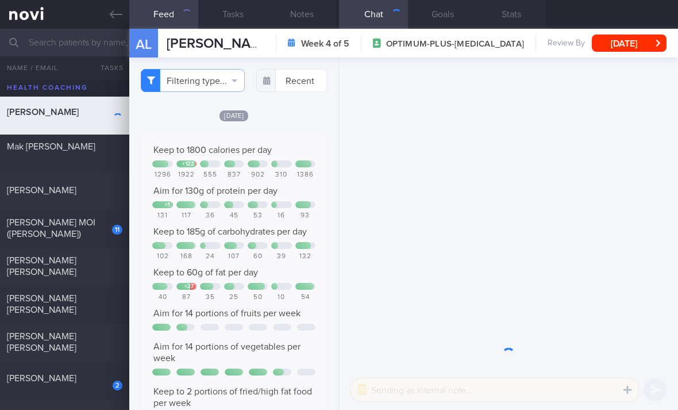
click at [107, 233] on div "11" at bounding box center [110, 226] width 26 height 18
checkbox input "true"
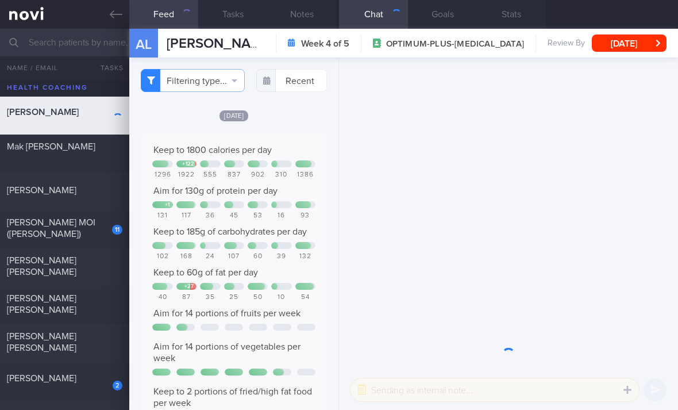
checkbox input "true"
select select "2"
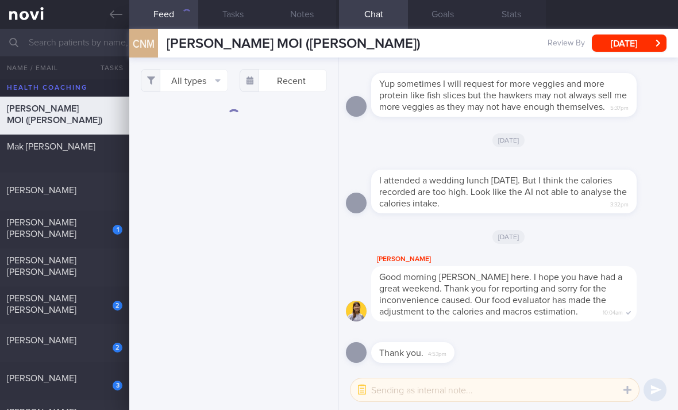
click at [204, 82] on button "All types" at bounding box center [184, 80] width 87 height 23
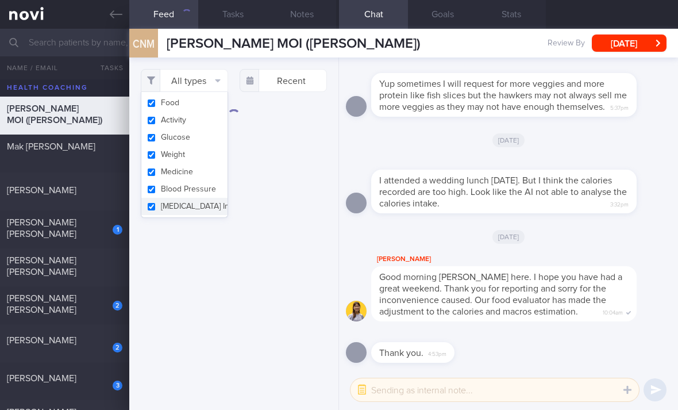
click at [207, 120] on button "Activity" at bounding box center [184, 119] width 86 height 17
checkbox input "false"
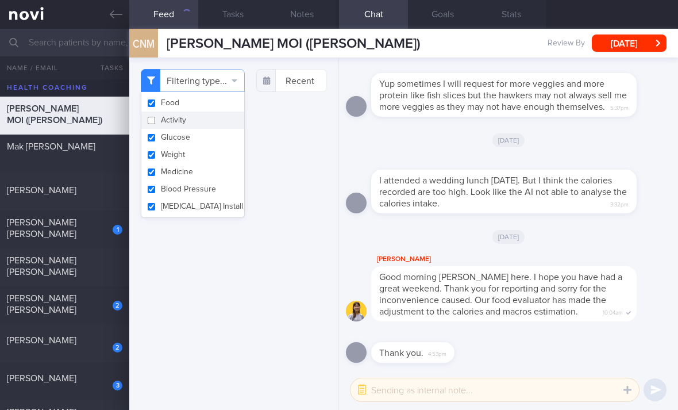
click at [208, 140] on button "Glucose" at bounding box center [192, 137] width 103 height 17
checkbox input "false"
click at [207, 157] on button "Weight" at bounding box center [192, 154] width 103 height 17
click at [206, 156] on button "Weight" at bounding box center [192, 154] width 103 height 17
checkbox input "true"
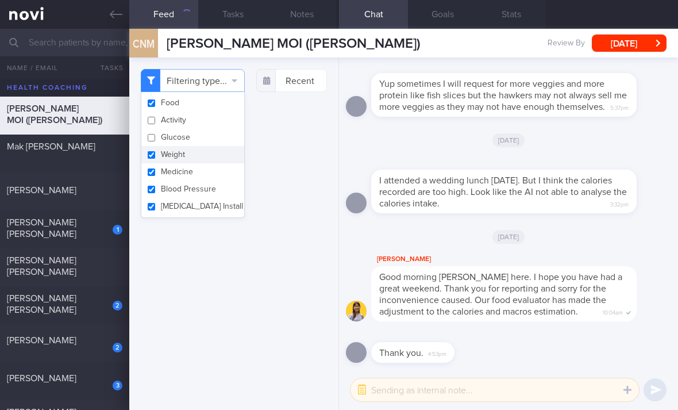
click at [205, 178] on button "Medicine" at bounding box center [192, 171] width 103 height 17
checkbox input "false"
click at [207, 159] on button "Weight" at bounding box center [192, 154] width 103 height 17
checkbox input "false"
click at [210, 190] on button "Blood Pressure" at bounding box center [192, 188] width 103 height 17
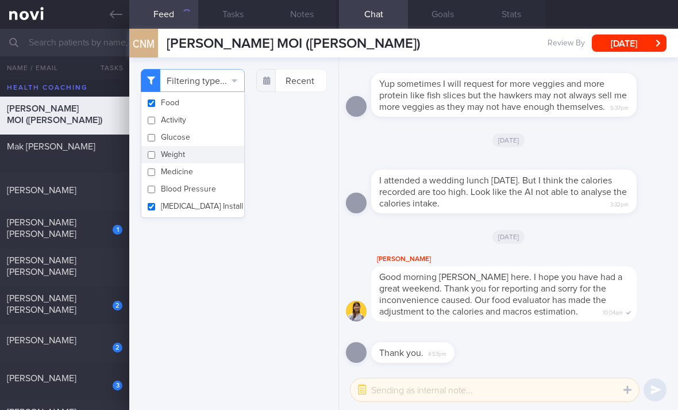
checkbox input "false"
click at [210, 210] on button "[MEDICAL_DATA] Install" at bounding box center [192, 206] width 103 height 17
checkbox input "false"
click at [268, 188] on div "Filtering type... Food Activity Glucose Weight Medicine Blood Pressure [MEDICAL…" at bounding box center [233, 233] width 209 height 352
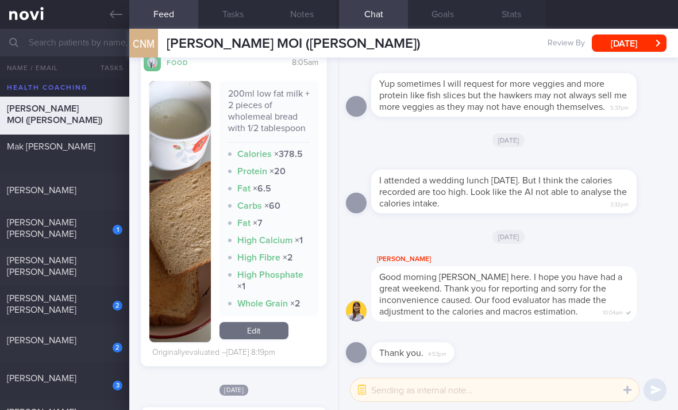
scroll to position [10321, 0]
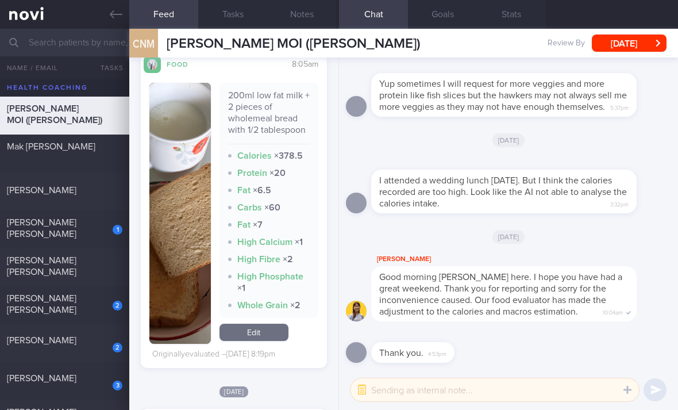
click at [268, 326] on link "Edit" at bounding box center [254, 332] width 69 height 17
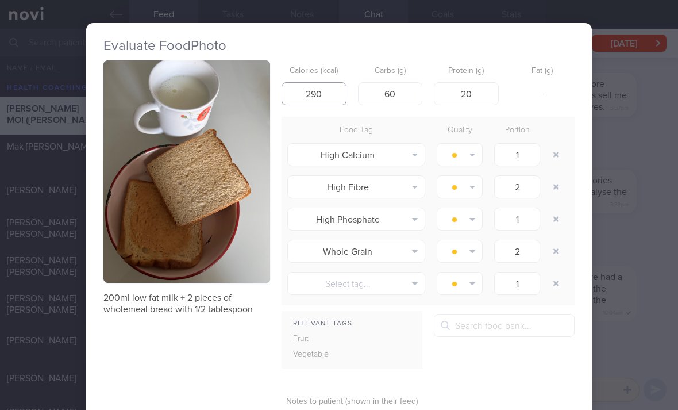
type input "290"
type input "37"
type input "16"
click at [552, 144] on button "button" at bounding box center [556, 154] width 21 height 21
type input "2"
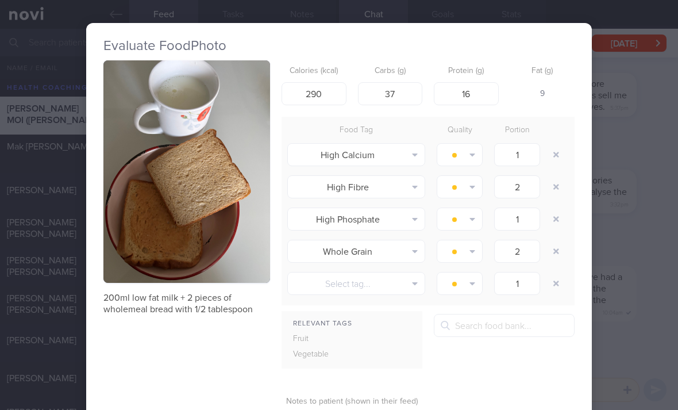
type input "1"
type input "2"
type input "1"
click at [552, 144] on button "button" at bounding box center [556, 154] width 21 height 21
type input "1"
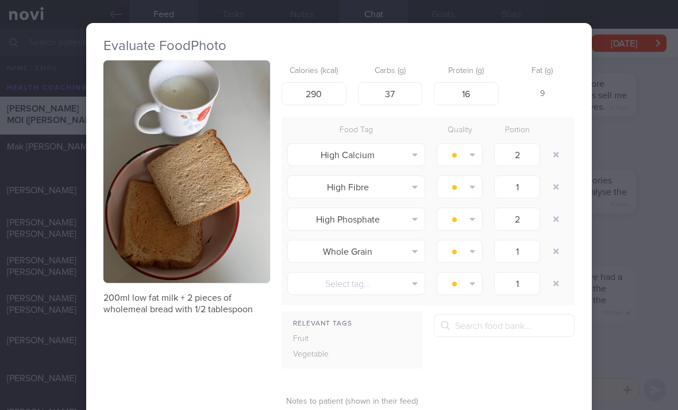
type input "2"
type input "1"
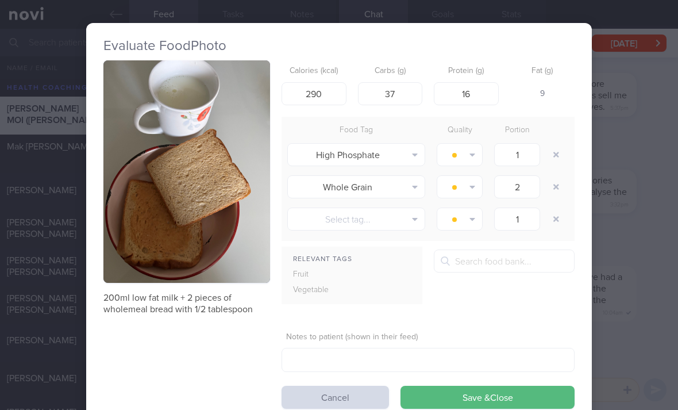
click at [555, 151] on button "button" at bounding box center [556, 154] width 21 height 21
type input "2"
type input "1"
click at [555, 151] on button "button" at bounding box center [556, 154] width 21 height 21
type input "1"
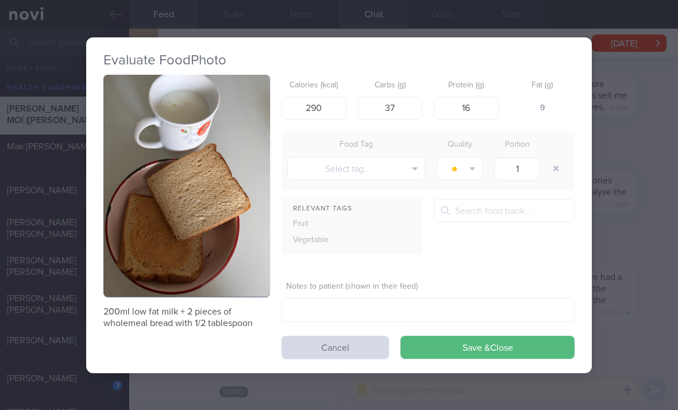
click at [483, 356] on button "Save & Close" at bounding box center [488, 347] width 174 height 23
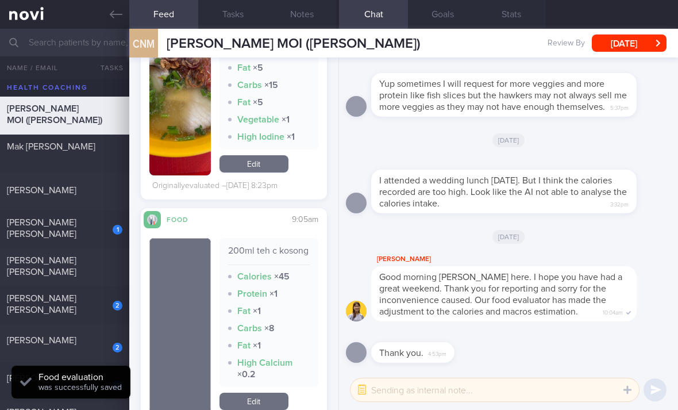
scroll to position [9958, 0]
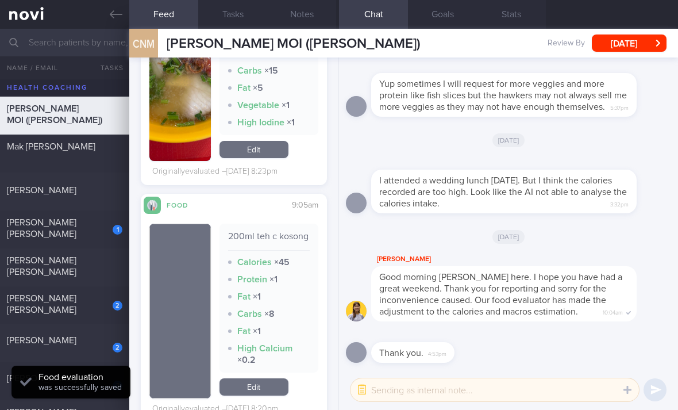
click at [265, 388] on link "Edit" at bounding box center [254, 386] width 69 height 17
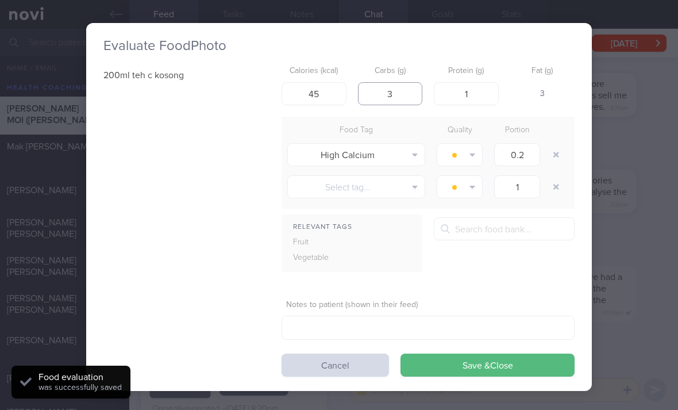
type input "3"
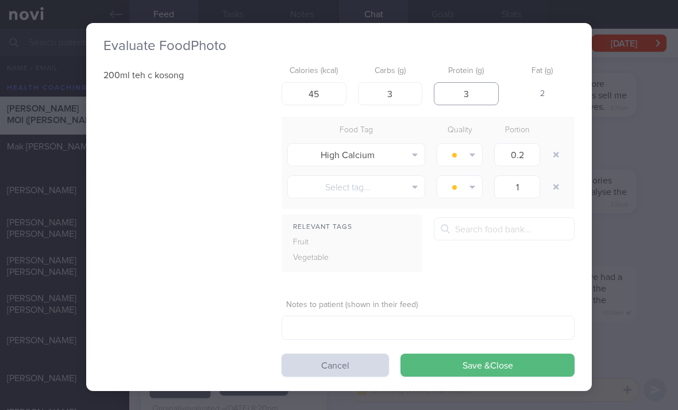
type input "3"
click at [559, 160] on button "button" at bounding box center [556, 154] width 21 height 21
type input "1"
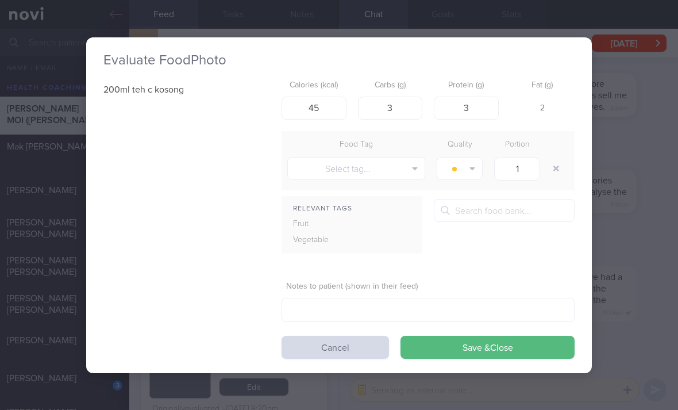
click at [506, 344] on button "Save & Close" at bounding box center [488, 347] width 174 height 23
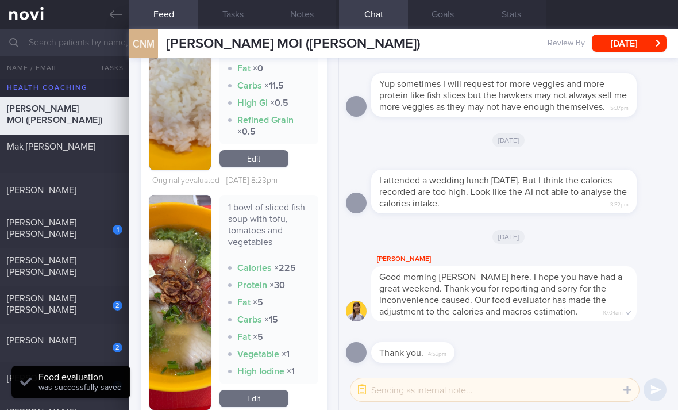
scroll to position [9740, 0]
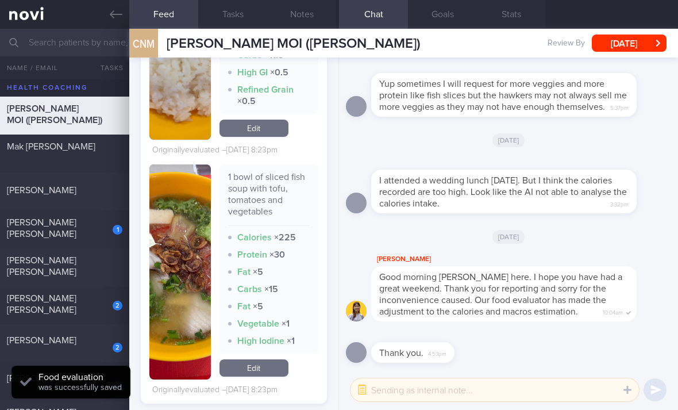
click at [257, 376] on link "Edit" at bounding box center [254, 367] width 69 height 17
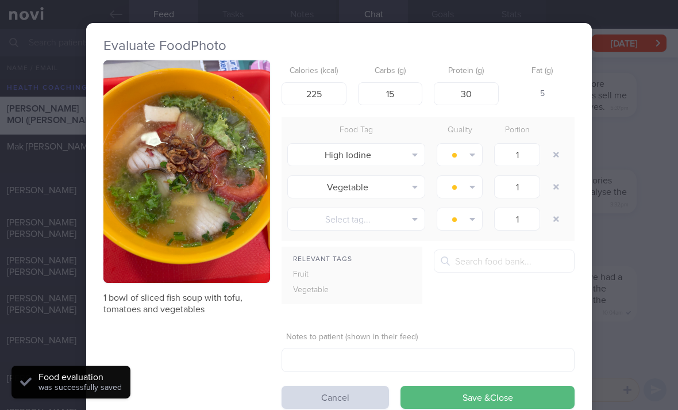
click at [553, 153] on button "button" at bounding box center [556, 154] width 21 height 21
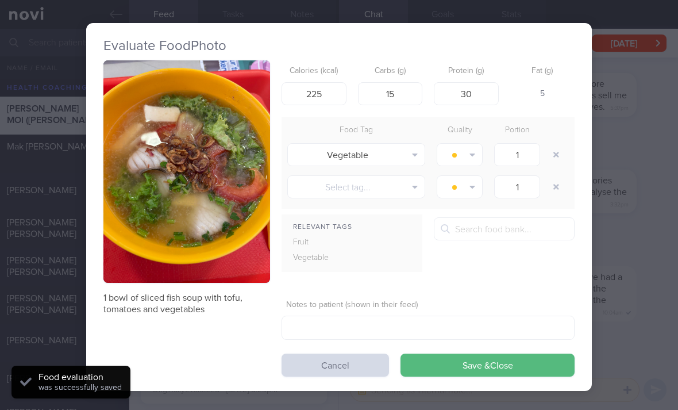
click at [500, 367] on button "Save & Close" at bounding box center [488, 364] width 174 height 23
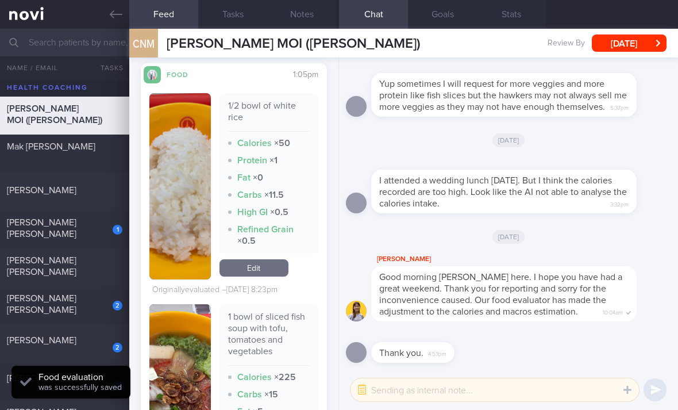
scroll to position [9597, 0]
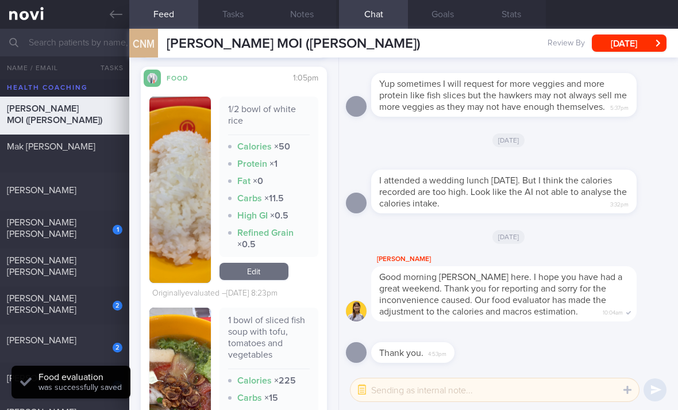
click at [264, 279] on link "Edit" at bounding box center [254, 271] width 69 height 17
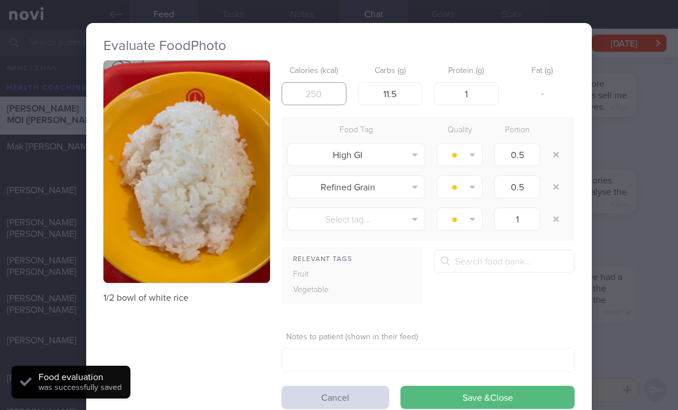
click at [297, 87] on input "number" at bounding box center [314, 93] width 65 height 23
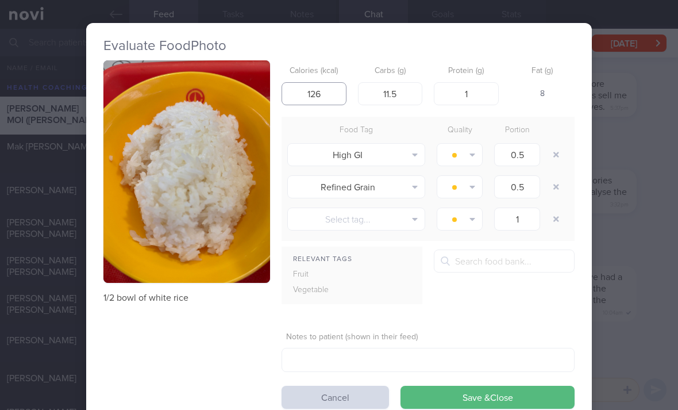
type input "126"
type input "28"
type input "3"
click at [553, 155] on button "button" at bounding box center [556, 154] width 21 height 21
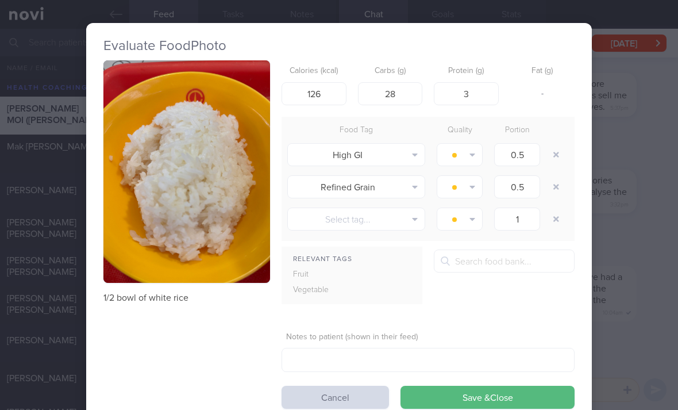
type input "1"
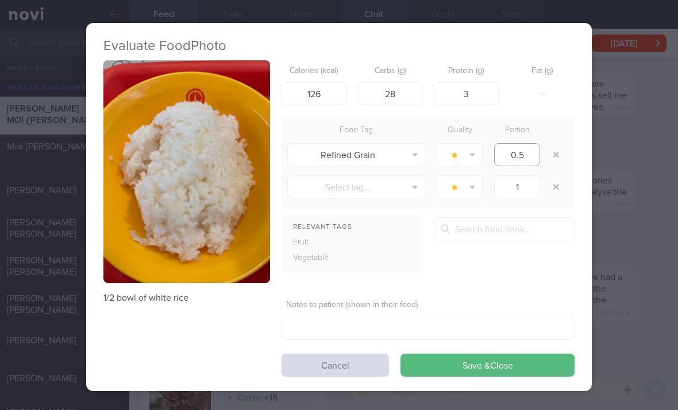
click at [540, 157] on input "0.5" at bounding box center [517, 154] width 46 height 23
click at [545, 163] on div "0.5" at bounding box center [516, 154] width 57 height 29
click at [563, 152] on button "button" at bounding box center [556, 154] width 21 height 21
type input "1"
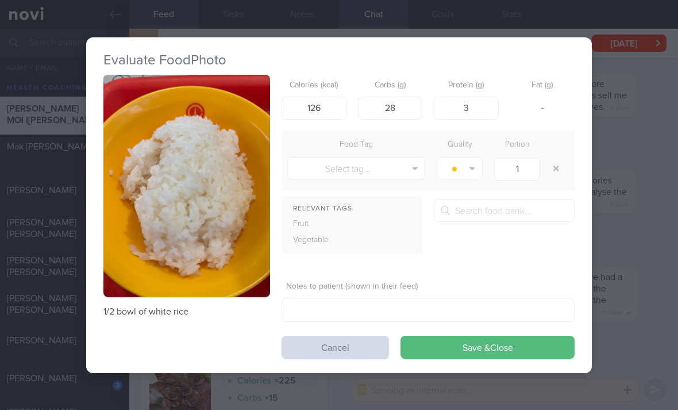
click at [494, 342] on button "Save & Close" at bounding box center [488, 347] width 174 height 23
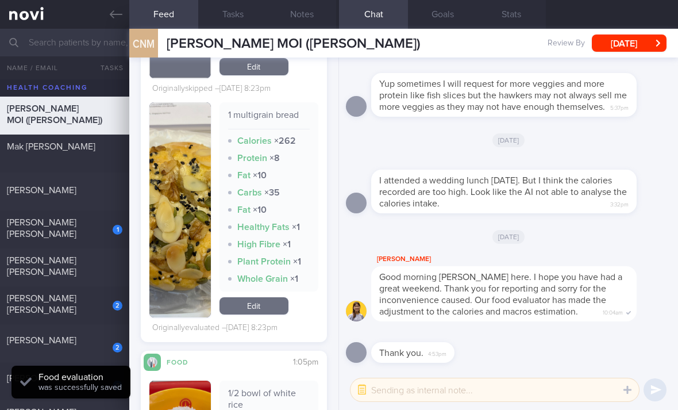
scroll to position [9321, 0]
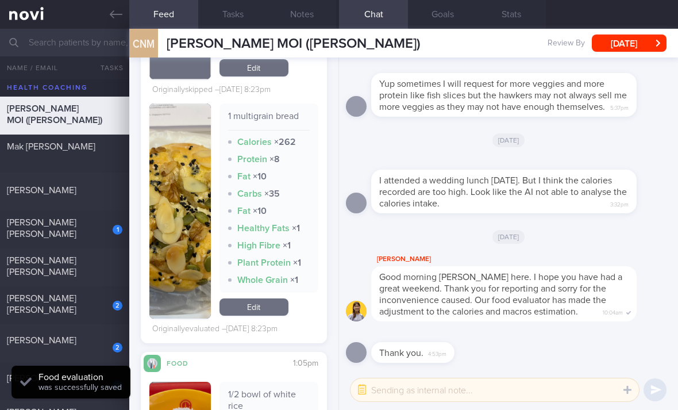
click at [269, 315] on link "Edit" at bounding box center [254, 306] width 69 height 17
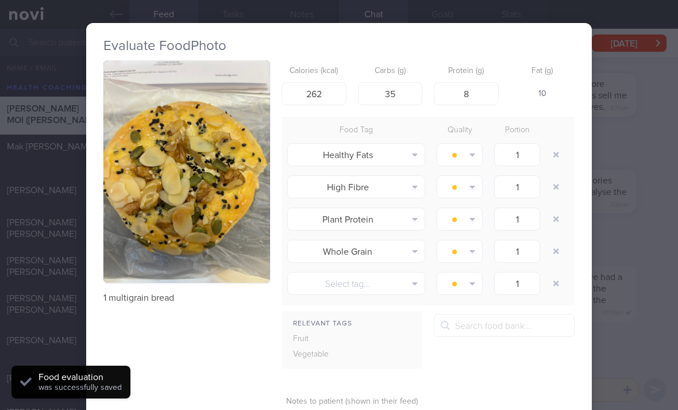
click at [549, 156] on button "button" at bounding box center [556, 154] width 21 height 21
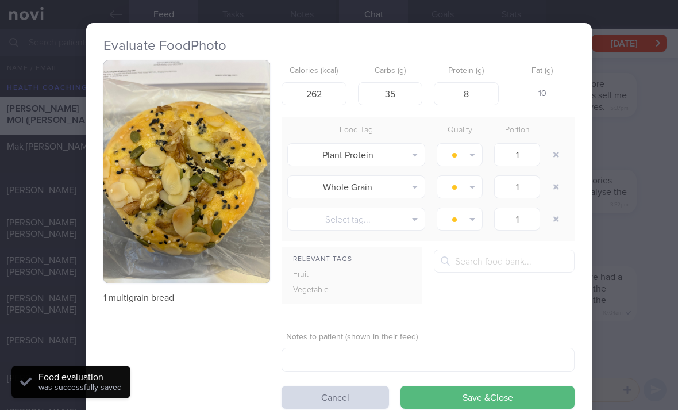
click at [553, 156] on button "button" at bounding box center [556, 154] width 21 height 21
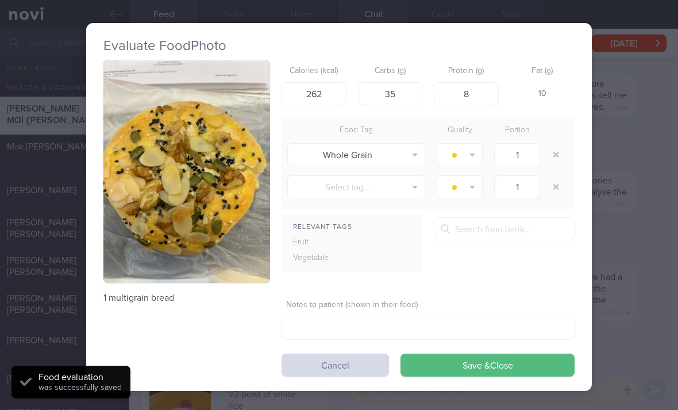
click at [491, 364] on button "Save & Close" at bounding box center [488, 364] width 174 height 23
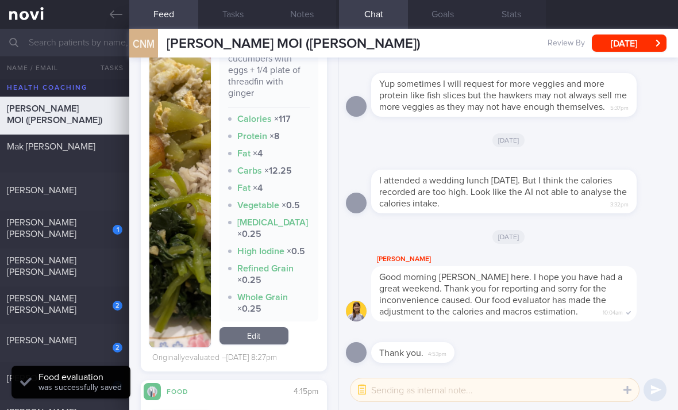
scroll to position [8914, 0]
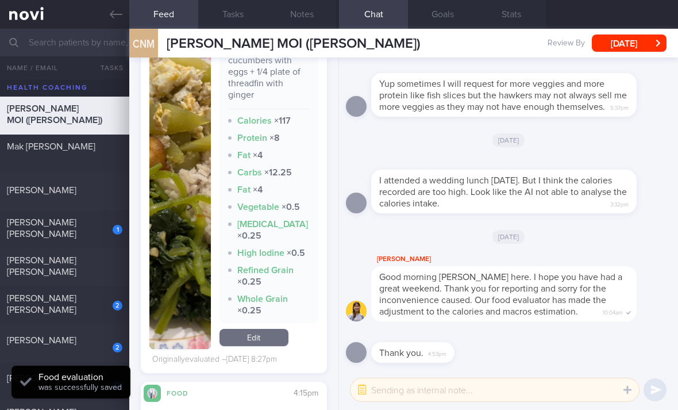
click at [276, 338] on link "Edit" at bounding box center [254, 337] width 69 height 17
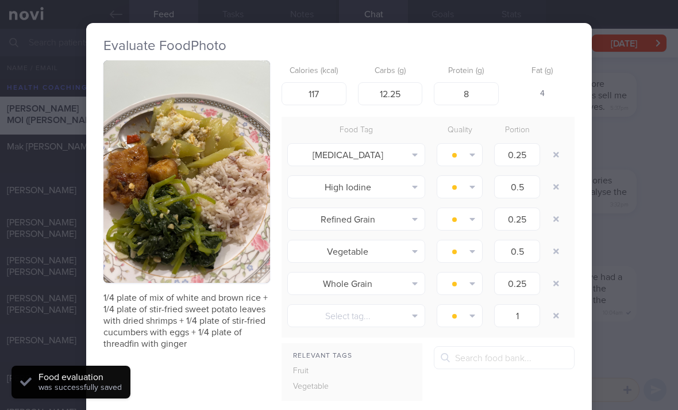
click at [555, 157] on button "button" at bounding box center [556, 154] width 21 height 21
type input "0.5"
type input "0.25"
type input "0.5"
type input "0.25"
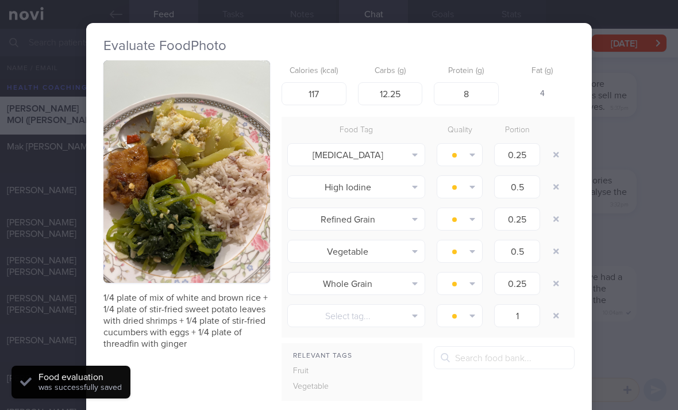
type input "1"
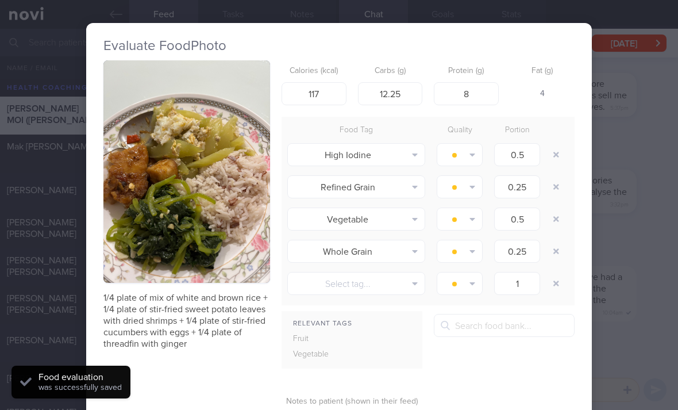
click at [555, 157] on button "button" at bounding box center [556, 154] width 21 height 21
type input "0.25"
type input "0.5"
type input "0.25"
type input "1"
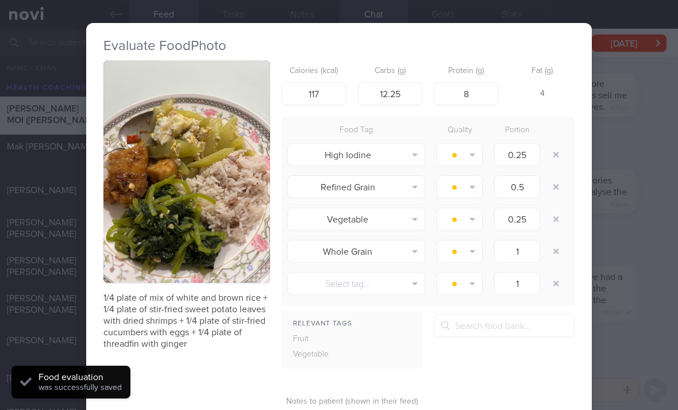
click at [555, 160] on button "button" at bounding box center [556, 154] width 21 height 21
type input "0.5"
type input "0.25"
type input "1"
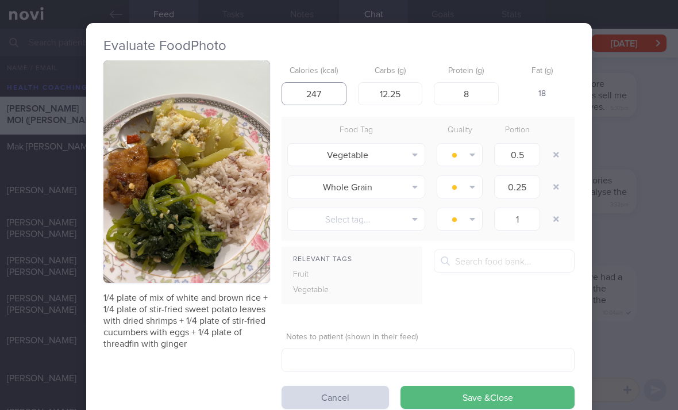
type input "247"
type input "17"
type input "23"
click at [513, 394] on button "Save & Close" at bounding box center [488, 397] width 174 height 23
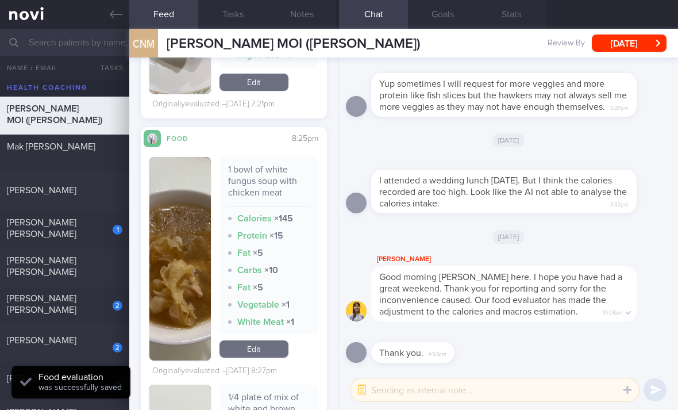
scroll to position [8492, 0]
click at [269, 358] on link "Edit" at bounding box center [254, 349] width 69 height 17
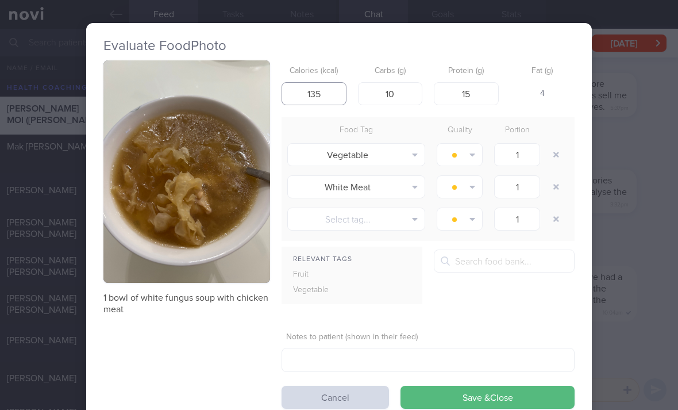
type input "135"
click at [533, 380] on form "Calories (kcal) 135 Carbs (g) 10 Protein (g) 15 Fat (g) 4 Food Tag Quality Port…" at bounding box center [428, 234] width 293 height 348
click at [563, 157] on button "button" at bounding box center [556, 154] width 21 height 21
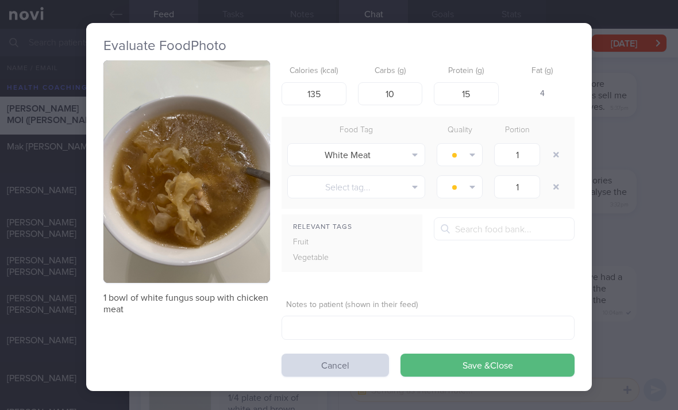
click at [566, 161] on div at bounding box center [557, 154] width 23 height 32
click at [498, 368] on button "Save & Close" at bounding box center [488, 364] width 174 height 23
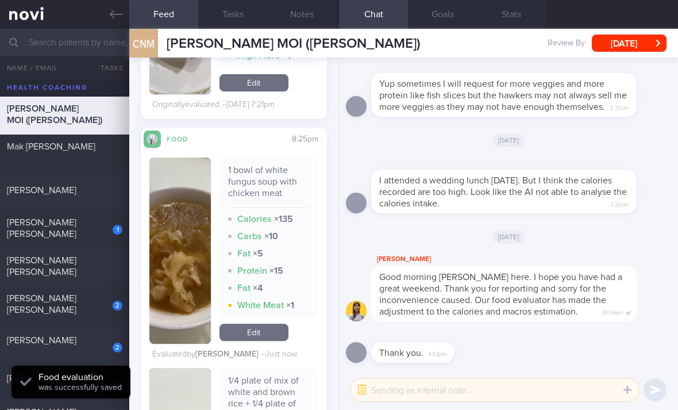
click at [276, 332] on div "1 bowl of white fungus soup with chicken meat Calories × 135 Carbs × 10 Fat × 5…" at bounding box center [269, 250] width 99 height 186
click at [270, 341] on link "Edit" at bounding box center [254, 332] width 69 height 17
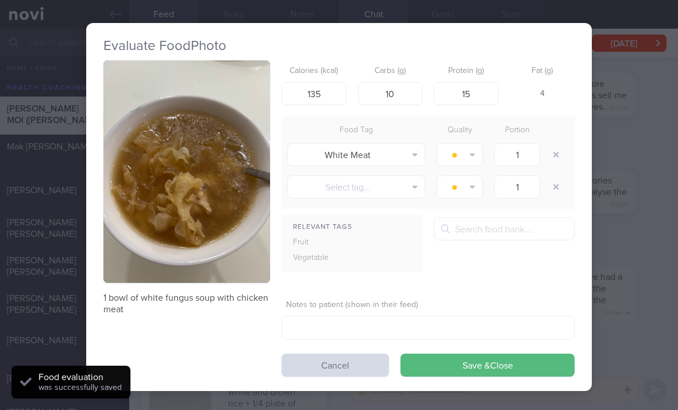
click at [555, 153] on button "button" at bounding box center [556, 154] width 21 height 21
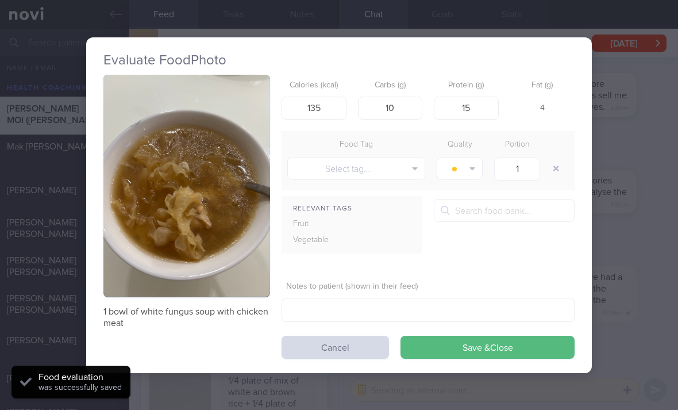
click at [500, 355] on button "Save & Close" at bounding box center [488, 347] width 174 height 23
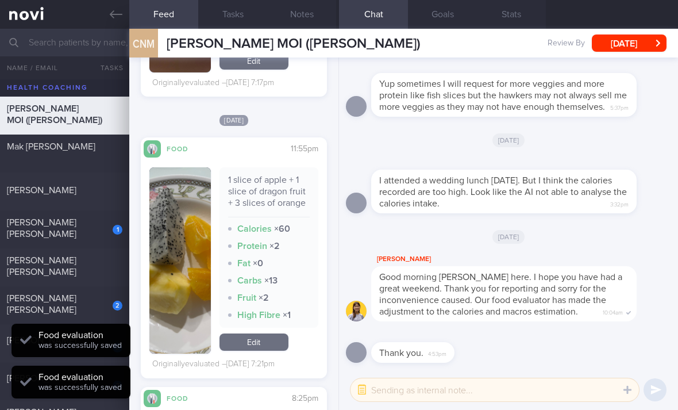
scroll to position [8254, 0]
click at [265, 349] on link "Edit" at bounding box center [254, 341] width 69 height 17
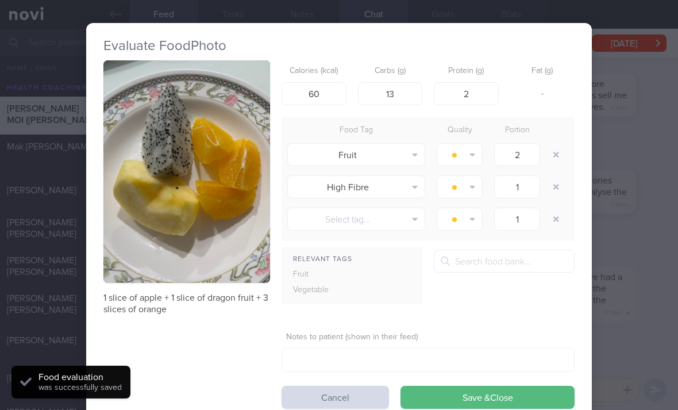
click at [551, 188] on button "button" at bounding box center [556, 186] width 21 height 21
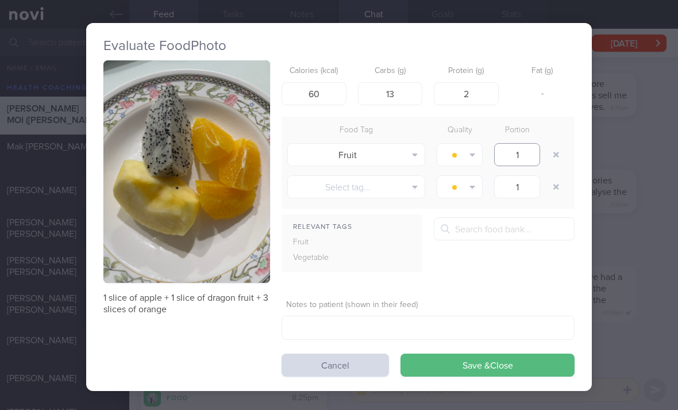
type input "1"
click at [507, 374] on button "Save & Close" at bounding box center [488, 364] width 174 height 23
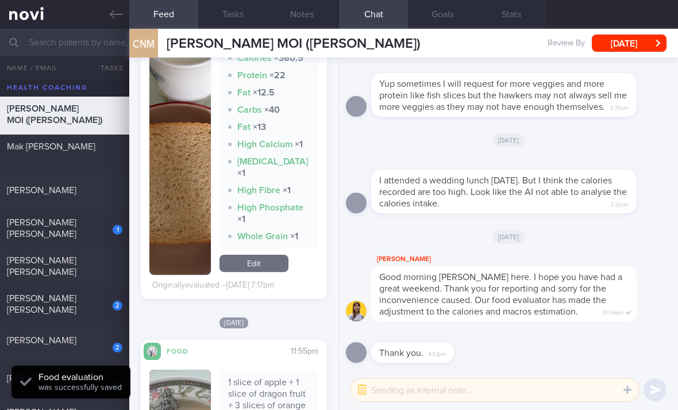
scroll to position [8011, 0]
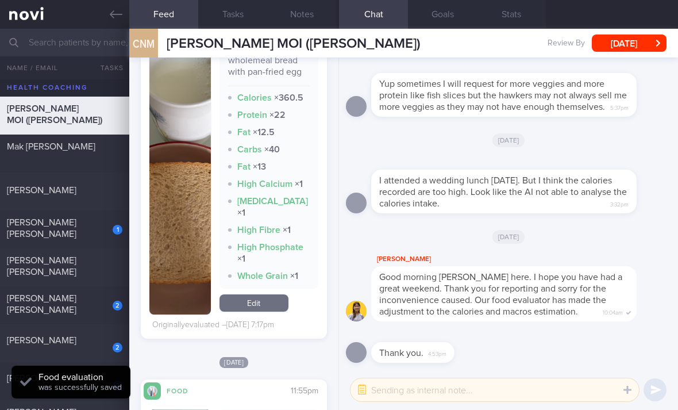
click at [276, 299] on link "Edit" at bounding box center [254, 302] width 69 height 17
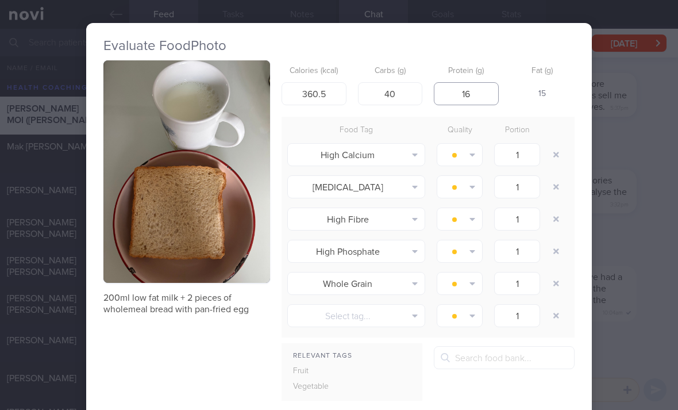
type input "16"
type input "32"
type input "315"
click at [552, 153] on button "button" at bounding box center [556, 154] width 21 height 21
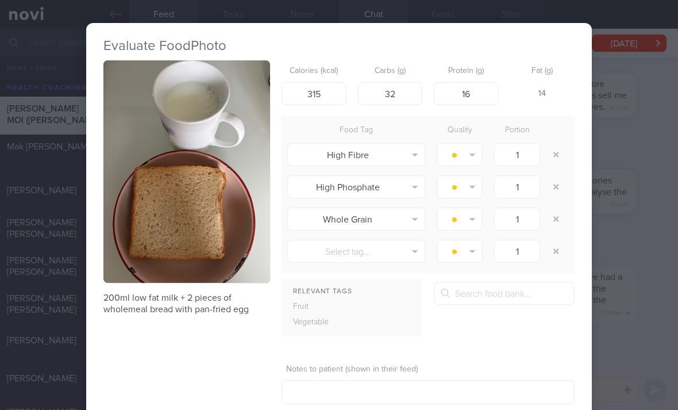
click at [553, 155] on button "button" at bounding box center [556, 154] width 21 height 21
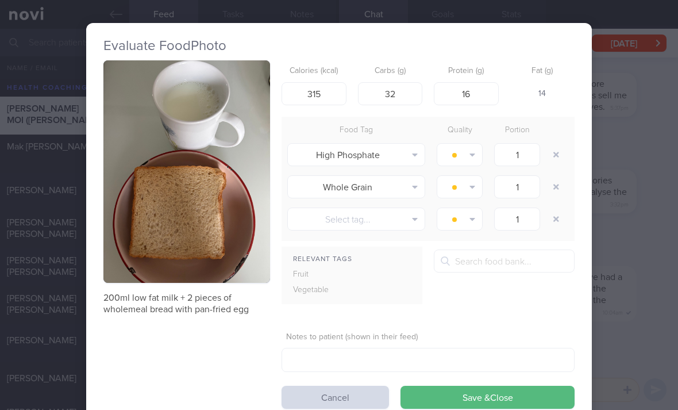
click at [553, 154] on button "button" at bounding box center [556, 154] width 21 height 21
click at [553, 159] on button "button" at bounding box center [556, 154] width 21 height 21
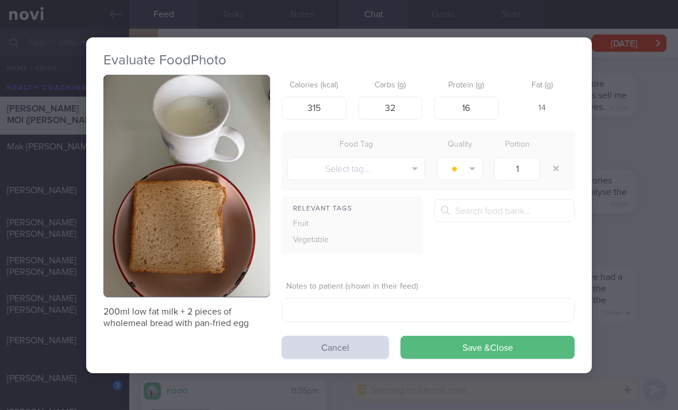
click at [476, 353] on button "Save & Close" at bounding box center [488, 347] width 174 height 23
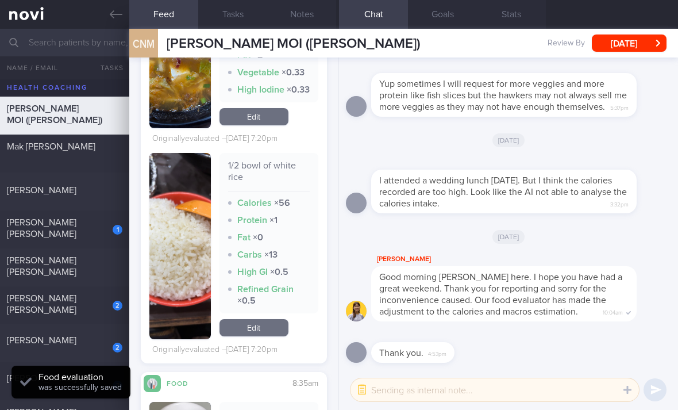
scroll to position [7632, 0]
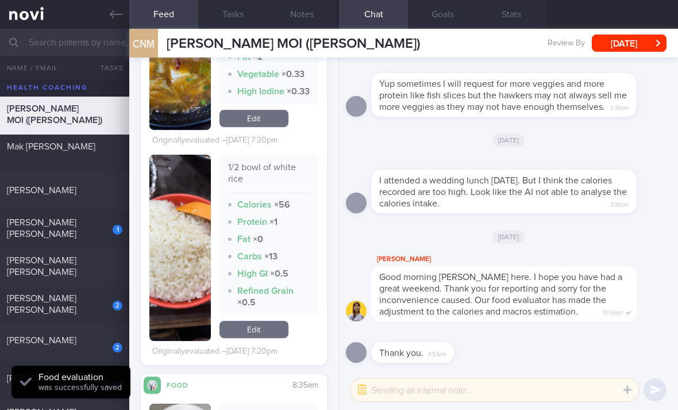
click at [264, 330] on link "Edit" at bounding box center [254, 329] width 69 height 17
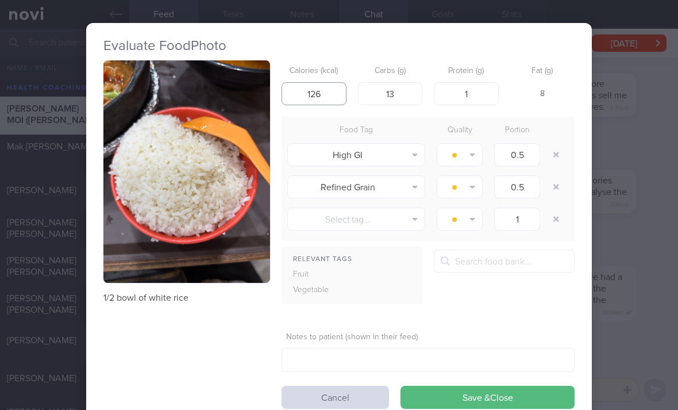
type input "126"
type input "28"
type input "3"
click at [552, 160] on button "button" at bounding box center [556, 154] width 21 height 21
type input "1"
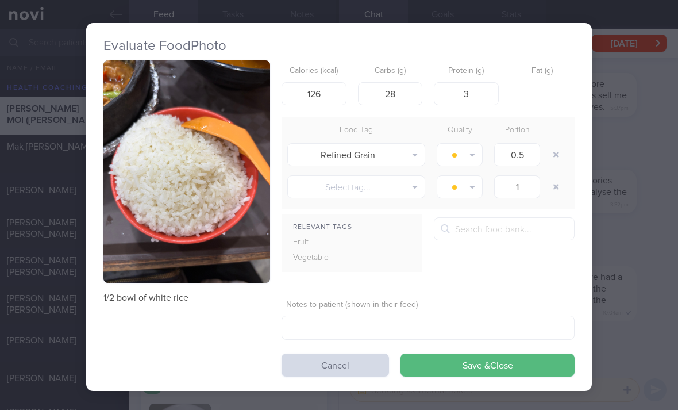
click at [552, 160] on button "button" at bounding box center [556, 154] width 21 height 21
type input "1"
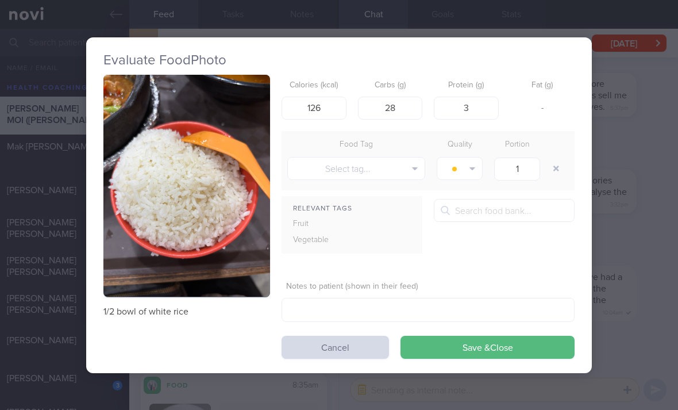
click at [552, 160] on button "button" at bounding box center [556, 168] width 21 height 21
click at [480, 343] on button "Save & Close" at bounding box center [488, 347] width 174 height 23
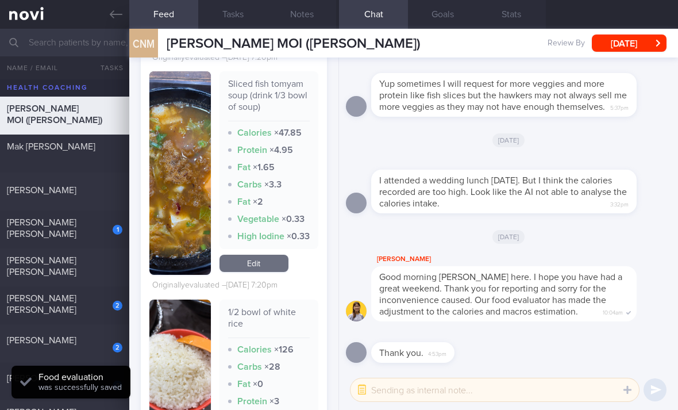
scroll to position [7466, 0]
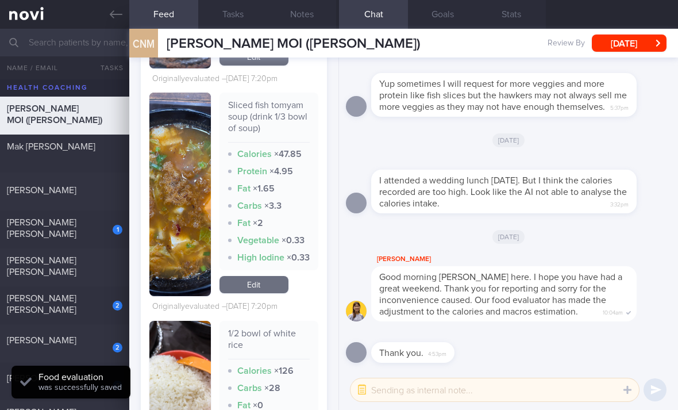
click at [276, 282] on link "Edit" at bounding box center [254, 284] width 69 height 17
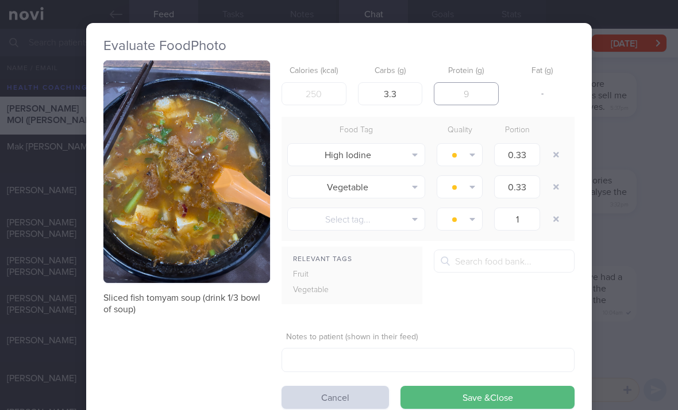
type input "25"
type input "24"
type input "8"
type input "217"
type input "187"
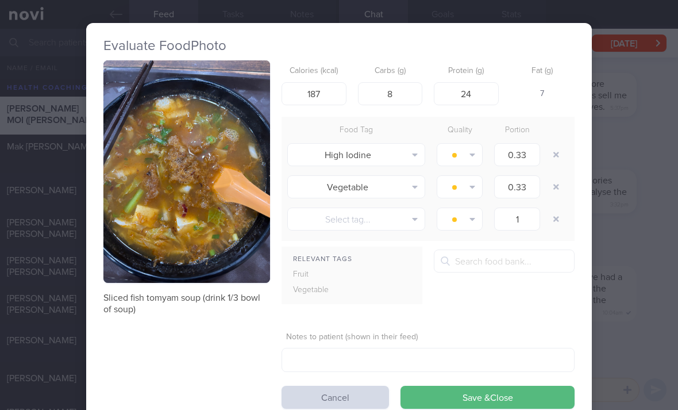
click at [552, 153] on button "button" at bounding box center [556, 154] width 21 height 21
type input "1"
click at [552, 153] on button "button" at bounding box center [556, 154] width 21 height 21
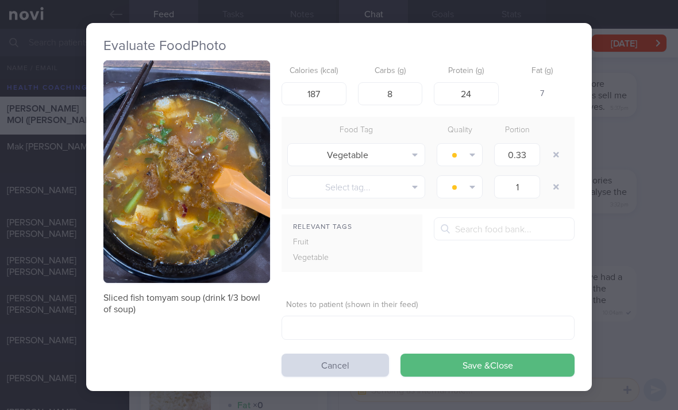
type input "1"
click at [564, 152] on div at bounding box center [557, 154] width 23 height 32
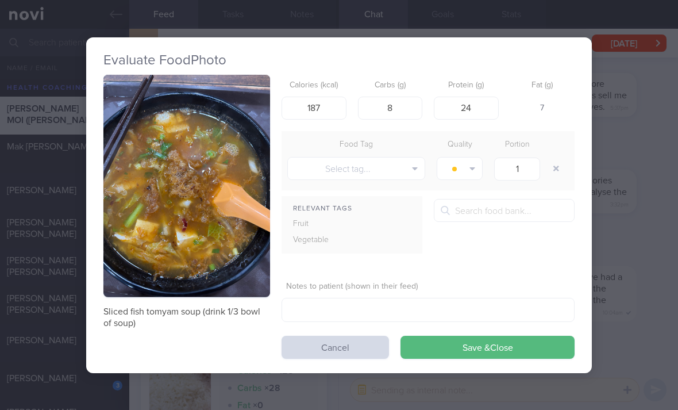
click at [482, 346] on button "Save & Close" at bounding box center [488, 347] width 174 height 23
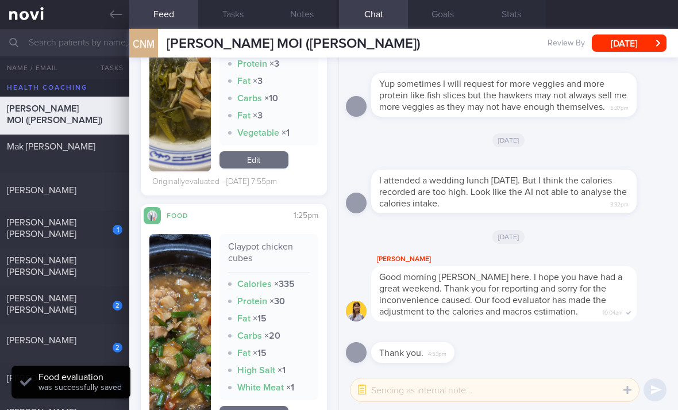
scroll to position [7139, 0]
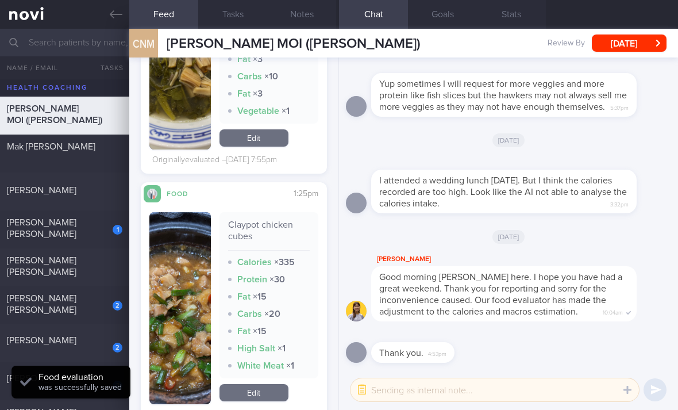
click at [263, 384] on link "Edit" at bounding box center [254, 392] width 69 height 17
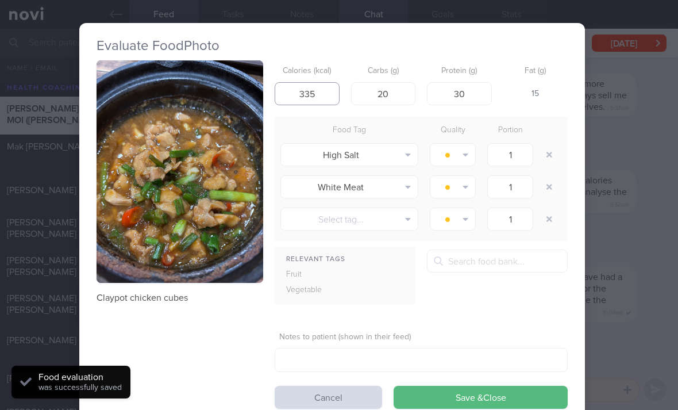
scroll to position [0, 7]
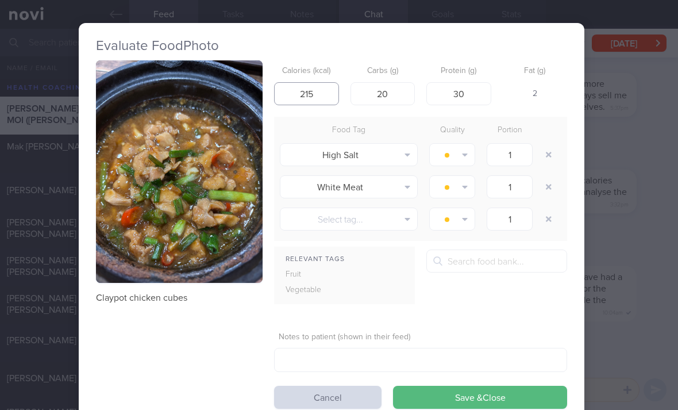
type input "215"
type input "20"
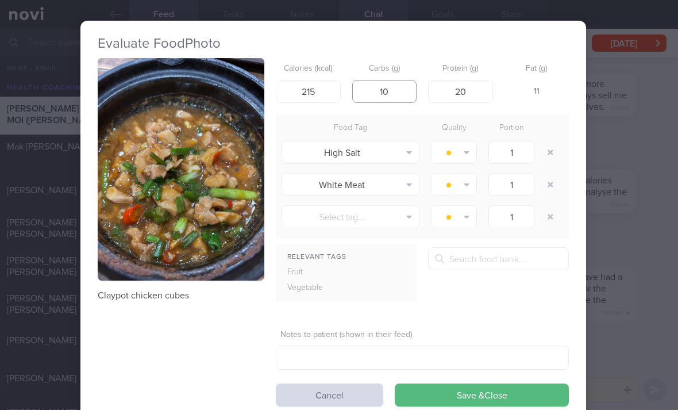
type input "10"
type input "26"
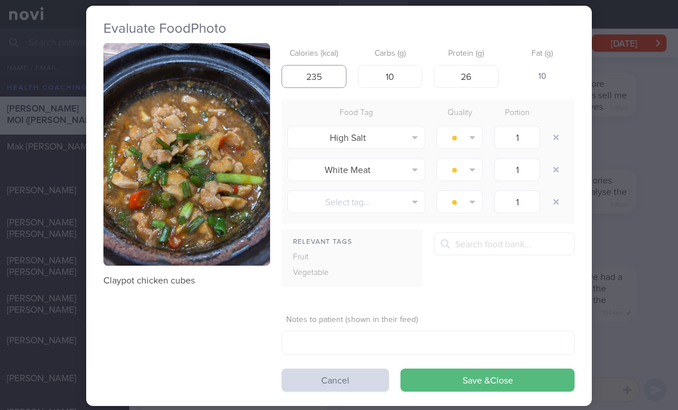
scroll to position [17, -1]
type input "235"
click at [555, 138] on button "button" at bounding box center [556, 137] width 21 height 21
click at [555, 138] on div at bounding box center [557, 137] width 23 height 32
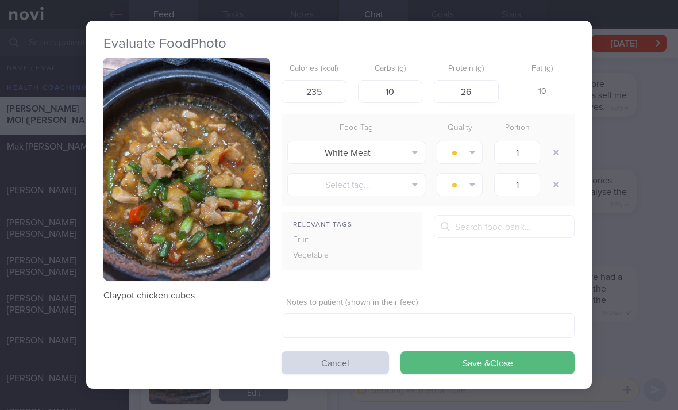
click at [553, 155] on button "button" at bounding box center [556, 152] width 21 height 21
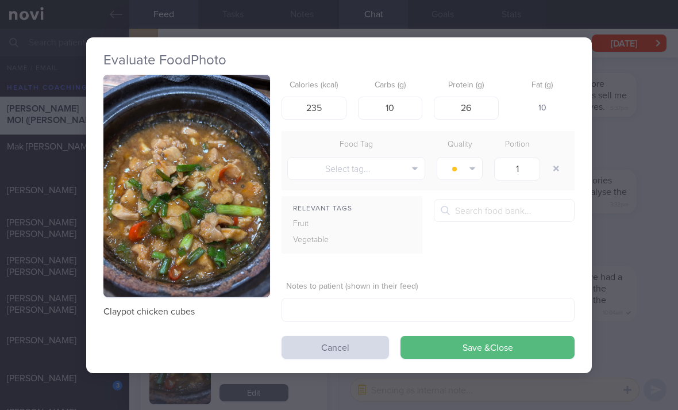
click at [491, 350] on button "Save & Close" at bounding box center [488, 347] width 174 height 23
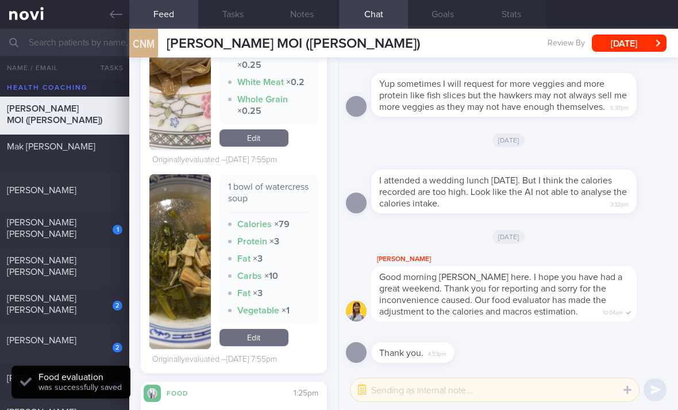
scroll to position [6927, 0]
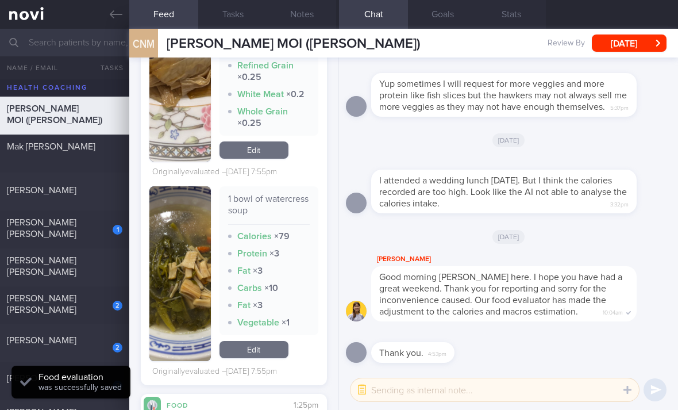
click at [261, 345] on link "Edit" at bounding box center [254, 349] width 69 height 17
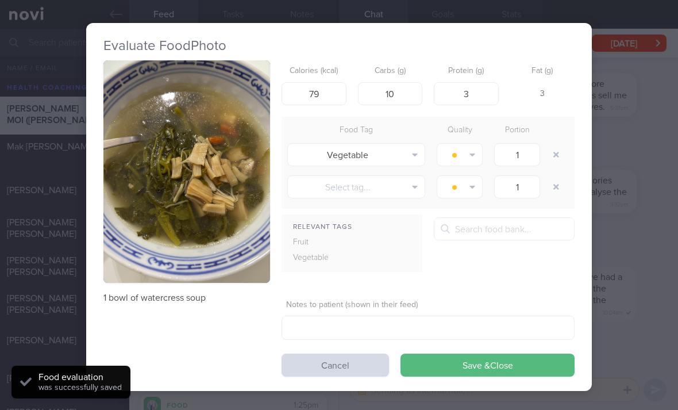
click at [492, 368] on button "Save & Close" at bounding box center [488, 364] width 174 height 23
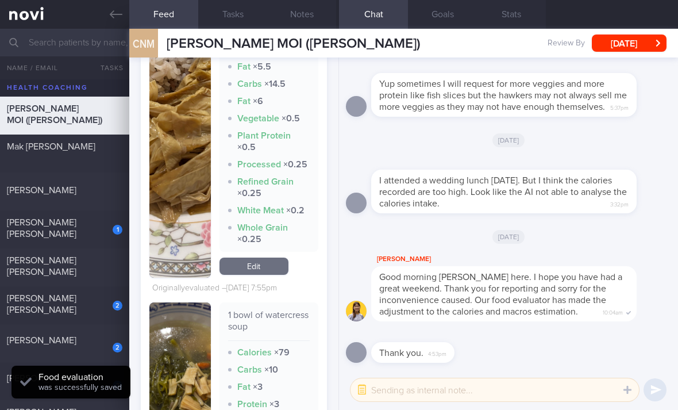
scroll to position [6809, 0]
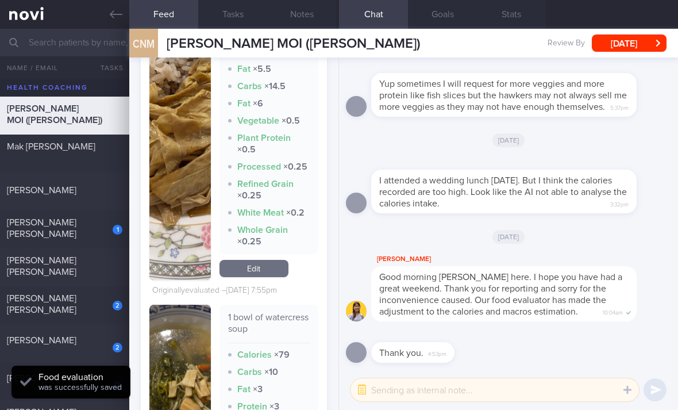
click at [265, 260] on link "Edit" at bounding box center [254, 268] width 69 height 17
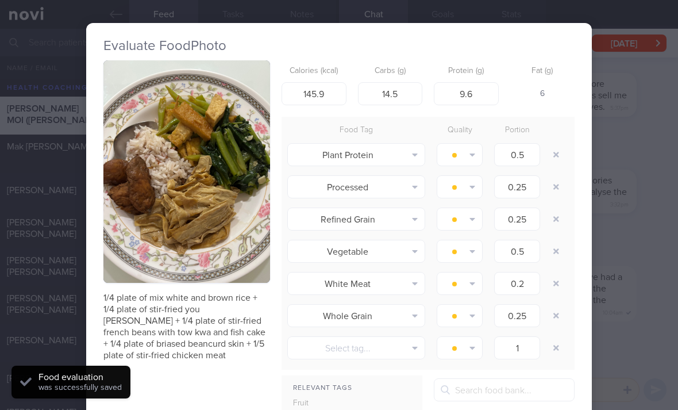
click at [557, 153] on button "button" at bounding box center [556, 154] width 21 height 21
type input "0.25"
type input "0.5"
type input "0.2"
type input "0.25"
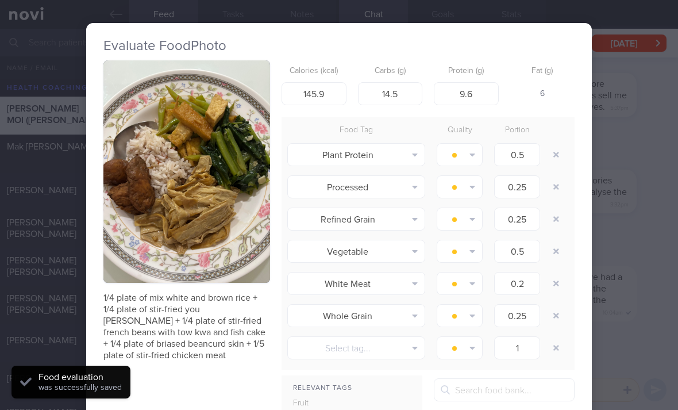
type input "1"
click at [557, 153] on button "button" at bounding box center [556, 154] width 21 height 21
type input "0.5"
type input "0.2"
type input "0.25"
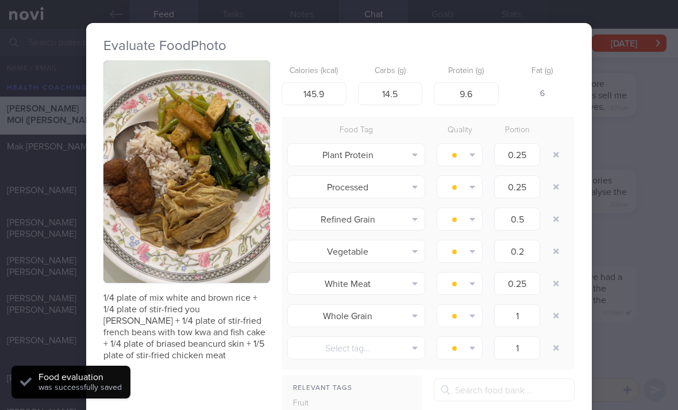
type input "1"
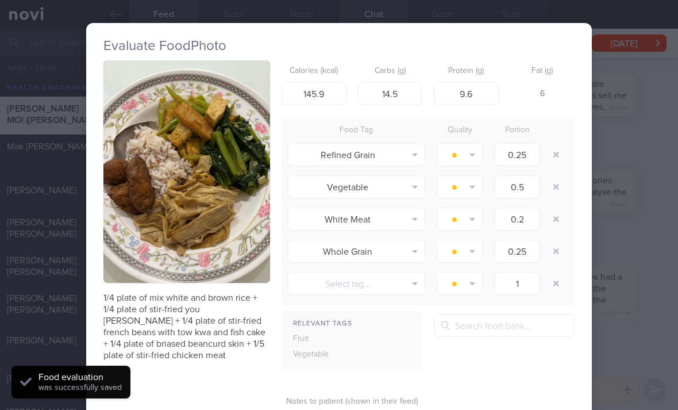
click at [560, 153] on button "button" at bounding box center [556, 154] width 21 height 21
type input "0.5"
type input "0.2"
type input "0.25"
type input "1"
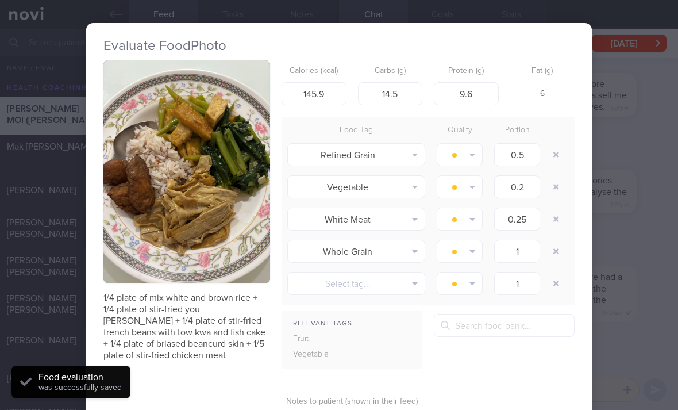
click at [560, 153] on button "button" at bounding box center [556, 154] width 21 height 21
type input "0.2"
type input "0.25"
type input "1"
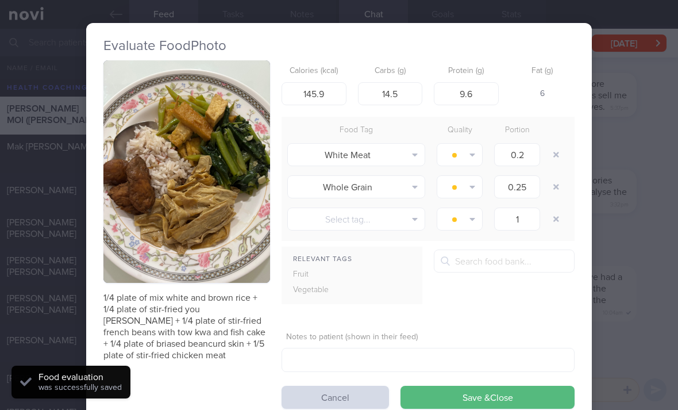
click at [557, 157] on button "button" at bounding box center [556, 154] width 21 height 21
type input "0.25"
type input "1"
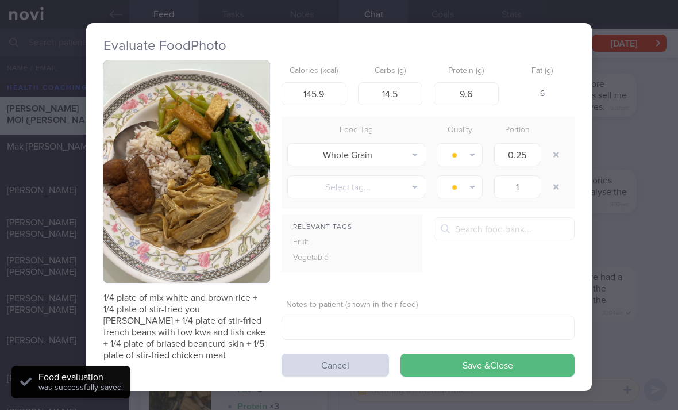
click at [557, 157] on button "button" at bounding box center [556, 154] width 21 height 21
type input "1"
click at [556, 161] on button "button" at bounding box center [556, 154] width 21 height 21
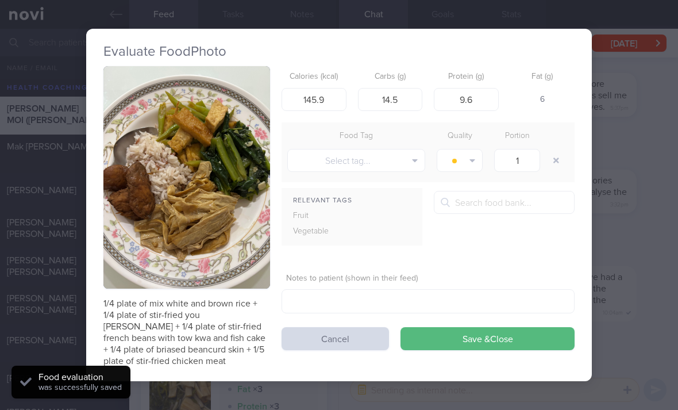
click at [555, 161] on button "button" at bounding box center [556, 160] width 21 height 21
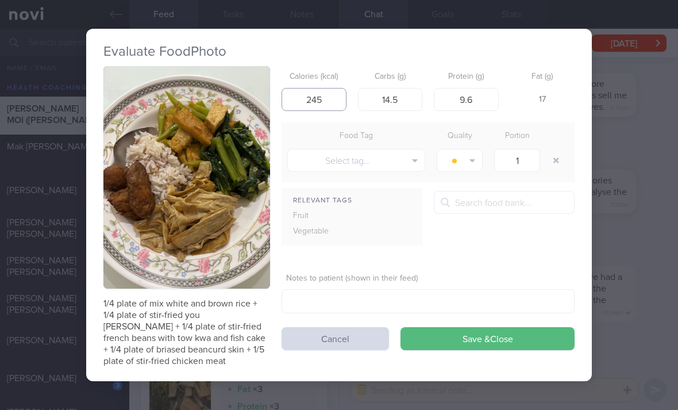
type input "245"
type input "24"
type input "16"
click at [492, 340] on button "Save & Close" at bounding box center [488, 338] width 174 height 23
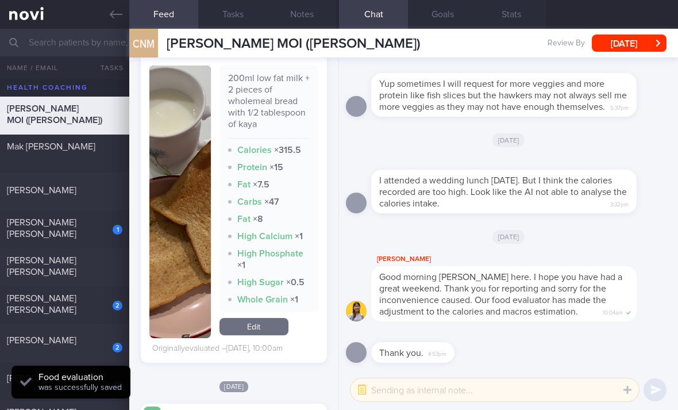
scroll to position [6234, 0]
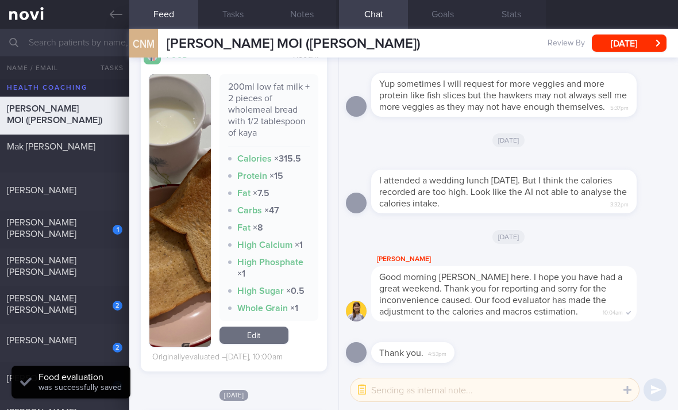
click at [264, 330] on link "Edit" at bounding box center [254, 334] width 69 height 17
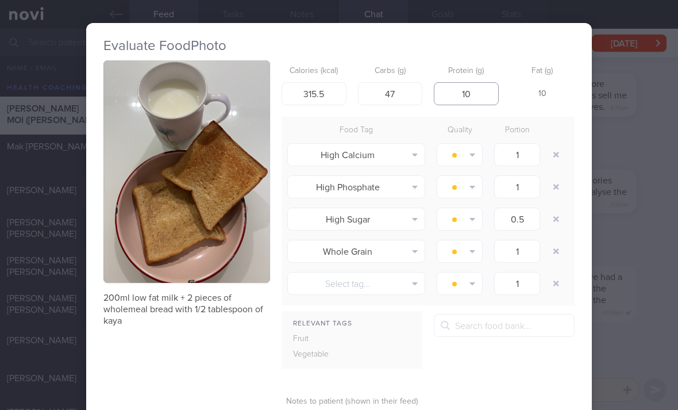
type input "10"
type input "37"
type input "260"
click at [558, 156] on button "button" at bounding box center [556, 154] width 21 height 21
type input "0.5"
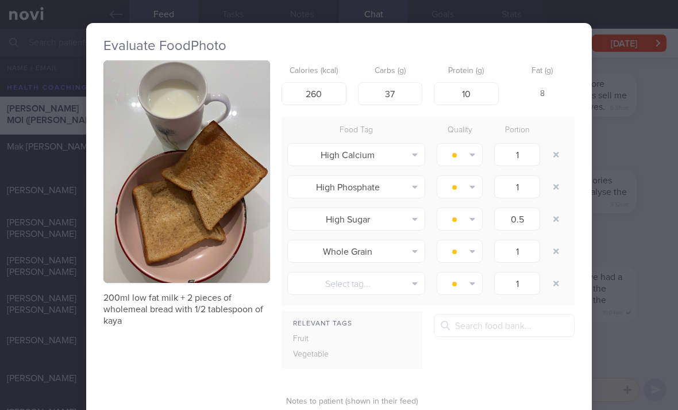
type input "1"
click at [557, 156] on button "button" at bounding box center [556, 154] width 21 height 21
type input "0.5"
type input "1"
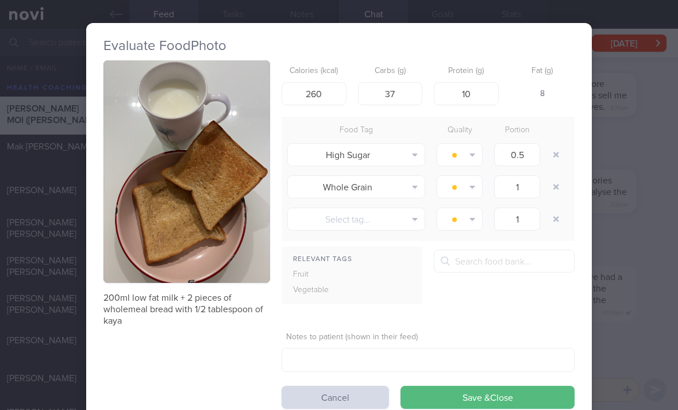
click at [554, 157] on button "button" at bounding box center [556, 154] width 21 height 21
type input "1"
click at [553, 157] on button "button" at bounding box center [556, 154] width 21 height 21
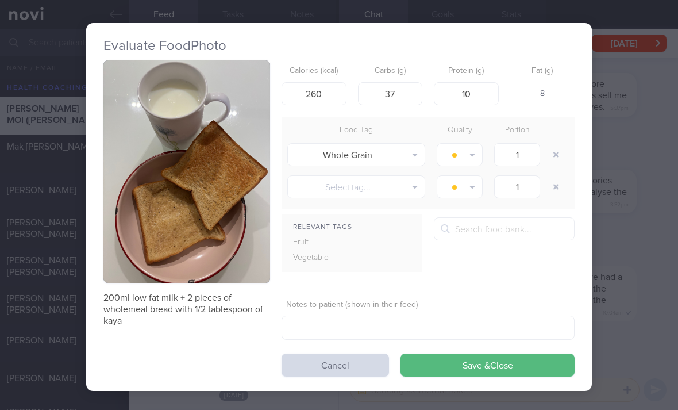
click at [552, 160] on button "button" at bounding box center [556, 154] width 21 height 21
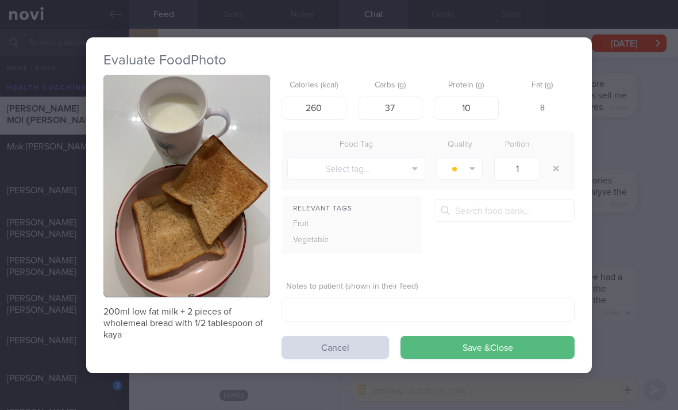
click at [494, 342] on button "Save & Close" at bounding box center [488, 347] width 174 height 23
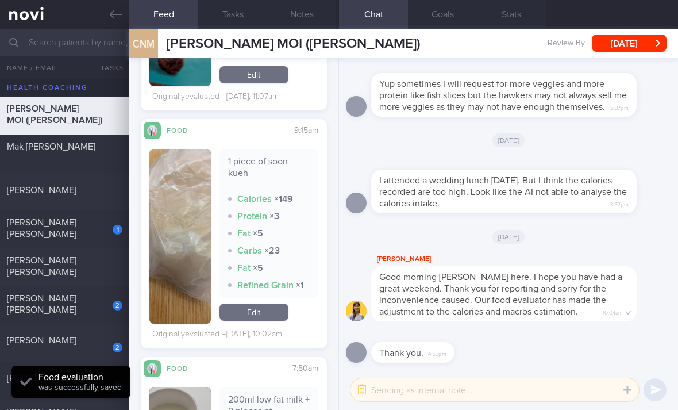
scroll to position [5935, 0]
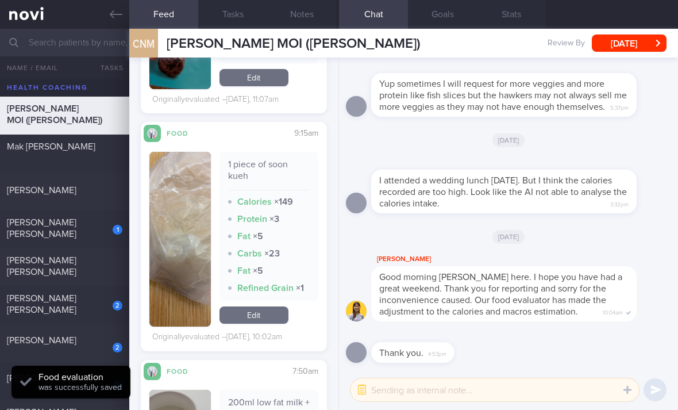
click at [257, 320] on link "Edit" at bounding box center [254, 314] width 69 height 17
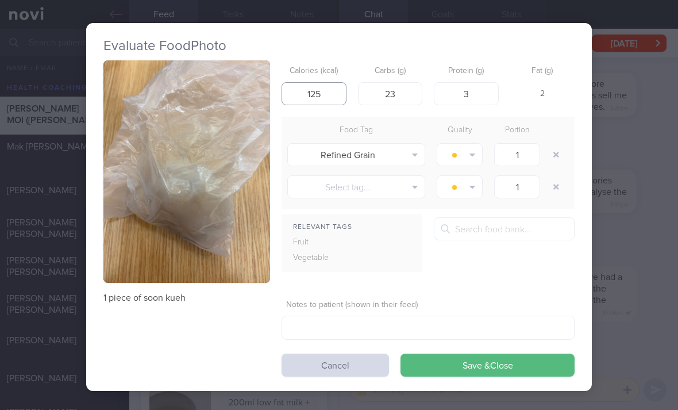
type input "125"
click at [411, 94] on input "23" at bounding box center [390, 93] width 65 height 23
type input "14"
type input "1"
click at [516, 368] on button "Save & Close" at bounding box center [488, 364] width 174 height 23
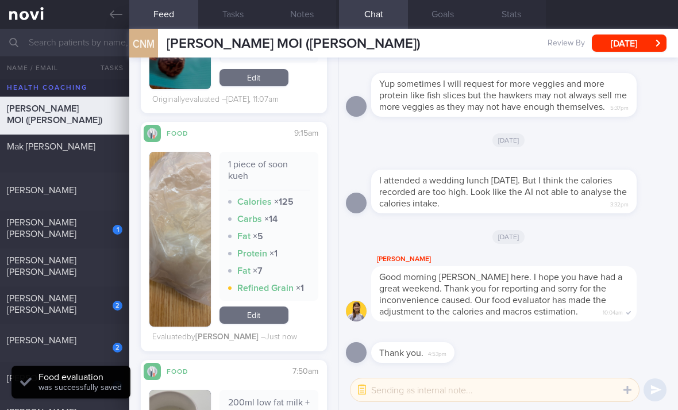
click at [263, 324] on link "Edit" at bounding box center [254, 314] width 69 height 17
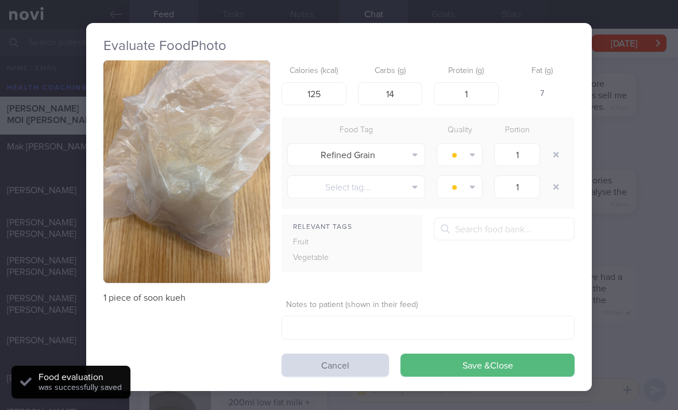
click at [549, 155] on button "button" at bounding box center [556, 154] width 21 height 21
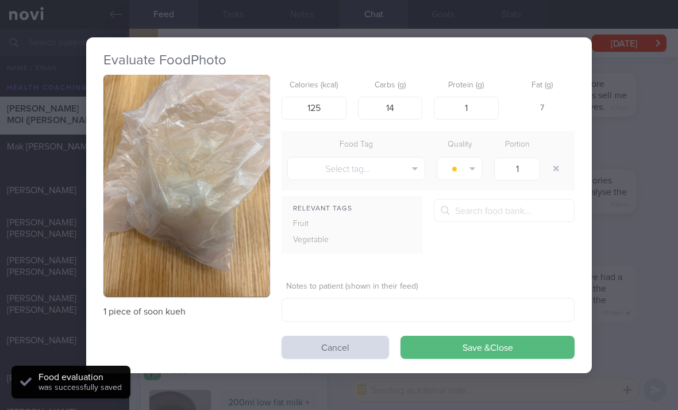
click at [519, 341] on button "Save & Close" at bounding box center [488, 347] width 174 height 23
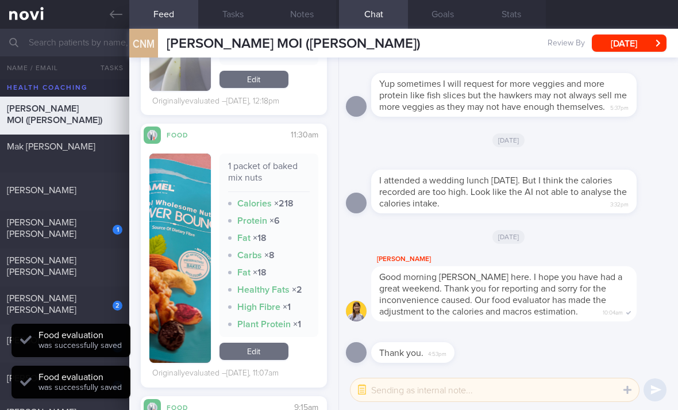
scroll to position [5655, 0]
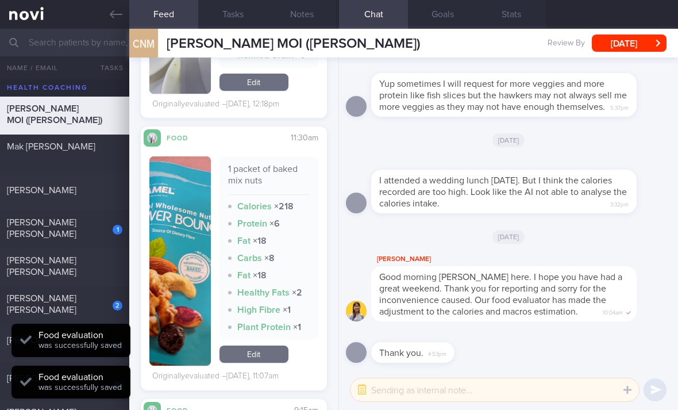
click at [260, 363] on link "Edit" at bounding box center [254, 353] width 69 height 17
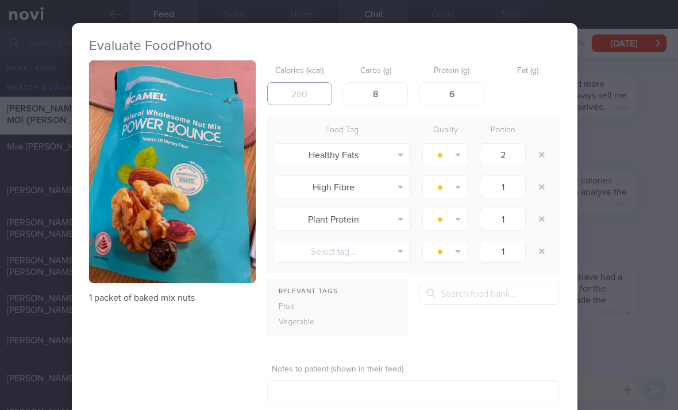
scroll to position [0, 14]
type input "157"
type input "5"
click at [537, 148] on button "button" at bounding box center [542, 154] width 21 height 21
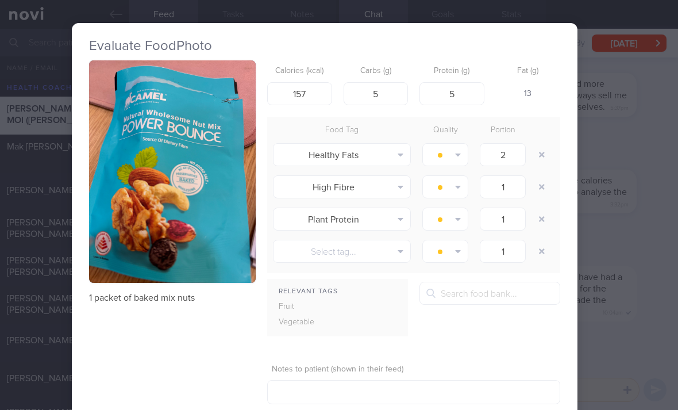
type input "1"
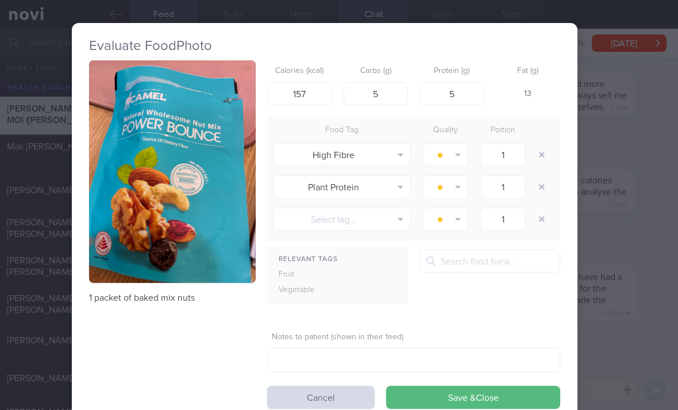
click at [537, 148] on button "button" at bounding box center [542, 154] width 21 height 21
click at [541, 151] on button "button" at bounding box center [542, 154] width 21 height 21
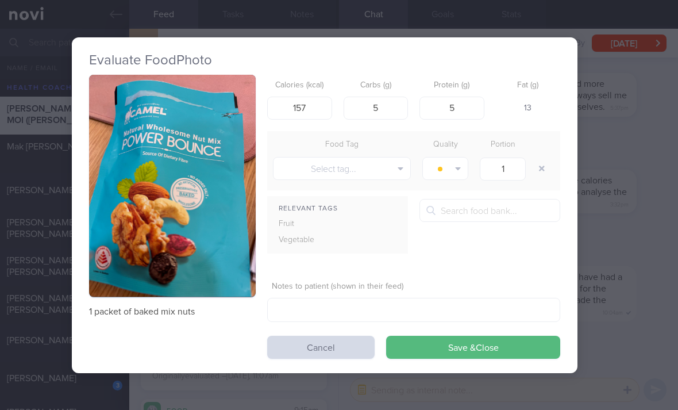
click at [386, 167] on button "Select tag..." at bounding box center [342, 168] width 138 height 23
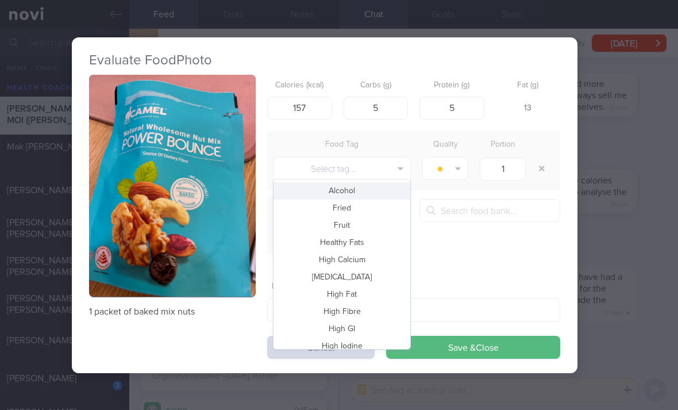
click at [377, 240] on button "Healthy Fats" at bounding box center [342, 242] width 137 height 17
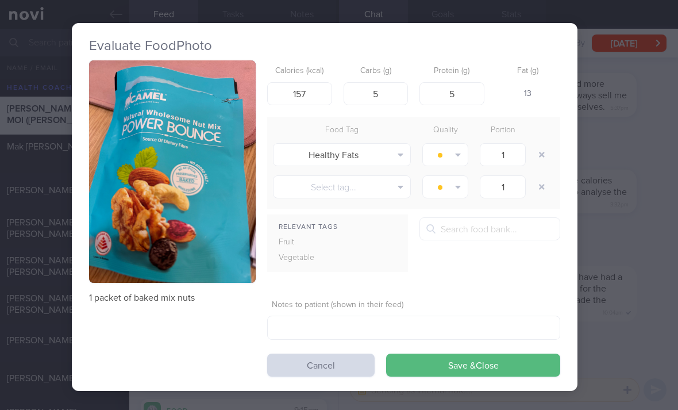
click at [452, 368] on button "Save & Close" at bounding box center [473, 364] width 174 height 23
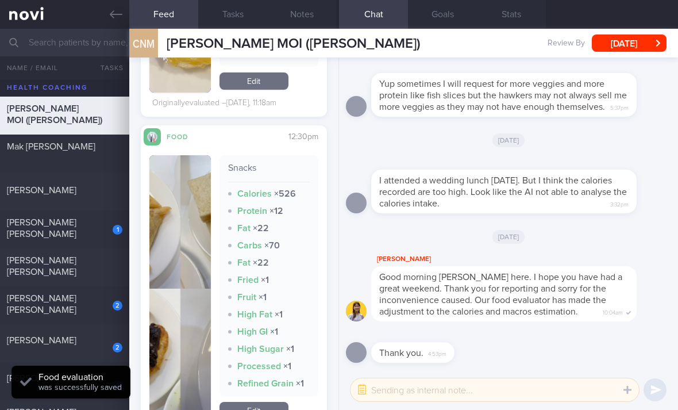
scroll to position [5372, 0]
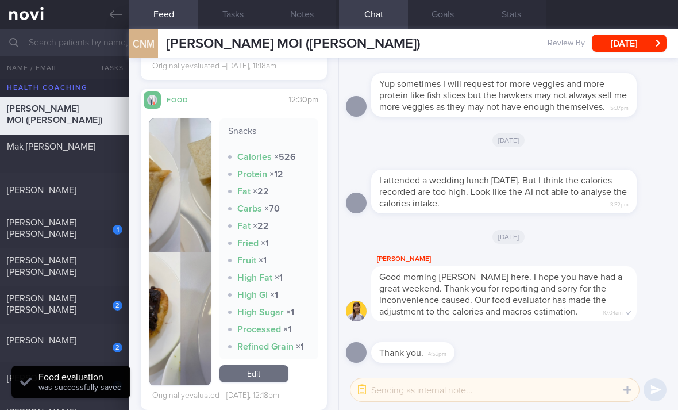
click at [266, 382] on link "Edit" at bounding box center [254, 373] width 69 height 17
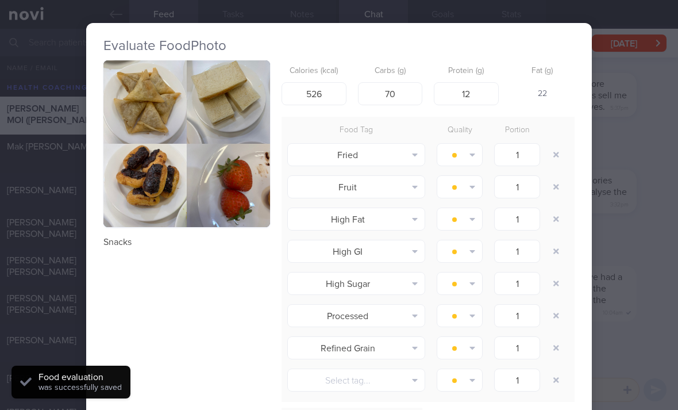
click at [550, 155] on button "button" at bounding box center [556, 154] width 21 height 21
click at [548, 156] on button "button" at bounding box center [556, 154] width 21 height 21
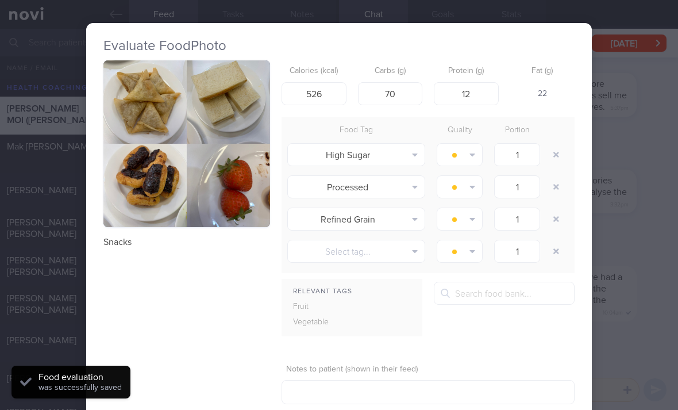
click at [549, 158] on button "button" at bounding box center [556, 154] width 21 height 21
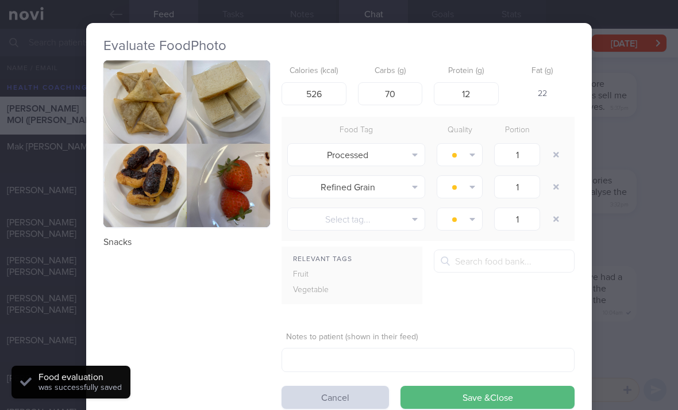
click at [549, 157] on button "button" at bounding box center [556, 154] width 21 height 21
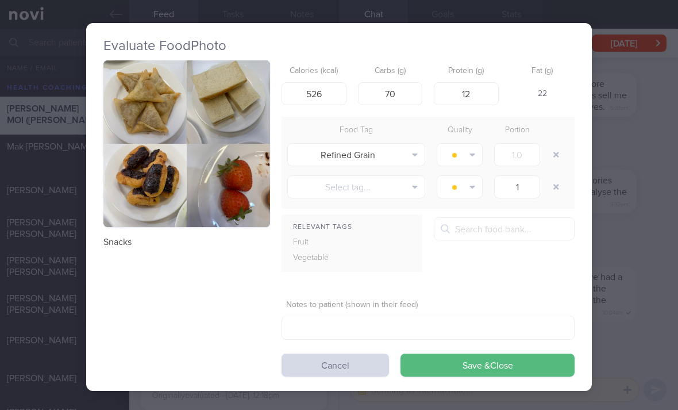
click at [555, 156] on button "button" at bounding box center [556, 154] width 21 height 21
type input "1"
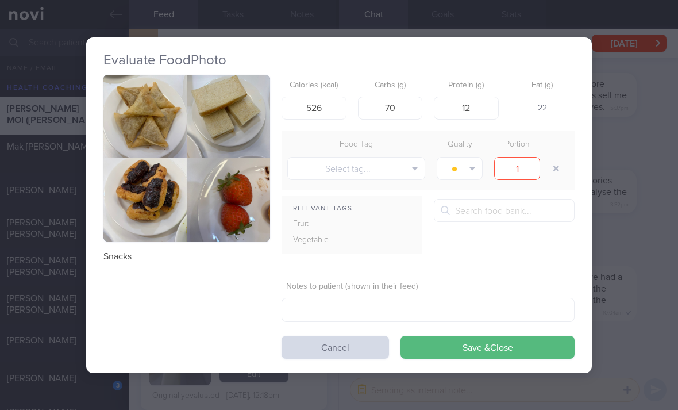
click at [555, 156] on div at bounding box center [557, 168] width 23 height 32
type input "406"
type input "60"
click at [492, 353] on button "Save & Close" at bounding box center [488, 347] width 174 height 23
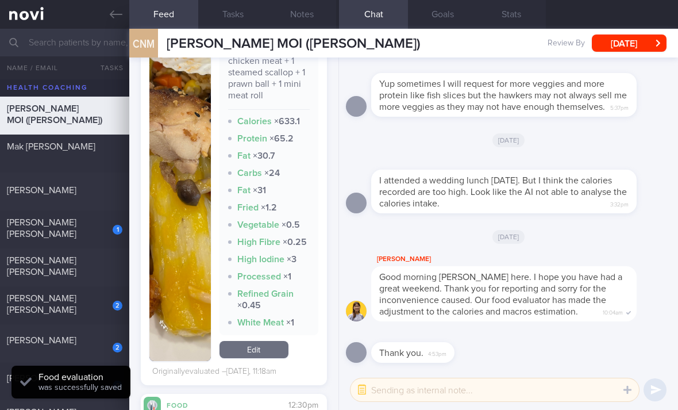
scroll to position [5066, 0]
click at [265, 359] on link "Edit" at bounding box center [254, 350] width 69 height 17
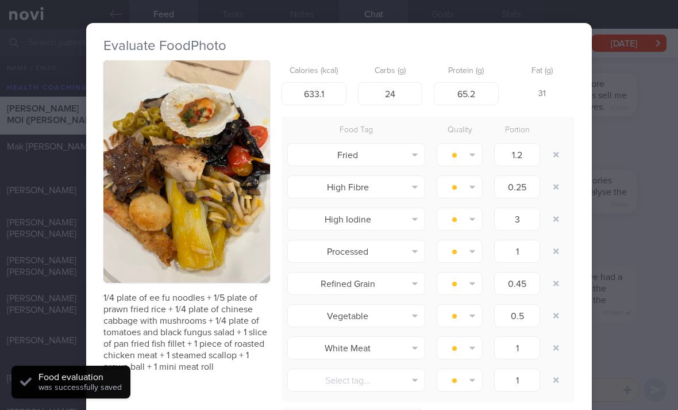
click at [554, 155] on button "button" at bounding box center [556, 154] width 21 height 21
type input "0.25"
type input "3"
type input "1"
type input "0.45"
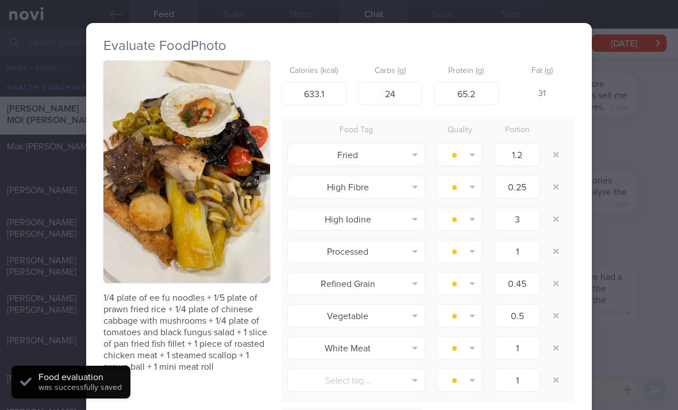
type input "0.5"
type input "1"
click at [554, 155] on button "button" at bounding box center [556, 154] width 21 height 21
type input "3"
type input "1"
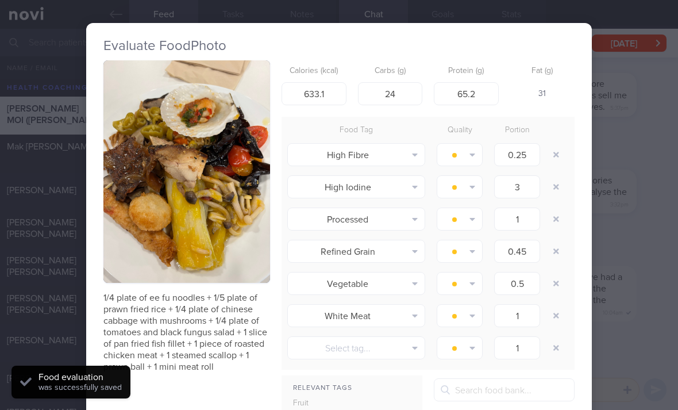
type input "0.45"
type input "0.5"
type input "1"
click at [553, 155] on button "button" at bounding box center [556, 154] width 21 height 21
type input "1"
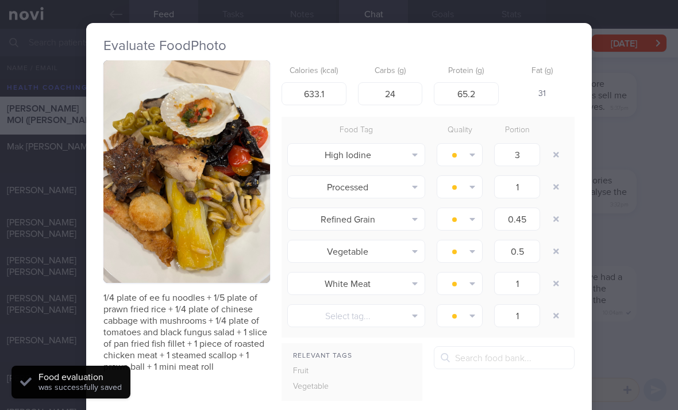
type input "0.45"
type input "0.5"
type input "1"
click at [553, 156] on button "button" at bounding box center [556, 154] width 21 height 21
type input "0.45"
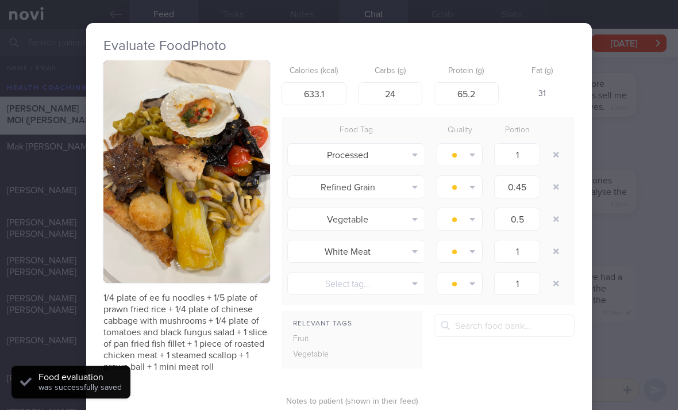
type input "0.5"
type input "1"
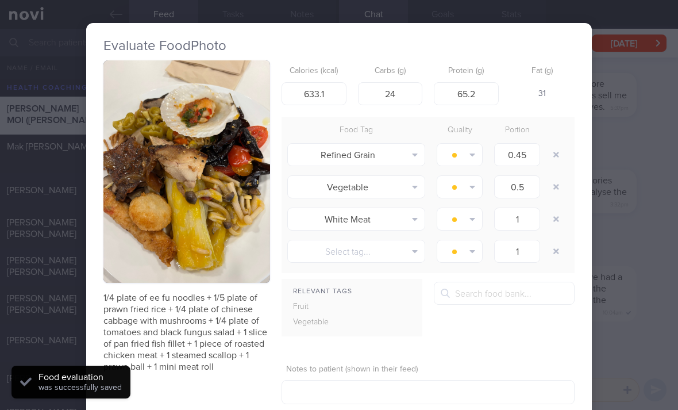
click at [553, 159] on button "button" at bounding box center [556, 154] width 21 height 21
type input "0.5"
type input "1"
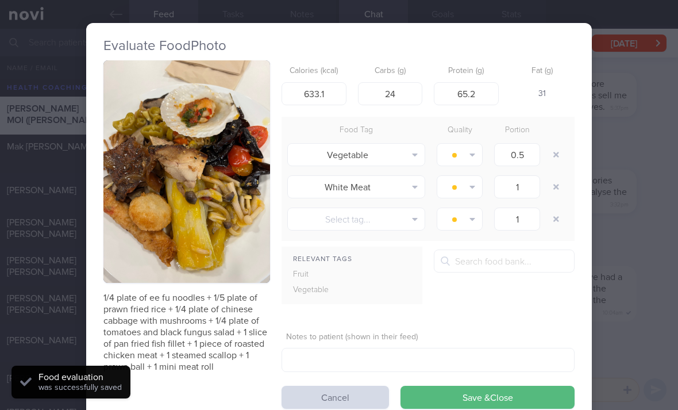
click at [553, 158] on button "button" at bounding box center [556, 154] width 21 height 21
type input "1"
click at [552, 160] on button "button" at bounding box center [556, 154] width 21 height 21
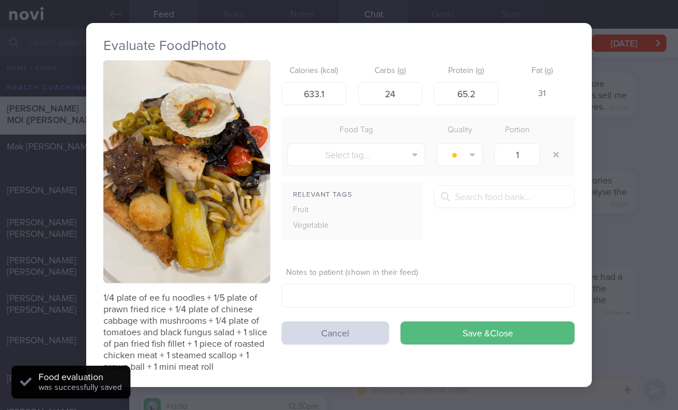
click at [552, 160] on button "button" at bounding box center [556, 154] width 21 height 21
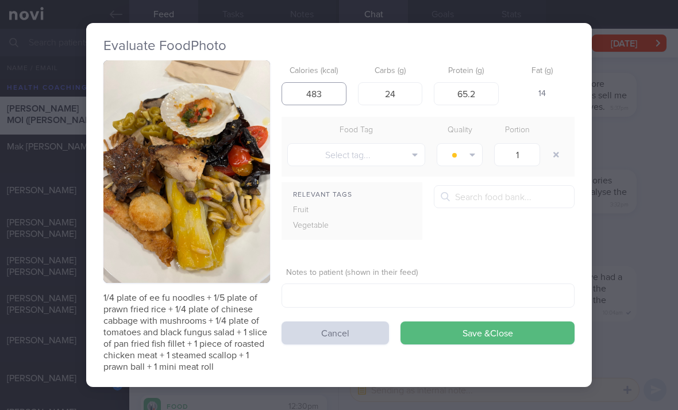
type input "483"
type input "26"
type input "28"
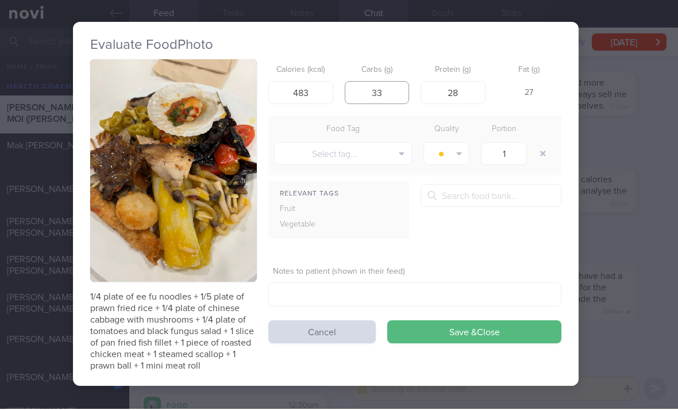
type input "33"
type input "463"
type input "433"
type input "43"
type input "438"
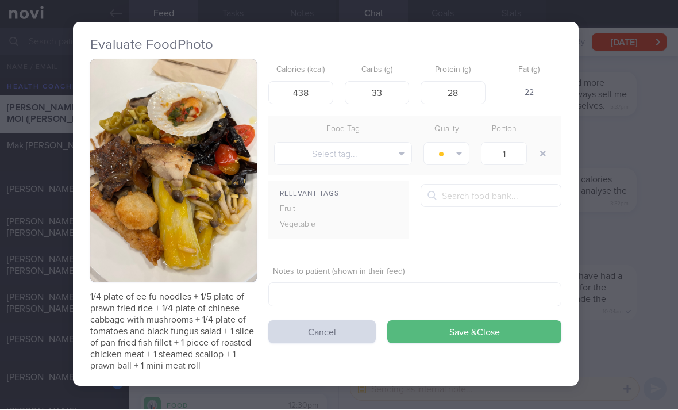
click at [490, 337] on button "Save & Close" at bounding box center [474, 332] width 174 height 23
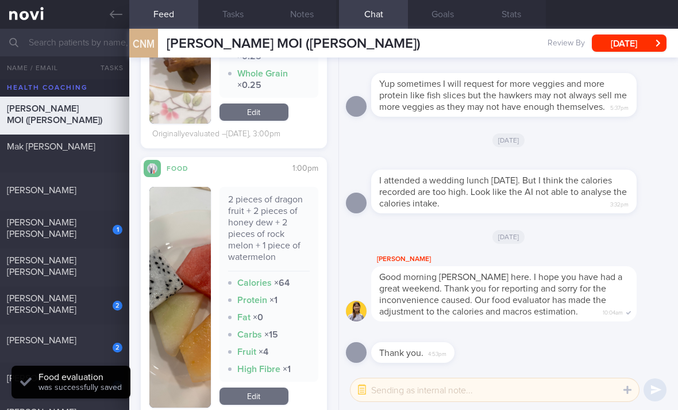
scroll to position [4565, 0]
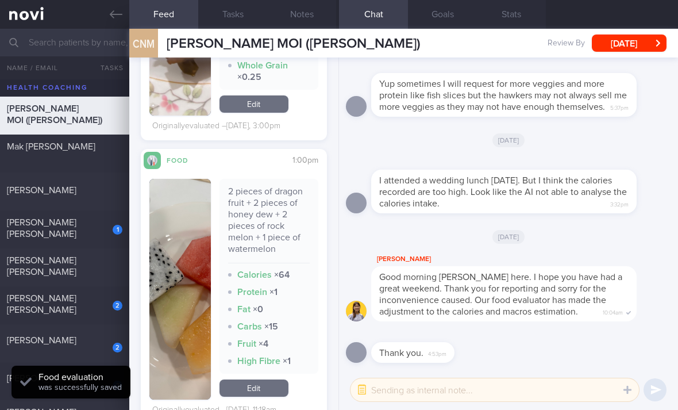
click at [266, 390] on link "Edit" at bounding box center [254, 387] width 69 height 17
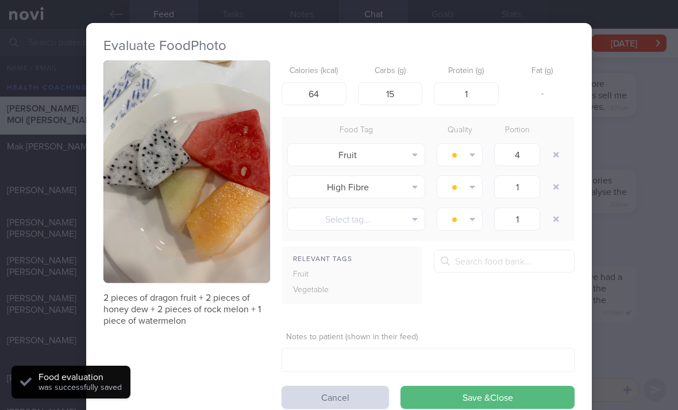
click at [551, 182] on button "button" at bounding box center [556, 186] width 21 height 21
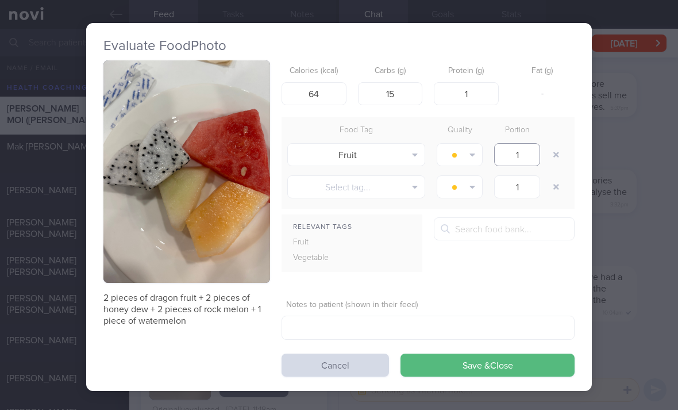
type input "1"
click at [486, 373] on button "Save & Close" at bounding box center [488, 364] width 174 height 23
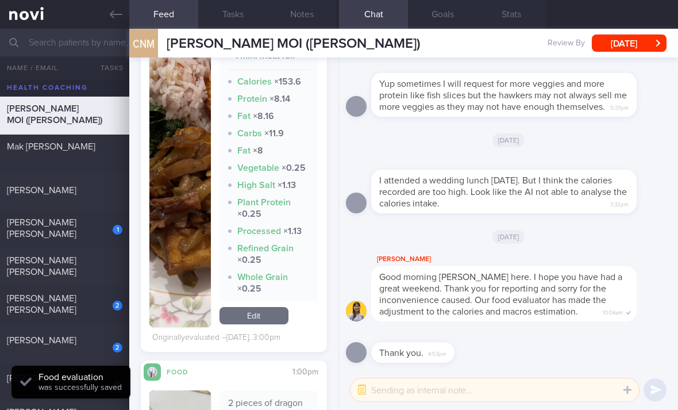
scroll to position [4344, 0]
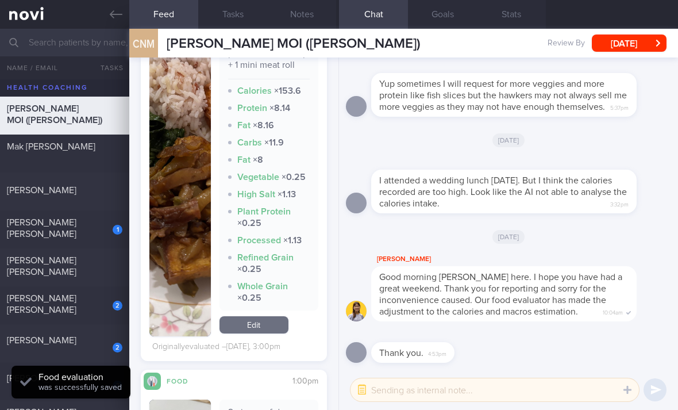
click at [271, 331] on link "Edit" at bounding box center [254, 324] width 69 height 17
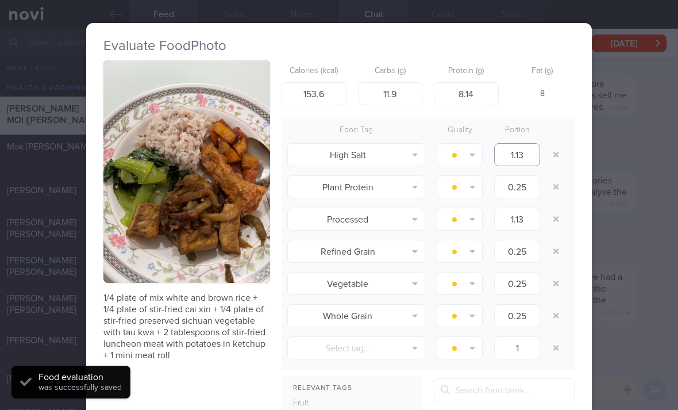
type input "1.13"
click at [555, 153] on button "button" at bounding box center [556, 154] width 21 height 21
type input "0.25"
type input "1.13"
type input "0.25"
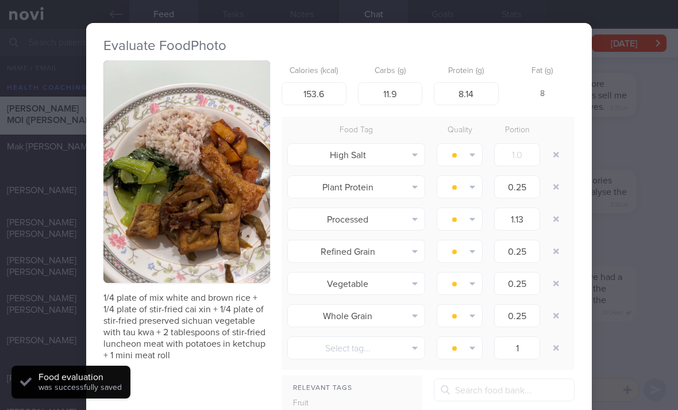
type input "1"
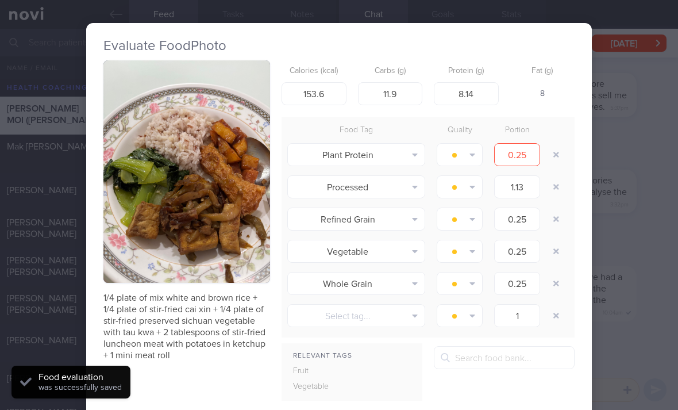
click at [555, 153] on button "button" at bounding box center [556, 154] width 21 height 21
type input "1.13"
type input "0.25"
type input "1"
click at [554, 156] on button "button" at bounding box center [556, 154] width 21 height 21
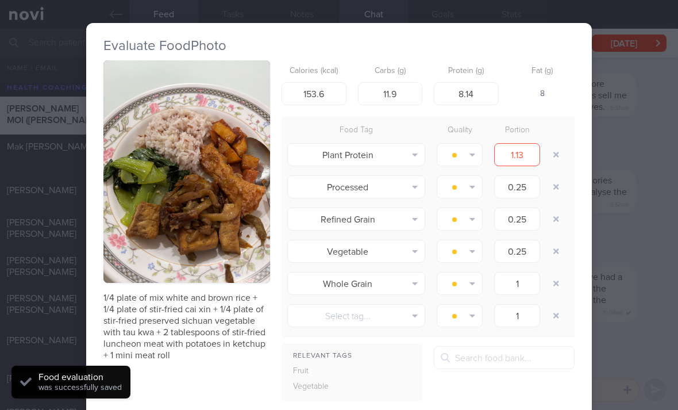
type input "0.25"
type input "1"
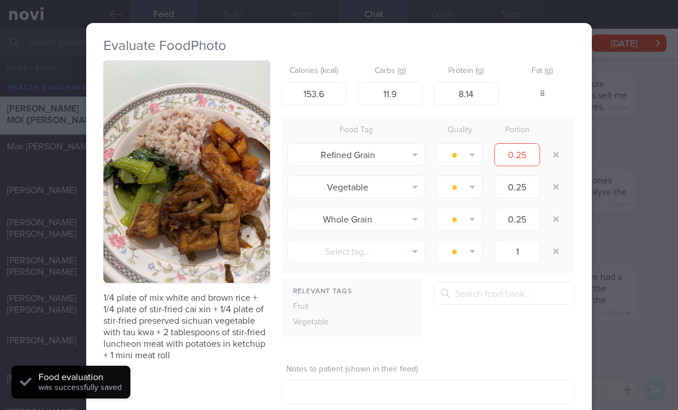
click at [555, 154] on button "button" at bounding box center [556, 154] width 21 height 21
type input "1"
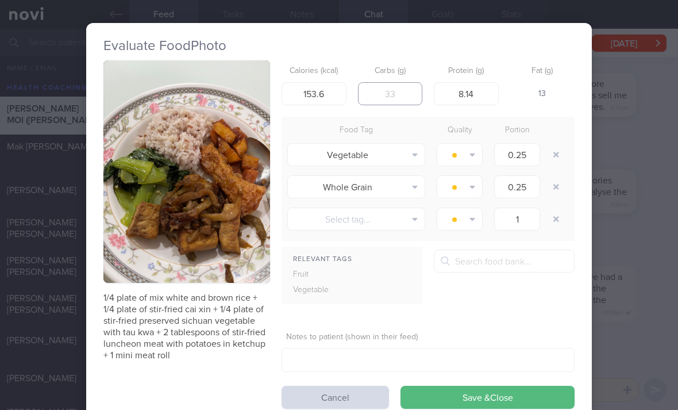
type input "29"
type input "26"
type input "15"
type input "253"
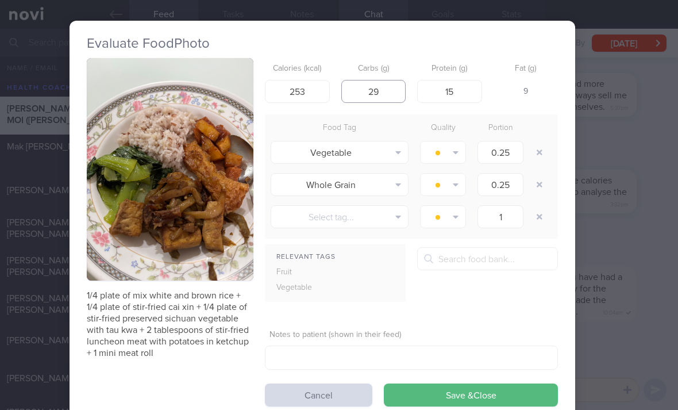
scroll to position [1, 13]
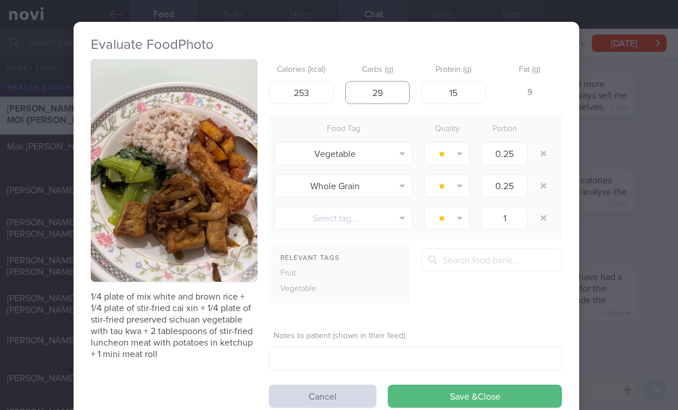
type input "29"
type input "14"
type input "263"
click at [475, 393] on button "Save & Close" at bounding box center [475, 395] width 174 height 23
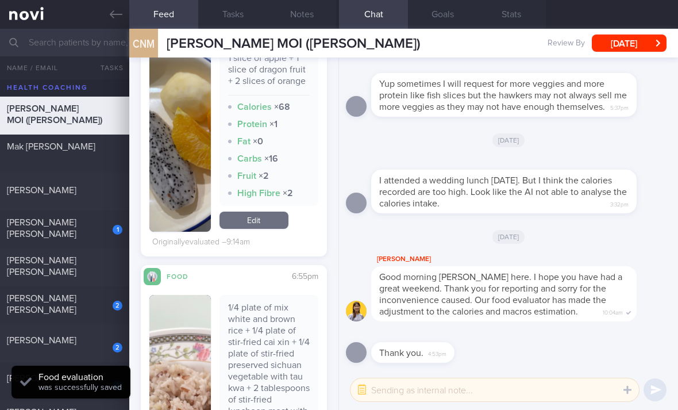
scroll to position [3964, 0]
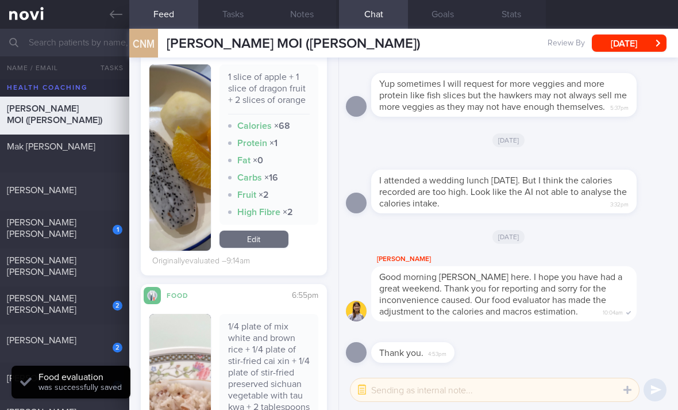
click at [274, 235] on link "Edit" at bounding box center [254, 238] width 69 height 17
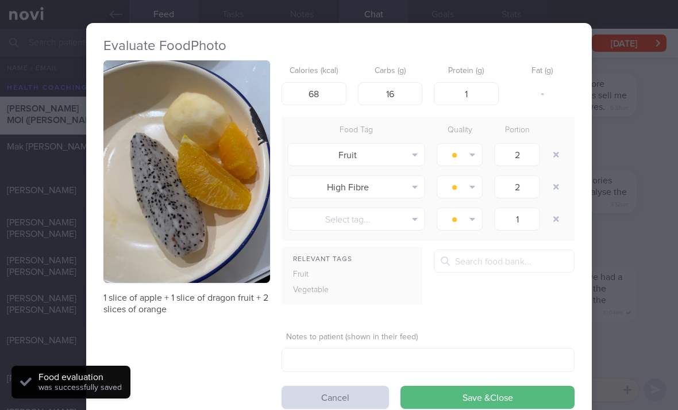
click at [556, 188] on button "button" at bounding box center [556, 186] width 21 height 21
type input "1"
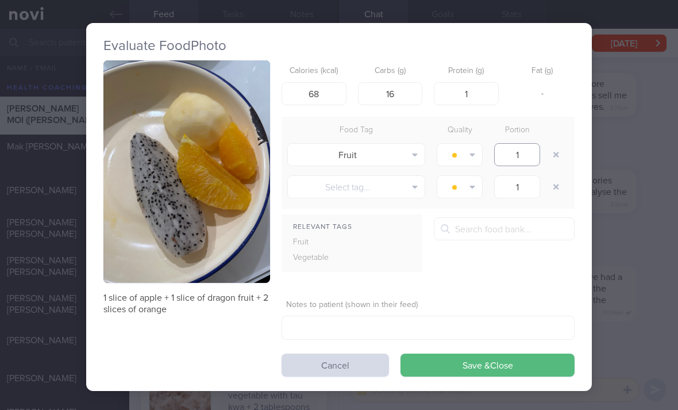
type input "1"
click at [518, 367] on button "Save & Close" at bounding box center [488, 364] width 174 height 23
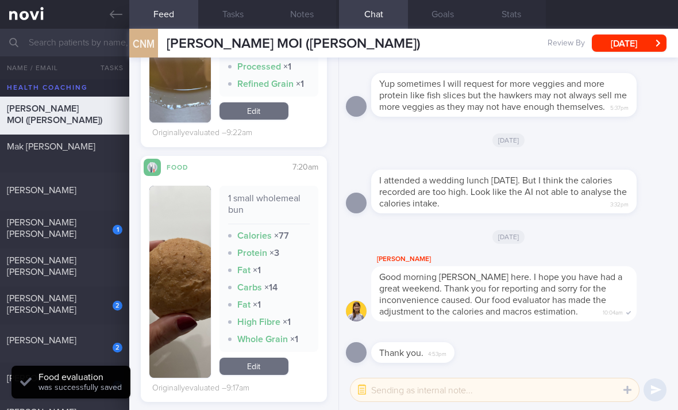
scroll to position [3575, 0]
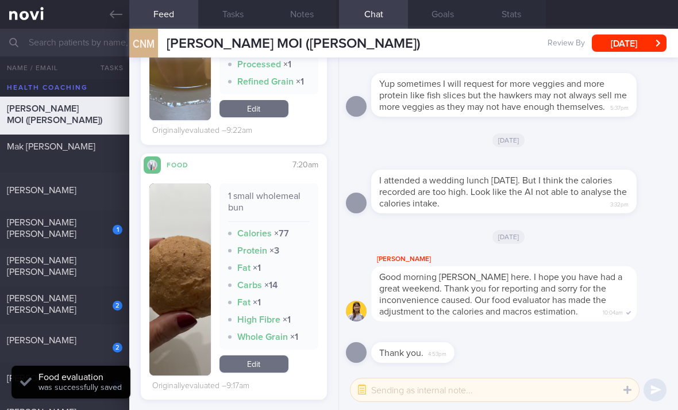
click at [271, 359] on link "Edit" at bounding box center [254, 363] width 69 height 17
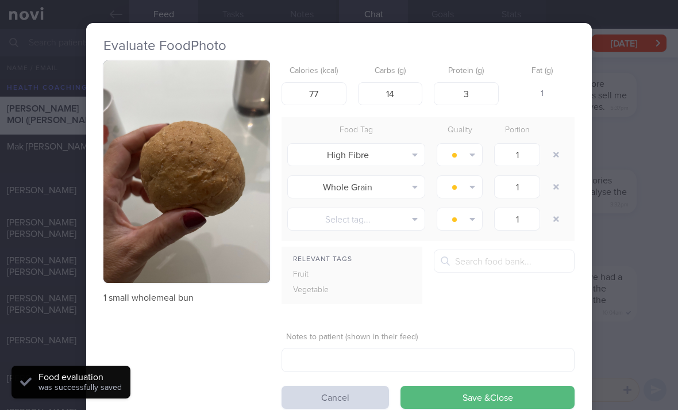
click at [350, 395] on button "Cancel" at bounding box center [335, 397] width 107 height 23
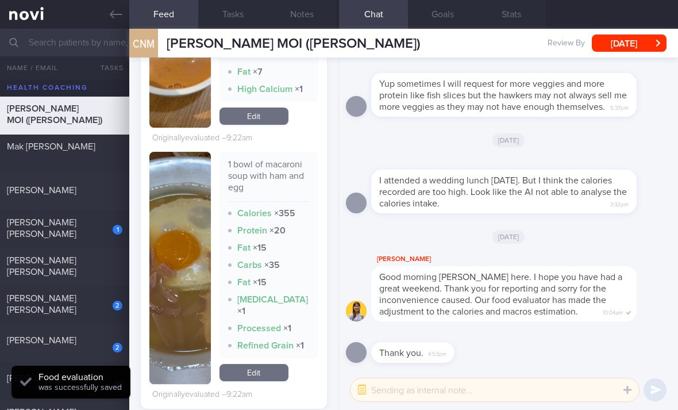
scroll to position [3304, 0]
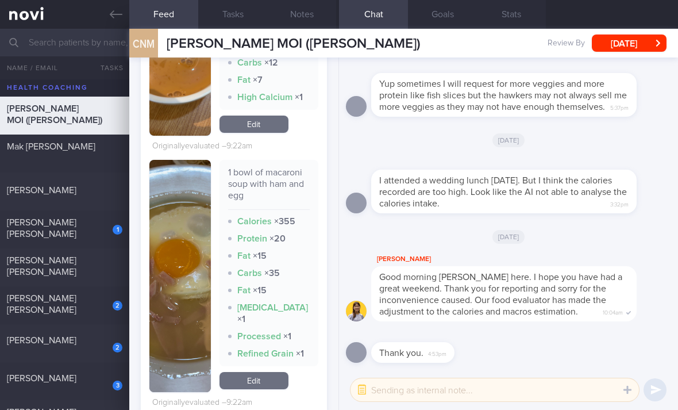
click at [264, 380] on link "Edit" at bounding box center [254, 380] width 69 height 17
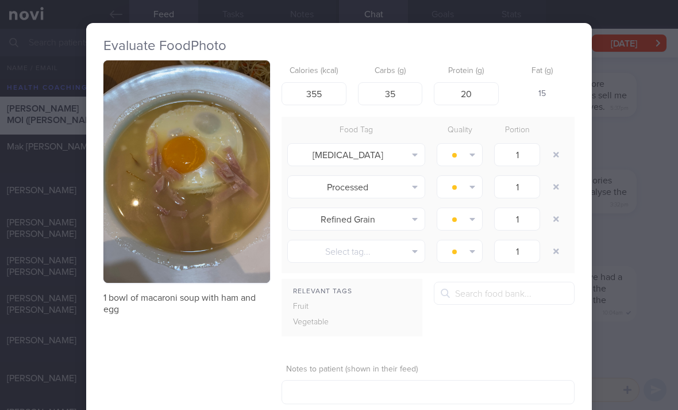
click at [565, 148] on button "button" at bounding box center [556, 154] width 21 height 21
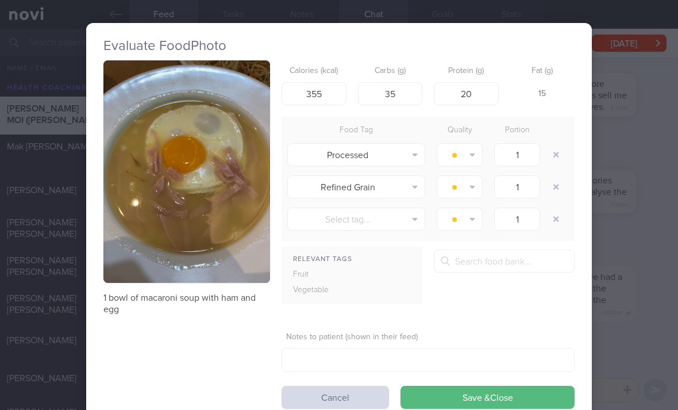
click at [564, 147] on button "button" at bounding box center [556, 154] width 21 height 21
click at [559, 153] on button "button" at bounding box center [556, 154] width 21 height 21
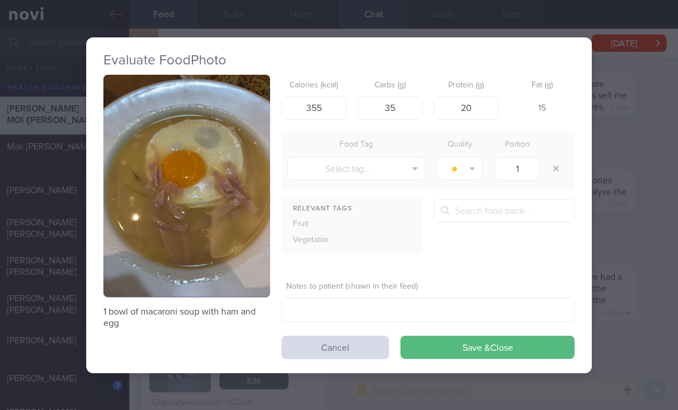
click at [509, 349] on button "Save & Close" at bounding box center [488, 347] width 174 height 23
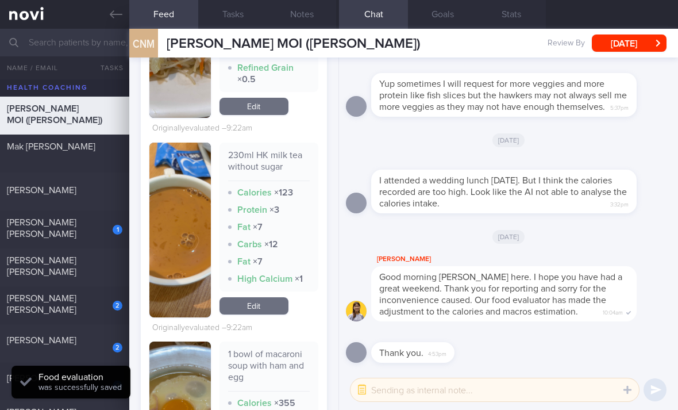
scroll to position [3124, 0]
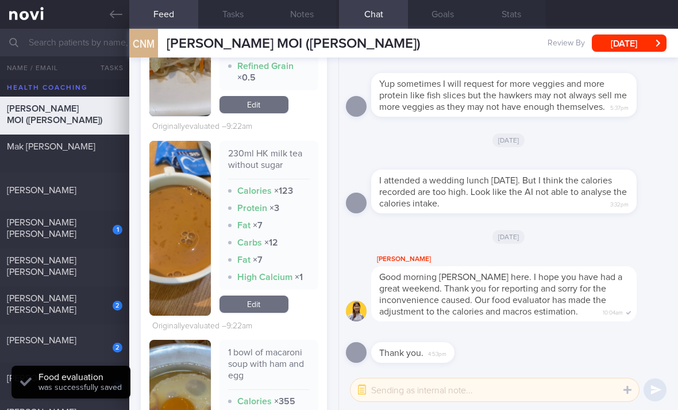
click at [260, 306] on link "Edit" at bounding box center [254, 303] width 69 height 17
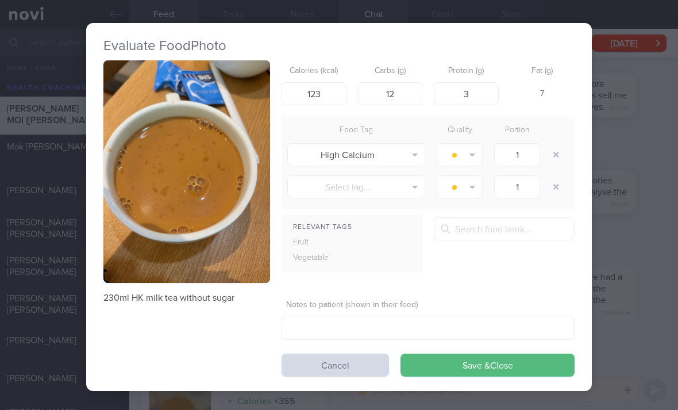
click at [550, 153] on button "button" at bounding box center [556, 154] width 21 height 21
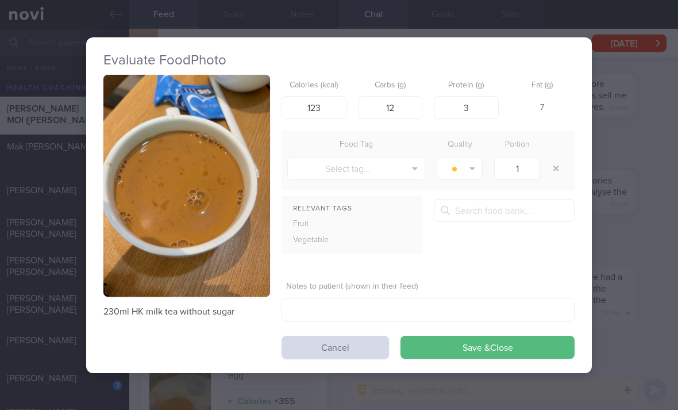
click at [341, 349] on button "Cancel" at bounding box center [335, 347] width 107 height 23
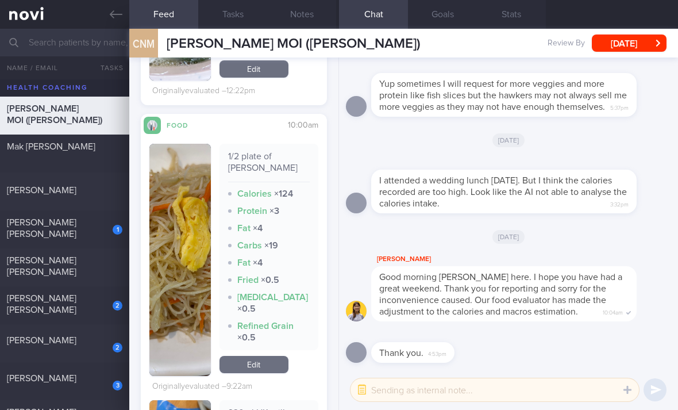
scroll to position [2871, 0]
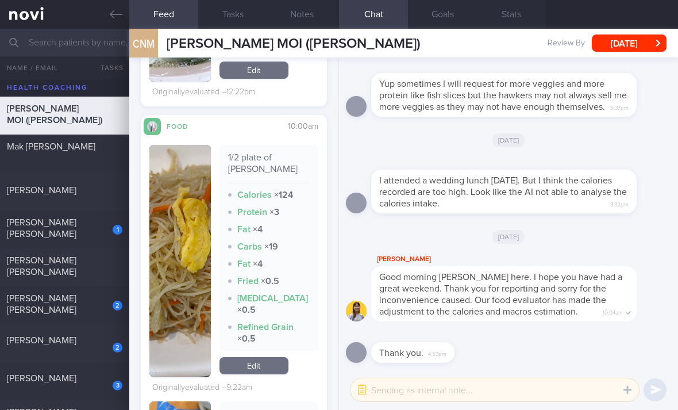
click at [261, 368] on link "Edit" at bounding box center [254, 365] width 69 height 17
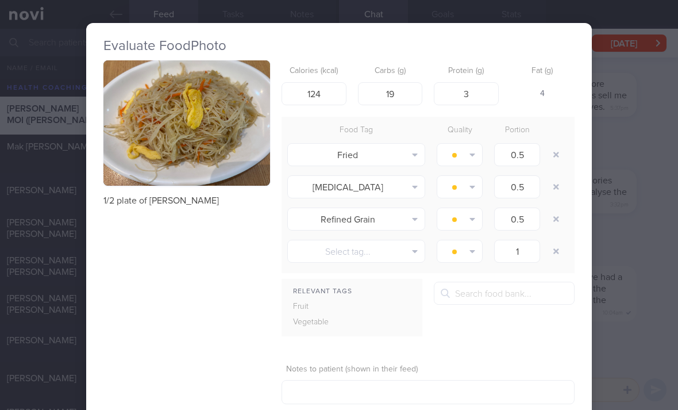
click at [546, 153] on button "button" at bounding box center [556, 154] width 21 height 21
type input "1"
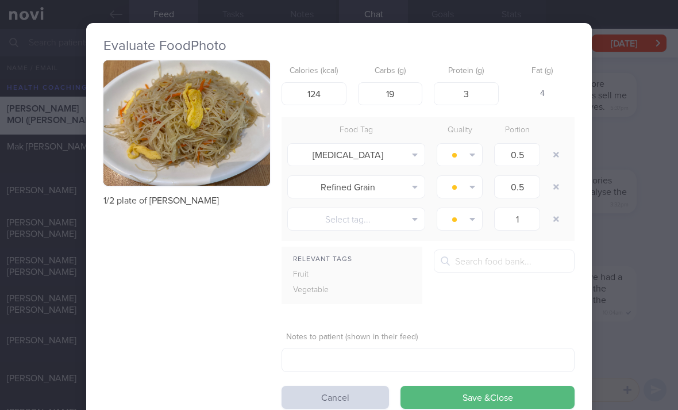
click at [546, 153] on button "button" at bounding box center [556, 154] width 21 height 21
type input "1"
click at [549, 153] on button "button" at bounding box center [556, 154] width 21 height 21
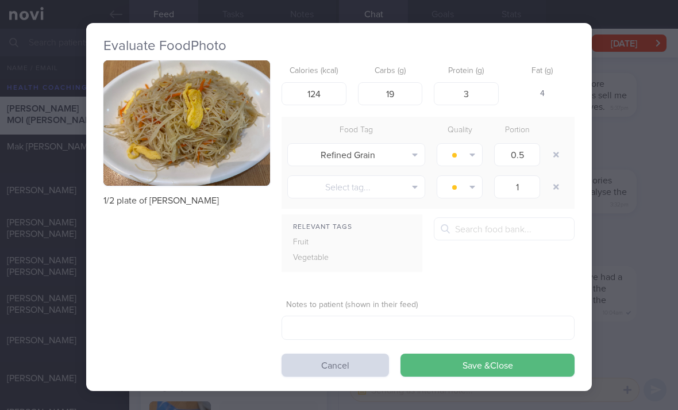
type input "1"
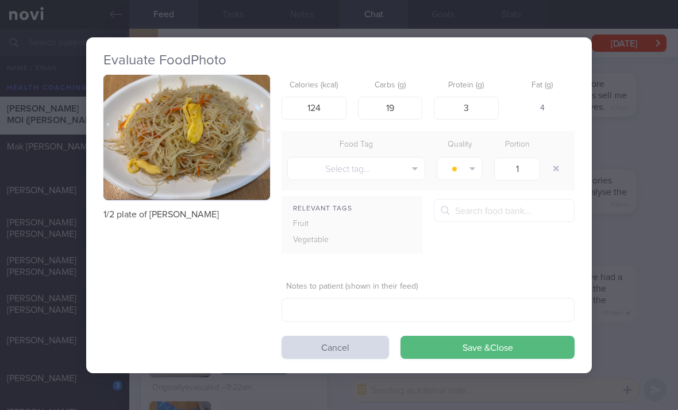
click at [463, 355] on button "Save & Close" at bounding box center [488, 347] width 174 height 23
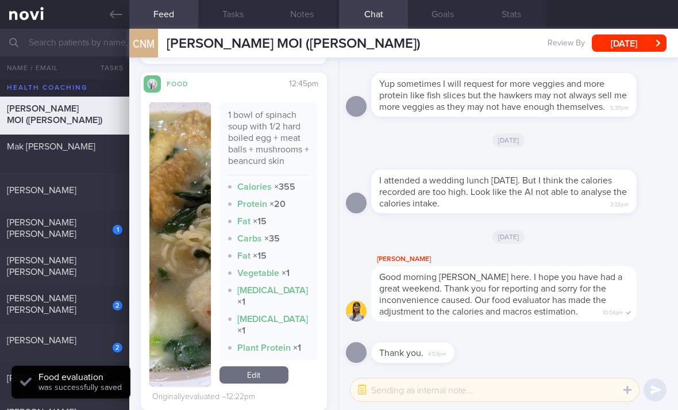
scroll to position [2576, 0]
click at [249, 365] on link "Edit" at bounding box center [254, 373] width 69 height 17
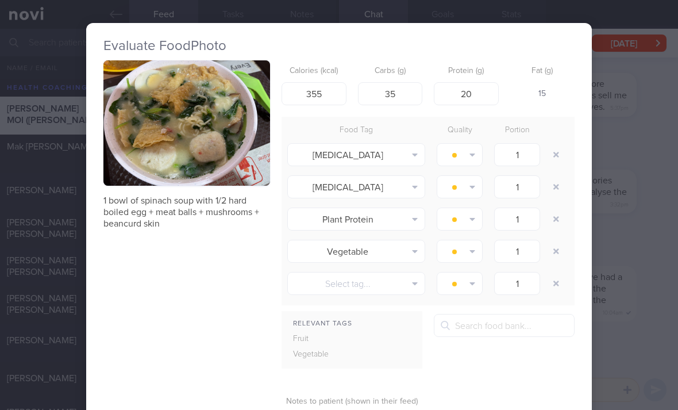
click at [555, 157] on button "button" at bounding box center [556, 154] width 21 height 21
click at [554, 157] on button "button" at bounding box center [556, 154] width 21 height 21
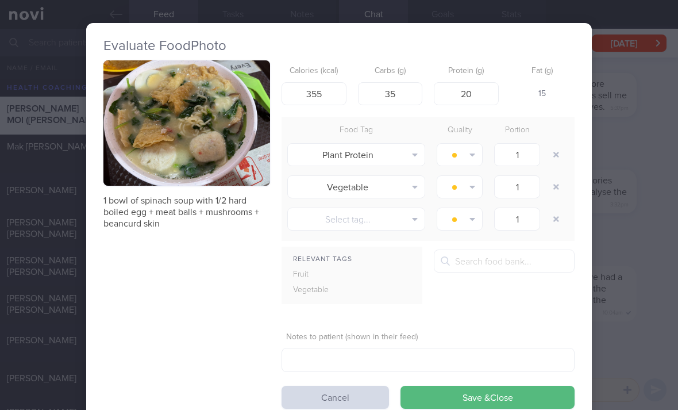
click at [553, 157] on button "button" at bounding box center [556, 154] width 21 height 21
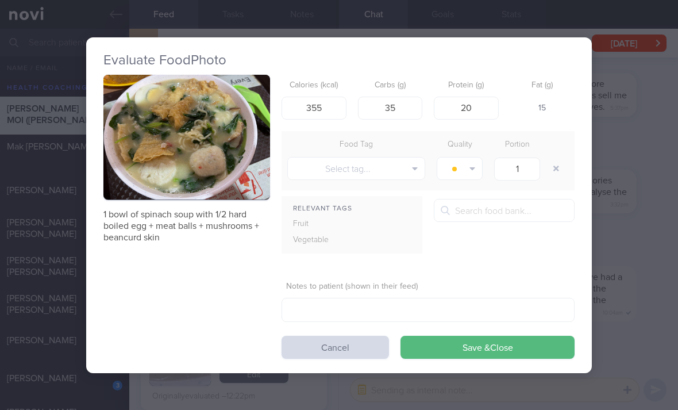
click at [554, 159] on button "button" at bounding box center [556, 168] width 21 height 21
click at [238, 172] on button "button" at bounding box center [186, 137] width 167 height 125
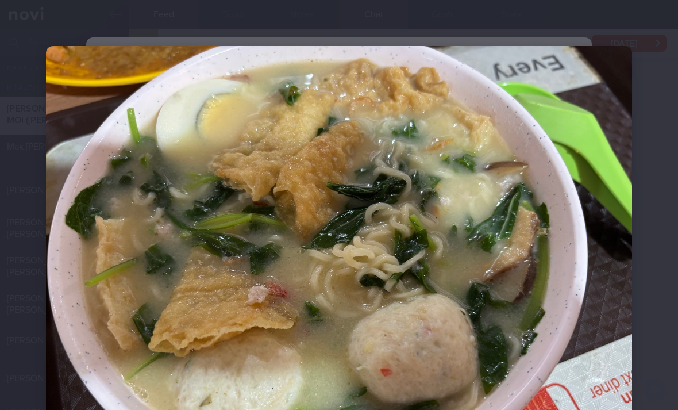
click at [427, 297] on img at bounding box center [339, 266] width 586 height 440
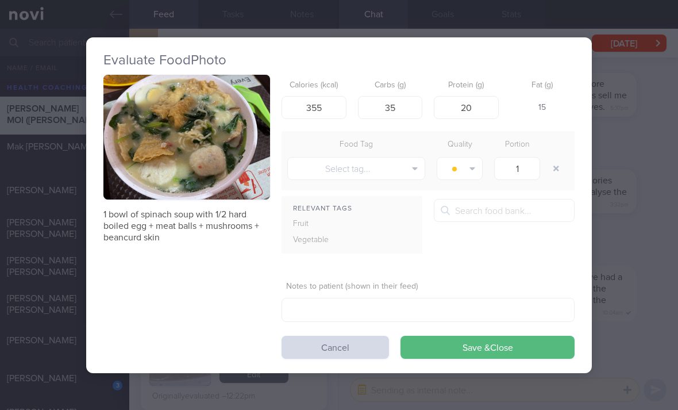
click at [357, 353] on button "Cancel" at bounding box center [335, 347] width 107 height 23
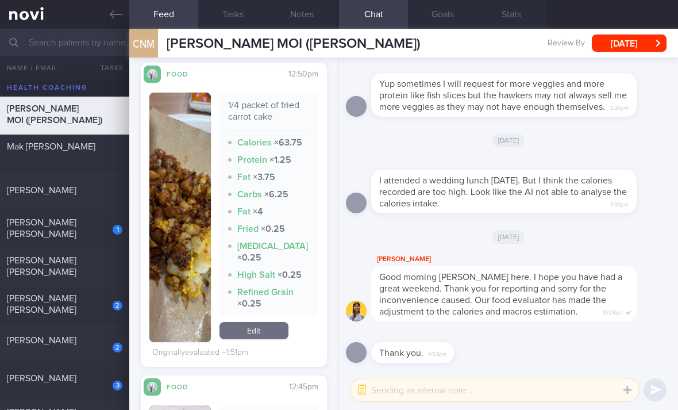
scroll to position [2271, 0]
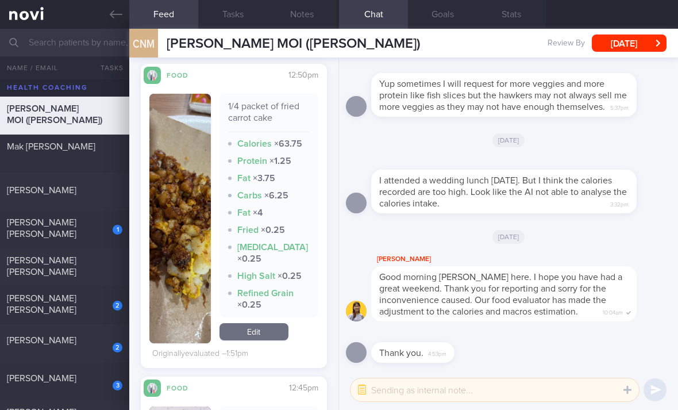
click at [274, 334] on link "Edit" at bounding box center [254, 331] width 69 height 17
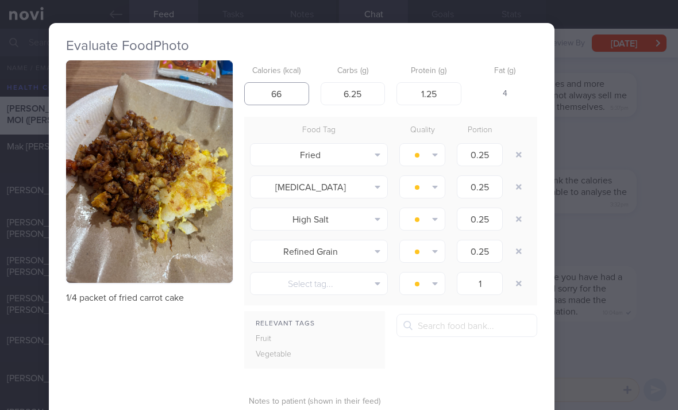
scroll to position [0, 37]
type input "66"
type input "85"
type input "10"
type input "2"
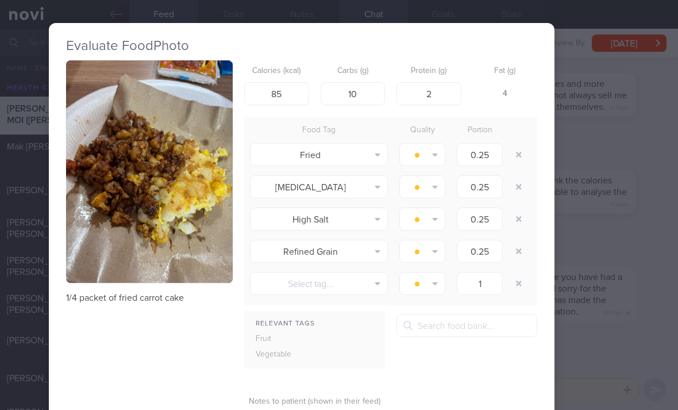
click at [521, 150] on button "button" at bounding box center [519, 154] width 21 height 21
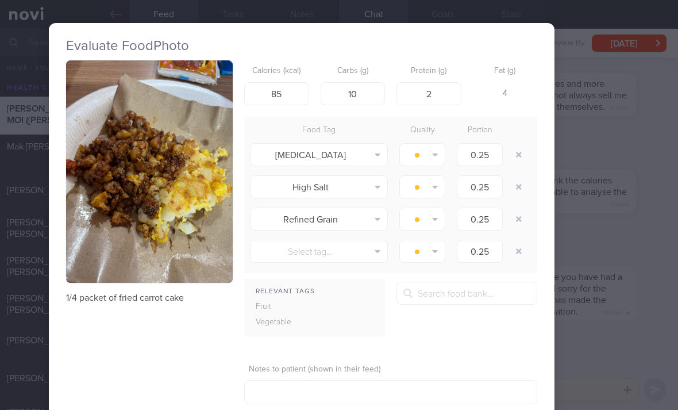
type input "1"
click at [521, 150] on button "button" at bounding box center [519, 154] width 21 height 21
type input "1"
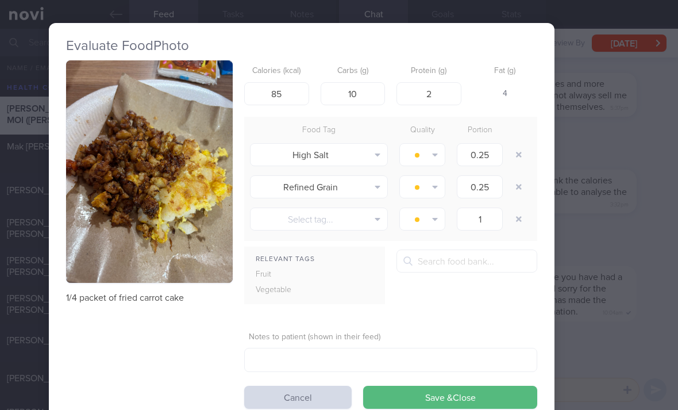
click at [520, 149] on button "button" at bounding box center [519, 154] width 21 height 21
type input "1"
click at [519, 149] on button "button" at bounding box center [519, 154] width 21 height 21
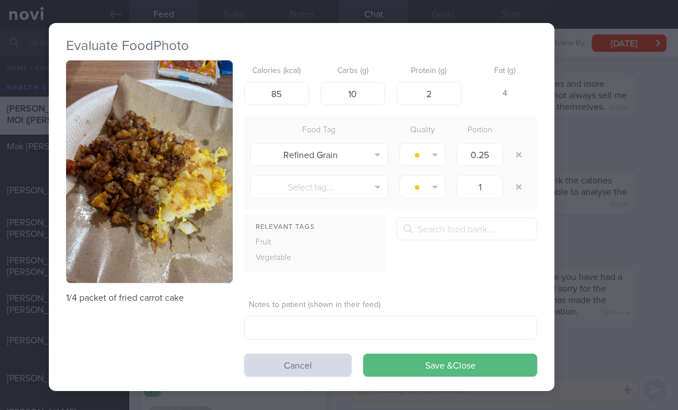
type input "1"
click at [521, 154] on div at bounding box center [520, 154] width 23 height 32
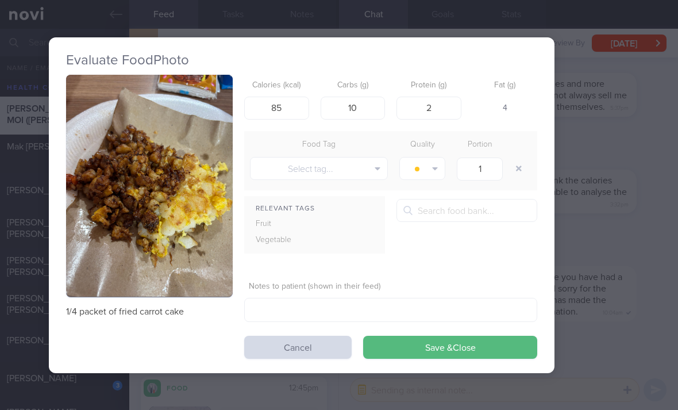
click at [453, 349] on button "Save & Close" at bounding box center [450, 347] width 174 height 23
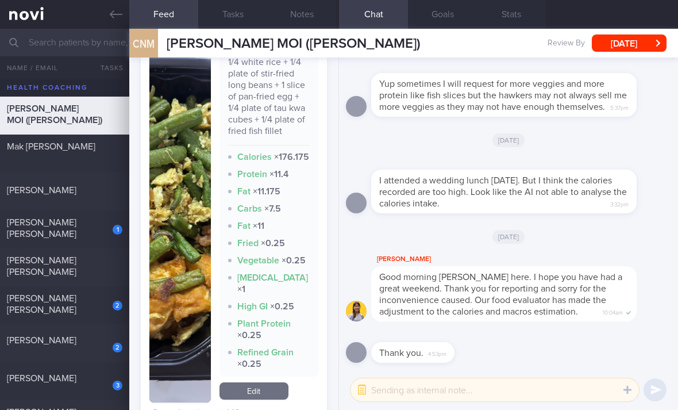
scroll to position [1899, 0]
click at [249, 388] on link "Edit" at bounding box center [254, 391] width 69 height 17
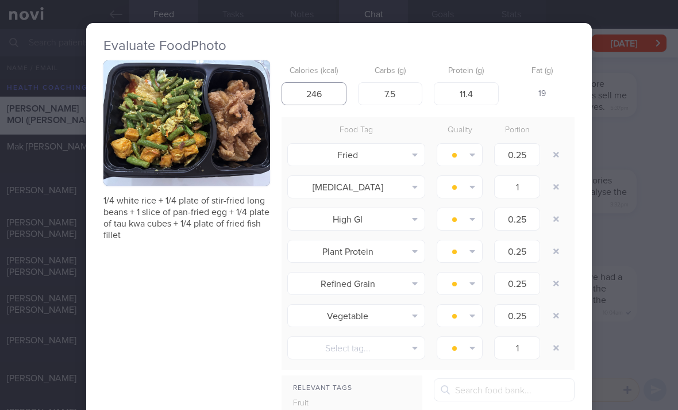
type input "246"
type input "18"
click at [560, 154] on button "button" at bounding box center [556, 154] width 21 height 21
type input "1"
type input "0.25"
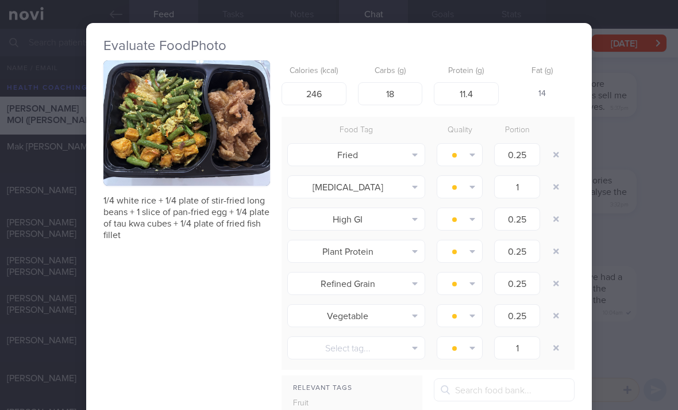
type input "1"
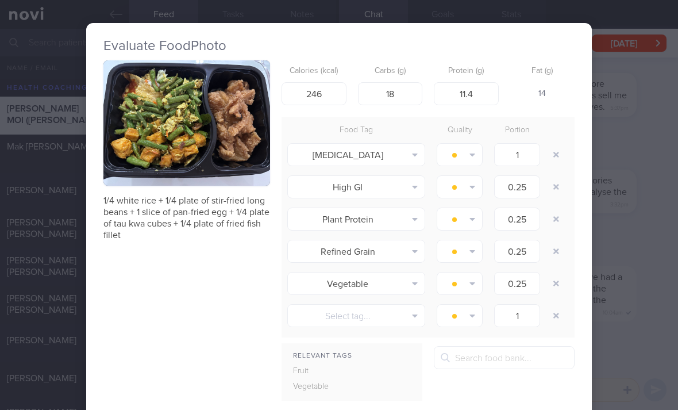
click at [560, 154] on button "button" at bounding box center [556, 154] width 21 height 21
type input "0.25"
type input "1"
click at [555, 155] on button "button" at bounding box center [556, 154] width 21 height 21
type input "1"
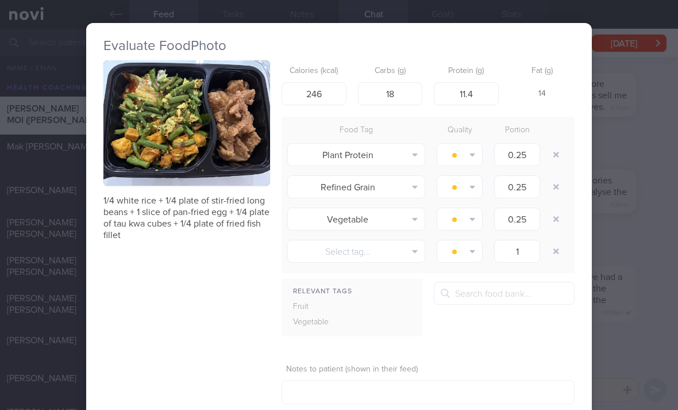
click at [555, 154] on button "button" at bounding box center [556, 154] width 21 height 21
type input "1"
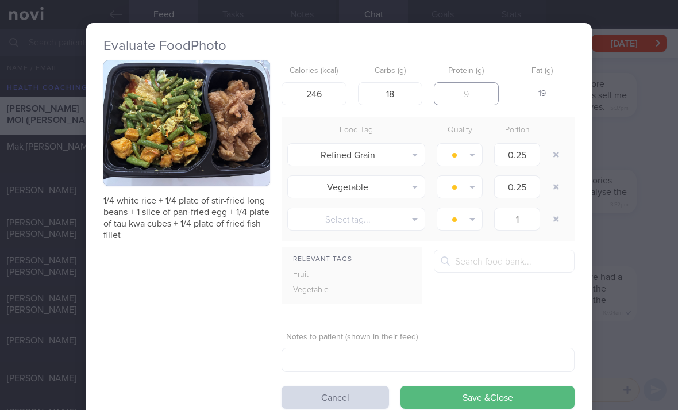
type input "13"
type input "14"
type input "226"
type input "22"
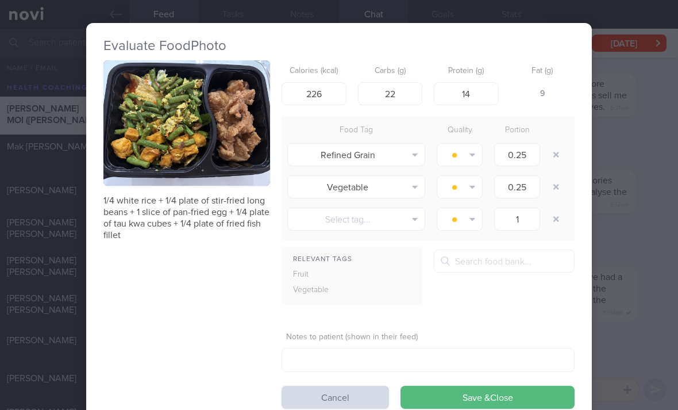
click at [557, 155] on button "button" at bounding box center [556, 154] width 21 height 21
type input "1"
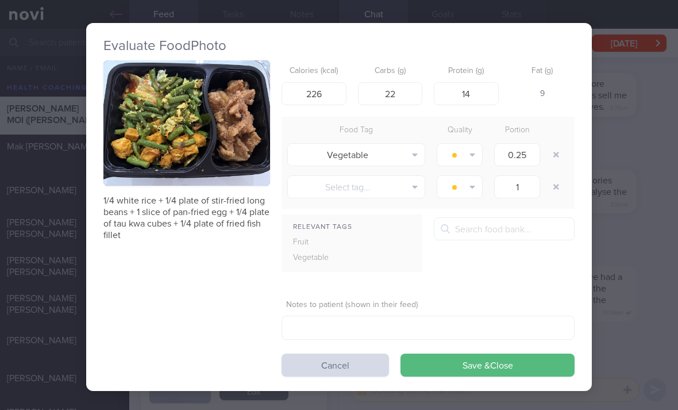
click at [557, 155] on button "button" at bounding box center [556, 154] width 21 height 21
type input "1"
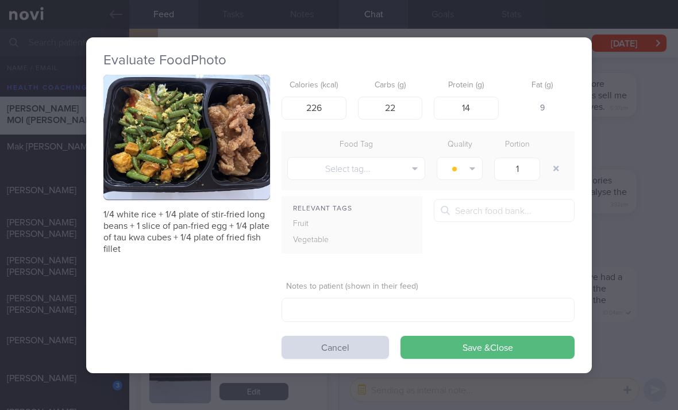
click at [486, 349] on button "Save & Close" at bounding box center [488, 347] width 174 height 23
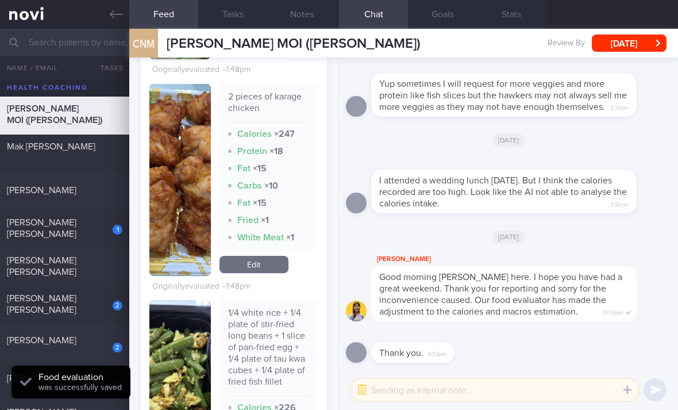
scroll to position [1611, 0]
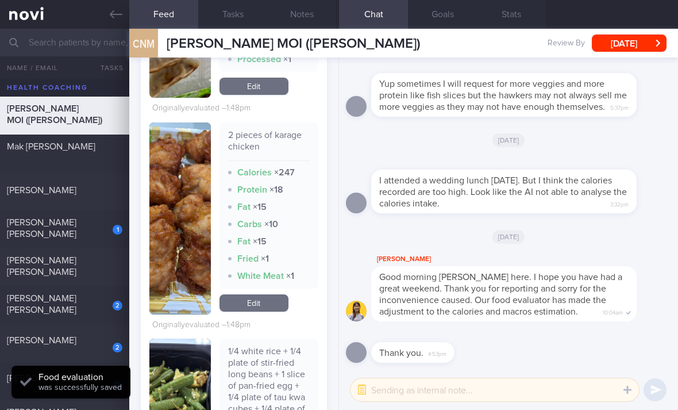
click at [271, 305] on link "Edit" at bounding box center [254, 302] width 69 height 17
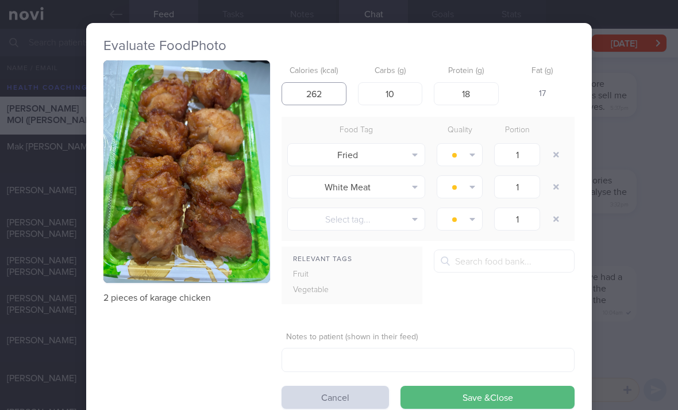
type input "262"
type input "14"
click at [550, 186] on button "button" at bounding box center [556, 186] width 21 height 21
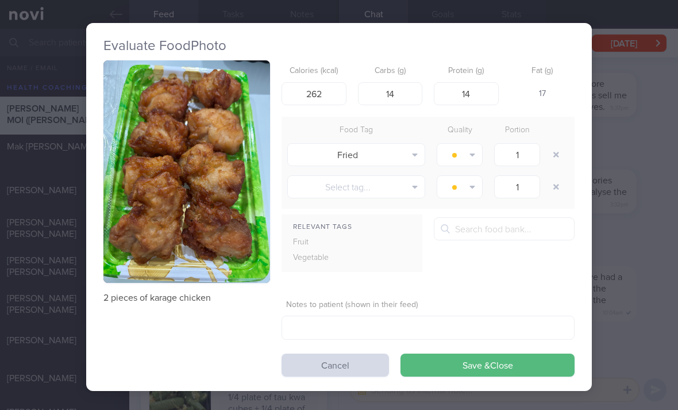
click at [502, 360] on button "Save & Close" at bounding box center [488, 364] width 174 height 23
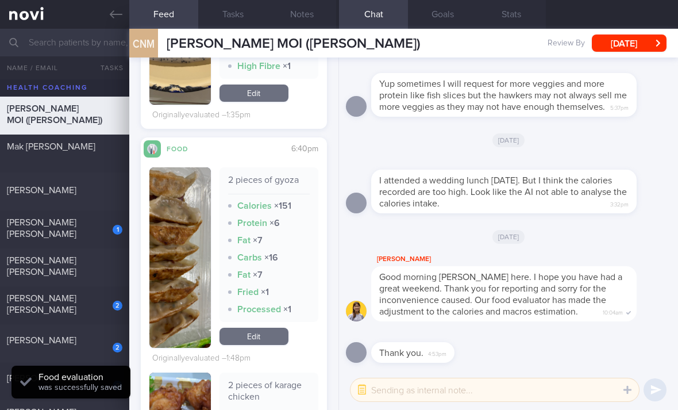
scroll to position [1358, 0]
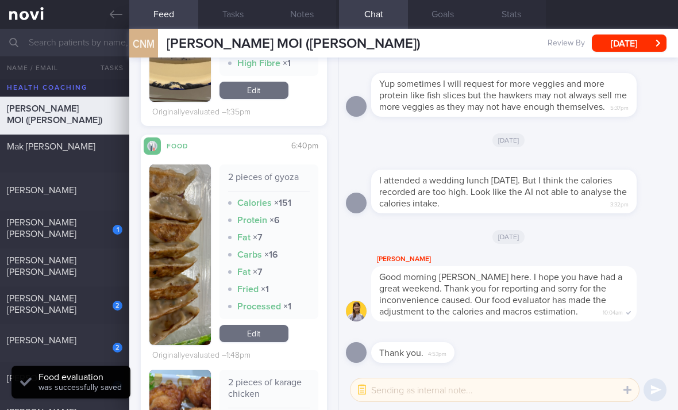
click at [269, 342] on link "Edit" at bounding box center [254, 333] width 69 height 17
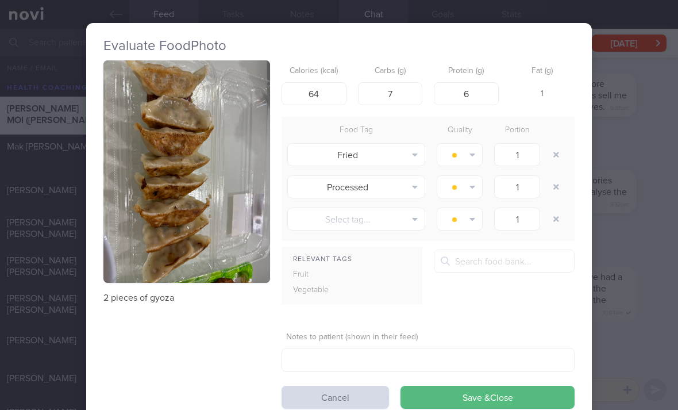
click at [554, 161] on button "button" at bounding box center [556, 154] width 21 height 21
click at [553, 161] on button "button" at bounding box center [556, 154] width 21 height 21
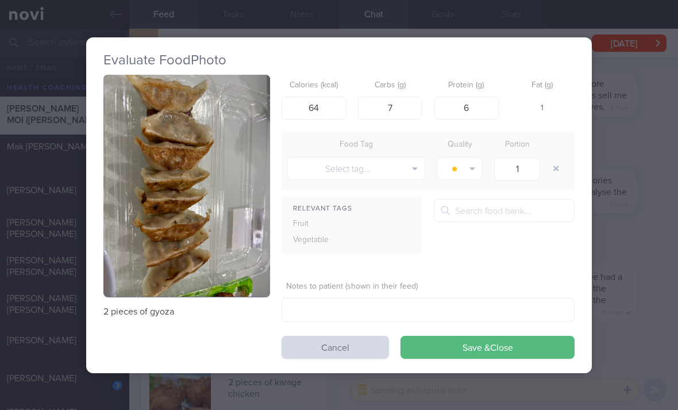
click at [554, 155] on div at bounding box center [557, 168] width 23 height 32
click at [492, 351] on button "Save & Close" at bounding box center [488, 347] width 174 height 23
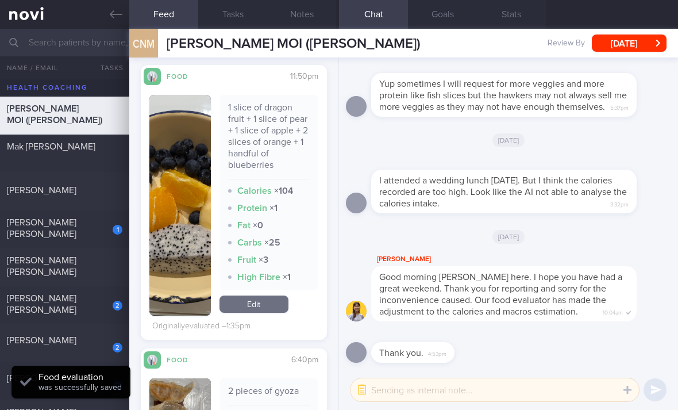
scroll to position [1124, 0]
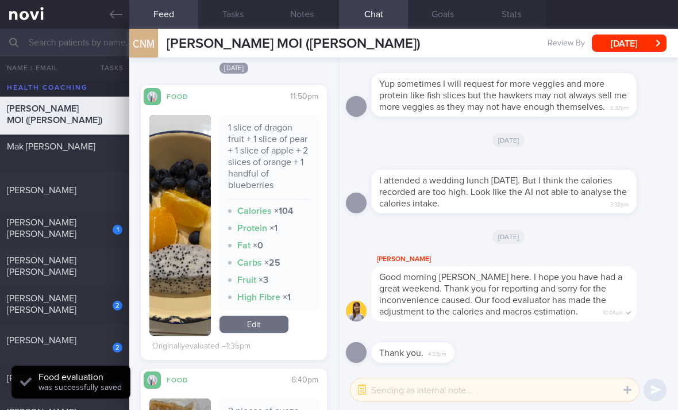
click at [259, 333] on link "Edit" at bounding box center [254, 323] width 69 height 17
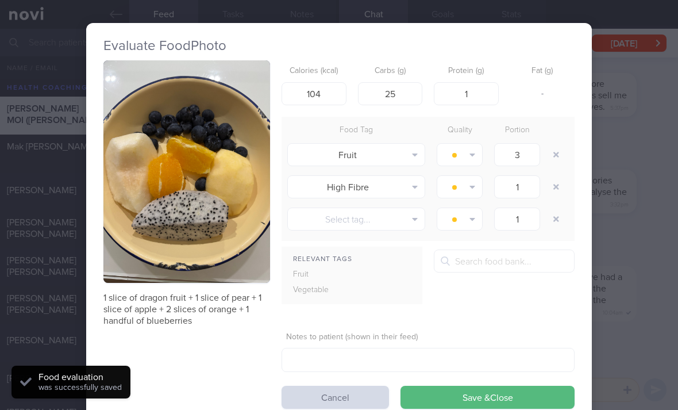
click at [558, 176] on button "button" at bounding box center [556, 186] width 21 height 21
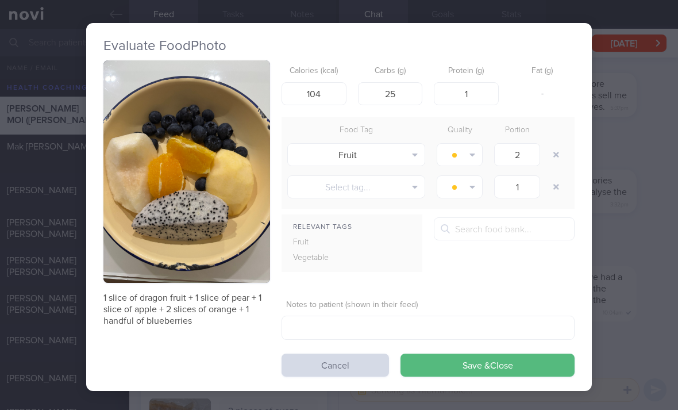
click at [464, 369] on button "Save & Close" at bounding box center [488, 364] width 174 height 23
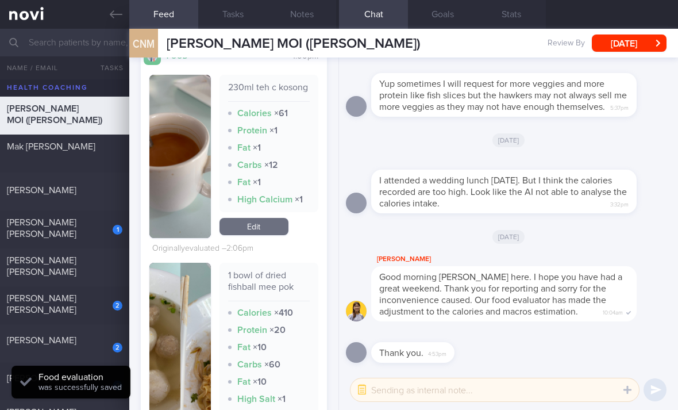
scroll to position [350, 0]
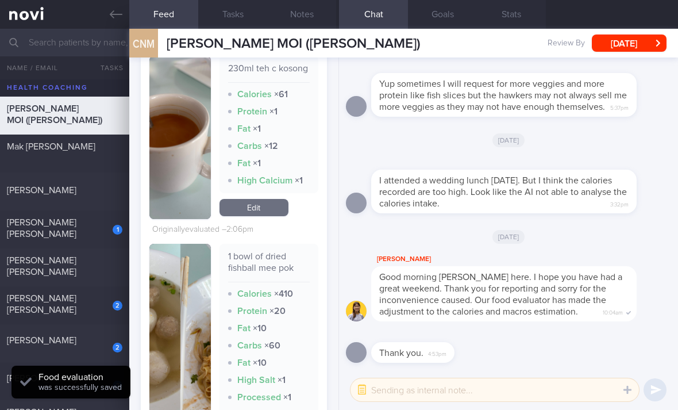
click at [267, 216] on link "Edit" at bounding box center [254, 207] width 69 height 17
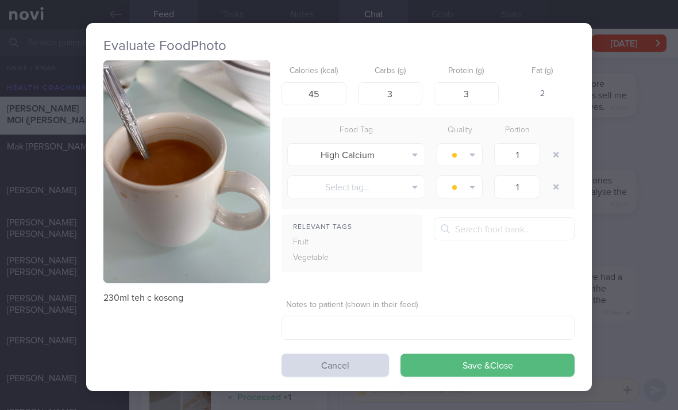
click at [555, 152] on button "button" at bounding box center [556, 154] width 21 height 21
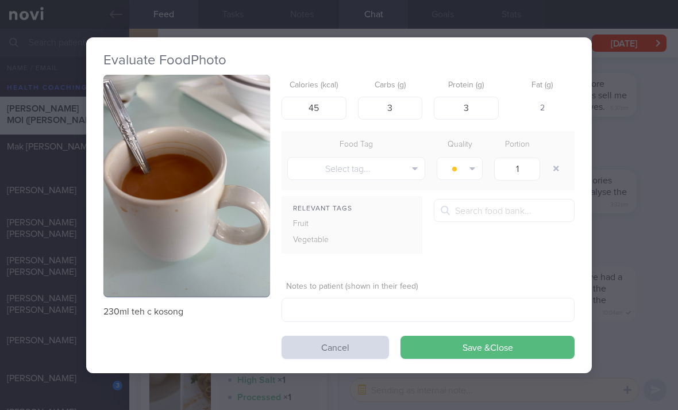
click at [489, 336] on button "Save & Close" at bounding box center [488, 347] width 174 height 23
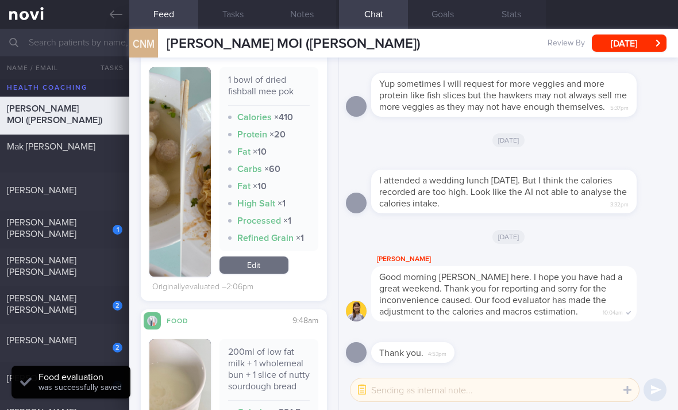
scroll to position [508, 0]
click at [272, 275] on link "Edit" at bounding box center [254, 265] width 69 height 17
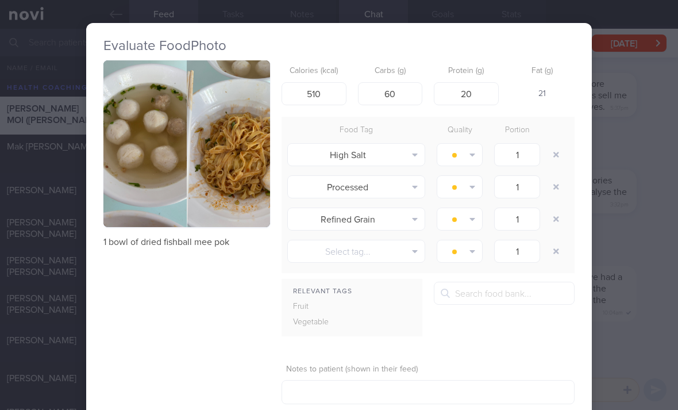
click at [559, 157] on button "button" at bounding box center [556, 154] width 21 height 21
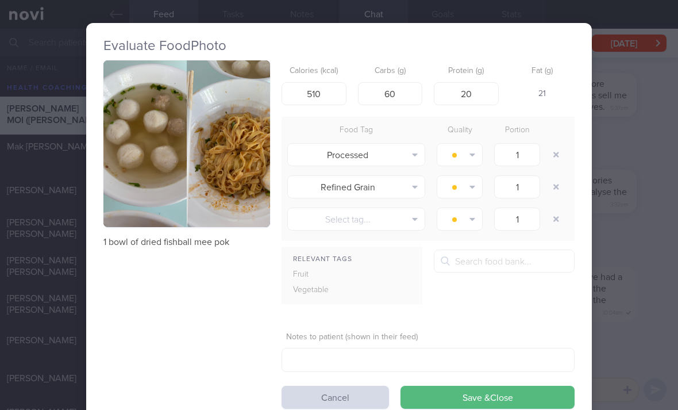
click at [559, 157] on button "button" at bounding box center [556, 154] width 21 height 21
click at [554, 159] on button "button" at bounding box center [556, 154] width 21 height 21
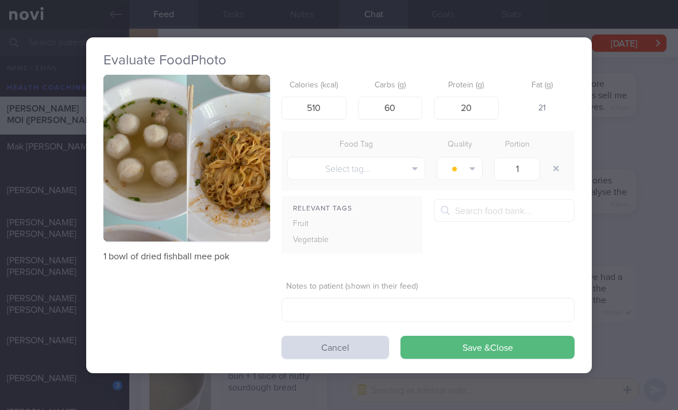
click at [484, 355] on button "Save & Close" at bounding box center [488, 347] width 174 height 23
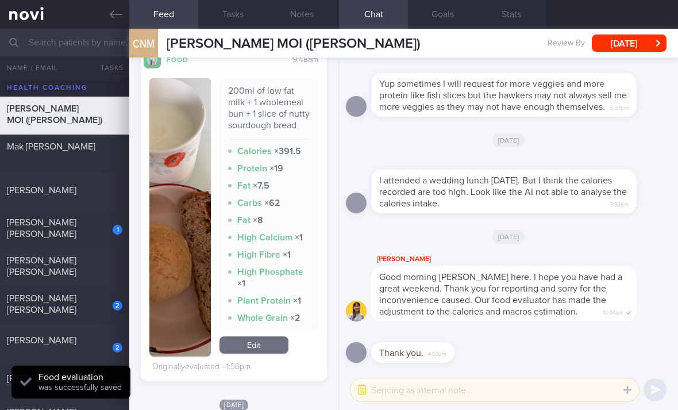
scroll to position [719, 0]
click at [270, 352] on link "Edit" at bounding box center [254, 343] width 69 height 17
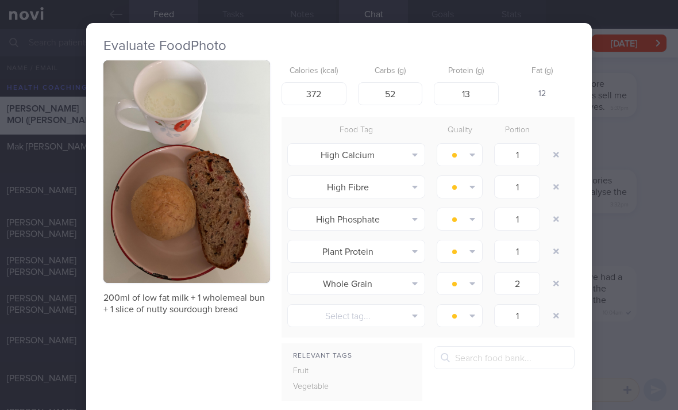
click at [554, 155] on button "button" at bounding box center [556, 154] width 21 height 21
click at [553, 155] on button "button" at bounding box center [556, 154] width 21 height 21
click at [554, 158] on button "button" at bounding box center [556, 154] width 21 height 21
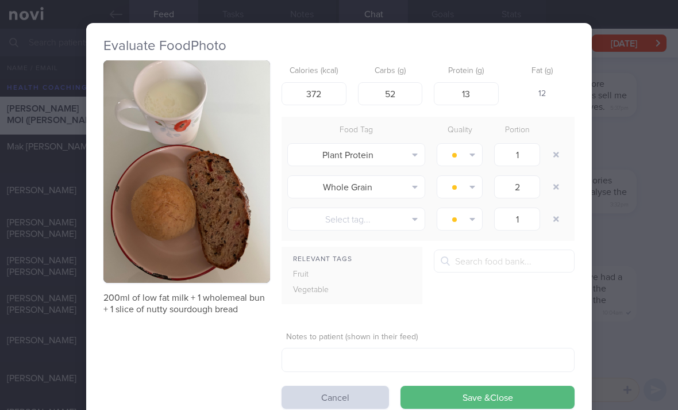
click at [554, 157] on button "button" at bounding box center [556, 154] width 21 height 21
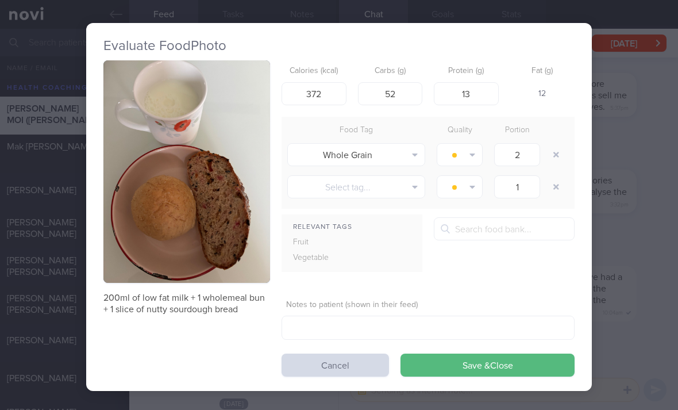
click at [480, 366] on button "Save & Close" at bounding box center [488, 364] width 174 height 23
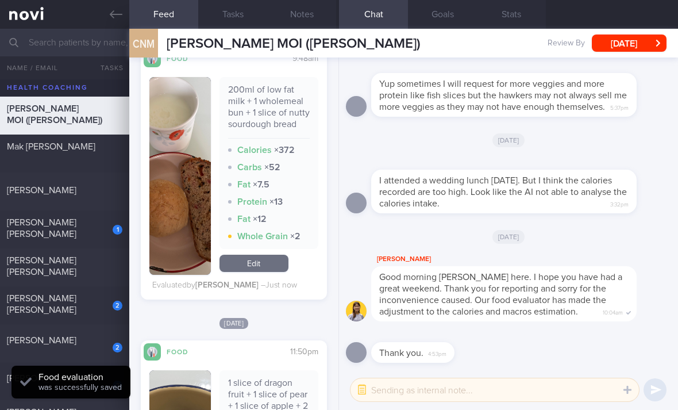
click at [109, 234] on div "1" at bounding box center [109, 226] width 25 height 18
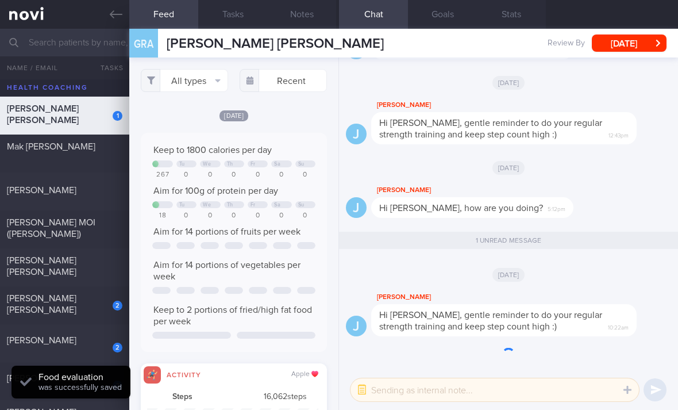
scroll to position [43, 171]
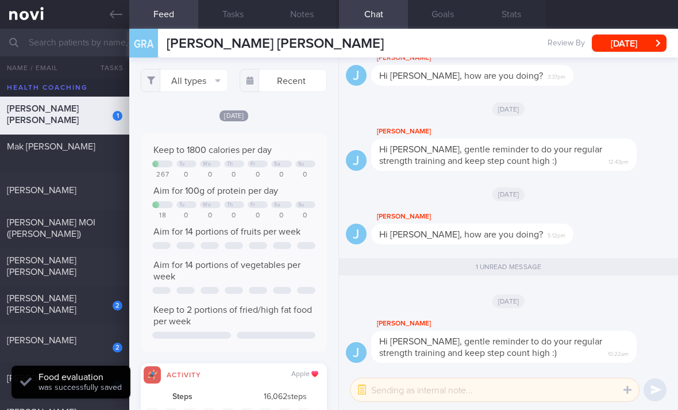
click at [92, 273] on div "[PERSON_NAME] [PERSON_NAME]" at bounding box center [64, 268] width 129 height 26
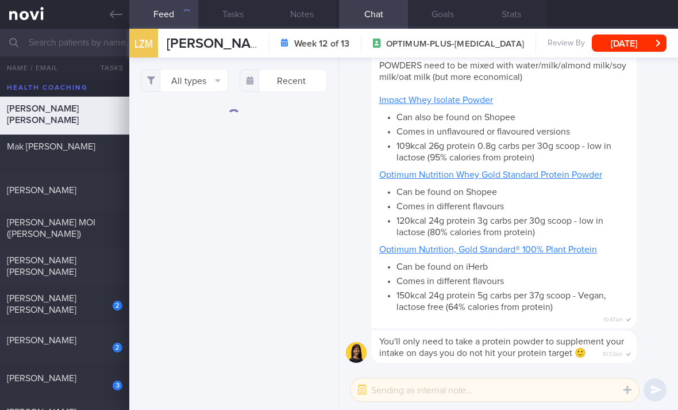
click at [211, 79] on button "All types" at bounding box center [184, 80] width 87 height 23
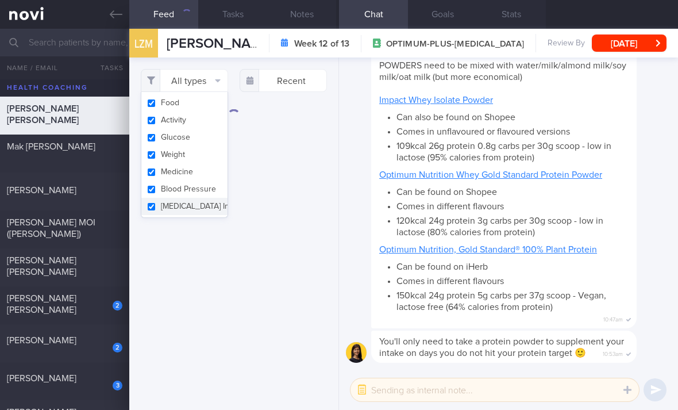
click at [212, 122] on button "Activity" at bounding box center [184, 119] width 86 height 17
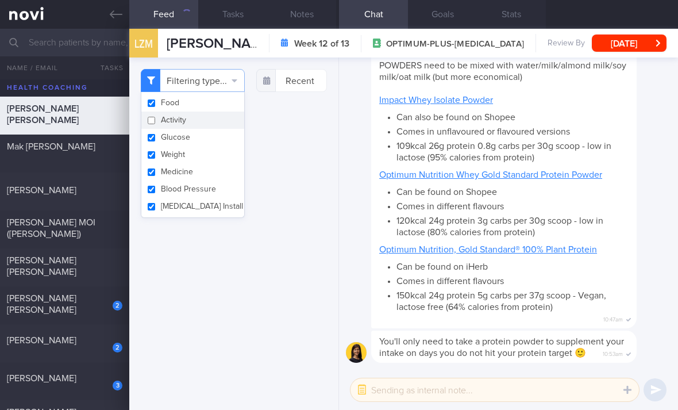
click at [211, 122] on button "Activity" at bounding box center [192, 119] width 103 height 17
click at [206, 147] on button "Weight" at bounding box center [184, 154] width 86 height 17
click at [209, 118] on button "Activity" at bounding box center [192, 119] width 103 height 17
click at [206, 141] on button "Glucose" at bounding box center [192, 137] width 103 height 17
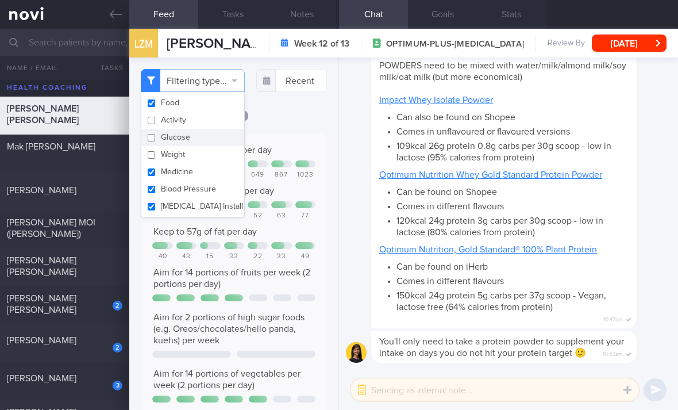
click at [202, 175] on button "Medicine" at bounding box center [192, 171] width 103 height 17
click at [205, 191] on button "Blood Pressure" at bounding box center [192, 188] width 103 height 17
click at [206, 207] on button "[MEDICAL_DATA] Install" at bounding box center [192, 206] width 103 height 17
click at [288, 117] on div "Filtering type... Food Activity Glucose Weight Medicine Blood Pressure [MEDICAL…" at bounding box center [233, 233] width 209 height 352
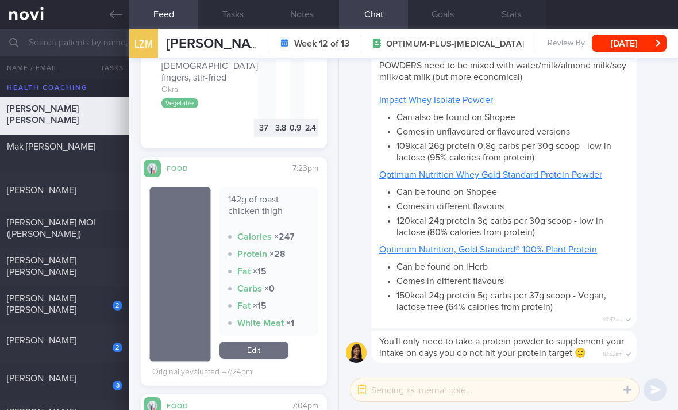
scroll to position [949, 0]
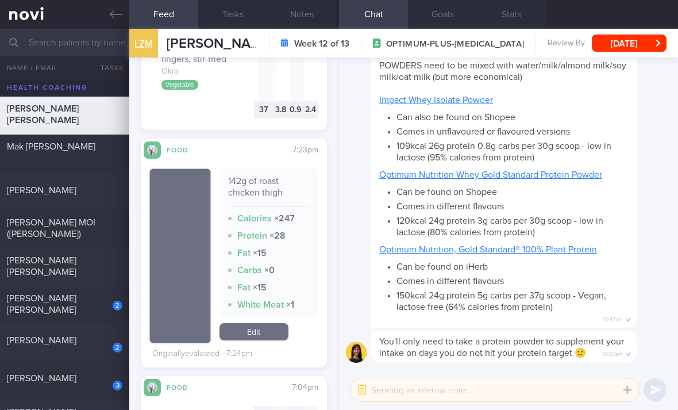
click at [258, 323] on link "Edit" at bounding box center [254, 331] width 69 height 17
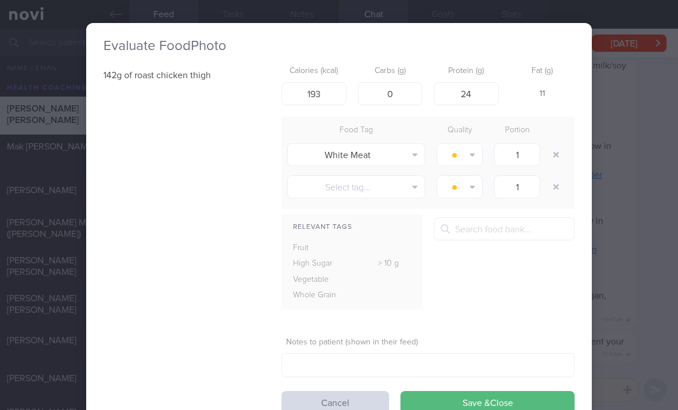
click at [553, 152] on button "button" at bounding box center [556, 154] width 21 height 21
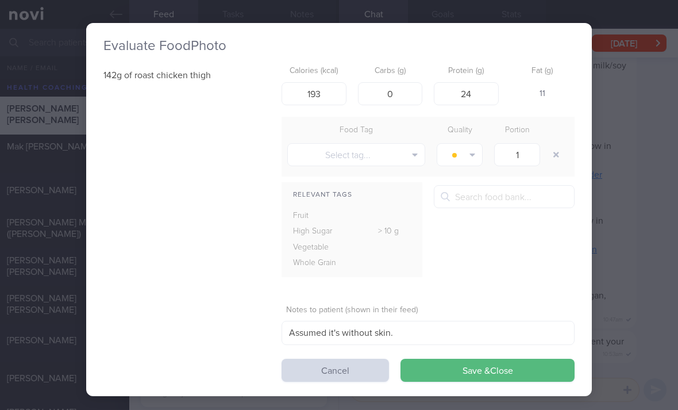
click at [469, 376] on button "Save & Close" at bounding box center [488, 370] width 174 height 23
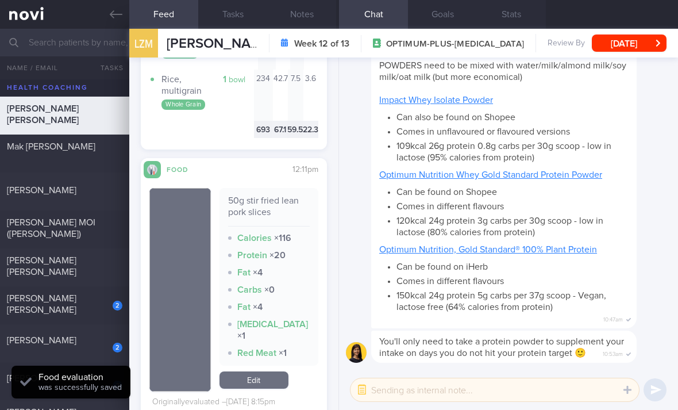
scroll to position [2431, 0]
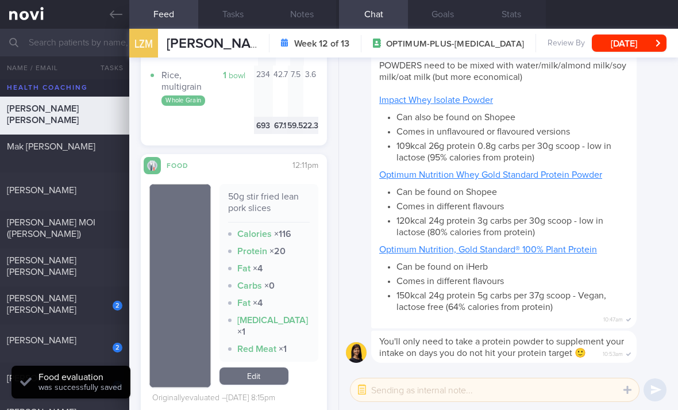
click at [264, 367] on link "Edit" at bounding box center [254, 375] width 69 height 17
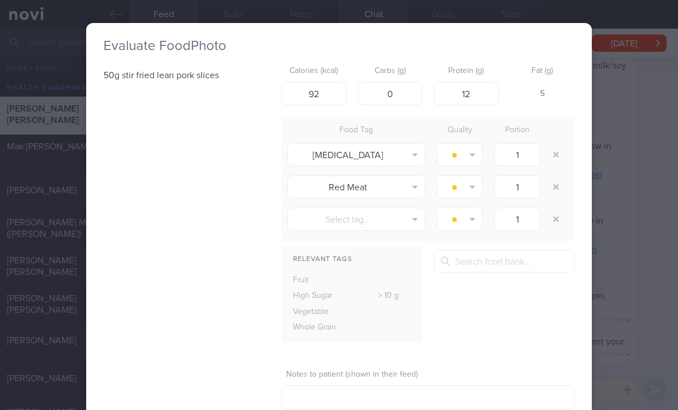
click at [553, 156] on button "button" at bounding box center [556, 154] width 21 height 21
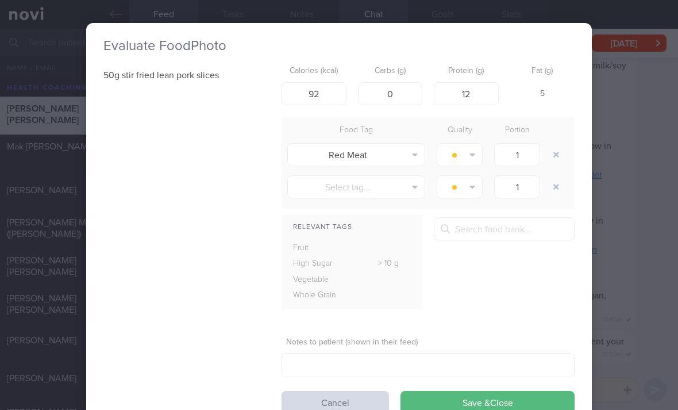
click at [553, 155] on button "button" at bounding box center [556, 154] width 21 height 21
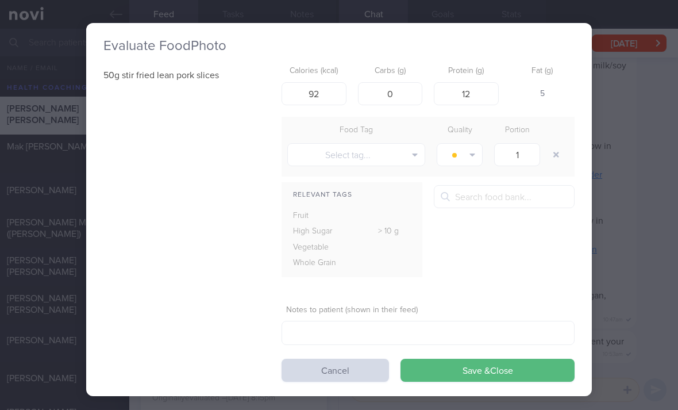
click at [497, 367] on button "Save & Close" at bounding box center [488, 370] width 174 height 23
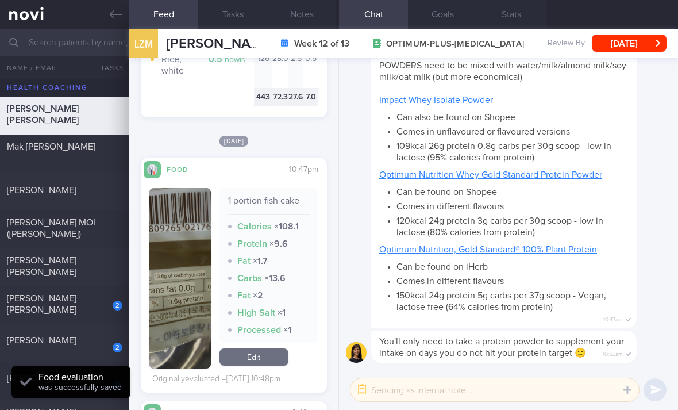
scroll to position [2985, 0]
click at [271, 348] on link "Edit" at bounding box center [254, 356] width 69 height 17
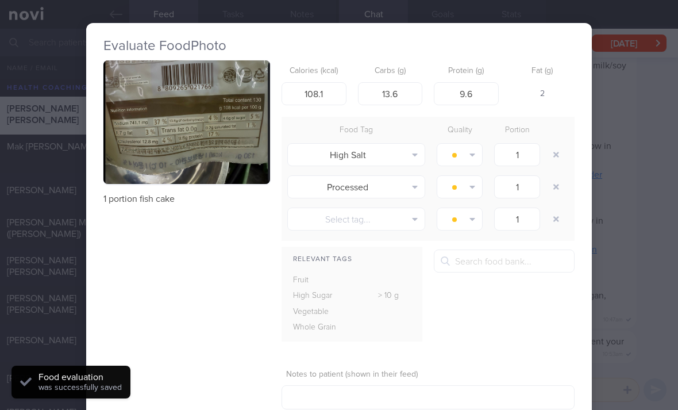
click at [250, 164] on button "button" at bounding box center [186, 122] width 167 height 124
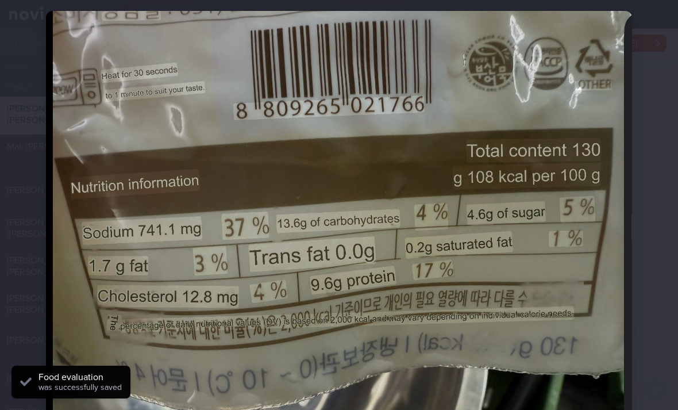
scroll to position [40, 0]
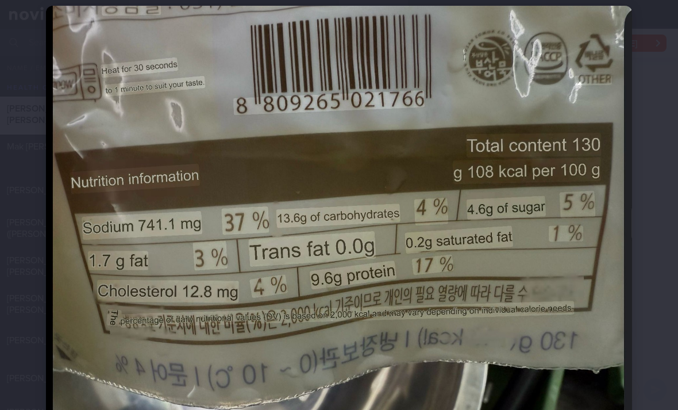
click at [513, 90] on img at bounding box center [339, 223] width 586 height 434
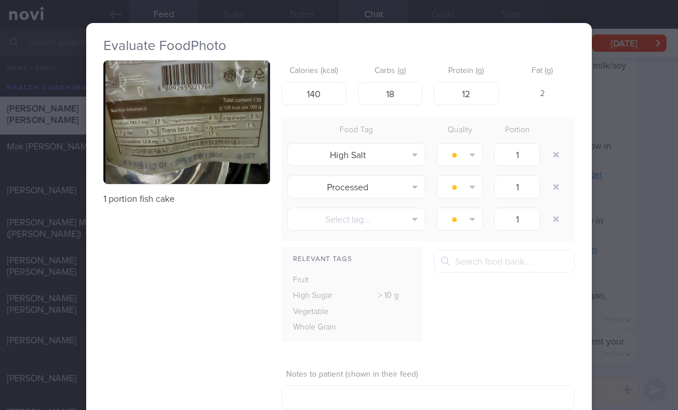
click at [555, 152] on button "button" at bounding box center [556, 154] width 21 height 21
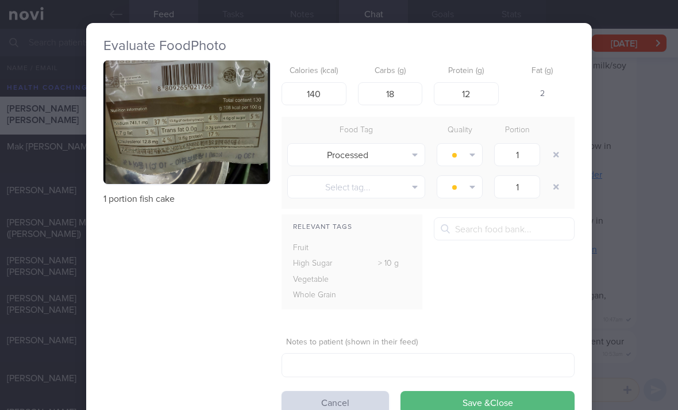
click at [555, 152] on button "button" at bounding box center [556, 154] width 21 height 21
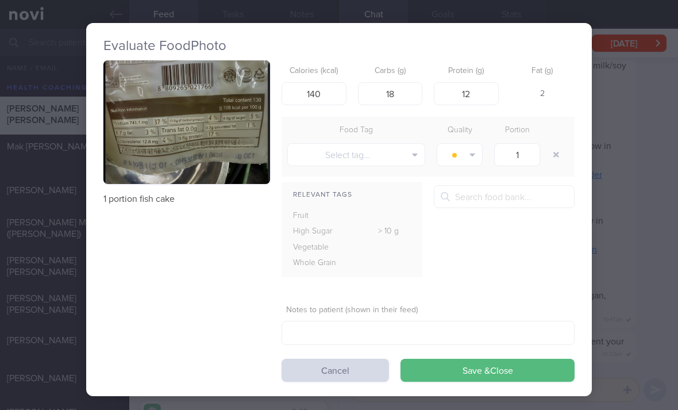
click at [503, 364] on button "Save & Close" at bounding box center [488, 370] width 174 height 23
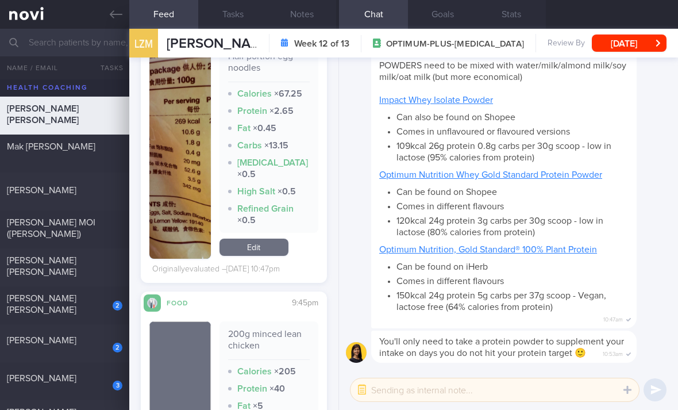
scroll to position [3394, 0]
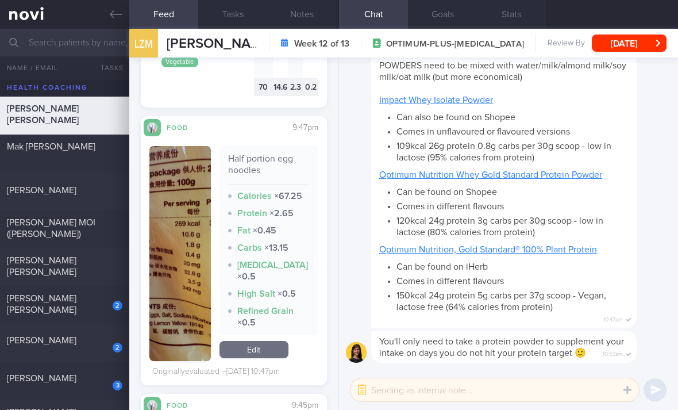
click at [267, 341] on link "Edit" at bounding box center [254, 349] width 69 height 17
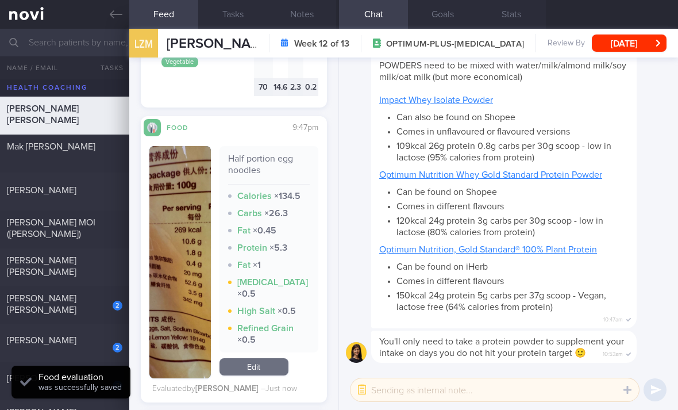
click at [268, 358] on link "Edit" at bounding box center [254, 366] width 69 height 17
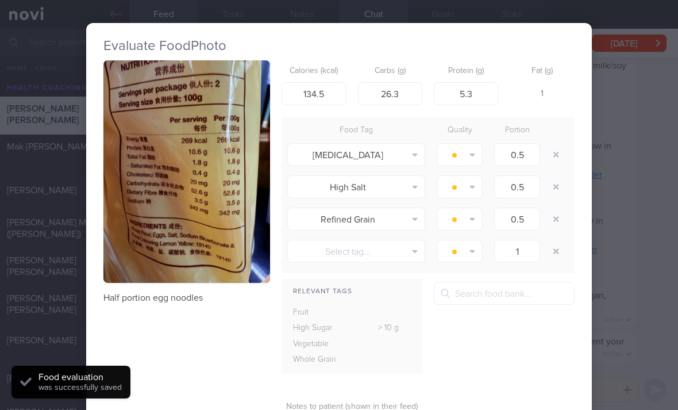
click at [547, 157] on button "button" at bounding box center [556, 154] width 21 height 21
click at [547, 156] on button "button" at bounding box center [556, 154] width 21 height 21
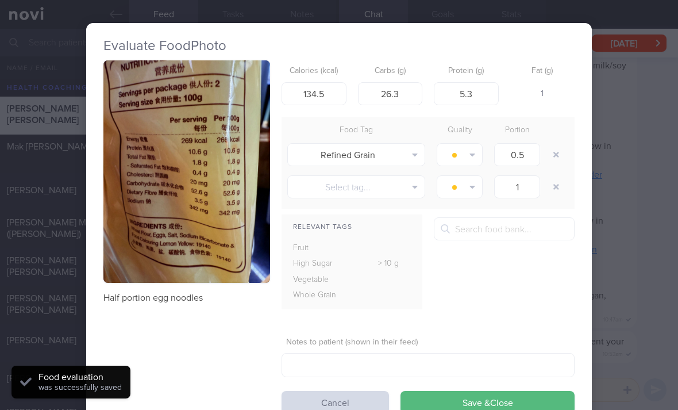
click at [555, 159] on button "button" at bounding box center [556, 154] width 21 height 21
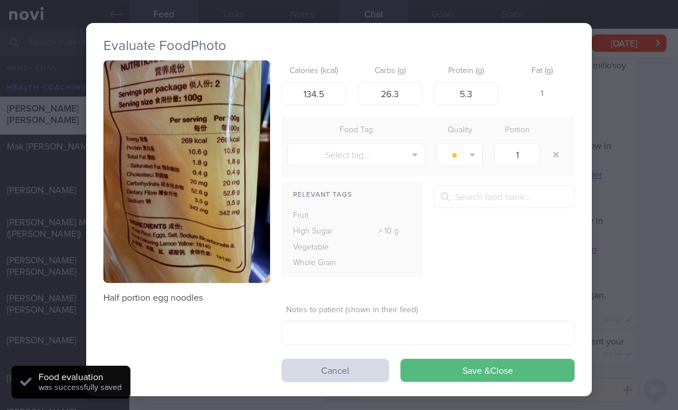
click at [491, 366] on button "Save & Close" at bounding box center [488, 370] width 174 height 23
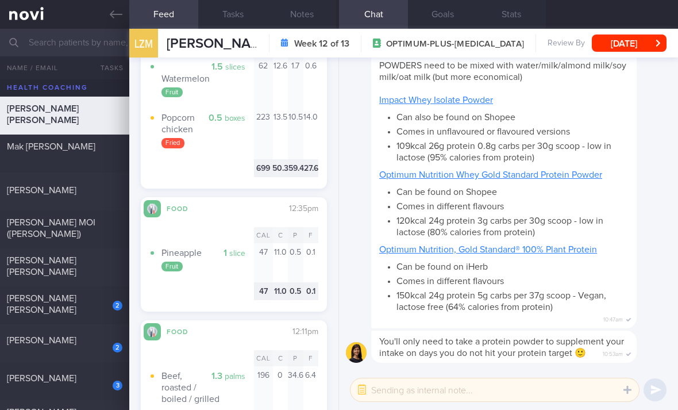
scroll to position [4263, 0]
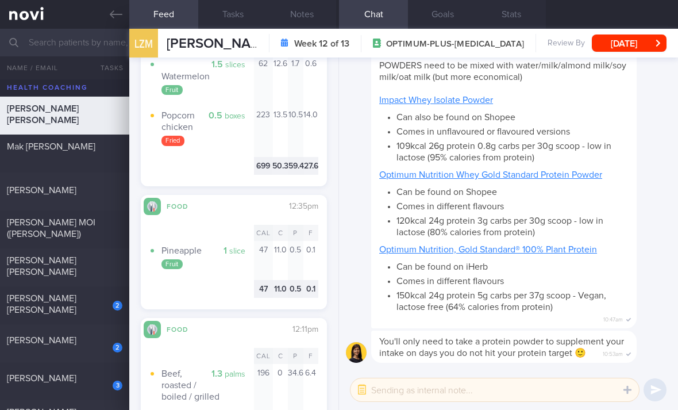
click at [103, 305] on div "2" at bounding box center [109, 301] width 25 height 18
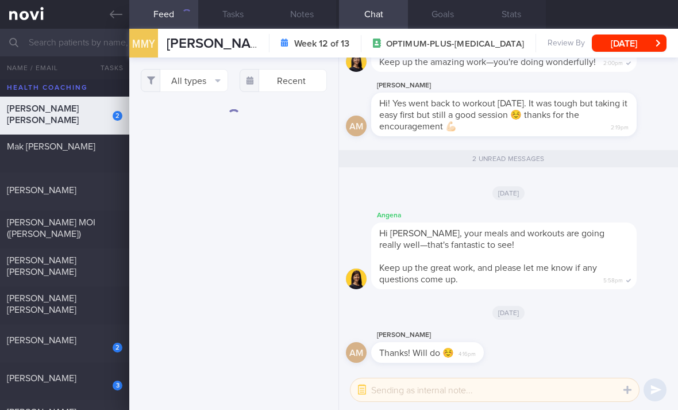
click at [213, 82] on button "All types" at bounding box center [184, 80] width 87 height 23
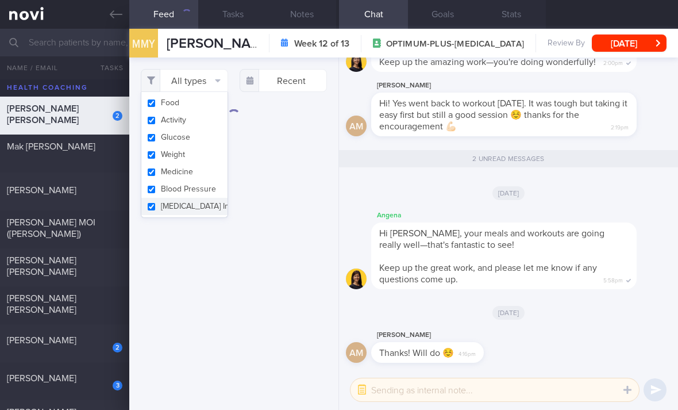
click at [205, 121] on button "Activity" at bounding box center [184, 119] width 86 height 17
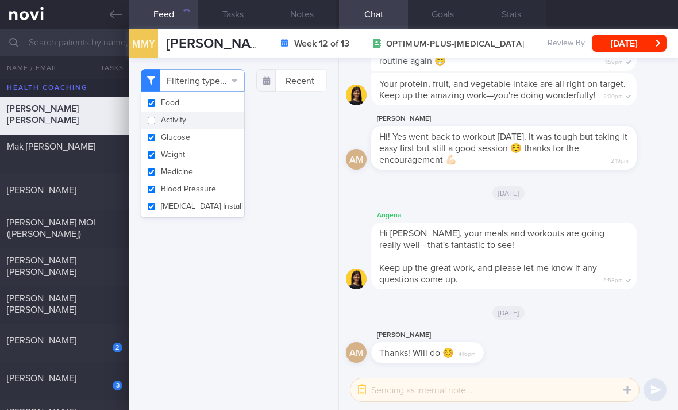
click at [207, 138] on button "Glucose" at bounding box center [192, 137] width 103 height 17
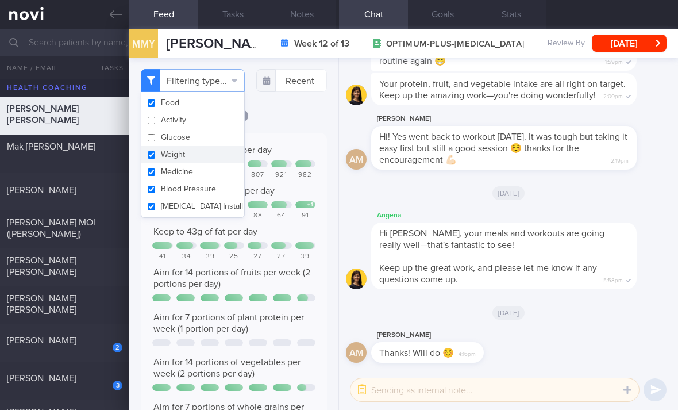
click at [202, 175] on button "Medicine" at bounding box center [192, 171] width 103 height 17
click at [279, 121] on div "[DATE]" at bounding box center [234, 115] width 186 height 12
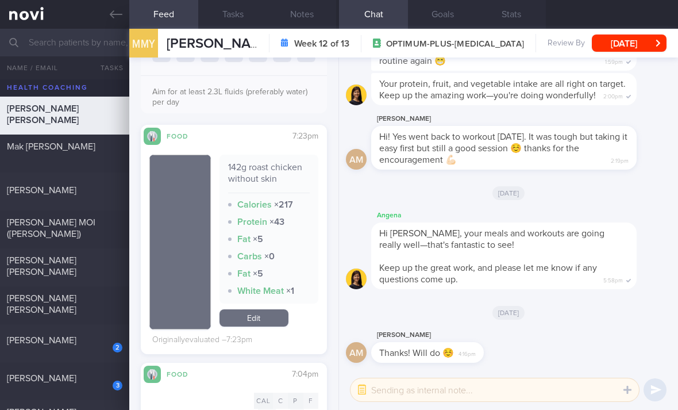
scroll to position [374, 0]
click at [275, 326] on link "Edit" at bounding box center [254, 317] width 69 height 17
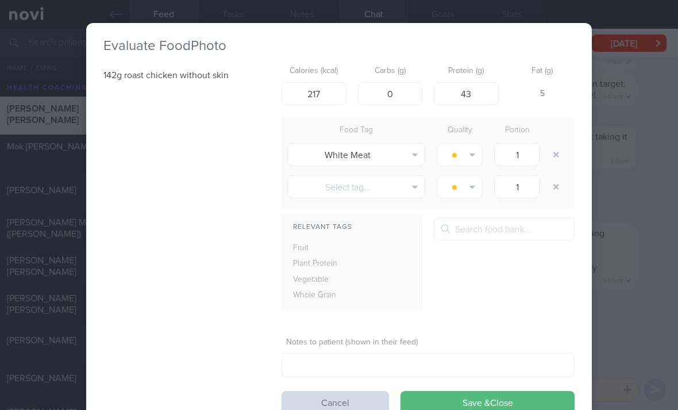
click at [58, 249] on div "Evaluate Food Photo 142g roast chicken without skin Calories (kcal) 217 Carbs (…" at bounding box center [339, 205] width 678 height 410
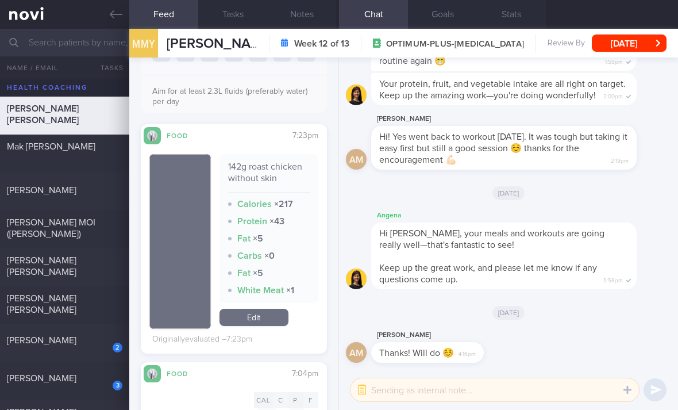
click at [259, 326] on link "Edit" at bounding box center [254, 317] width 69 height 17
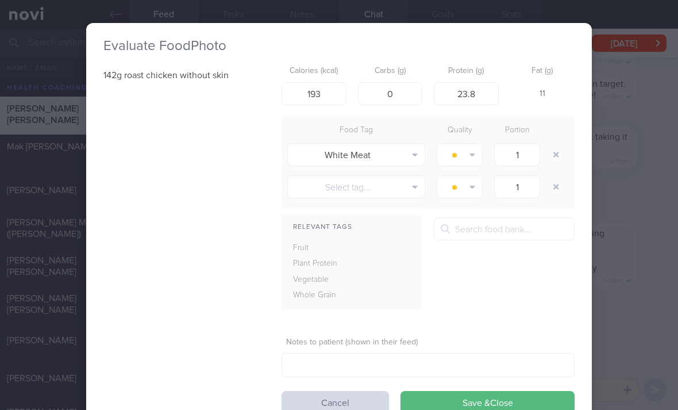
click at [555, 154] on button "button" at bounding box center [556, 154] width 21 height 21
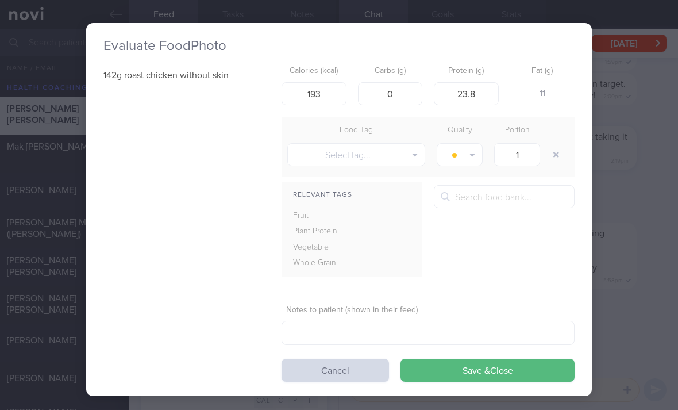
click at [555, 154] on button "button" at bounding box center [556, 154] width 21 height 21
click at [457, 367] on button "Save & Close" at bounding box center [488, 370] width 174 height 23
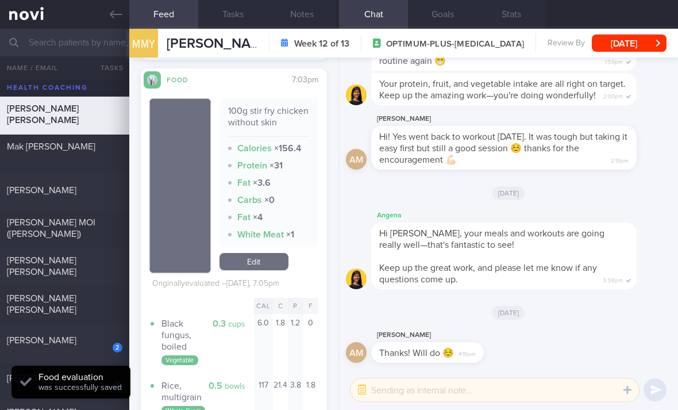
scroll to position [1653, 0]
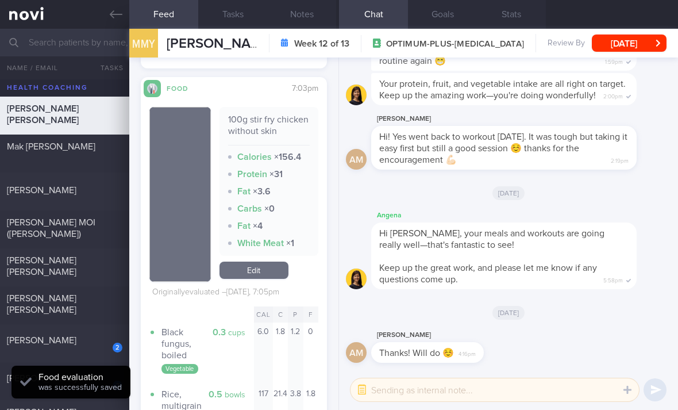
click at [275, 261] on link "Edit" at bounding box center [254, 269] width 69 height 17
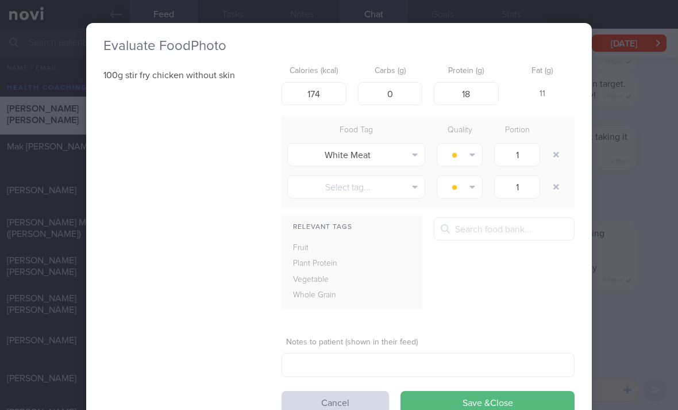
click at [556, 147] on button "button" at bounding box center [556, 154] width 21 height 21
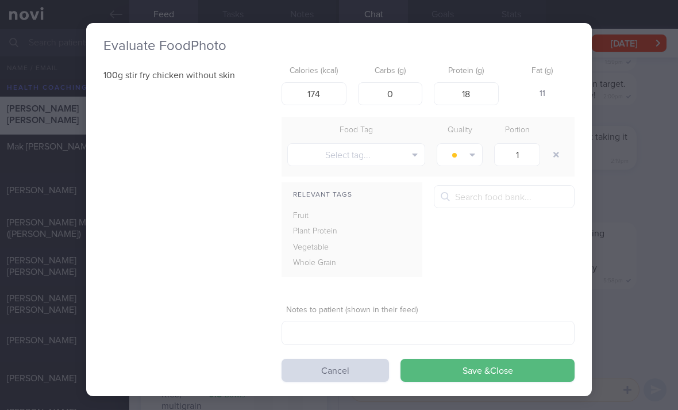
click at [495, 365] on button "Save & Close" at bounding box center [488, 370] width 174 height 23
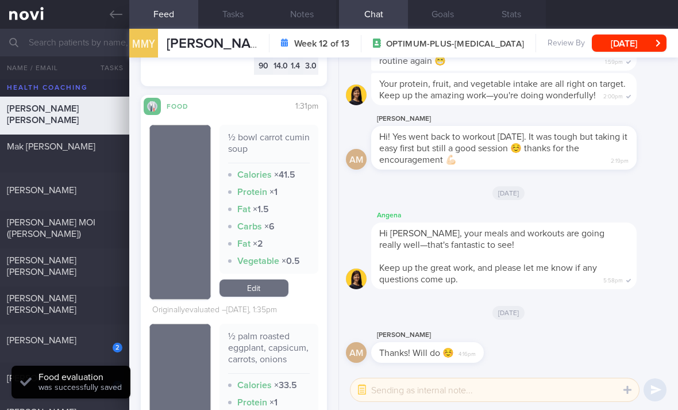
scroll to position [2475, 0]
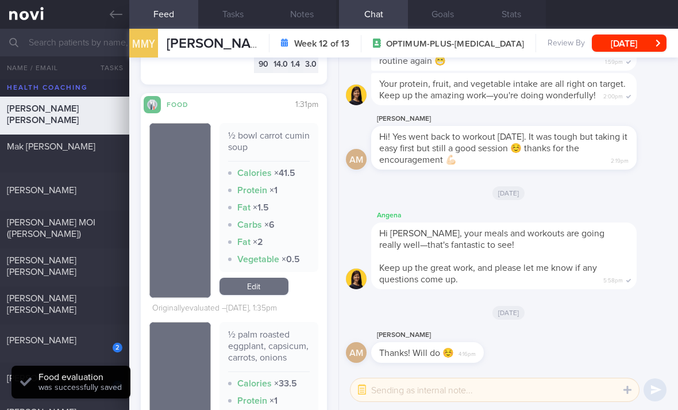
click at [276, 278] on link "Edit" at bounding box center [254, 286] width 69 height 17
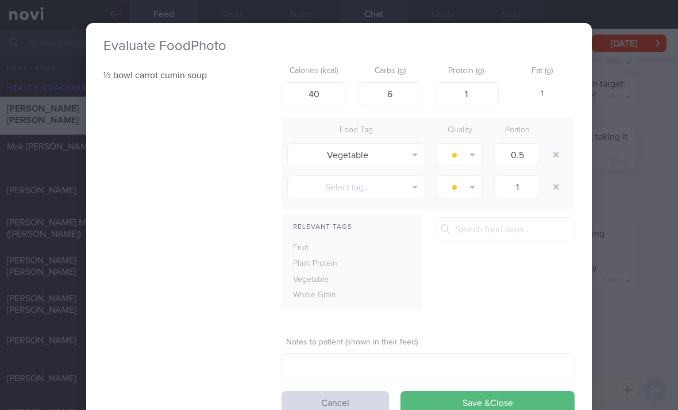
click at [509, 391] on button "Save & Close" at bounding box center [488, 402] width 174 height 23
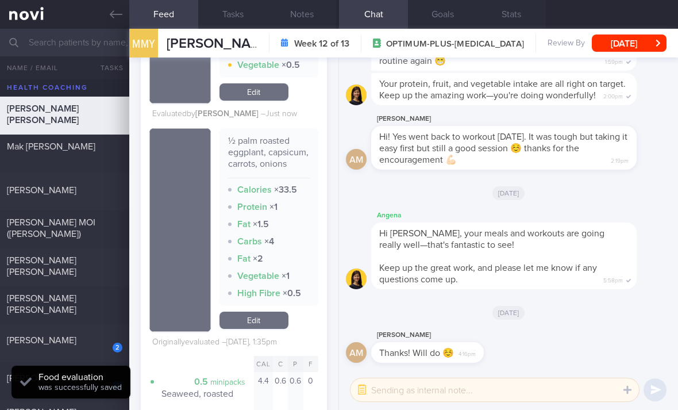
scroll to position [2647, 0]
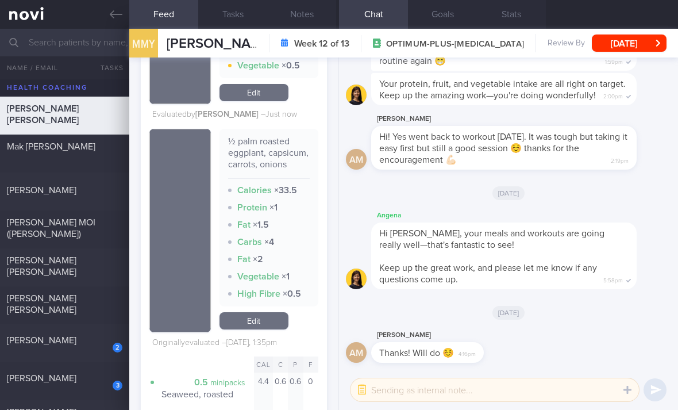
click at [275, 312] on link "Edit" at bounding box center [254, 320] width 69 height 17
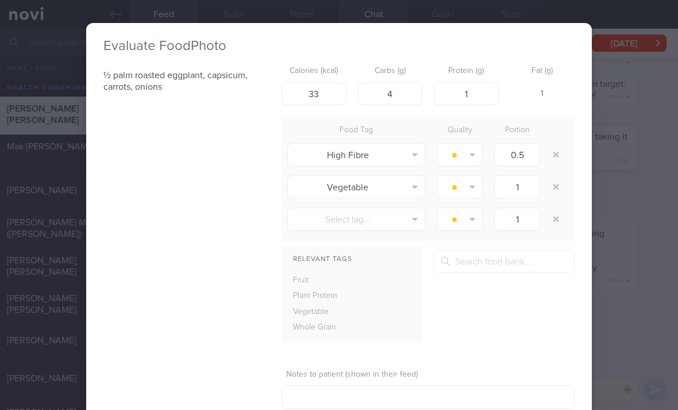
click at [553, 156] on button "button" at bounding box center [556, 154] width 21 height 21
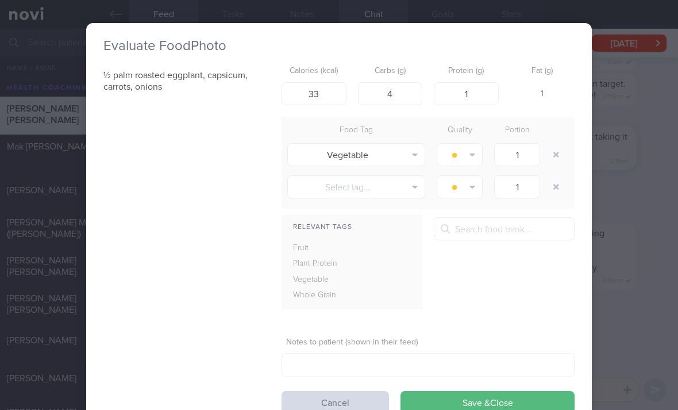
click at [473, 399] on button "Save & Close" at bounding box center [488, 402] width 174 height 23
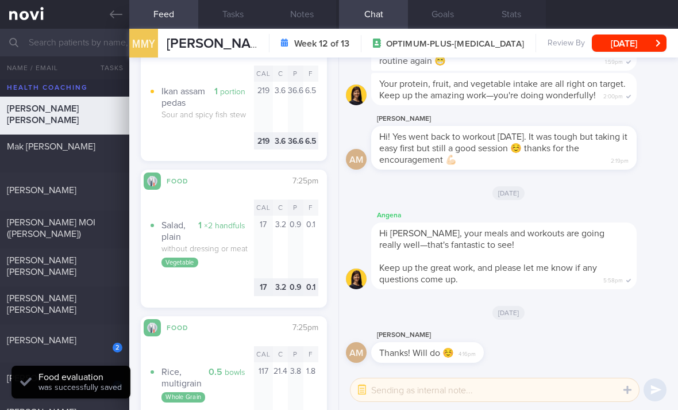
scroll to position [3370, 0]
click at [101, 356] on div "2 [PERSON_NAME] 8.6 0.7 [DATE]" at bounding box center [339, 343] width 678 height 38
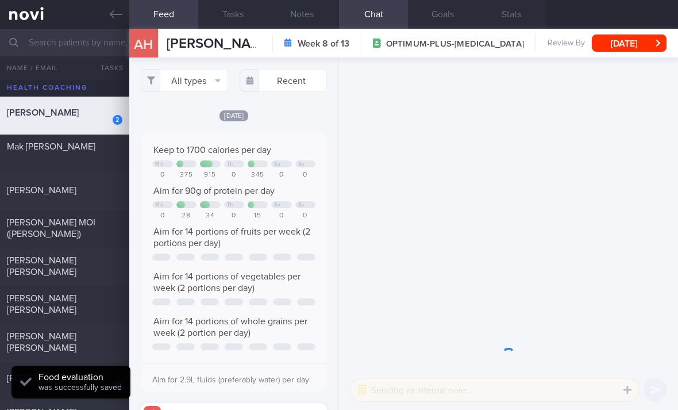
scroll to position [43, 171]
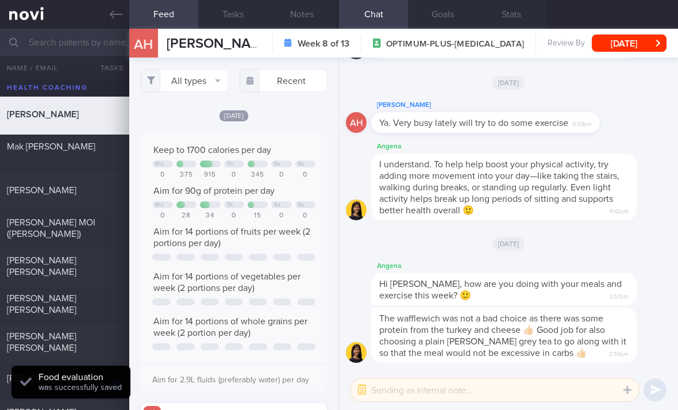
click at [189, 74] on button "All types" at bounding box center [184, 80] width 87 height 23
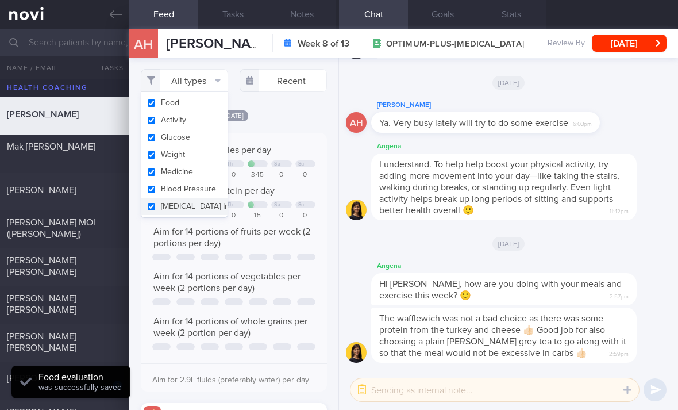
click at [203, 120] on button "Activity" at bounding box center [184, 119] width 86 height 17
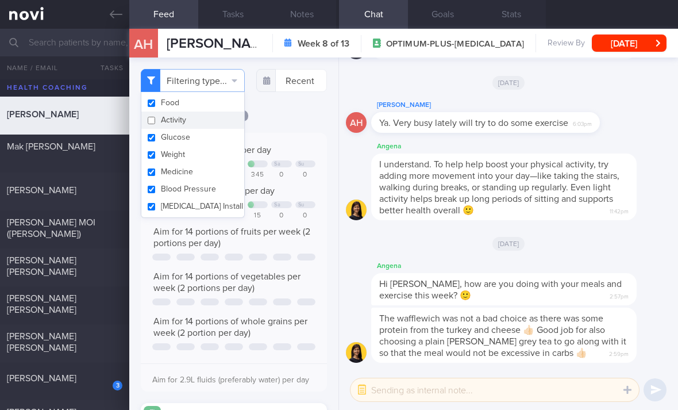
click at [202, 138] on button "Glucose" at bounding box center [192, 137] width 103 height 17
click at [200, 160] on button "Weight" at bounding box center [192, 154] width 103 height 17
click at [201, 176] on button "Medicine" at bounding box center [192, 171] width 103 height 17
click at [201, 190] on button "Blood Pressure" at bounding box center [192, 188] width 103 height 17
click at [201, 206] on button "[MEDICAL_DATA] Install" at bounding box center [192, 206] width 103 height 17
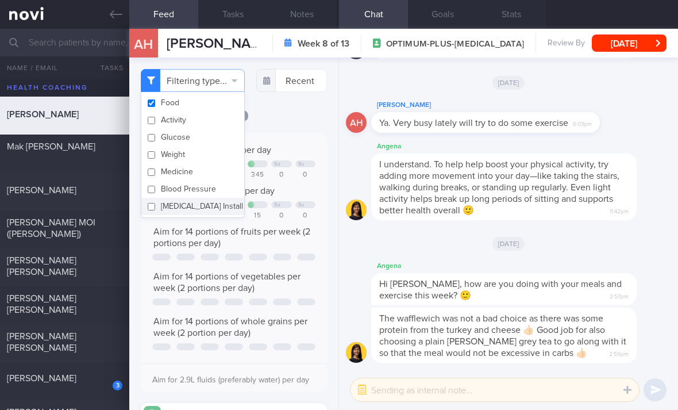
click at [287, 119] on div "Filtering type... Food Activity Glucose Weight Medicine Blood Pressure [MEDICAL…" at bounding box center [233, 233] width 209 height 352
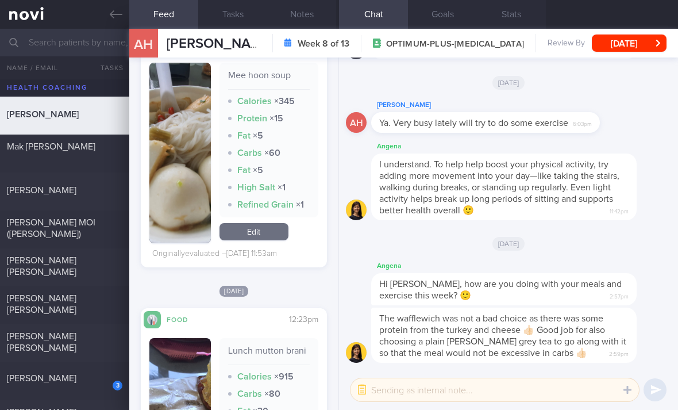
scroll to position [378, 0]
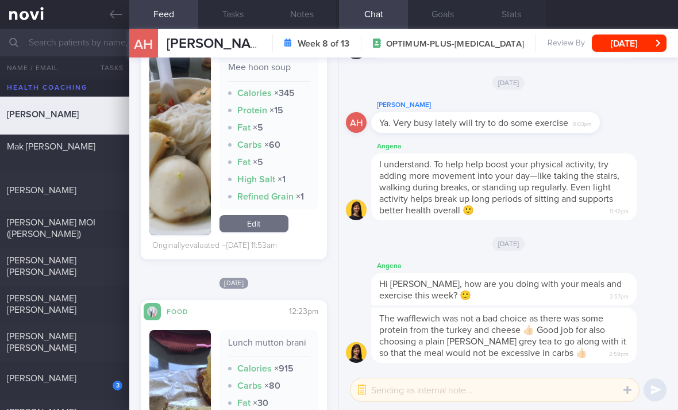
click at [271, 232] on link "Edit" at bounding box center [254, 223] width 69 height 17
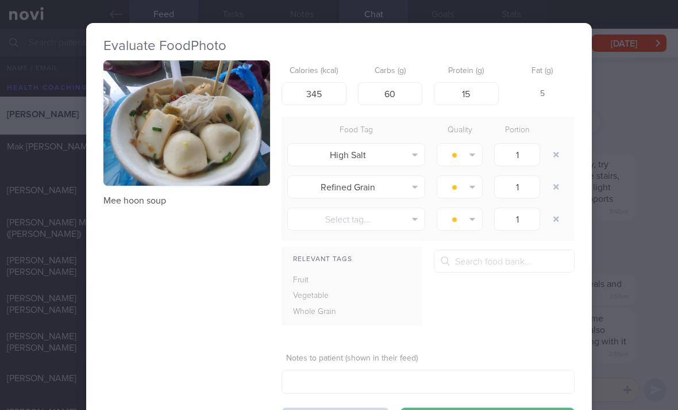
click at [565, 150] on button "button" at bounding box center [556, 154] width 21 height 21
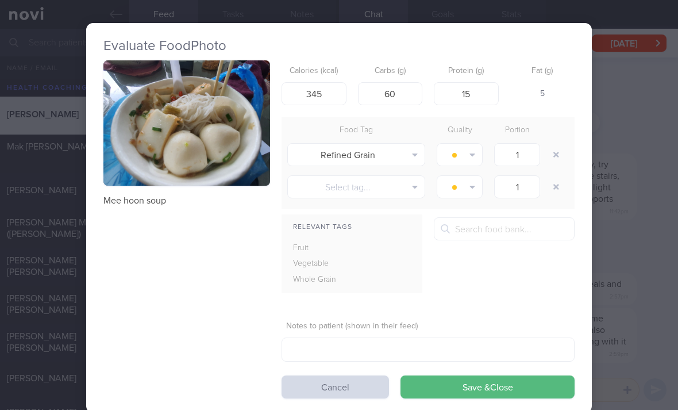
click at [567, 151] on div at bounding box center [557, 154] width 23 height 32
click at [600, 175] on div "Evaluate Food Photo Mee hoon soup Calories (kcal) 345 Carbs (g) 60 Protein (g) …" at bounding box center [339, 205] width 678 height 410
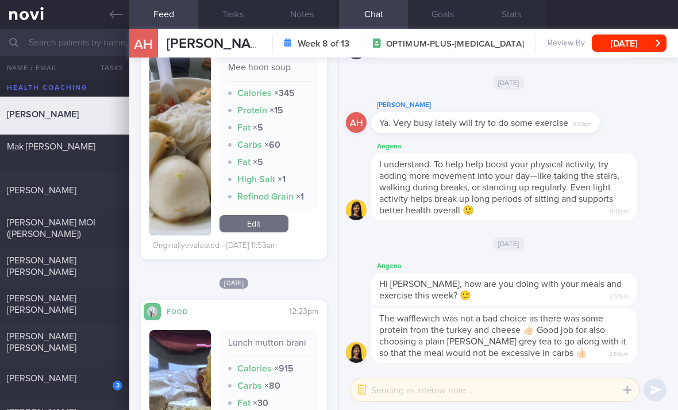
click at [277, 232] on link "Edit" at bounding box center [254, 223] width 69 height 17
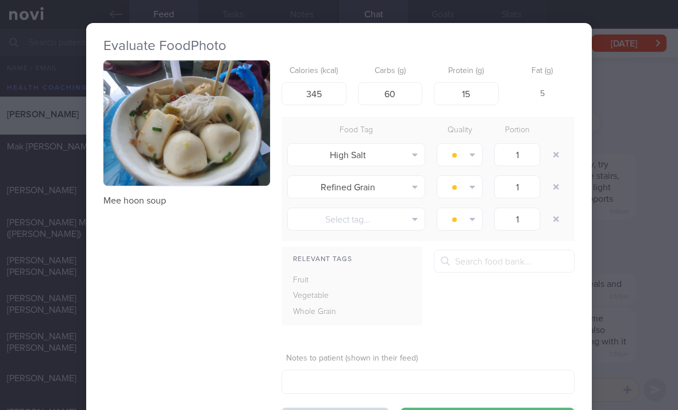
click at [553, 154] on button "button" at bounding box center [556, 154] width 21 height 21
click at [553, 153] on button "button" at bounding box center [556, 154] width 21 height 21
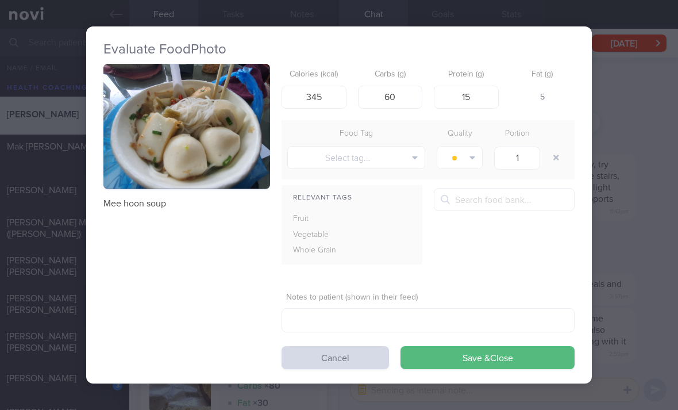
click at [484, 365] on button "Save & Close" at bounding box center [488, 357] width 174 height 23
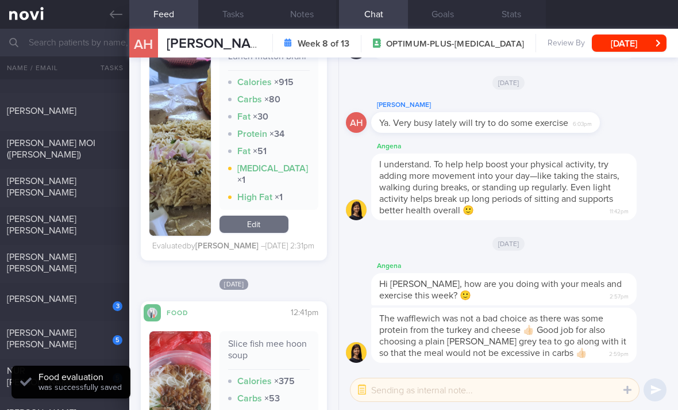
scroll to position [80, 0]
click at [99, 303] on div "3" at bounding box center [109, 301] width 25 height 18
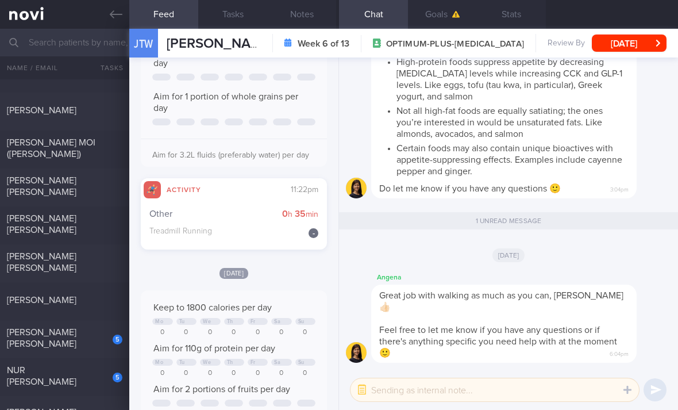
scroll to position [831, 0]
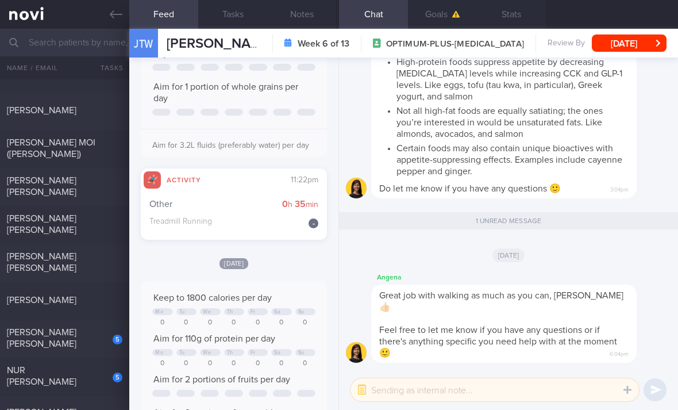
click at [106, 339] on div "5" at bounding box center [109, 335] width 25 height 18
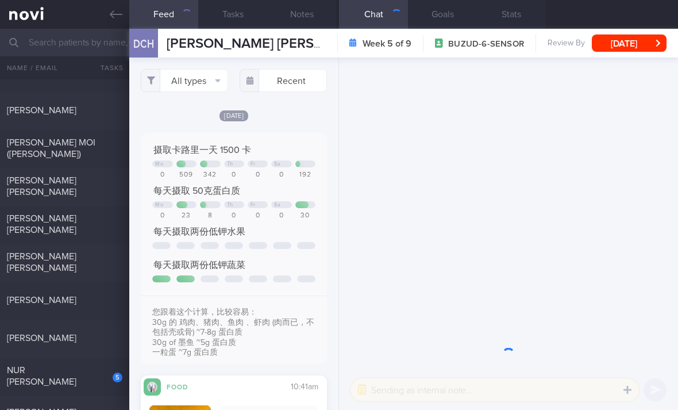
click at [207, 85] on button "All types" at bounding box center [184, 80] width 87 height 23
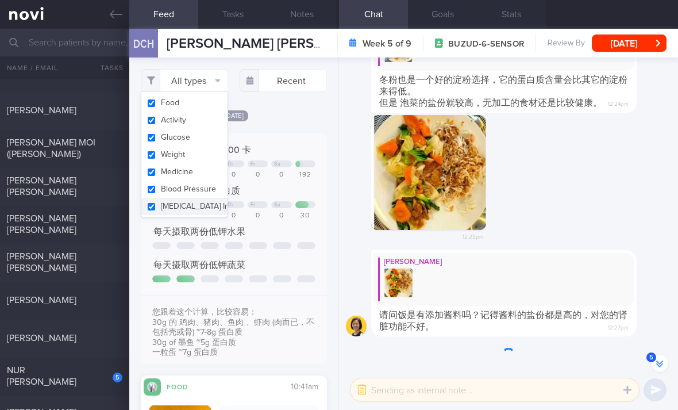
scroll to position [-241, 0]
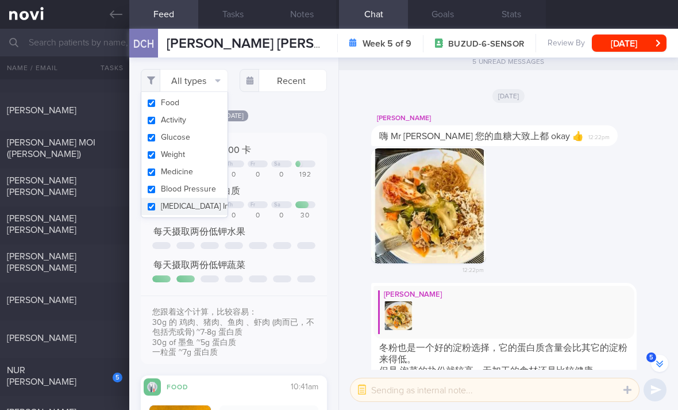
click at [206, 120] on button "Activity" at bounding box center [184, 119] width 86 height 17
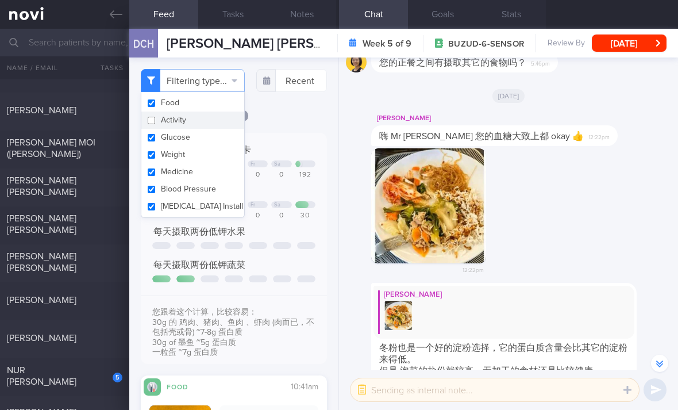
click at [204, 143] on button "Glucose" at bounding box center [192, 137] width 103 height 17
click at [202, 163] on button "Medicine" at bounding box center [192, 171] width 103 height 17
click at [201, 189] on button "Blood Pressure" at bounding box center [192, 188] width 103 height 17
click at [200, 210] on button "[MEDICAL_DATA] Install" at bounding box center [192, 206] width 103 height 17
click at [219, 155] on button "Weight" at bounding box center [192, 154] width 103 height 17
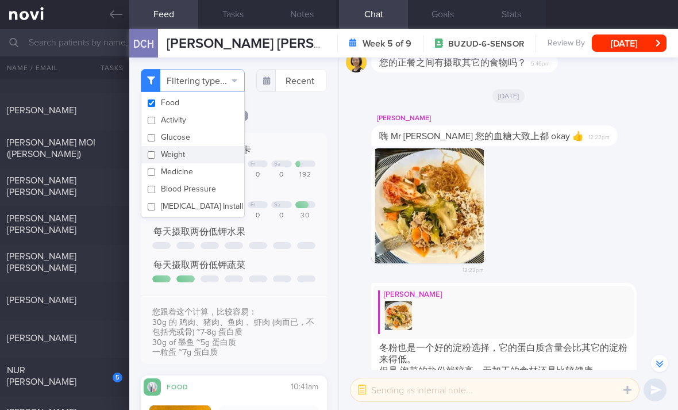
click at [304, 121] on div "[DATE]" at bounding box center [234, 115] width 186 height 12
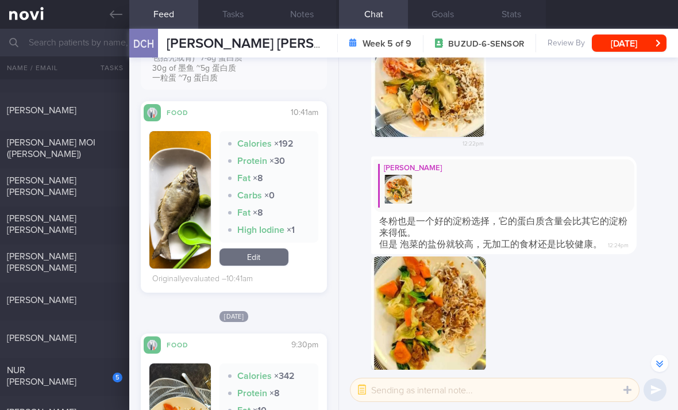
scroll to position [260, 0]
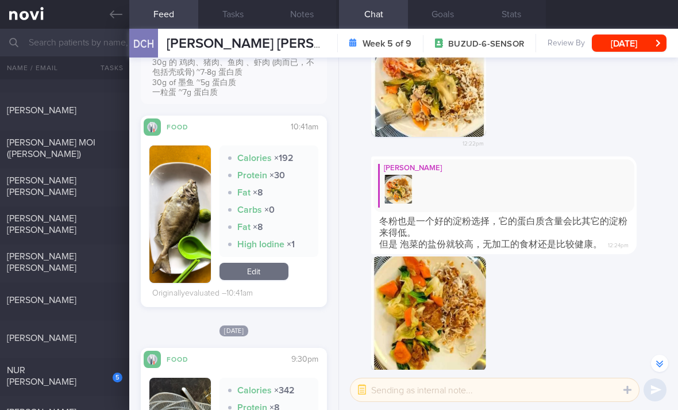
click at [271, 280] on link "Edit" at bounding box center [254, 271] width 69 height 17
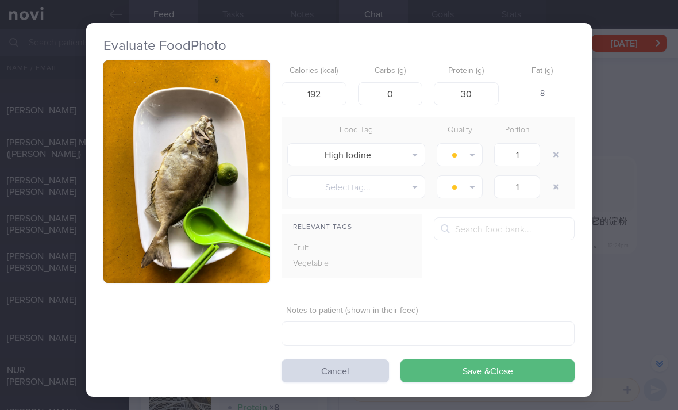
click at [560, 152] on button "button" at bounding box center [556, 154] width 21 height 21
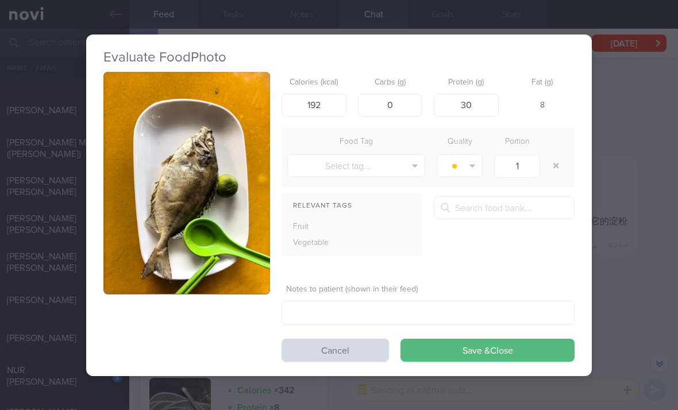
click at [507, 354] on button "Save & Close" at bounding box center [488, 349] width 174 height 23
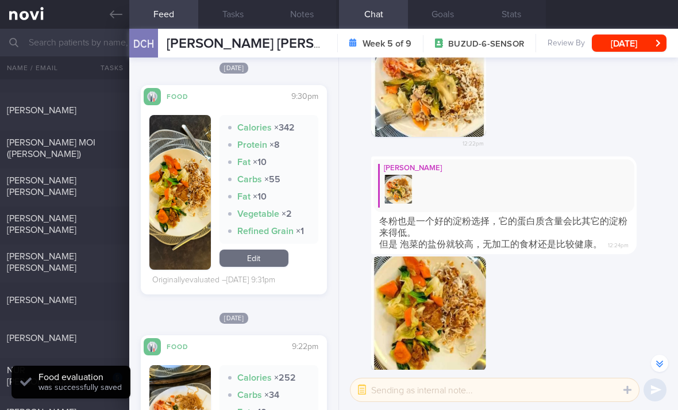
scroll to position [506, 0]
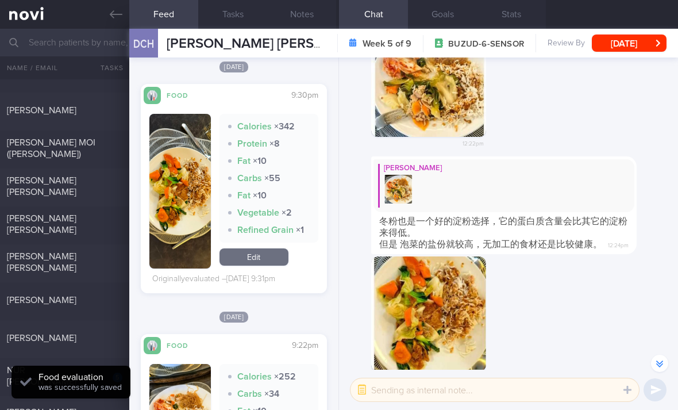
click at [270, 265] on link "Edit" at bounding box center [254, 256] width 69 height 17
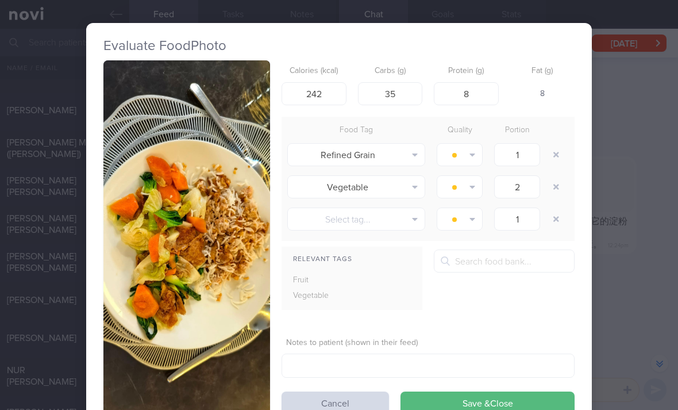
click at [494, 391] on button "Save & Close" at bounding box center [488, 402] width 174 height 23
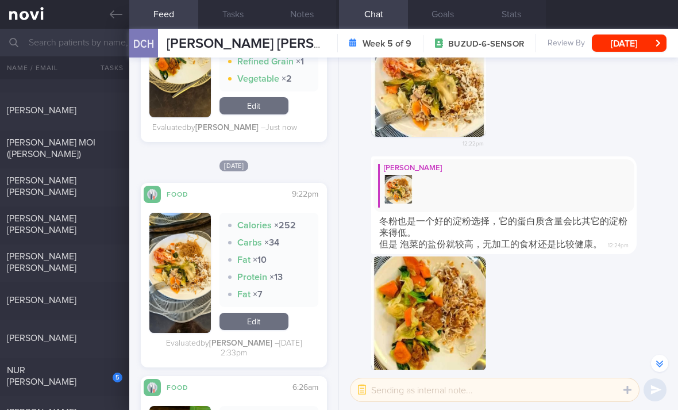
scroll to position [653, 0]
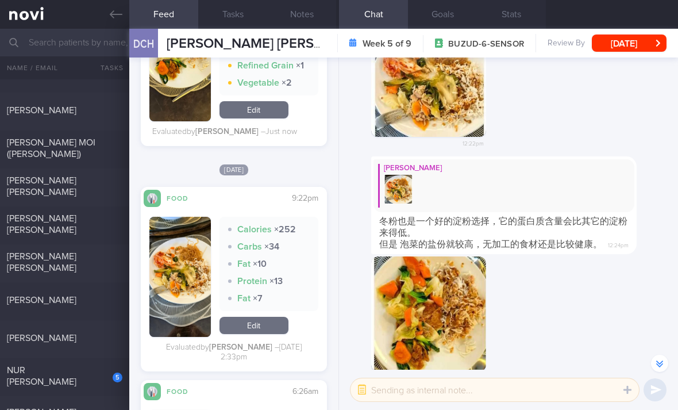
click at [276, 115] on link "Edit" at bounding box center [254, 109] width 69 height 17
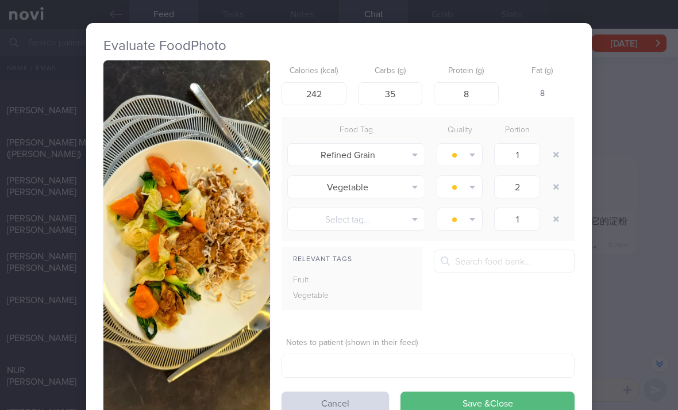
click at [554, 155] on icon "button" at bounding box center [556, 155] width 6 height 6
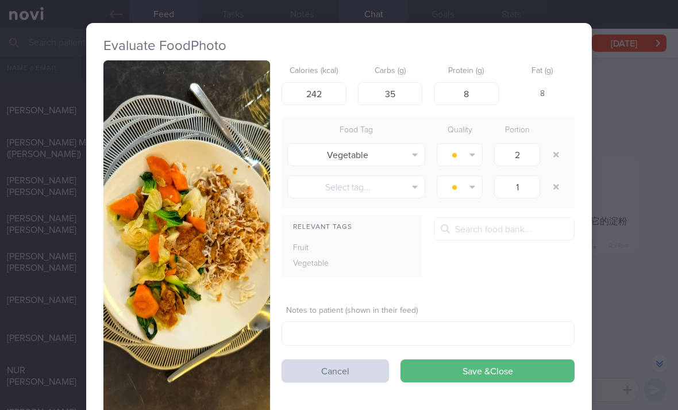
click at [481, 368] on button "Save & Close" at bounding box center [488, 370] width 174 height 23
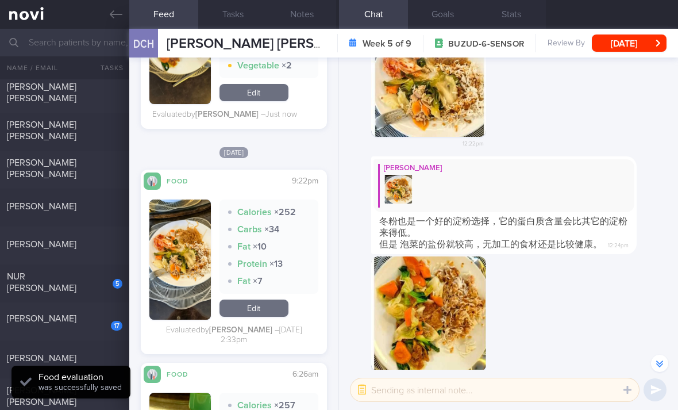
scroll to position [176, 0]
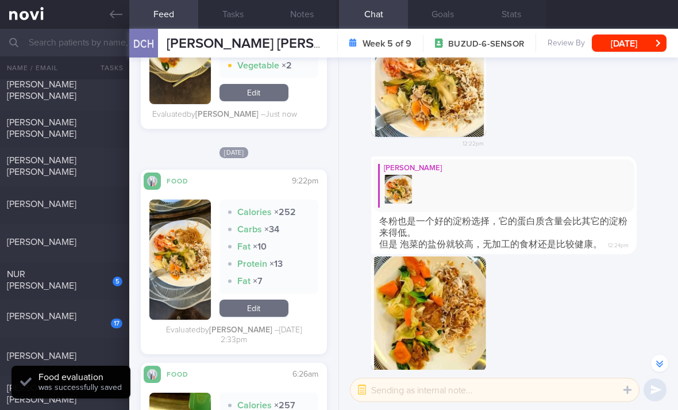
click at [100, 278] on div "5" at bounding box center [109, 277] width 25 height 18
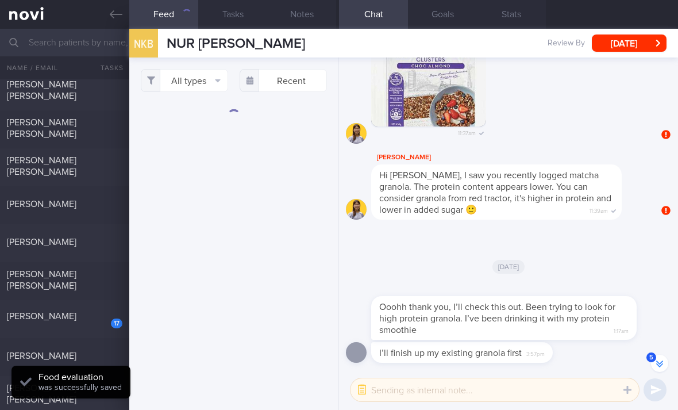
scroll to position [-111, 0]
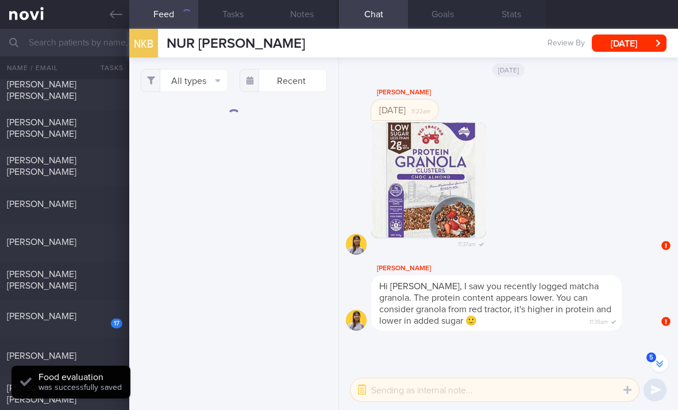
click at [190, 78] on button "All types" at bounding box center [184, 80] width 87 height 23
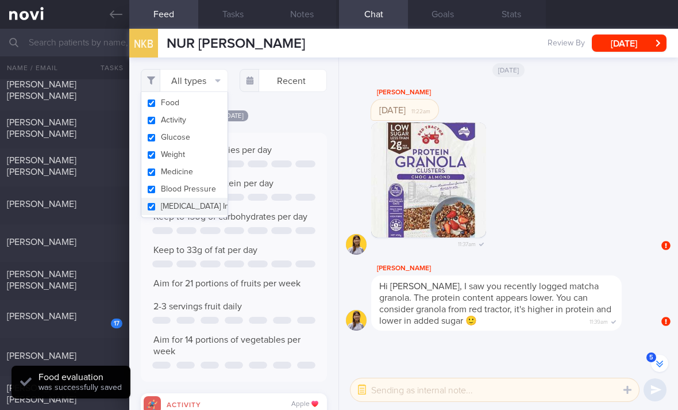
click at [207, 121] on button "Activity" at bounding box center [184, 119] width 86 height 17
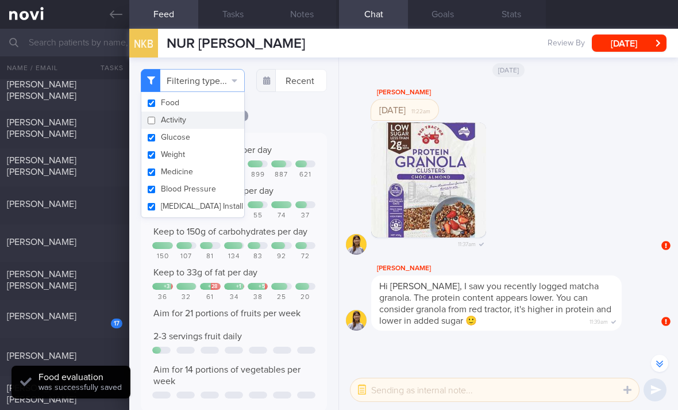
click at [209, 138] on button "Glucose" at bounding box center [192, 137] width 103 height 17
click at [214, 161] on button "Weight" at bounding box center [192, 154] width 103 height 17
click at [211, 182] on button "Blood Pressure" at bounding box center [192, 188] width 103 height 17
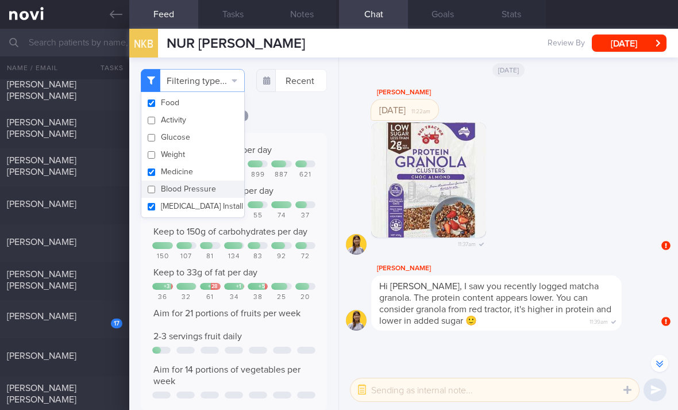
click at [207, 203] on button "[MEDICAL_DATA] Install" at bounding box center [192, 206] width 103 height 17
click at [224, 167] on button "Medicine" at bounding box center [192, 171] width 103 height 17
click at [312, 117] on div "Filtering type... Food Activity Glucose Weight Medicine Blood Pressure [MEDICAL…" at bounding box center [233, 233] width 209 height 352
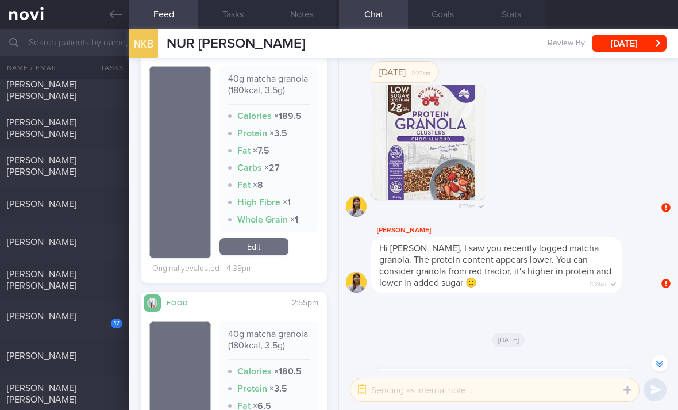
scroll to position [339, 0]
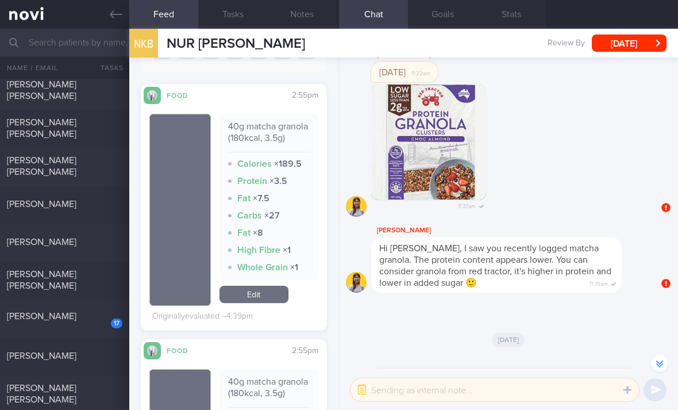
click at [262, 303] on link "Edit" at bounding box center [254, 294] width 69 height 17
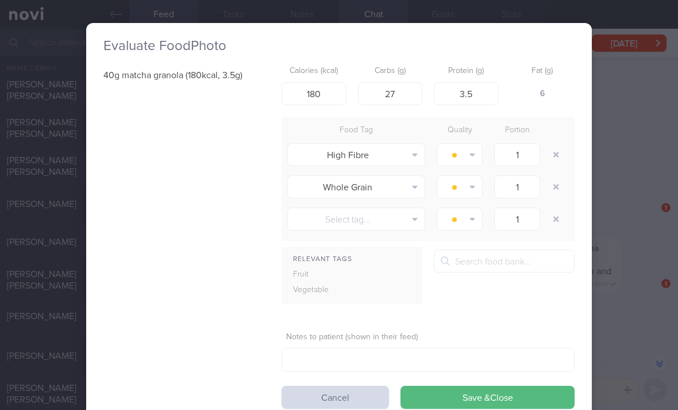
click at [556, 151] on button "button" at bounding box center [556, 154] width 21 height 21
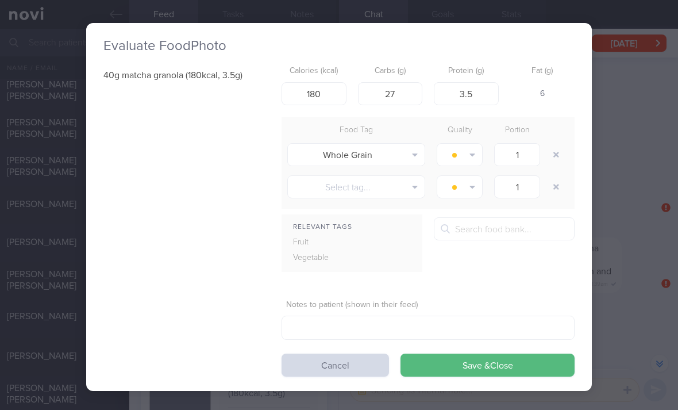
click at [555, 151] on button "button" at bounding box center [556, 154] width 21 height 21
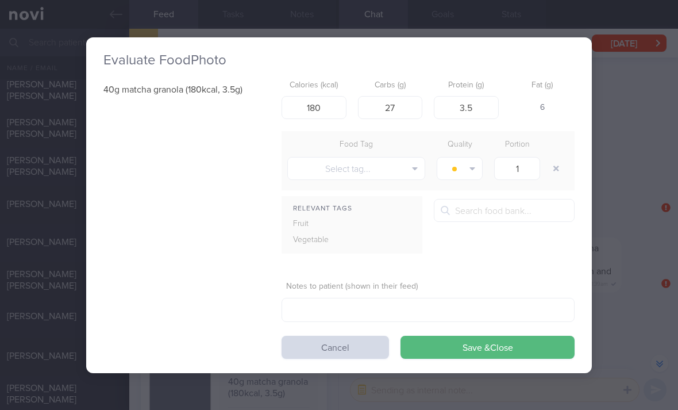
click at [473, 344] on button "Save & Close" at bounding box center [488, 347] width 174 height 23
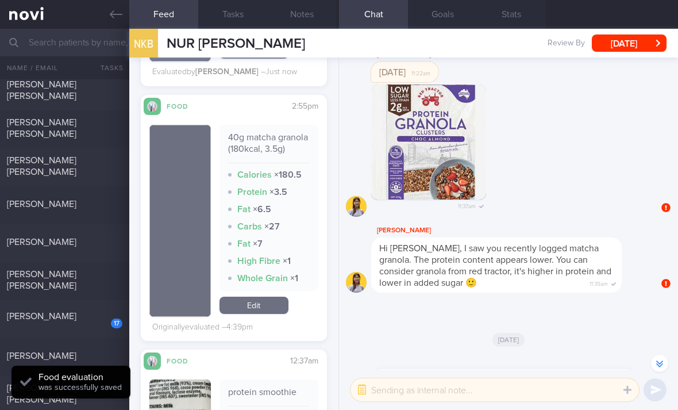
scroll to position [549, 0]
click at [274, 314] on link "Edit" at bounding box center [254, 305] width 69 height 17
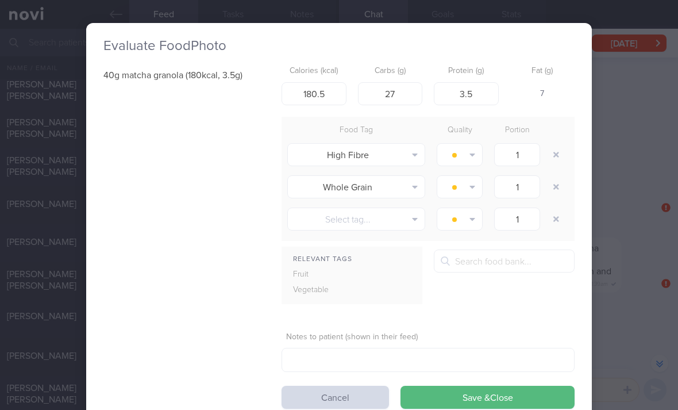
click at [554, 161] on button "button" at bounding box center [556, 154] width 21 height 21
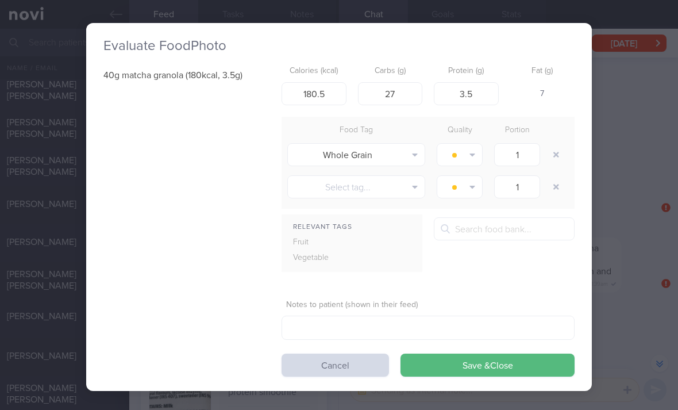
click at [557, 164] on div at bounding box center [557, 154] width 23 height 32
click at [556, 157] on button "button" at bounding box center [556, 154] width 21 height 21
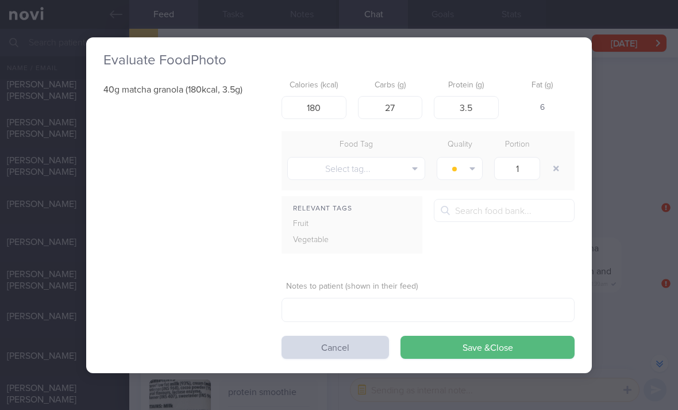
click at [489, 355] on button "Save & Close" at bounding box center [488, 347] width 174 height 23
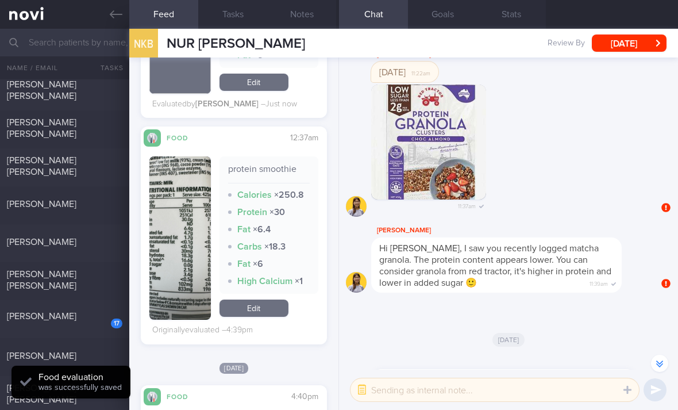
scroll to position [754, 0]
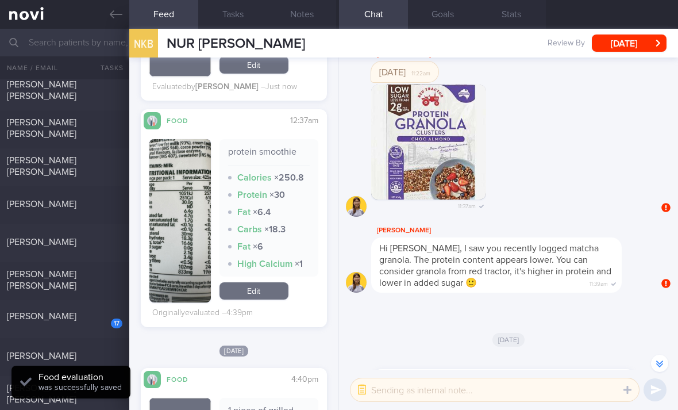
click at [269, 299] on link "Edit" at bounding box center [254, 290] width 69 height 17
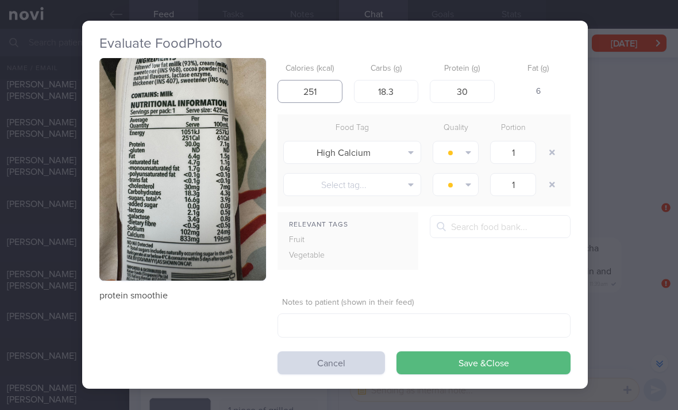
scroll to position [2, 5]
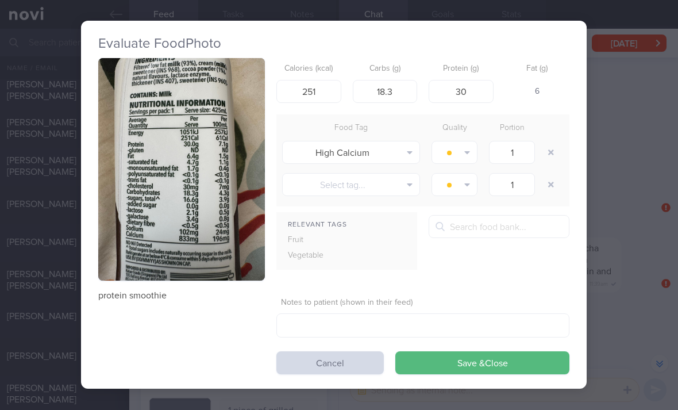
click at [547, 154] on button "button" at bounding box center [551, 152] width 21 height 21
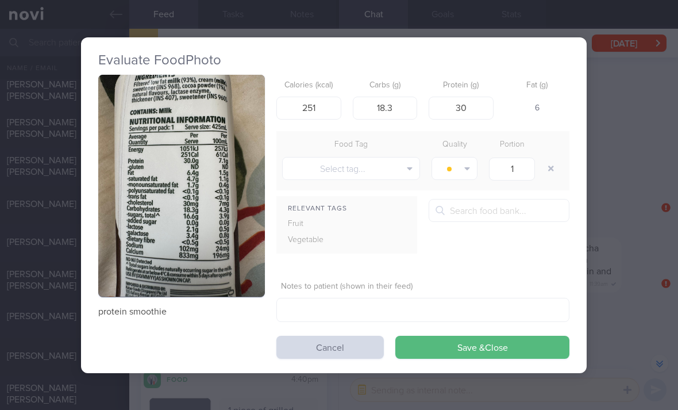
click at [467, 349] on button "Save & Close" at bounding box center [482, 347] width 174 height 23
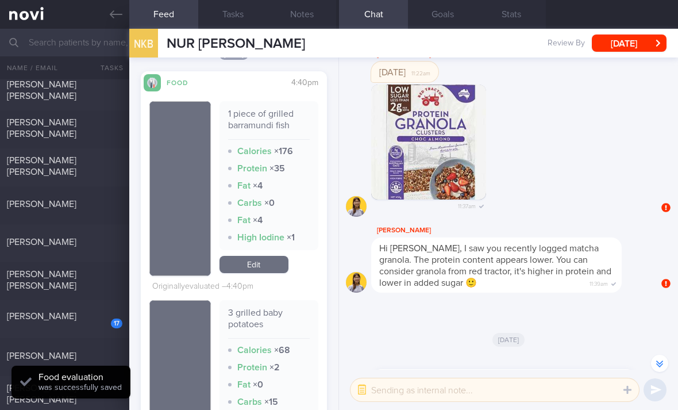
scroll to position [1039, 0]
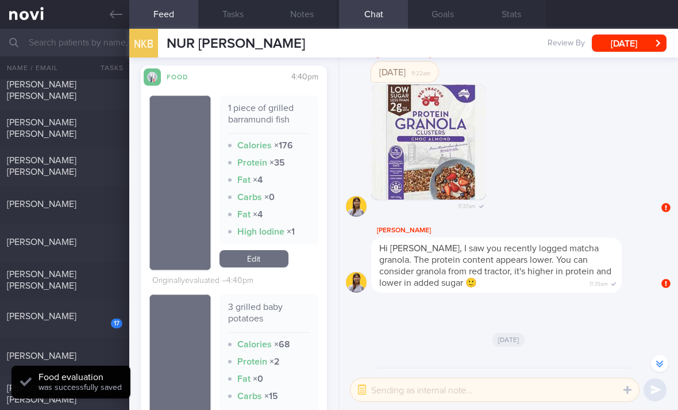
click at [264, 267] on link "Edit" at bounding box center [254, 258] width 69 height 17
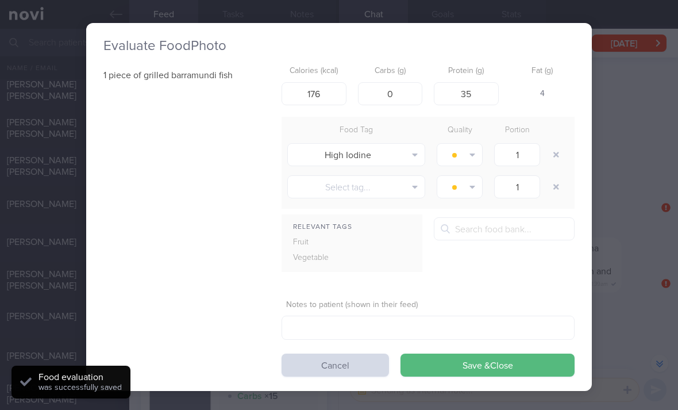
click at [550, 151] on button "button" at bounding box center [556, 154] width 21 height 21
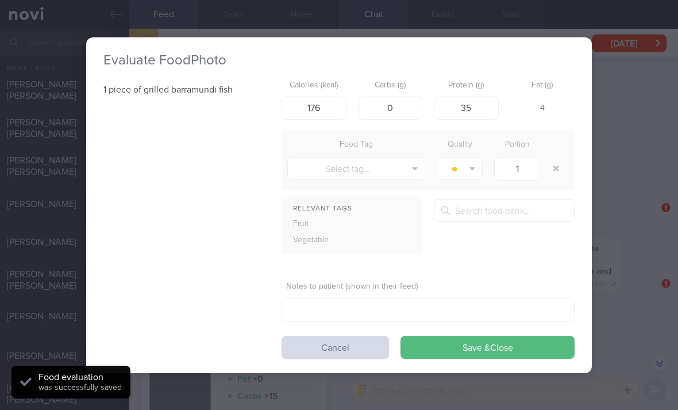
click at [467, 349] on button "Save & Close" at bounding box center [488, 347] width 174 height 23
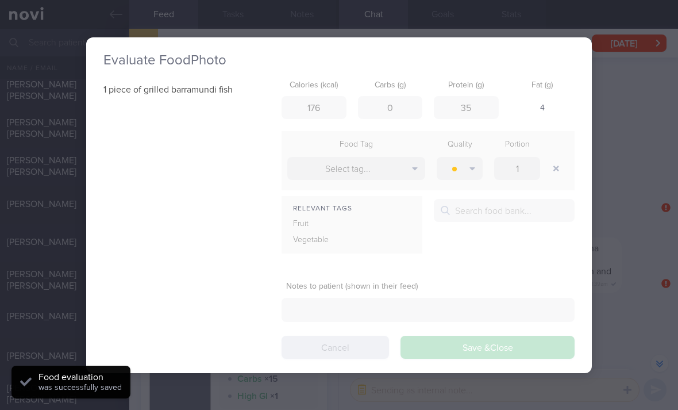
click at [467, 349] on div "1 piece of grilled barramundi fish Calories (kcal) 176 Carbs (g) 0 Protein (g) …" at bounding box center [338, 217] width 471 height 284
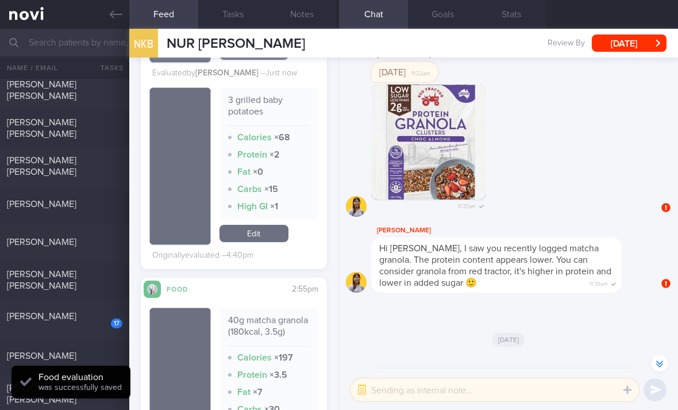
scroll to position [1234, 0]
click at [269, 237] on link "Edit" at bounding box center [254, 233] width 69 height 17
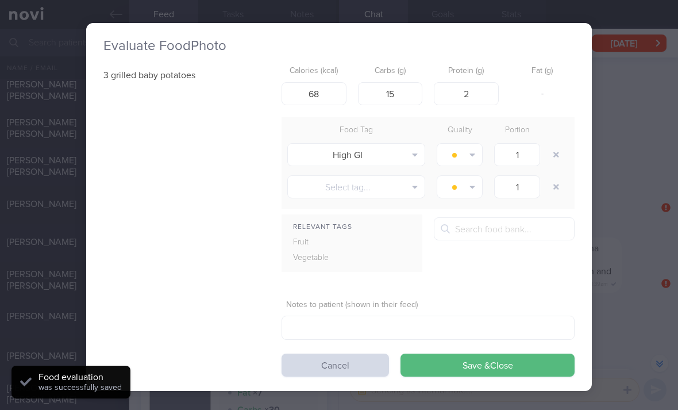
click at [555, 157] on button "button" at bounding box center [556, 154] width 21 height 21
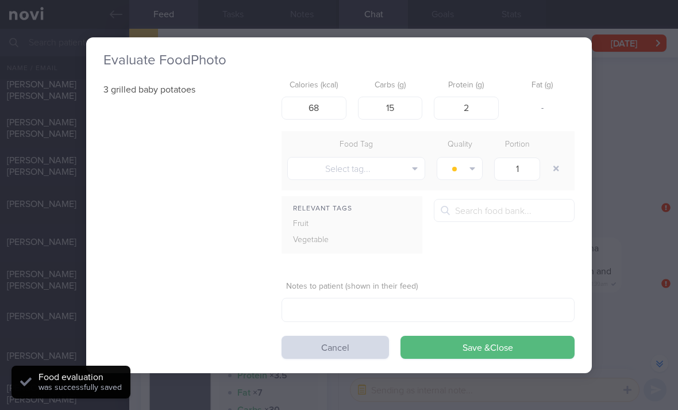
click at [471, 355] on button "Save & Close" at bounding box center [488, 347] width 174 height 23
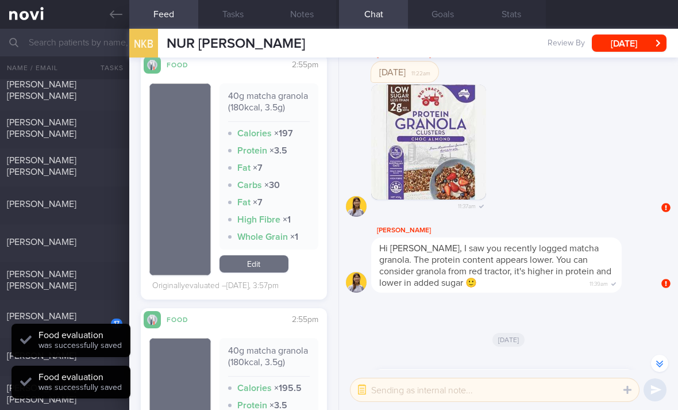
scroll to position [1437, 0]
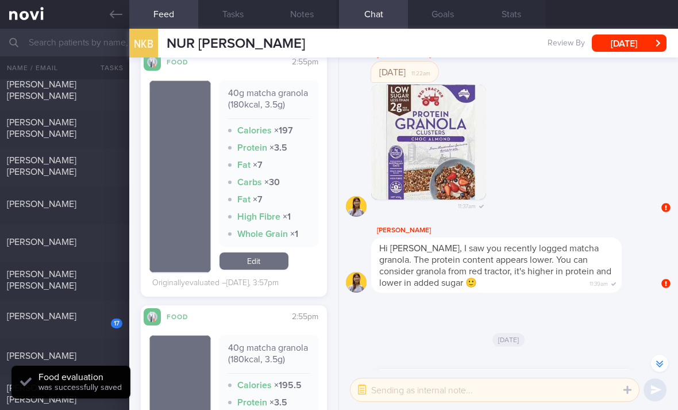
click at [271, 265] on link "Edit" at bounding box center [254, 260] width 69 height 17
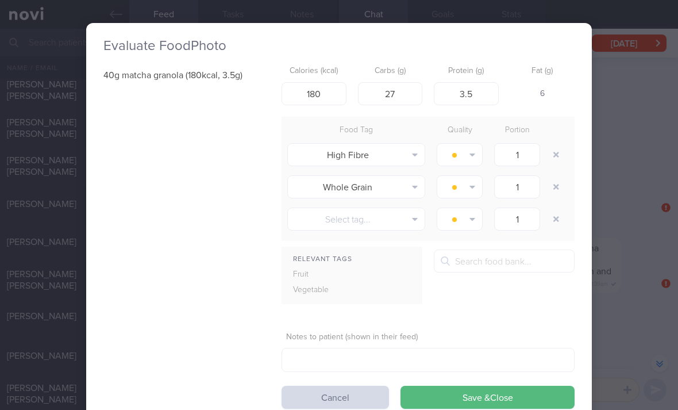
click at [553, 156] on button "button" at bounding box center [556, 154] width 21 height 21
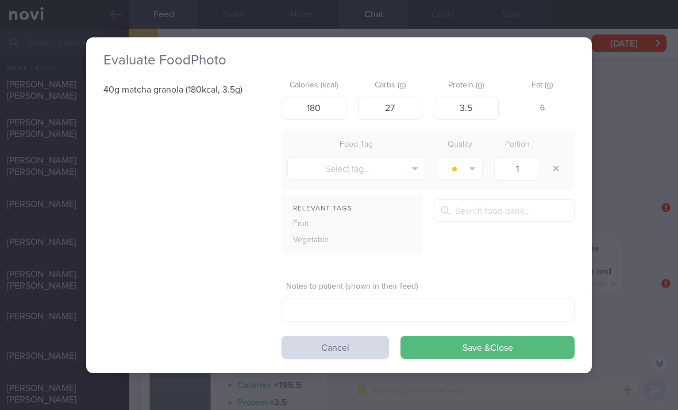
click at [469, 352] on button "Save & Close" at bounding box center [488, 347] width 174 height 23
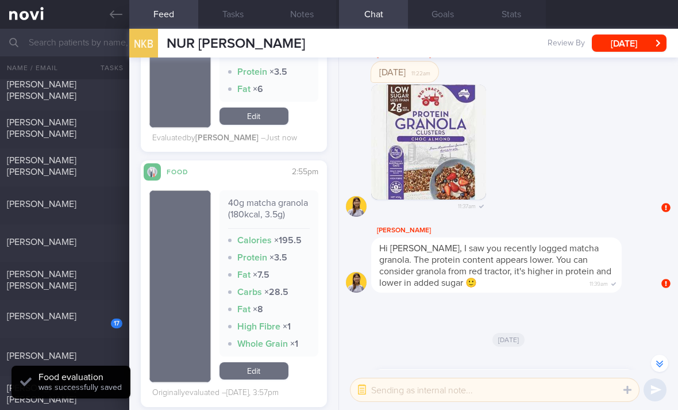
scroll to position [1553, 0]
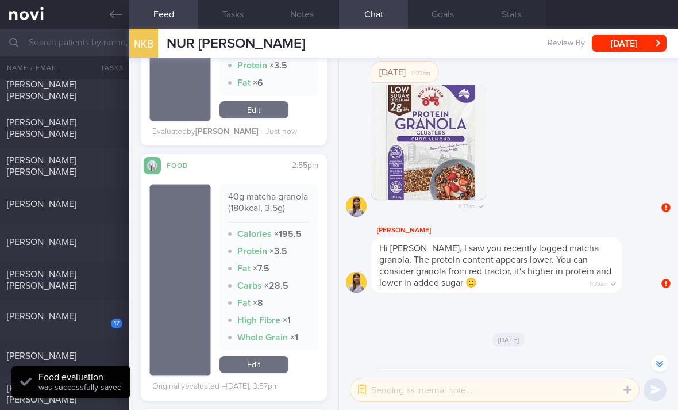
click at [267, 371] on link "Edit" at bounding box center [254, 364] width 69 height 17
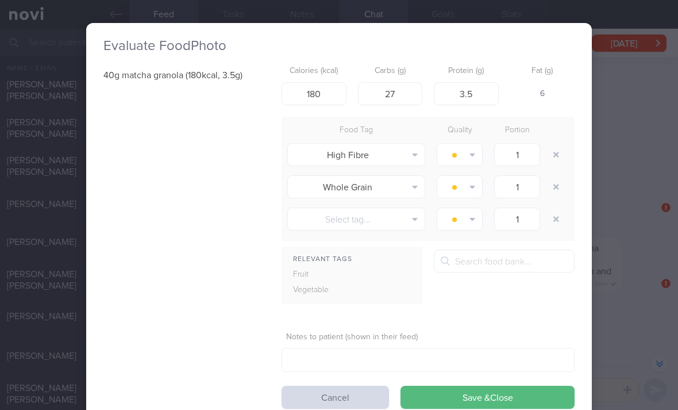
click at [555, 156] on button "button" at bounding box center [556, 154] width 21 height 21
click at [554, 156] on button "button" at bounding box center [556, 154] width 21 height 21
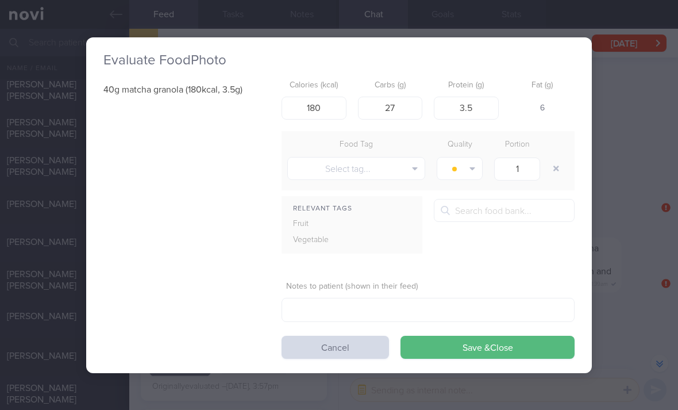
click at [465, 345] on button "Save & Close" at bounding box center [488, 347] width 174 height 23
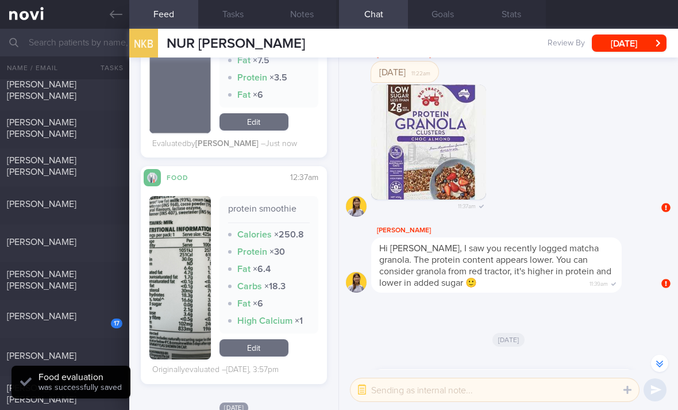
scroll to position [1792, 0]
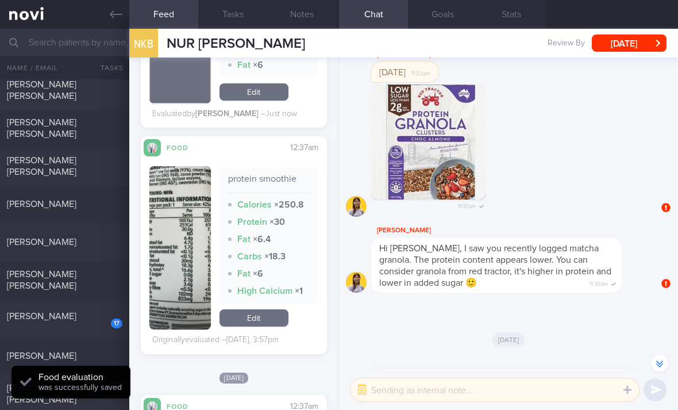
click at [268, 319] on link "Edit" at bounding box center [254, 317] width 69 height 17
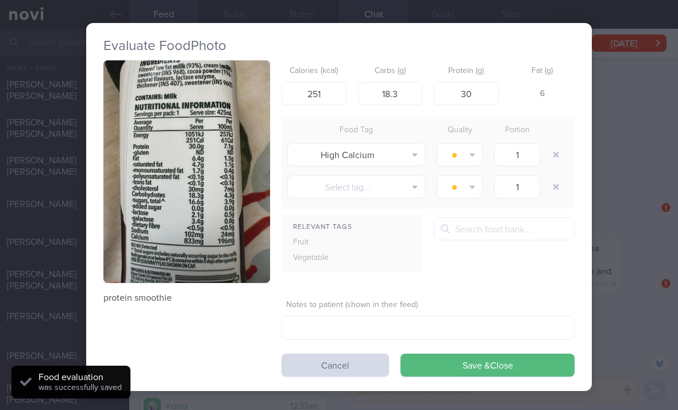
click at [558, 148] on button "button" at bounding box center [556, 154] width 21 height 21
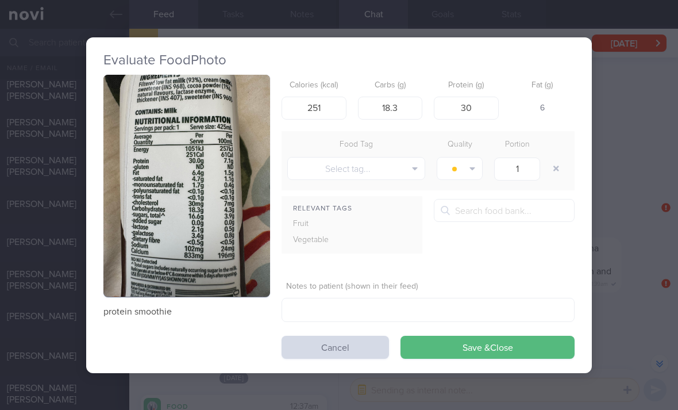
click at [461, 356] on button "Save & Close" at bounding box center [488, 347] width 174 height 23
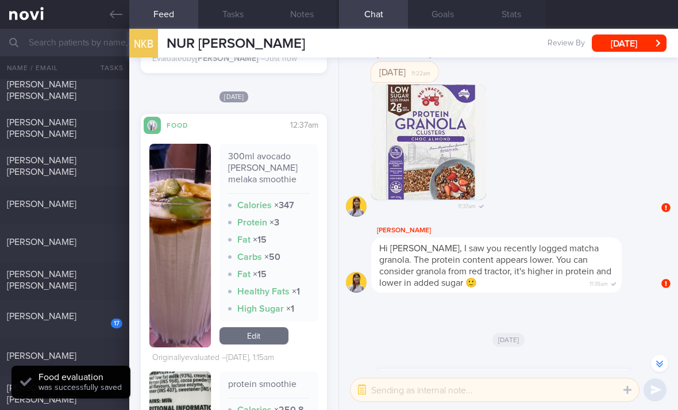
scroll to position [2049, 0]
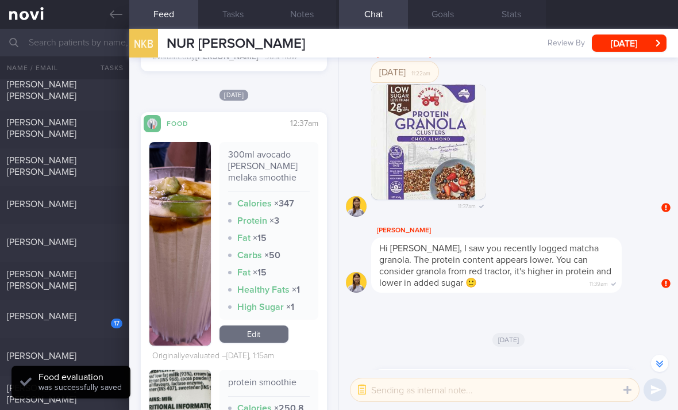
click at [261, 336] on link "Edit" at bounding box center [254, 333] width 69 height 17
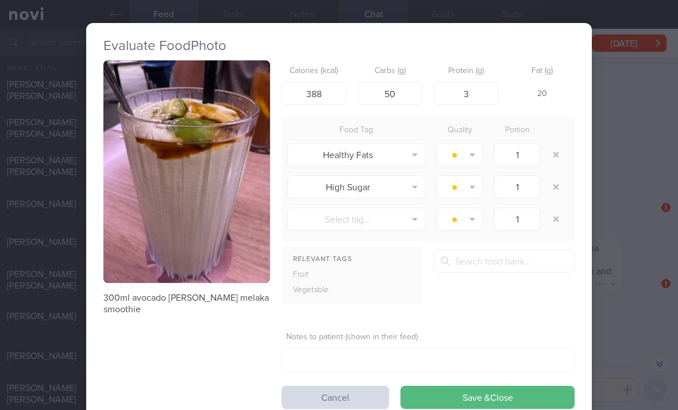
click at [552, 156] on button "button" at bounding box center [556, 154] width 21 height 21
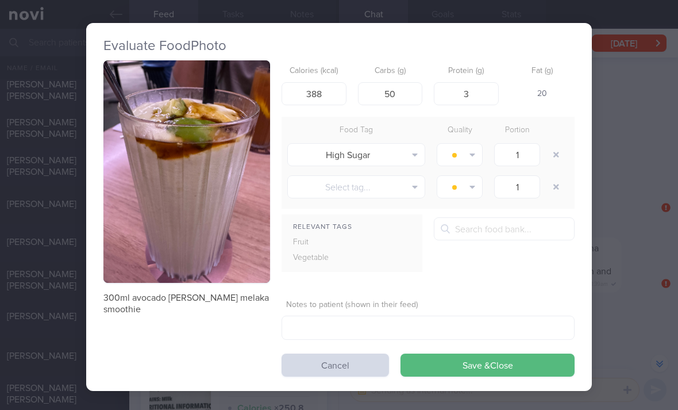
click at [481, 371] on button "Save & Close" at bounding box center [488, 364] width 174 height 23
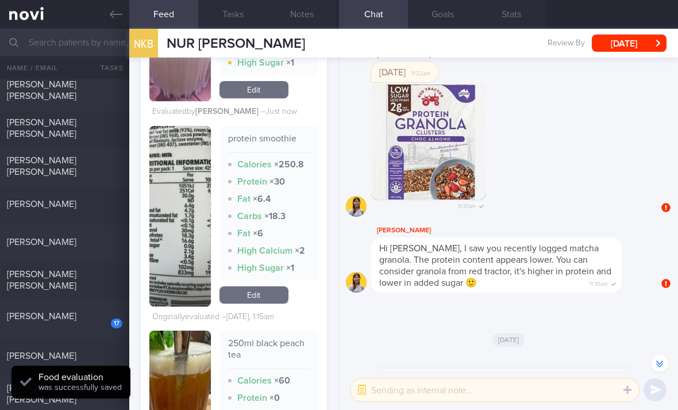
scroll to position [2280, 0]
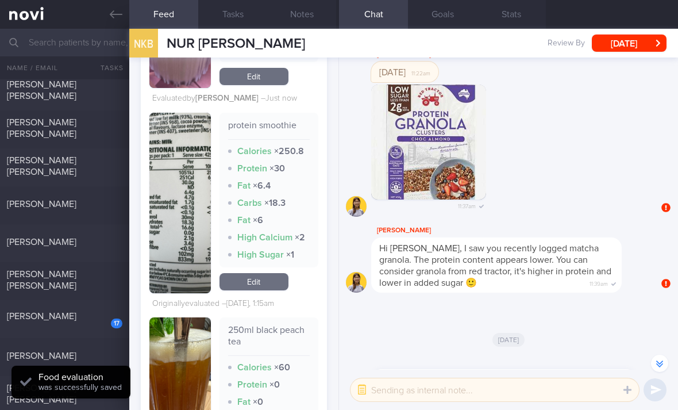
click at [267, 282] on link "Edit" at bounding box center [254, 281] width 69 height 17
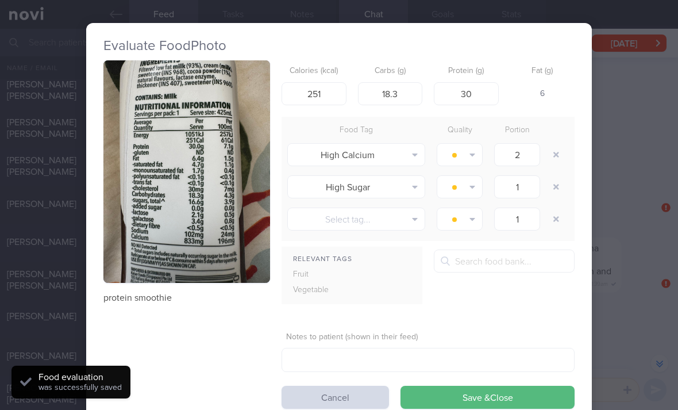
click at [552, 156] on button "button" at bounding box center [556, 154] width 21 height 21
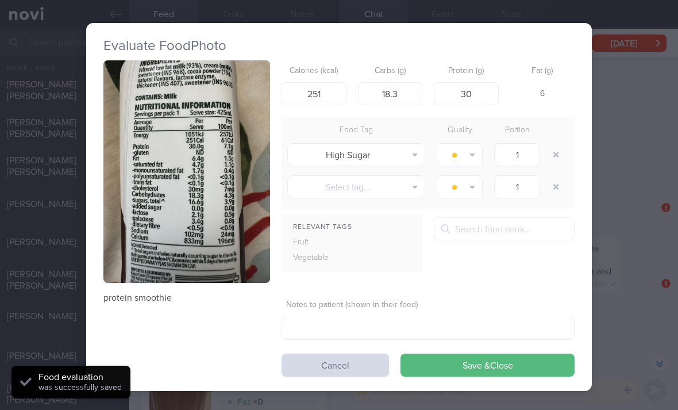
click at [552, 155] on button "button" at bounding box center [556, 154] width 21 height 21
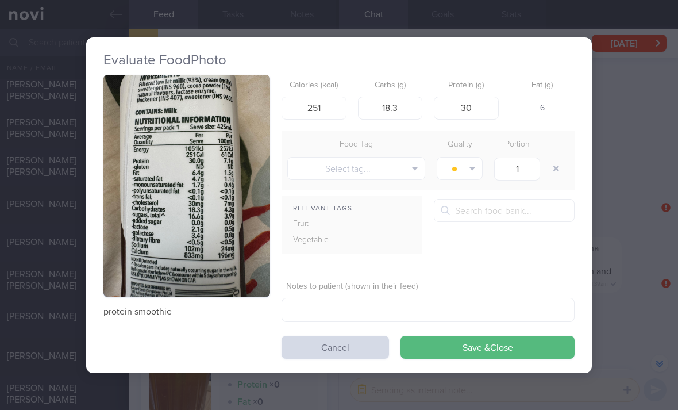
click at [503, 341] on button "Save & Close" at bounding box center [488, 347] width 174 height 23
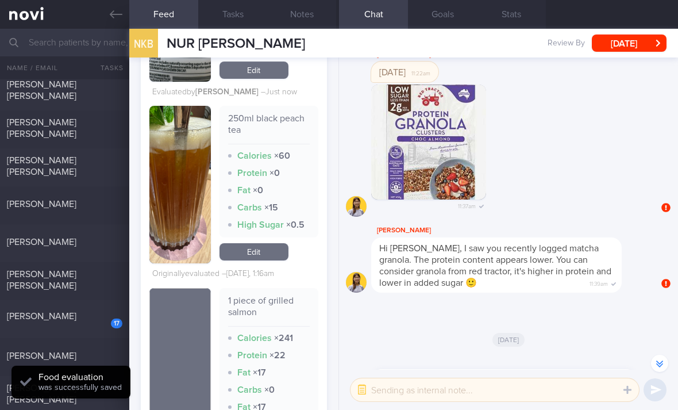
scroll to position [2447, 0]
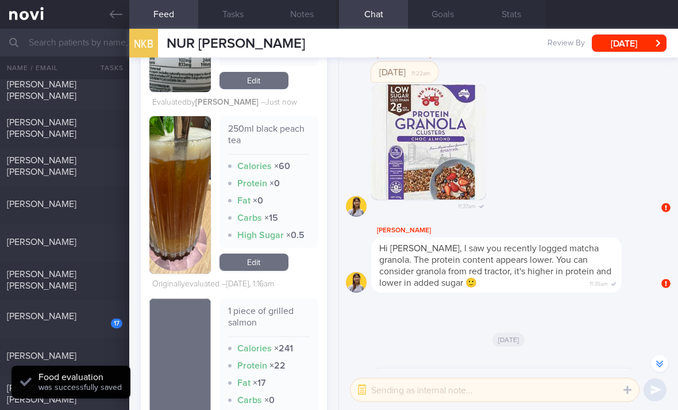
click at [258, 263] on link "Edit" at bounding box center [254, 261] width 69 height 17
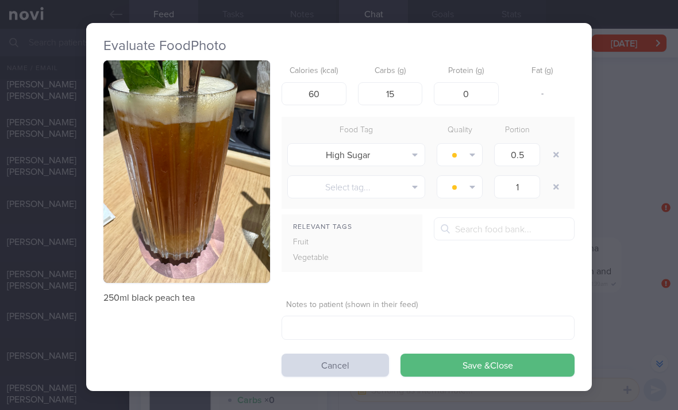
click at [556, 152] on button "button" at bounding box center [556, 154] width 21 height 21
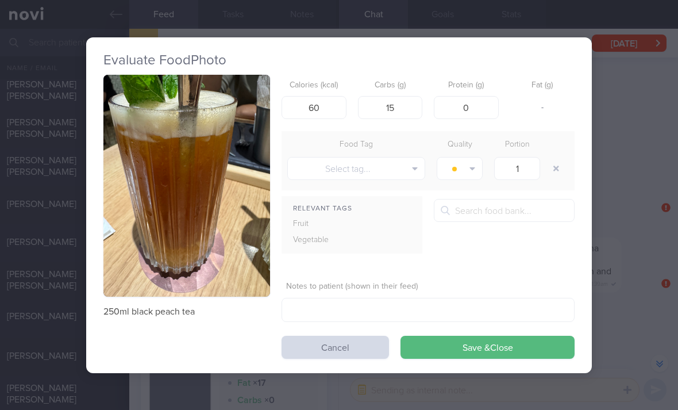
click at [451, 346] on button "Save & Close" at bounding box center [488, 347] width 174 height 23
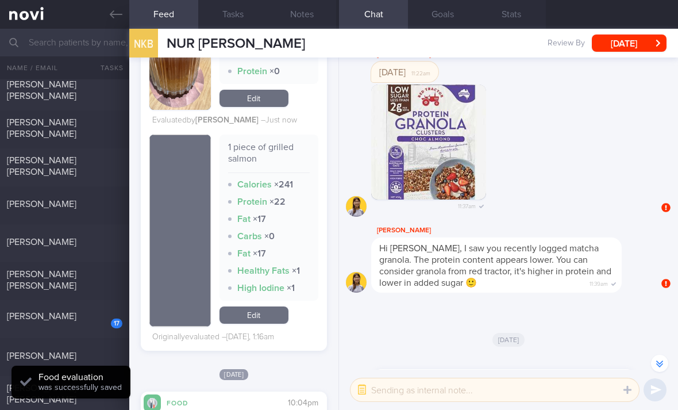
scroll to position [2596, 0]
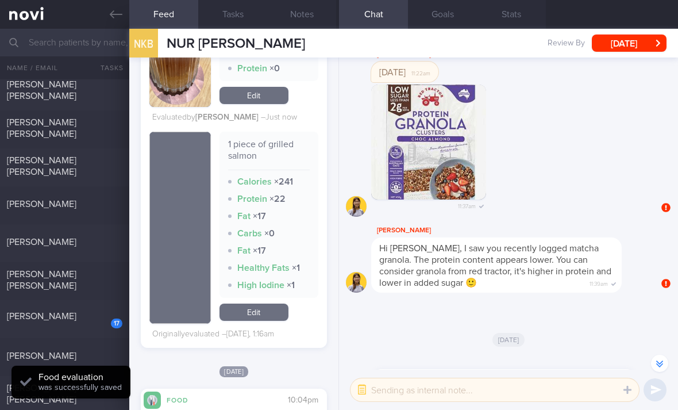
click at [264, 317] on link "Edit" at bounding box center [254, 311] width 69 height 17
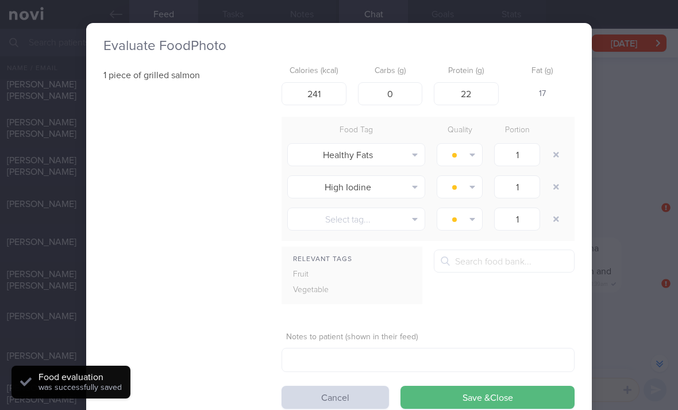
click at [550, 149] on button "button" at bounding box center [556, 154] width 21 height 21
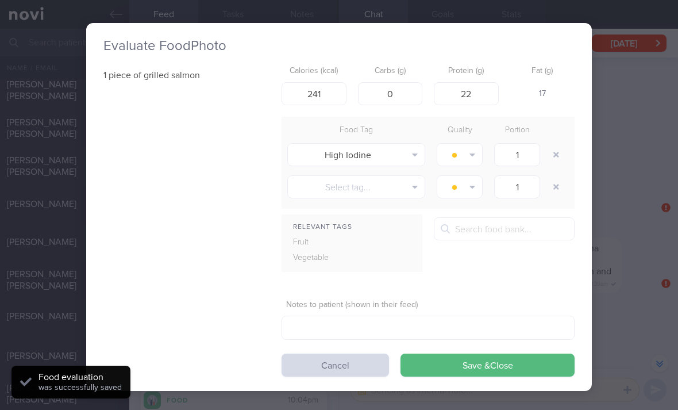
click at [550, 148] on button "button" at bounding box center [556, 154] width 21 height 21
click at [553, 153] on div at bounding box center [557, 154] width 23 height 32
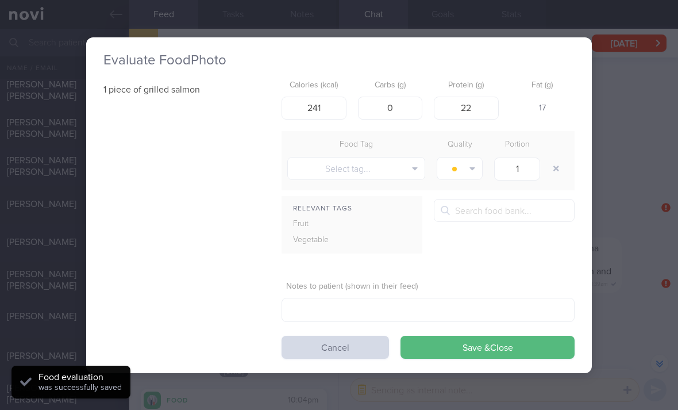
click at [501, 345] on button "Save & Close" at bounding box center [488, 347] width 174 height 23
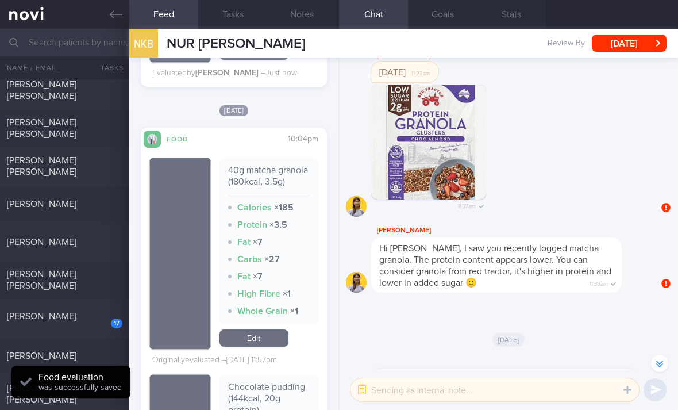
scroll to position [2847, 0]
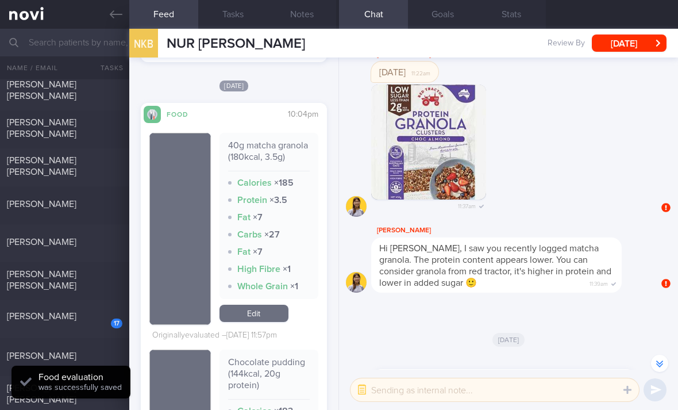
click at [271, 314] on link "Edit" at bounding box center [254, 313] width 69 height 17
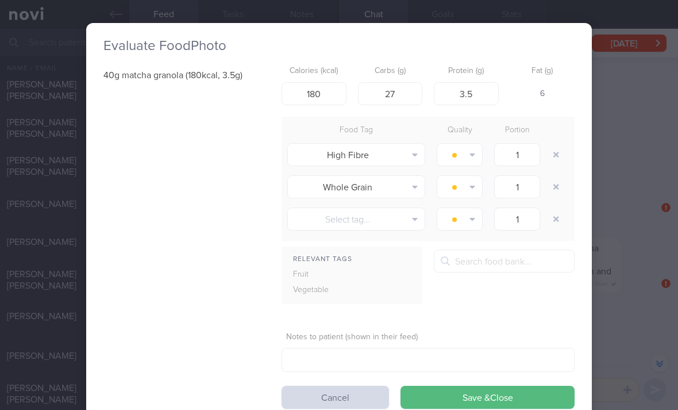
click at [547, 160] on div at bounding box center [557, 154] width 23 height 32
click at [546, 160] on div at bounding box center [557, 154] width 23 height 32
click at [558, 156] on button "button" at bounding box center [556, 154] width 21 height 21
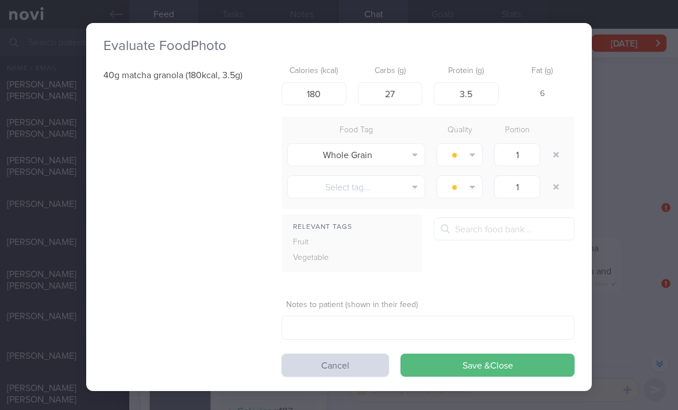
click at [558, 156] on button "button" at bounding box center [556, 154] width 21 height 21
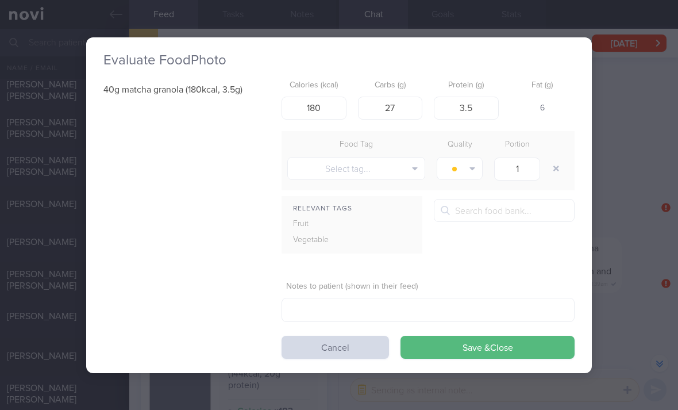
click at [507, 344] on button "Save & Close" at bounding box center [488, 347] width 174 height 23
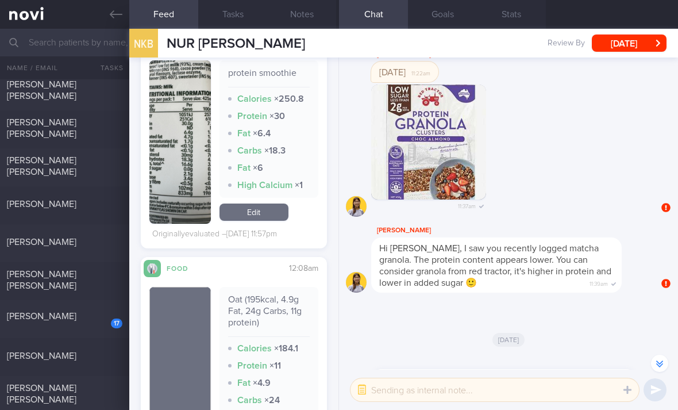
scroll to position [3834, 0]
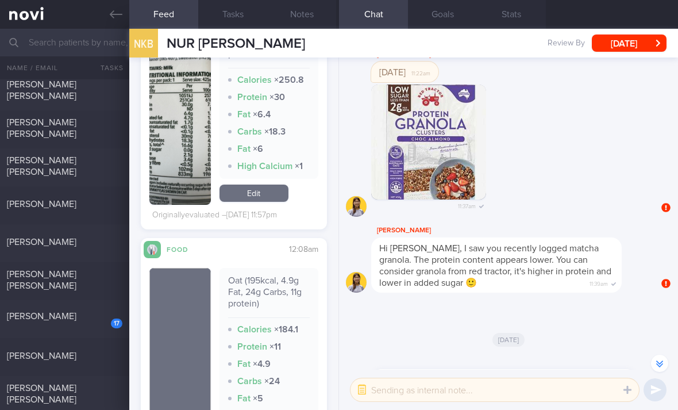
click at [105, 319] on div "17" at bounding box center [108, 319] width 27 height 18
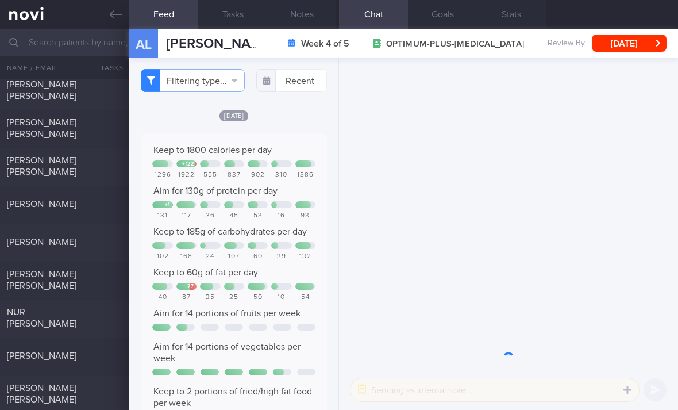
scroll to position [-550, 0]
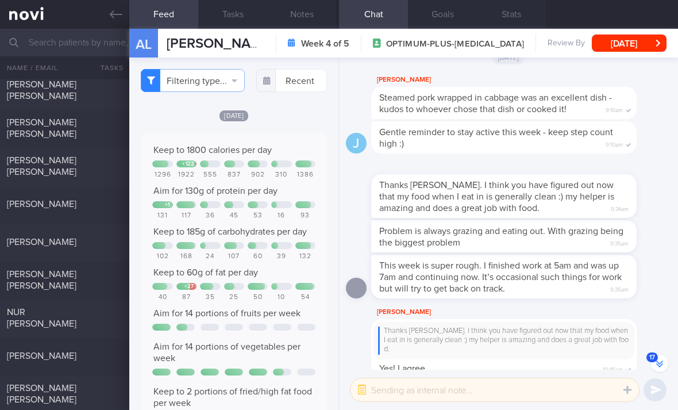
click at [225, 83] on button "Filtering type..." at bounding box center [193, 80] width 104 height 23
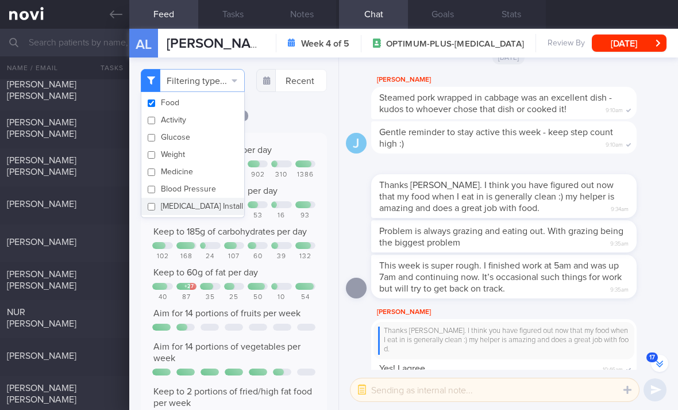
click at [291, 122] on div "Filtering type... Food Activity Glucose Weight Medicine Blood Pressure [MEDICAL…" at bounding box center [233, 233] width 209 height 352
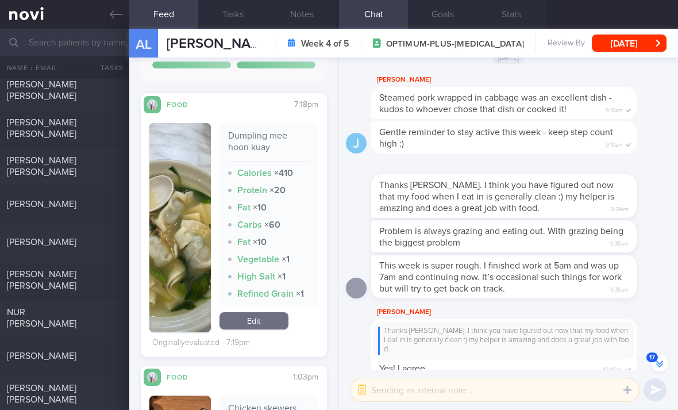
scroll to position [352, 0]
click at [259, 329] on link "Edit" at bounding box center [254, 320] width 69 height 17
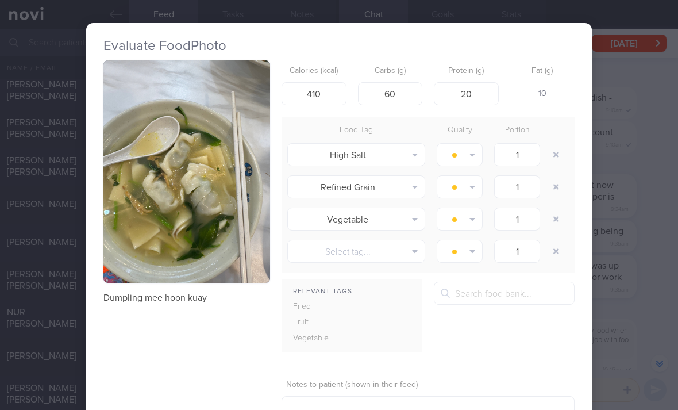
click at [553, 161] on button "button" at bounding box center [556, 154] width 21 height 21
click at [554, 163] on div at bounding box center [557, 154] width 23 height 32
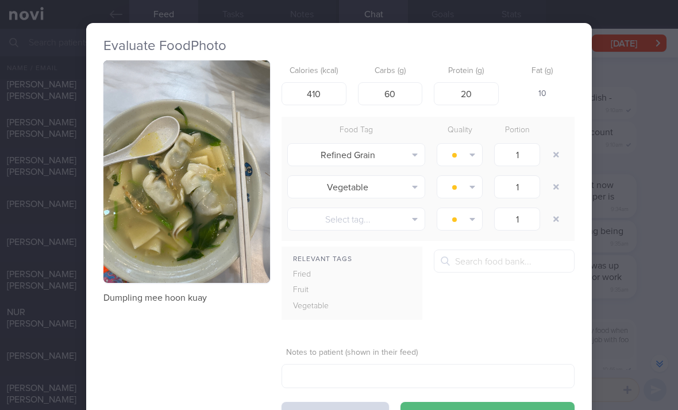
click at [553, 152] on button "button" at bounding box center [556, 154] width 21 height 21
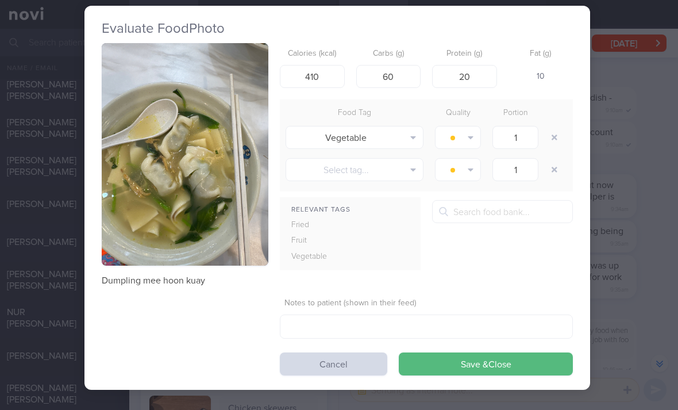
scroll to position [17, 2]
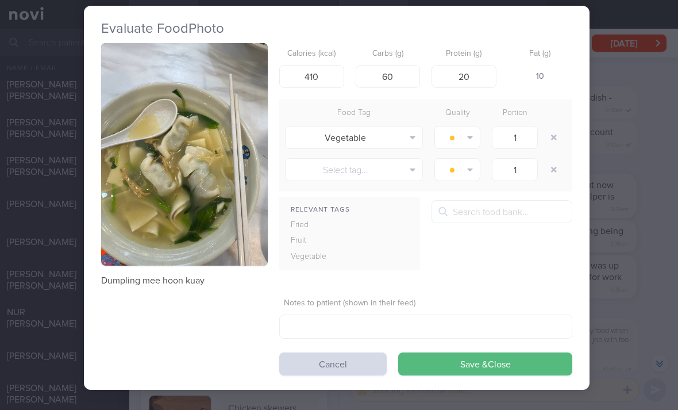
click at [550, 137] on button "button" at bounding box center [554, 137] width 21 height 21
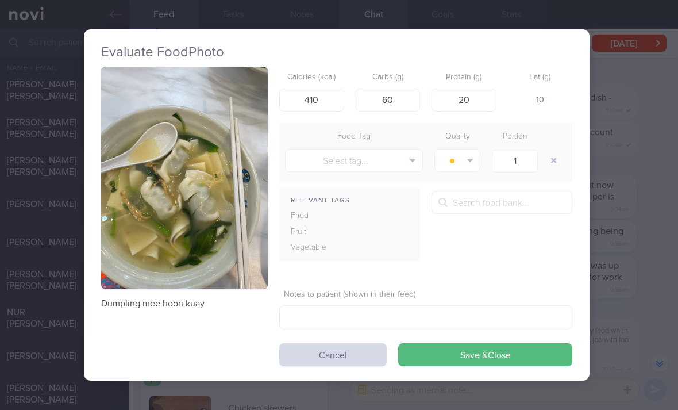
click at [486, 352] on button "Save & Close" at bounding box center [485, 354] width 174 height 23
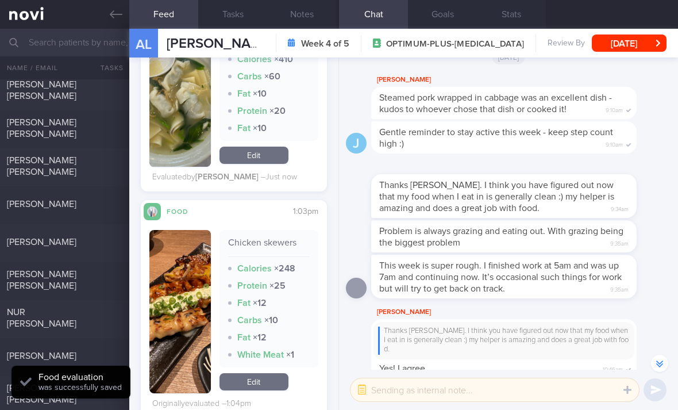
scroll to position [600, 0]
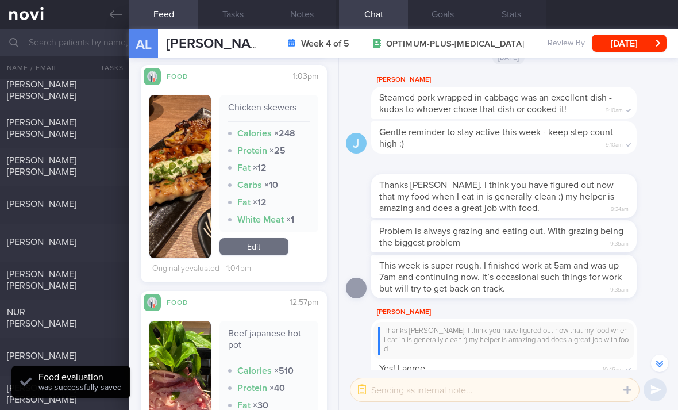
click at [256, 255] on link "Edit" at bounding box center [254, 246] width 69 height 17
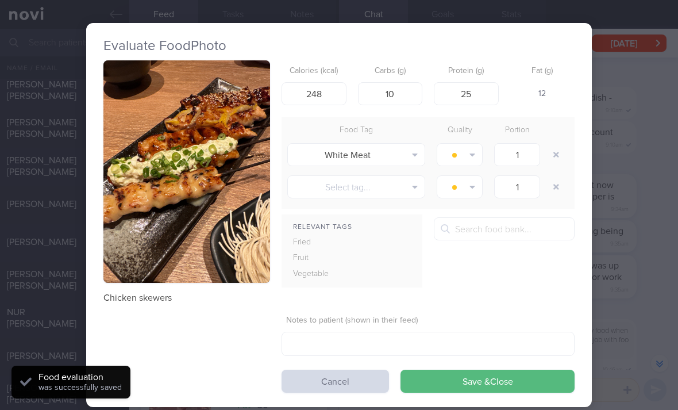
click at [564, 151] on button "button" at bounding box center [556, 154] width 21 height 21
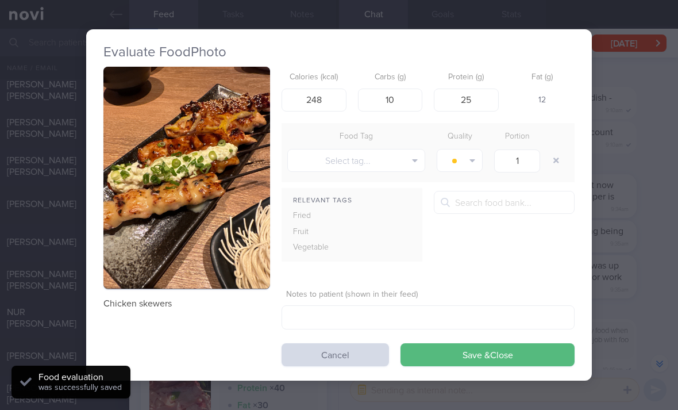
click at [510, 362] on button "Save & Close" at bounding box center [488, 354] width 174 height 23
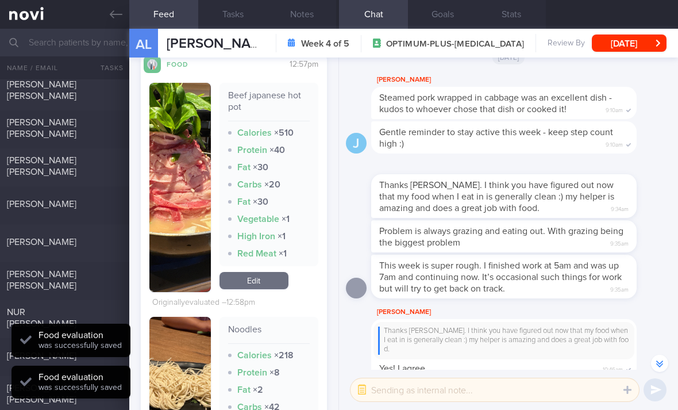
scroll to position [822, 0]
click at [273, 288] on link "Edit" at bounding box center [254, 279] width 69 height 17
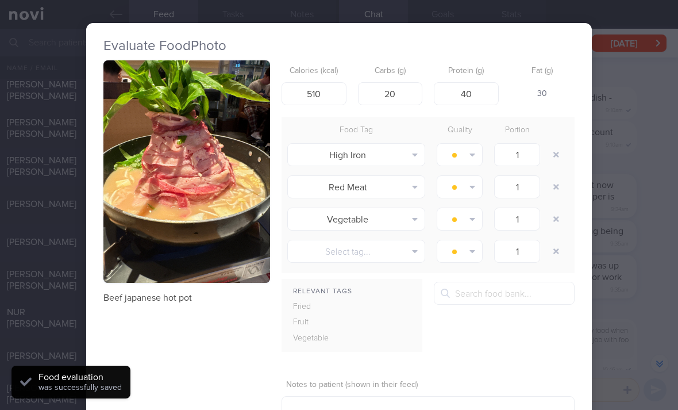
click at [549, 145] on button "button" at bounding box center [556, 154] width 21 height 21
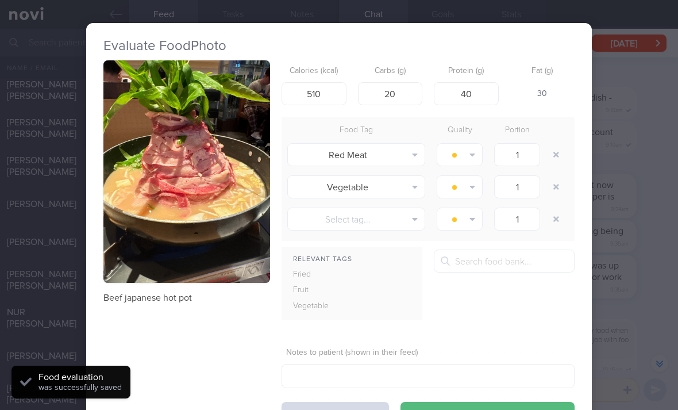
click at [547, 143] on div at bounding box center [557, 154] width 23 height 32
click at [551, 150] on button "button" at bounding box center [556, 154] width 21 height 21
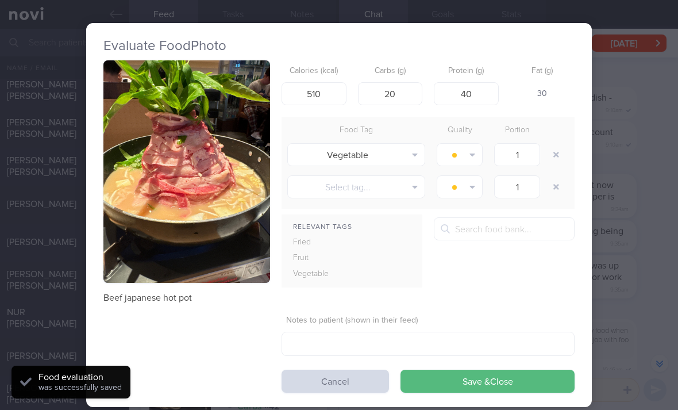
click at [551, 150] on button "button" at bounding box center [556, 154] width 21 height 21
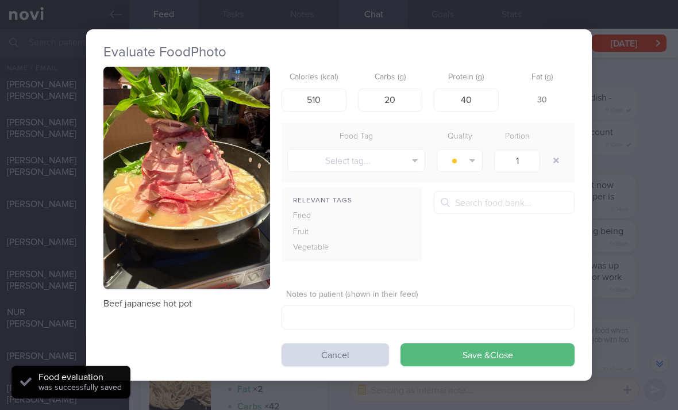
click at [478, 352] on button "Save & Close" at bounding box center [488, 354] width 174 height 23
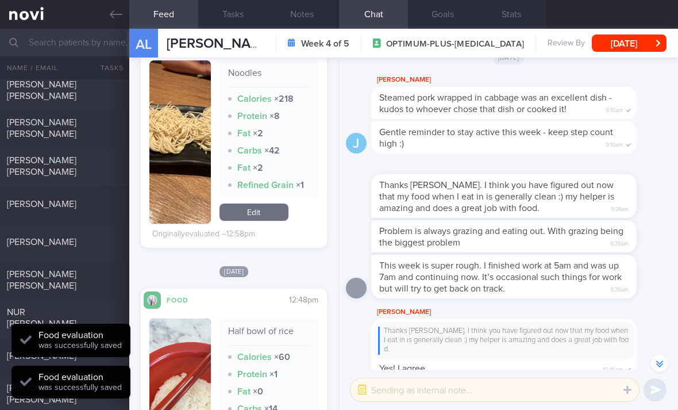
scroll to position [1025, 0]
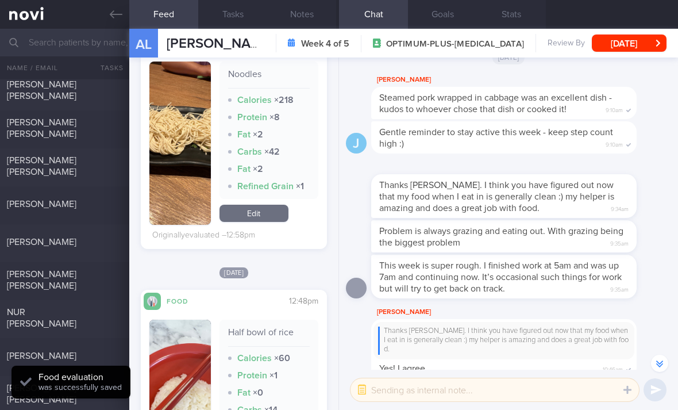
click at [267, 222] on link "Edit" at bounding box center [254, 213] width 69 height 17
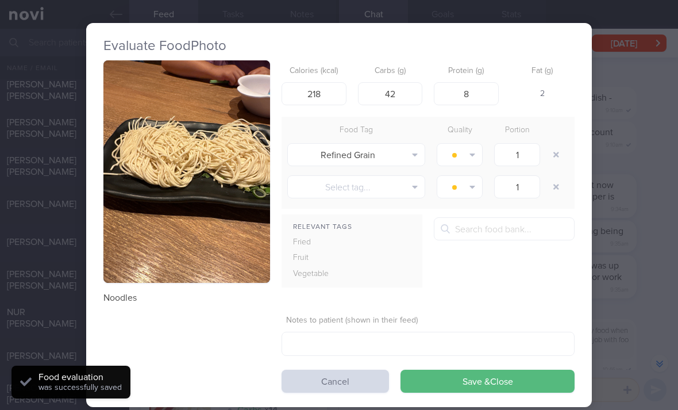
click at [567, 147] on div at bounding box center [557, 154] width 23 height 32
click at [553, 151] on button "button" at bounding box center [556, 154] width 21 height 21
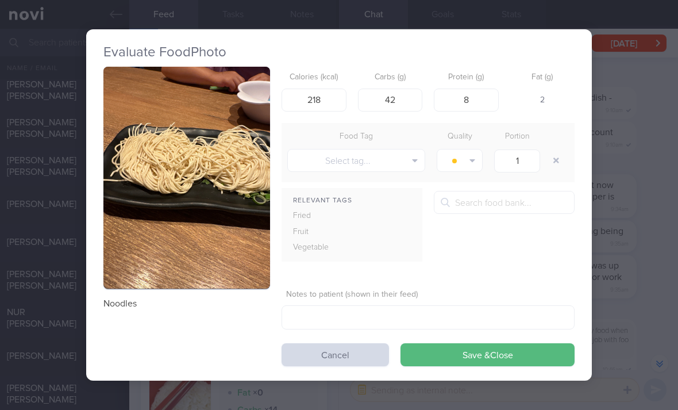
click at [494, 353] on button "Save & Close" at bounding box center [488, 354] width 174 height 23
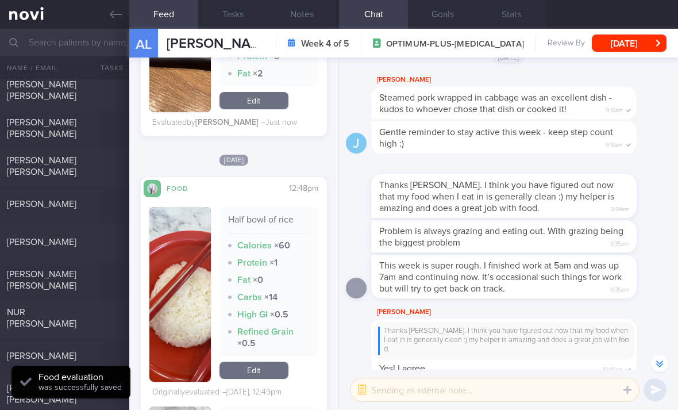
scroll to position [1138, 0]
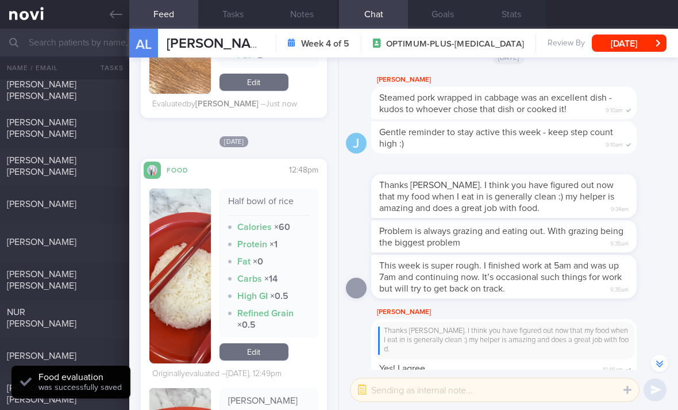
click at [270, 360] on link "Edit" at bounding box center [254, 351] width 69 height 17
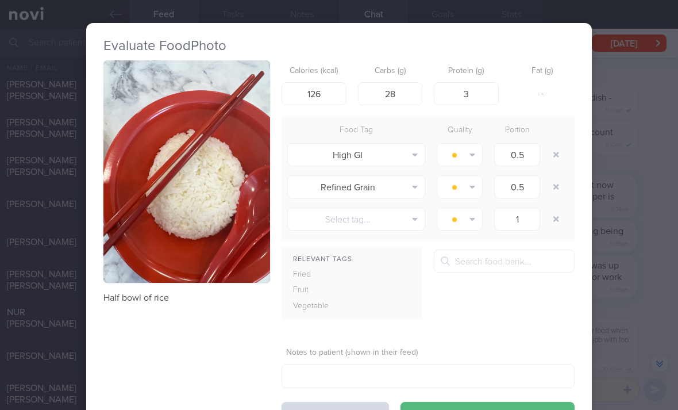
click at [559, 152] on button "button" at bounding box center [556, 154] width 21 height 21
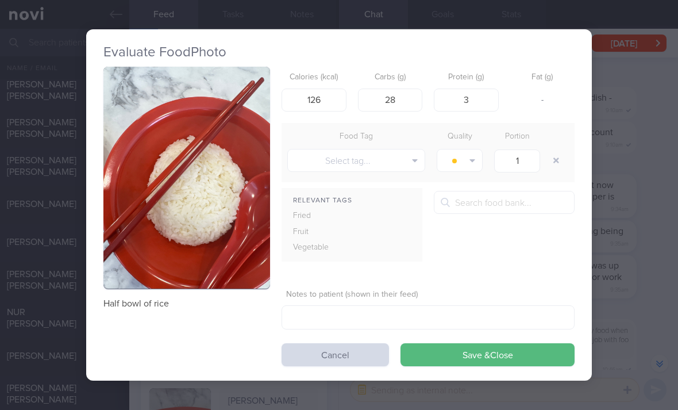
click at [555, 155] on button "button" at bounding box center [556, 160] width 21 height 21
click at [484, 361] on button "Save & Close" at bounding box center [488, 354] width 174 height 23
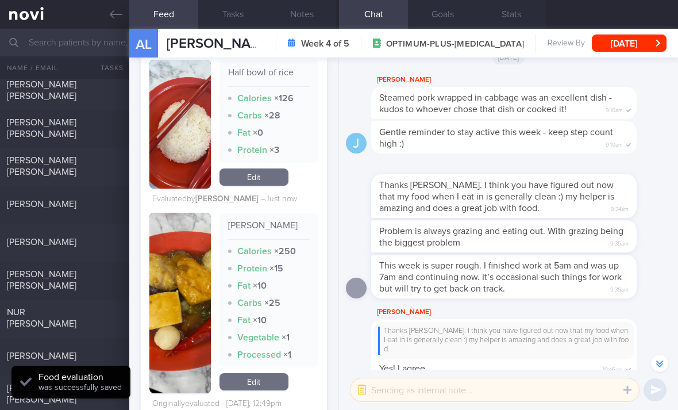
scroll to position [1346, 0]
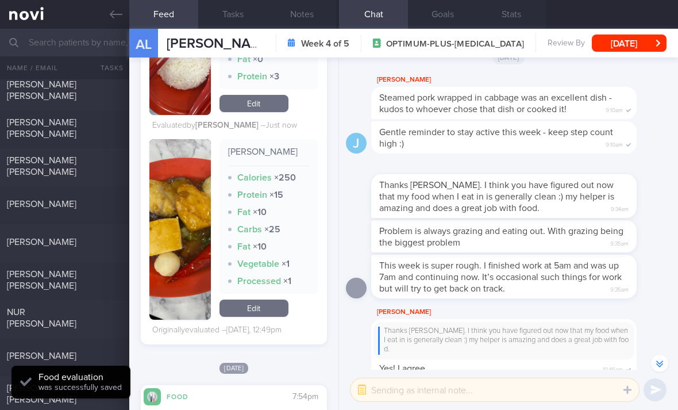
click at [278, 307] on link "Edit" at bounding box center [254, 307] width 69 height 17
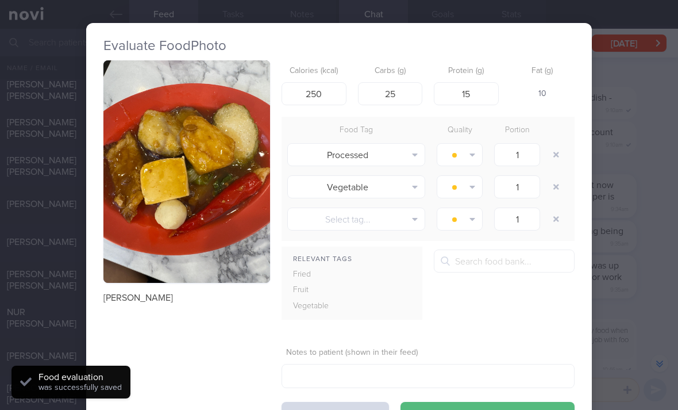
click at [555, 152] on button "button" at bounding box center [556, 154] width 21 height 21
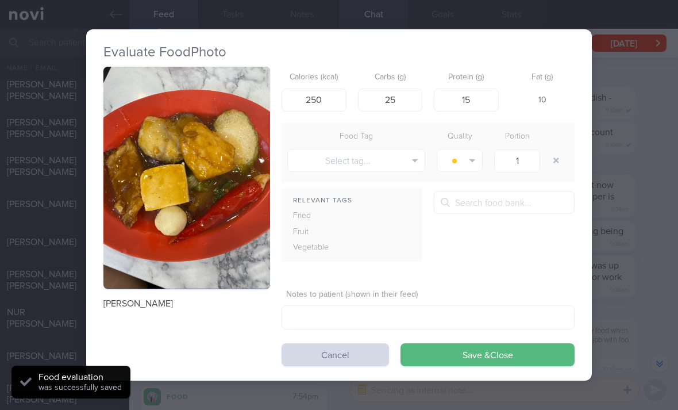
click at [503, 360] on button "Save & Close" at bounding box center [488, 354] width 174 height 23
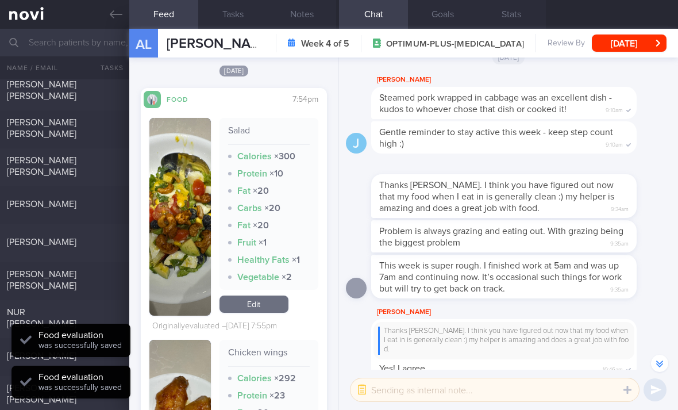
scroll to position [1610, 0]
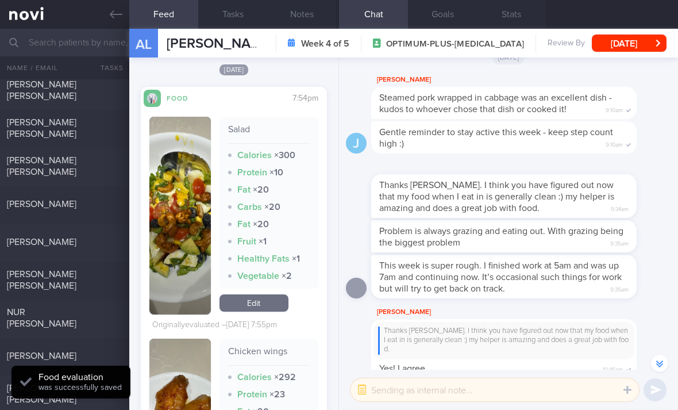
click at [276, 305] on link "Edit" at bounding box center [254, 302] width 69 height 17
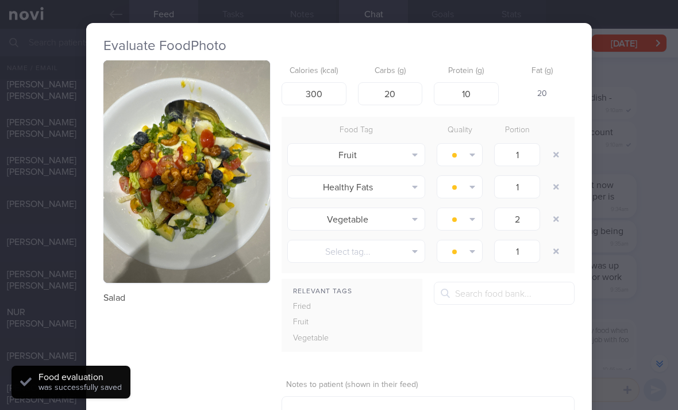
click at [552, 152] on button "button" at bounding box center [556, 154] width 21 height 21
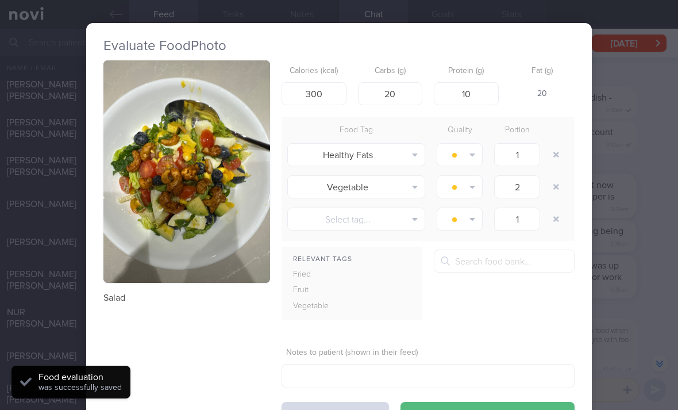
click at [552, 152] on button "button" at bounding box center [556, 154] width 21 height 21
click at [552, 153] on button "button" at bounding box center [556, 154] width 21 height 21
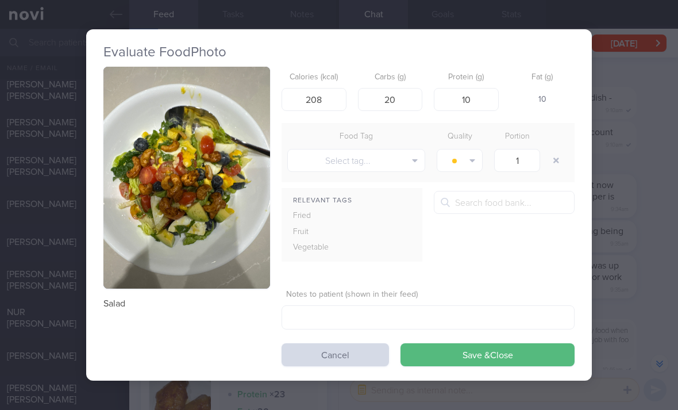
click at [515, 359] on button "Save & Close" at bounding box center [488, 354] width 174 height 23
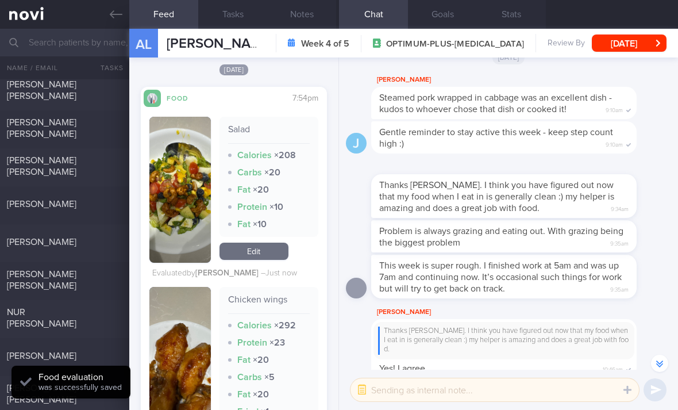
click at [262, 251] on link "Edit" at bounding box center [254, 250] width 69 height 17
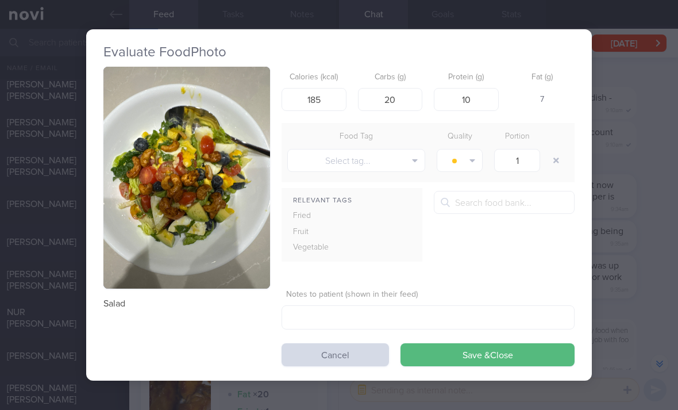
click at [513, 363] on button "Save & Close" at bounding box center [488, 354] width 174 height 23
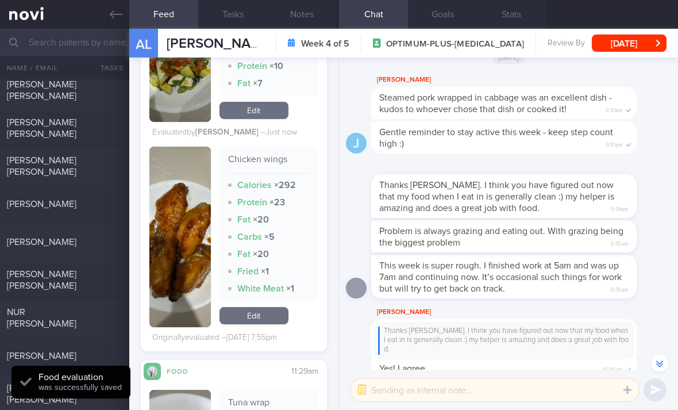
scroll to position [1741, 0]
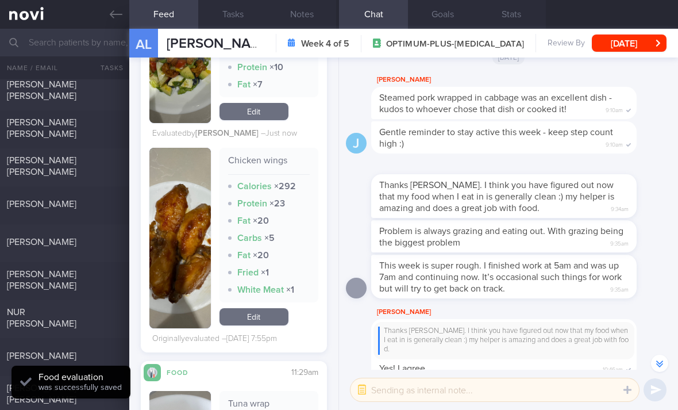
click at [268, 315] on link "Edit" at bounding box center [254, 316] width 69 height 17
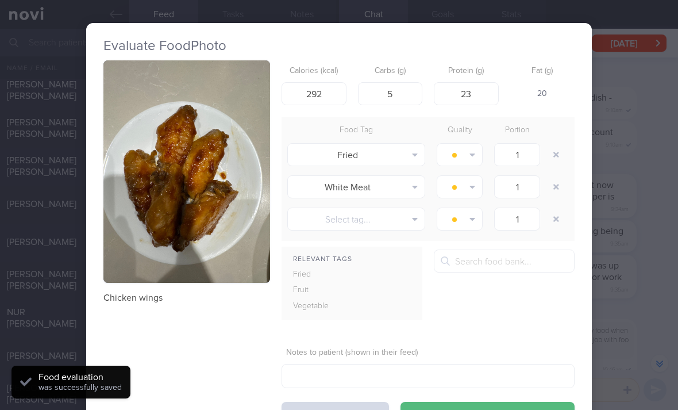
click at [557, 156] on button "button" at bounding box center [556, 154] width 21 height 21
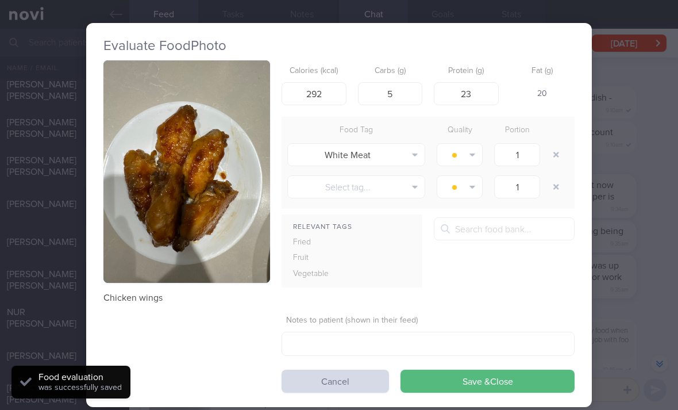
click at [557, 156] on button "button" at bounding box center [556, 154] width 21 height 21
click at [553, 161] on button "button" at bounding box center [556, 154] width 21 height 21
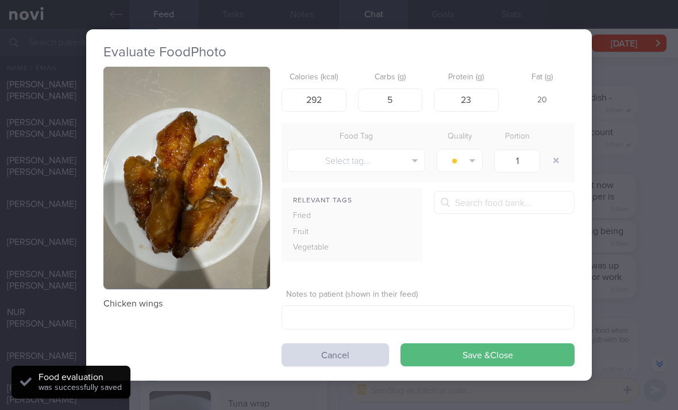
click at [516, 351] on button "Save & Close" at bounding box center [488, 354] width 174 height 23
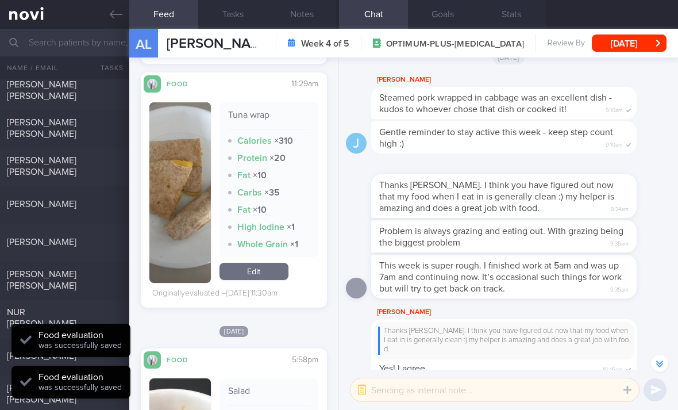
scroll to position [1999, 0]
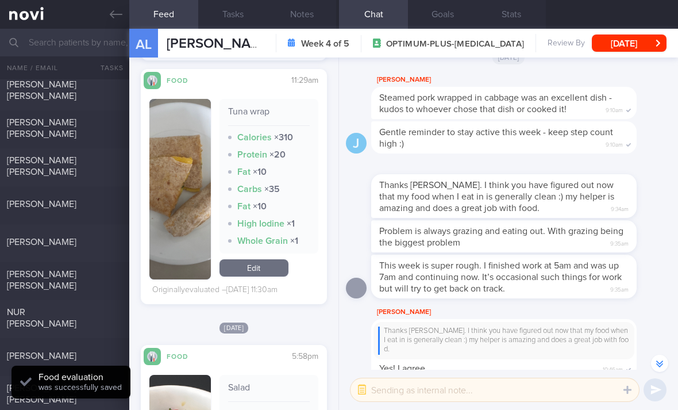
click at [278, 264] on link "Edit" at bounding box center [254, 267] width 69 height 17
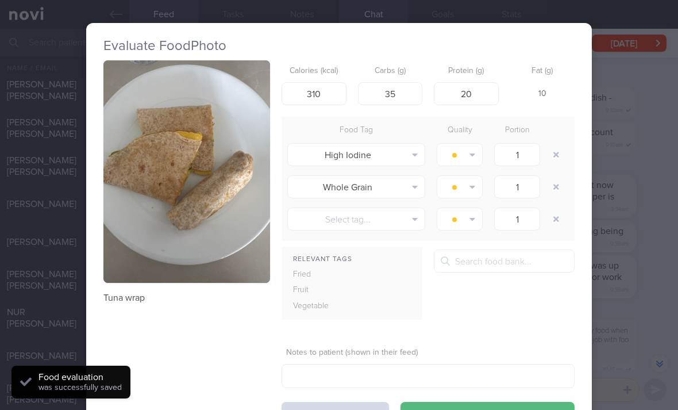
click at [563, 148] on button "button" at bounding box center [556, 154] width 21 height 21
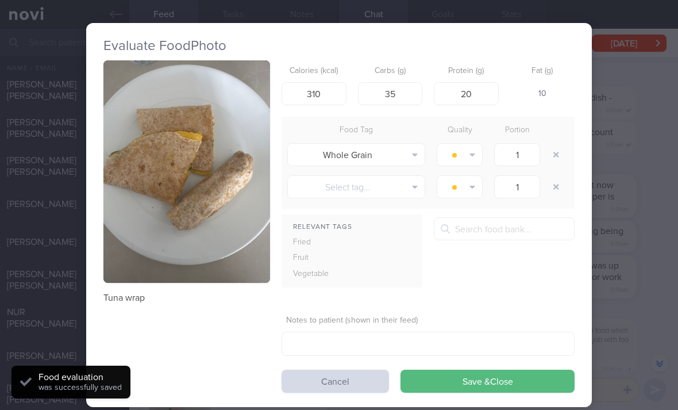
click at [528, 382] on button "Save & Close" at bounding box center [488, 380] width 174 height 23
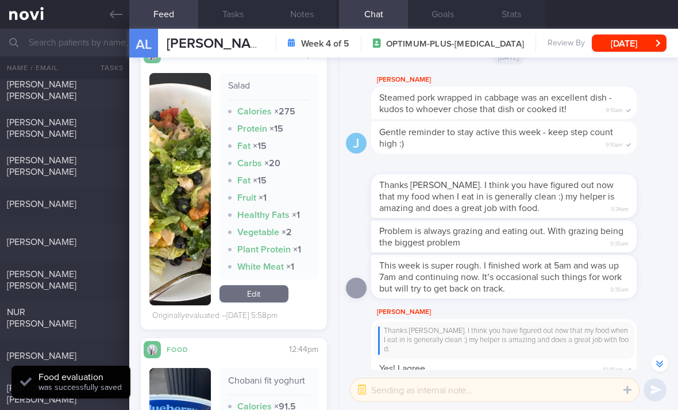
scroll to position [2284, 0]
click at [269, 297] on link "Edit" at bounding box center [254, 293] width 69 height 17
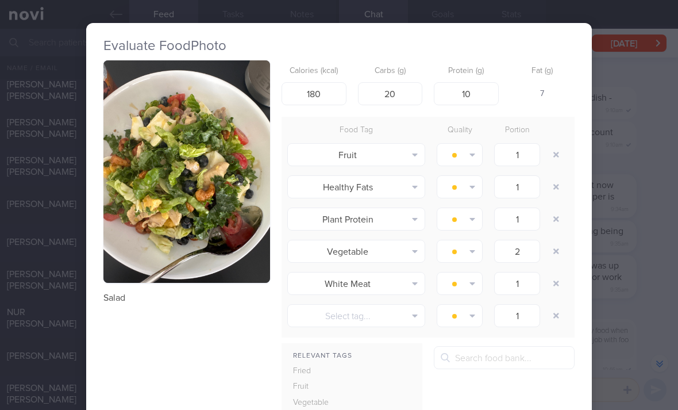
click at [553, 161] on button "button" at bounding box center [556, 154] width 21 height 21
click at [553, 159] on button "button" at bounding box center [556, 154] width 21 height 21
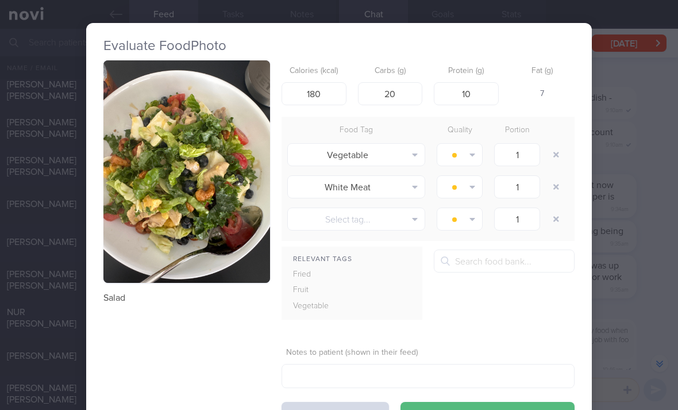
click at [552, 186] on button "button" at bounding box center [556, 186] width 21 height 21
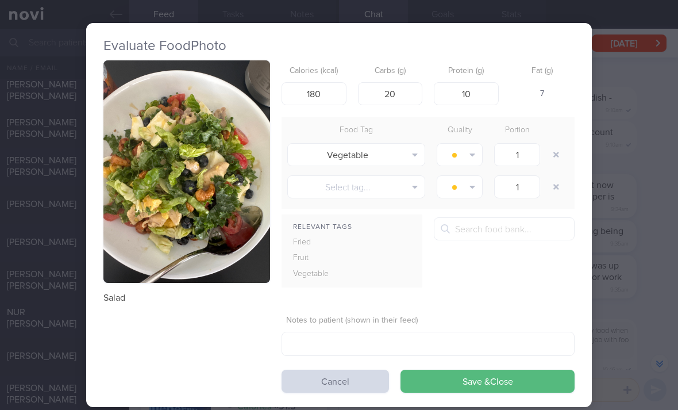
click at [532, 384] on button "Save & Close" at bounding box center [488, 380] width 174 height 23
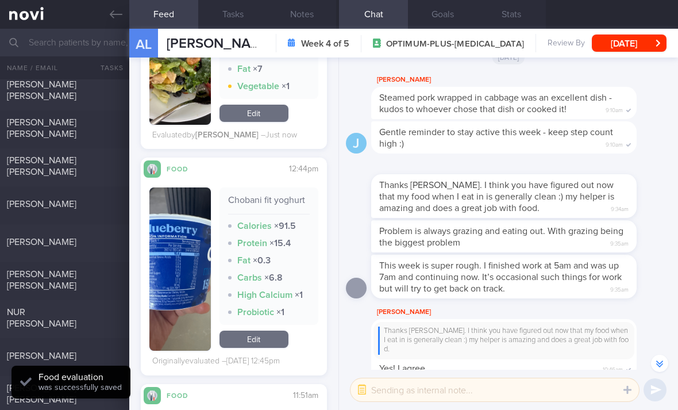
scroll to position [2392, 0]
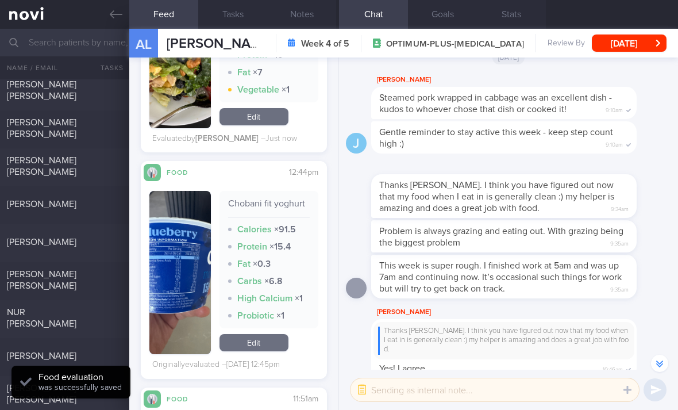
click at [265, 327] on div "Chobani fit yoghurt Calories × 91.5 Protein × 15.4 Fat × 0.3 Carbs × 6.8 High C…" at bounding box center [269, 272] width 99 height 163
click at [262, 336] on link "Edit" at bounding box center [254, 342] width 69 height 17
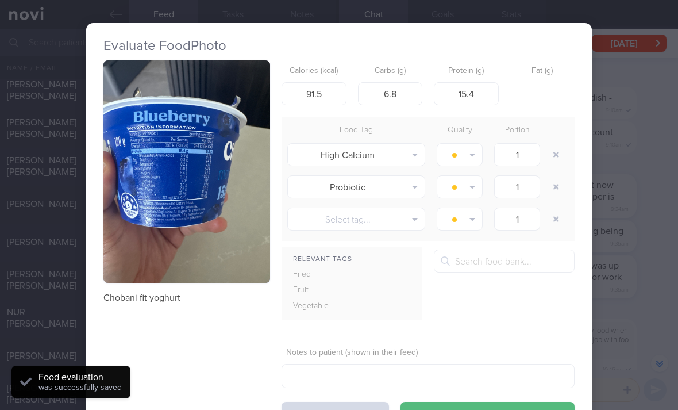
click at [215, 179] on img "button" at bounding box center [186, 171] width 167 height 222
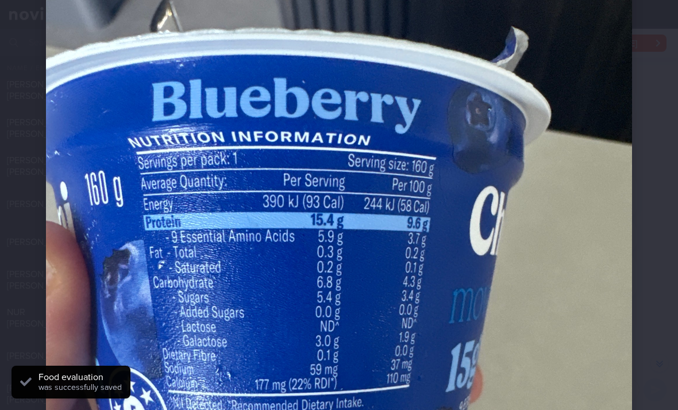
scroll to position [149, 0]
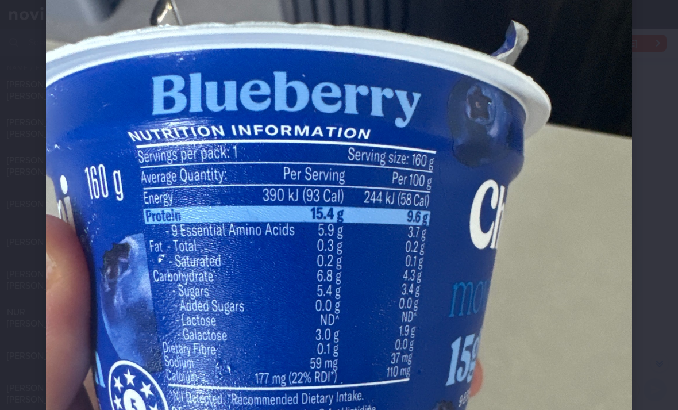
click at [441, 129] on img at bounding box center [339, 287] width 586 height 781
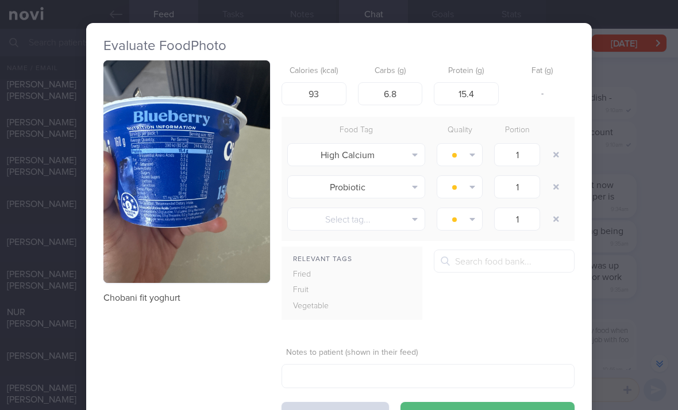
click at [559, 153] on button "button" at bounding box center [556, 154] width 21 height 21
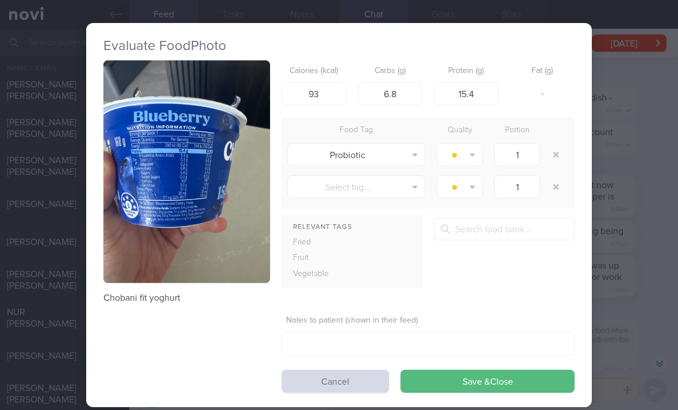
click at [559, 153] on button "button" at bounding box center [556, 154] width 21 height 21
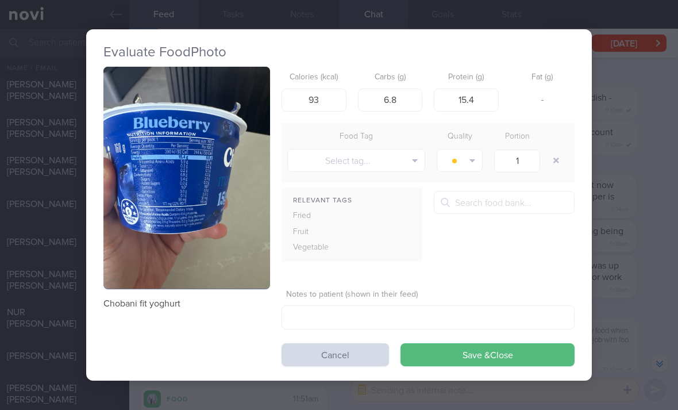
click at [499, 364] on button "Save & Close" at bounding box center [488, 354] width 174 height 23
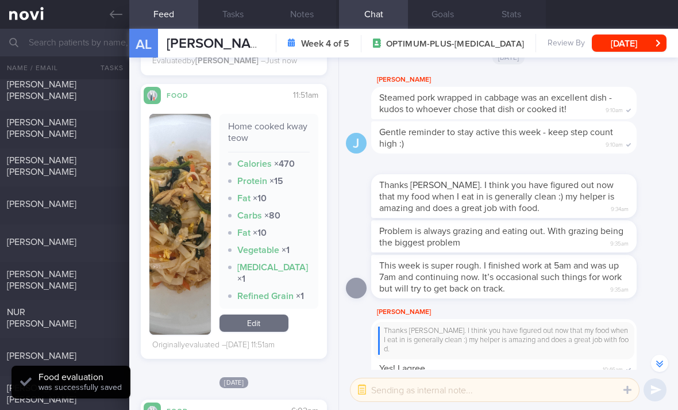
scroll to position [2670, 0]
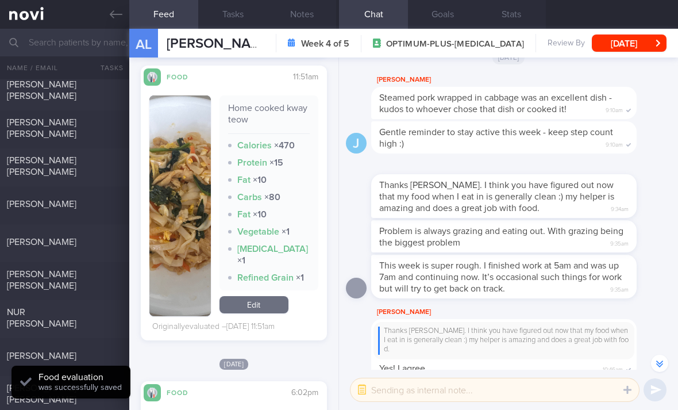
click at [272, 301] on link "Edit" at bounding box center [254, 304] width 69 height 17
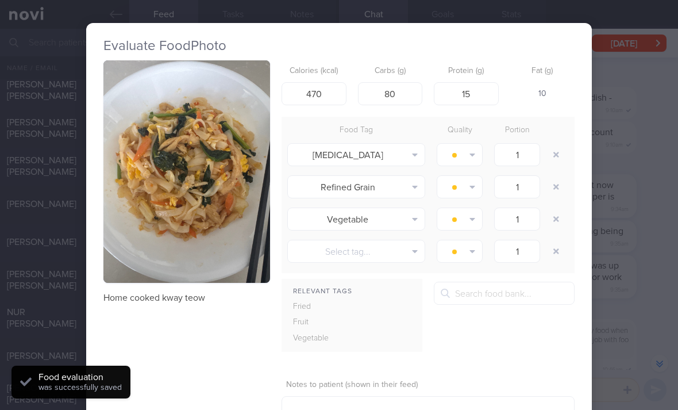
click at [567, 142] on div at bounding box center [557, 154] width 23 height 32
click at [555, 147] on button "button" at bounding box center [556, 154] width 21 height 21
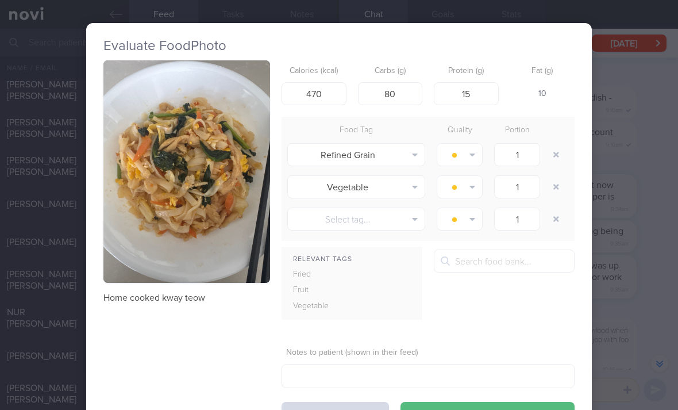
click at [555, 147] on button "button" at bounding box center [556, 154] width 21 height 21
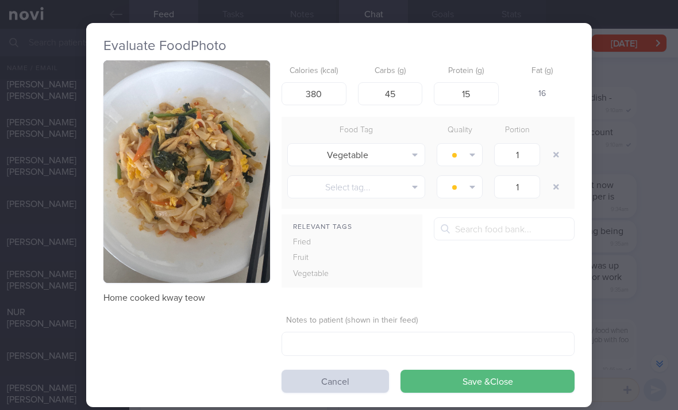
click at [499, 372] on button "Save & Close" at bounding box center [488, 380] width 174 height 23
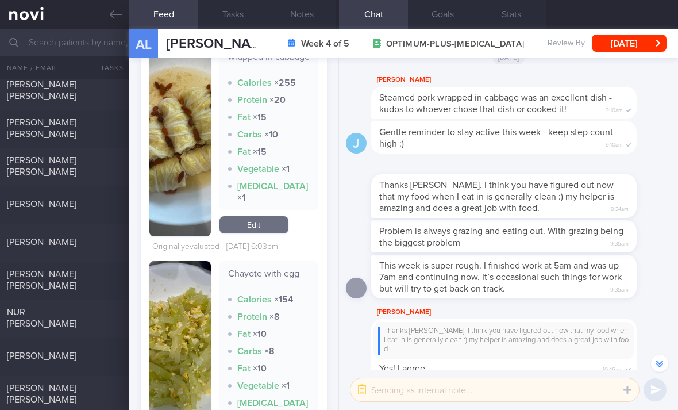
scroll to position [3003, 0]
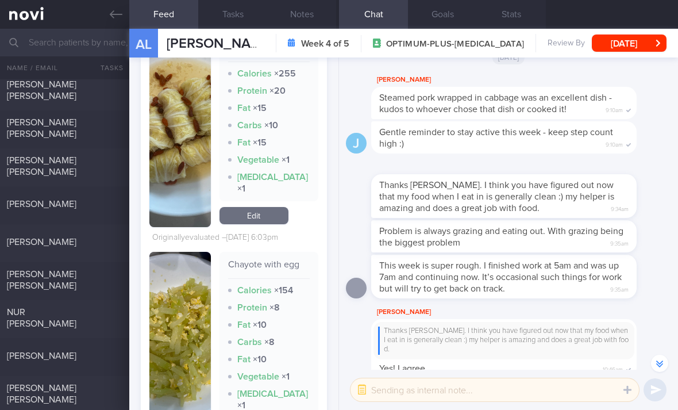
click at [269, 224] on link "Edit" at bounding box center [254, 215] width 69 height 17
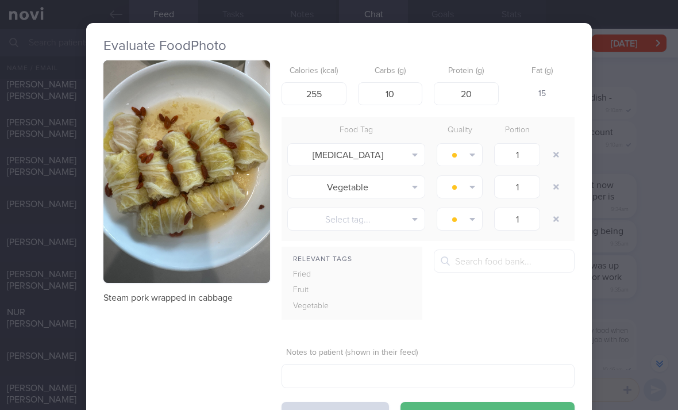
click at [548, 159] on div at bounding box center [557, 154] width 23 height 32
click at [548, 159] on button "button" at bounding box center [556, 154] width 21 height 21
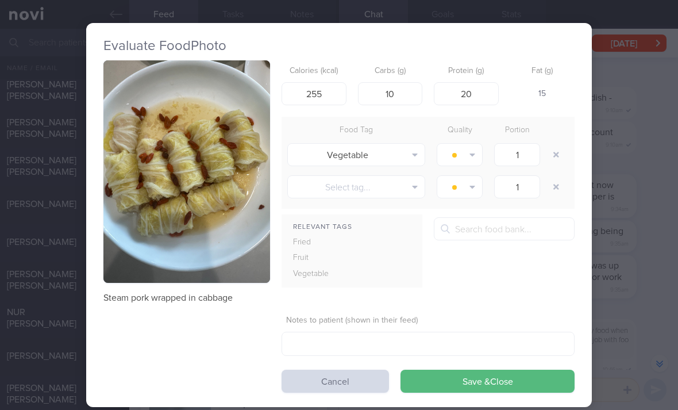
click at [487, 387] on button "Save & Close" at bounding box center [488, 380] width 174 height 23
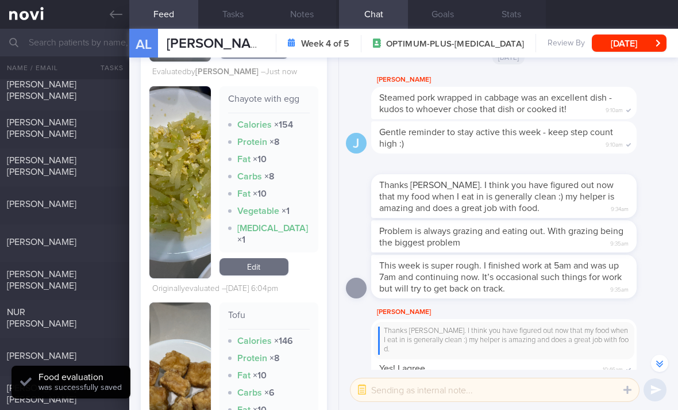
scroll to position [3144, 0]
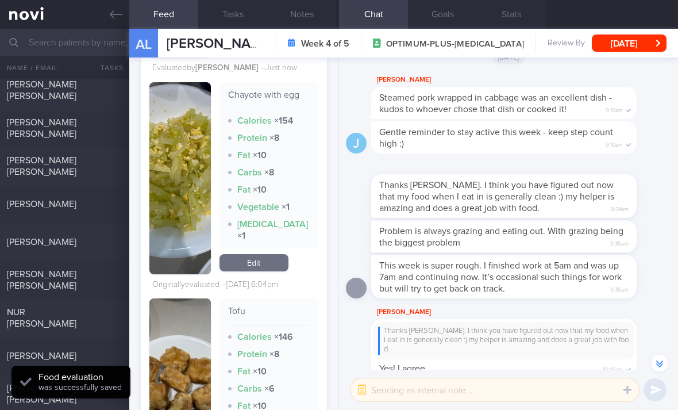
click at [271, 267] on link "Edit" at bounding box center [254, 262] width 69 height 17
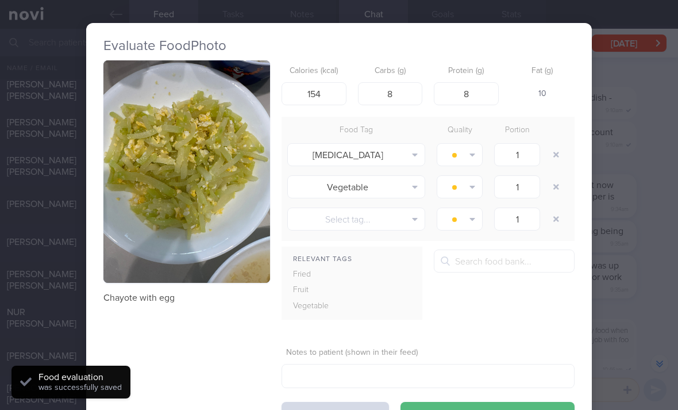
click at [550, 152] on button "button" at bounding box center [556, 154] width 21 height 21
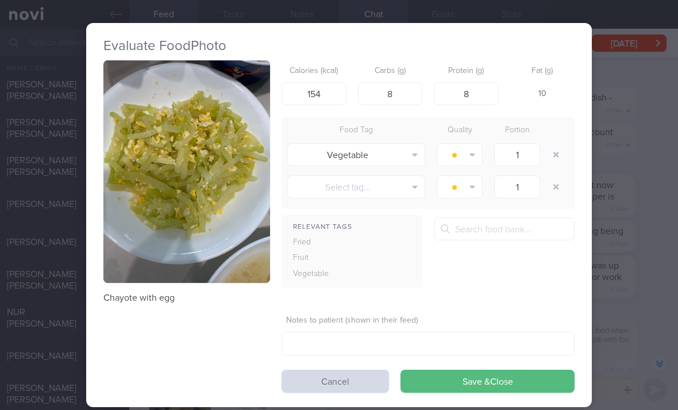
click at [492, 379] on button "Save & Close" at bounding box center [488, 380] width 174 height 23
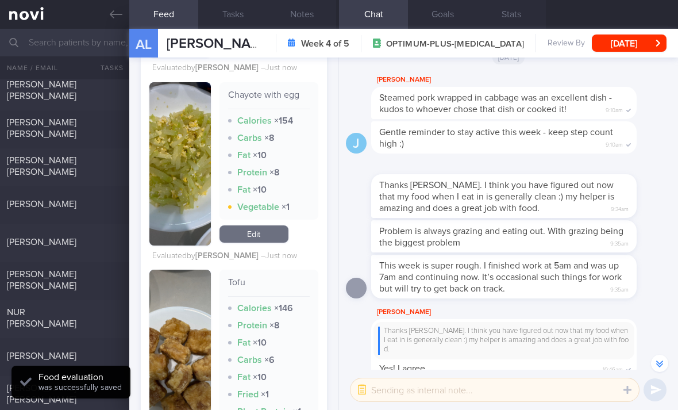
scroll to position [3154, 0]
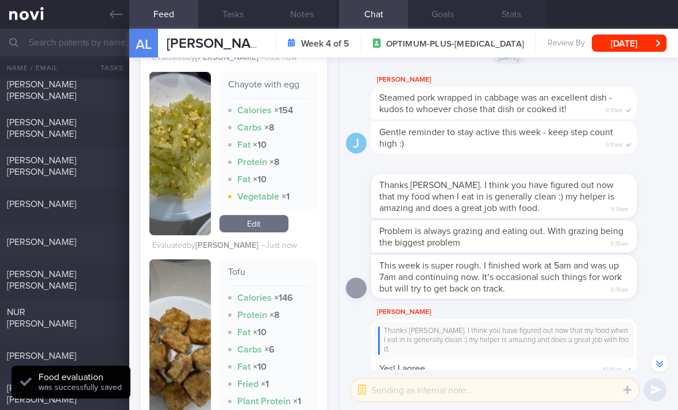
click at [265, 232] on link "Edit" at bounding box center [254, 223] width 69 height 17
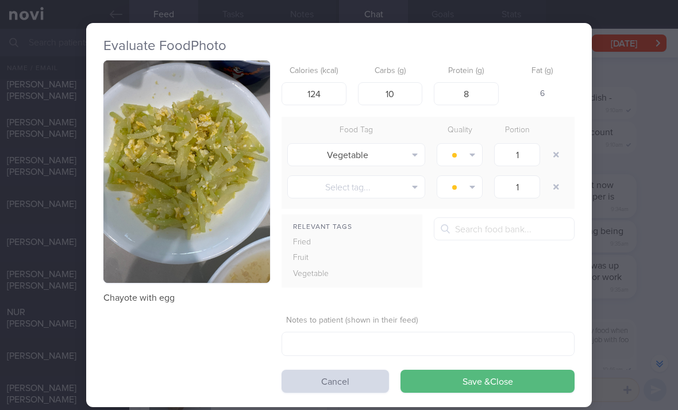
click at [519, 382] on button "Save & Close" at bounding box center [488, 380] width 174 height 23
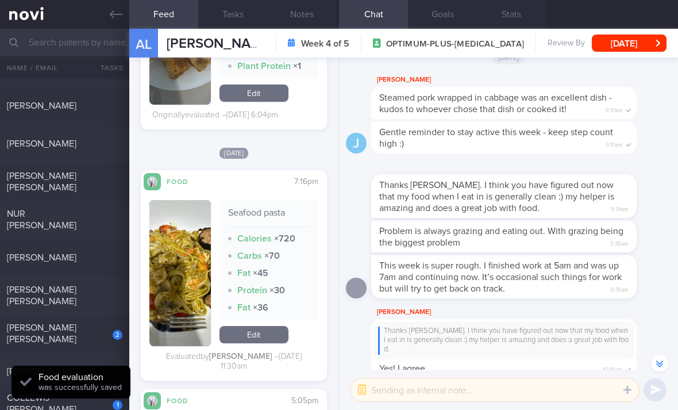
scroll to position [264, 0]
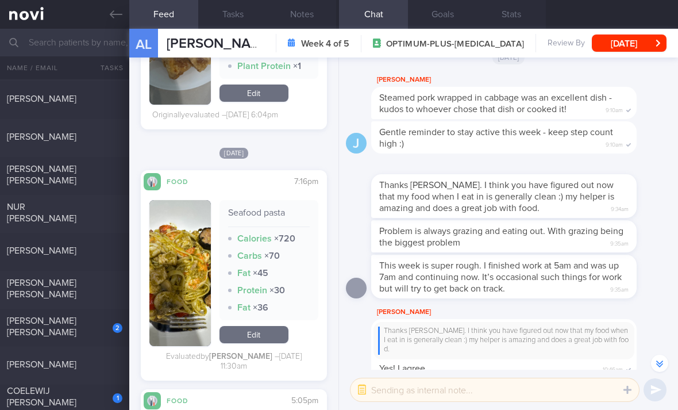
click at [102, 260] on div "[PERSON_NAME] [DATE]" at bounding box center [339, 252] width 678 height 38
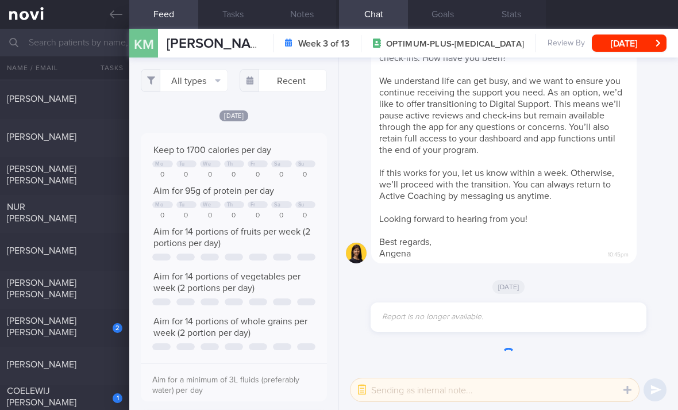
scroll to position [43, 171]
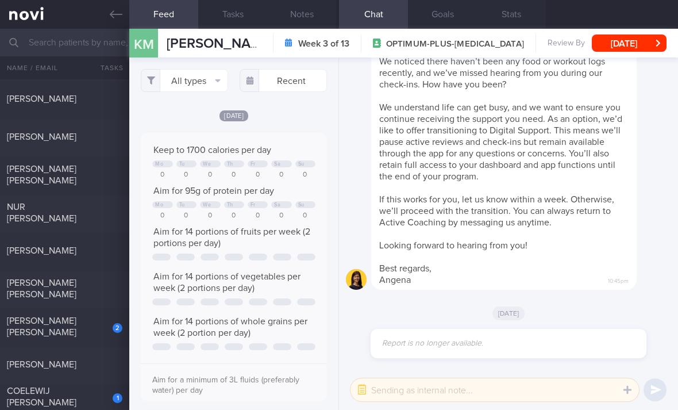
click at [86, 277] on div "[PERSON_NAME] [PERSON_NAME]" at bounding box center [63, 288] width 113 height 23
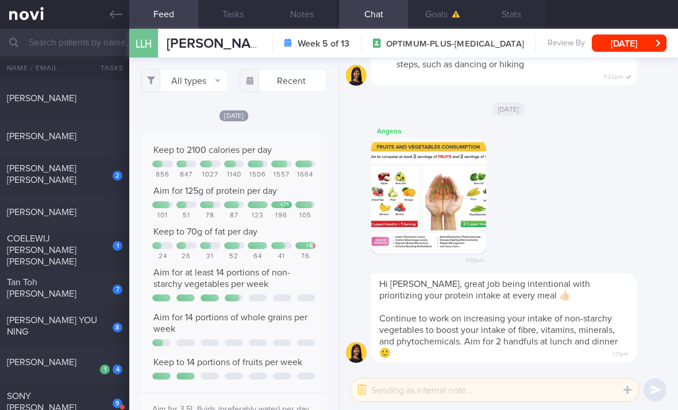
click at [205, 80] on button "All types" at bounding box center [184, 80] width 87 height 23
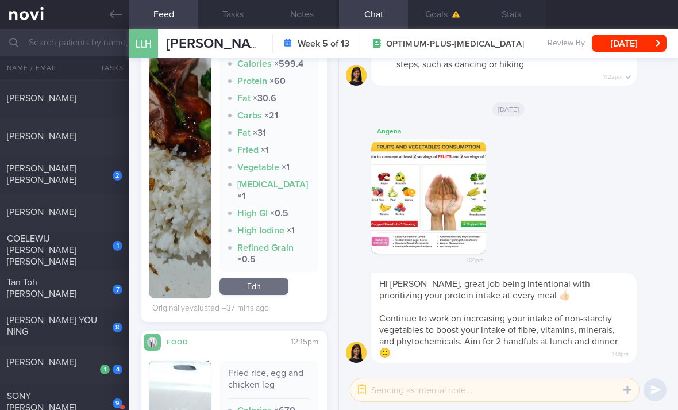
scroll to position [475, 0]
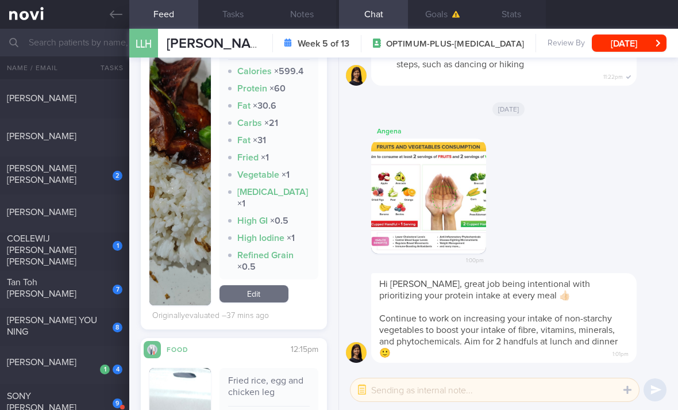
click at [271, 302] on link "Edit" at bounding box center [254, 293] width 69 height 17
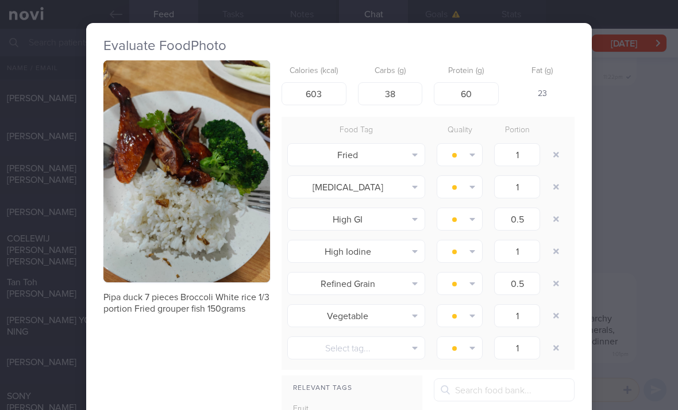
click at [556, 149] on button "button" at bounding box center [556, 154] width 21 height 21
click at [555, 149] on button "button" at bounding box center [556, 154] width 21 height 21
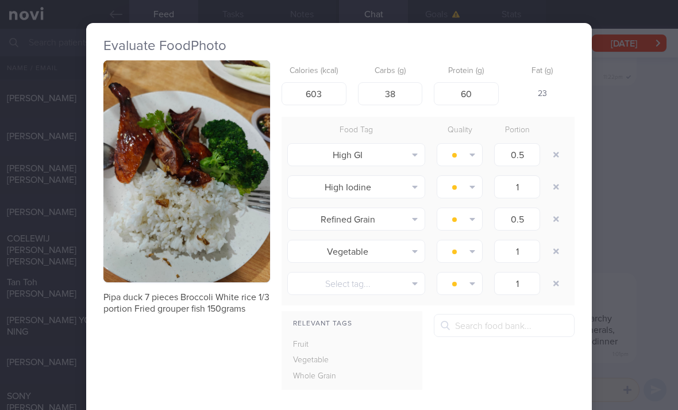
click at [561, 149] on button "button" at bounding box center [556, 154] width 21 height 21
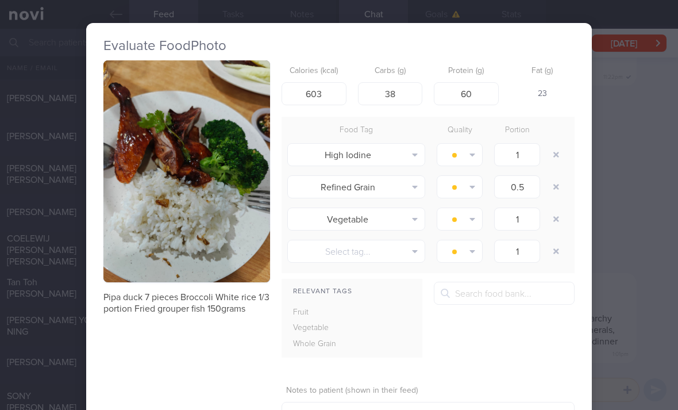
click at [560, 149] on button "button" at bounding box center [556, 154] width 21 height 21
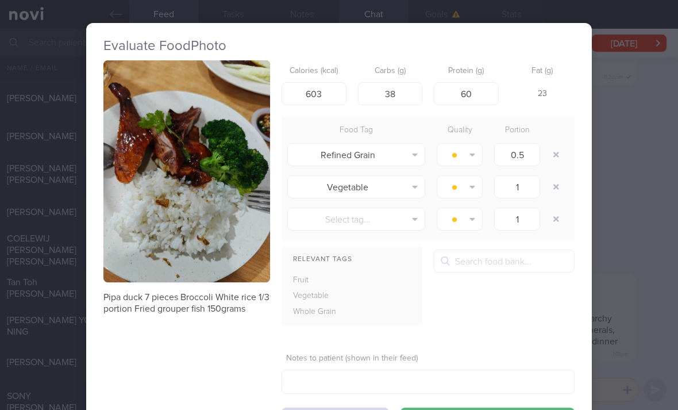
click at [560, 155] on button "button" at bounding box center [556, 154] width 21 height 21
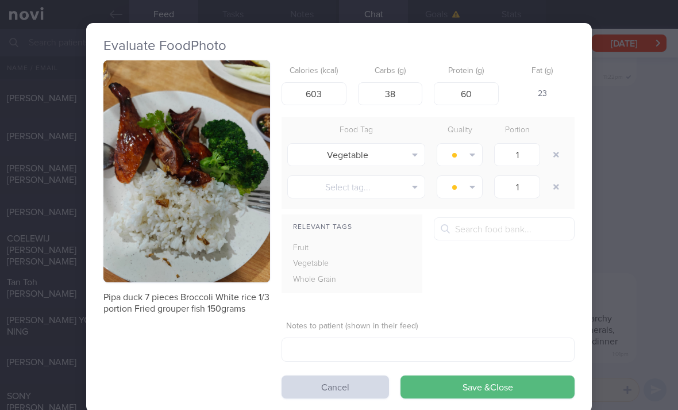
click at [559, 155] on button "button" at bounding box center [556, 154] width 21 height 21
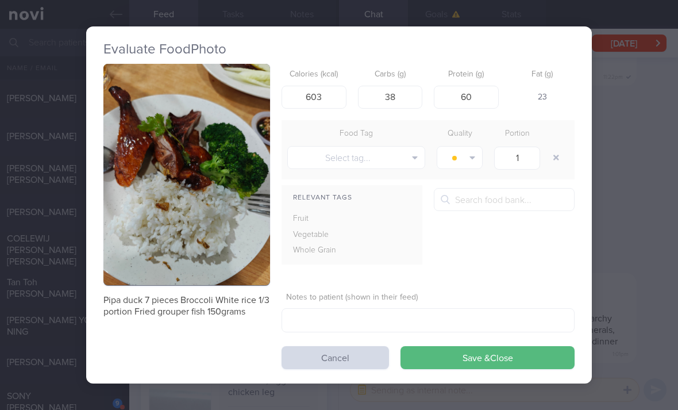
click at [464, 367] on button "Save & Close" at bounding box center [488, 357] width 174 height 23
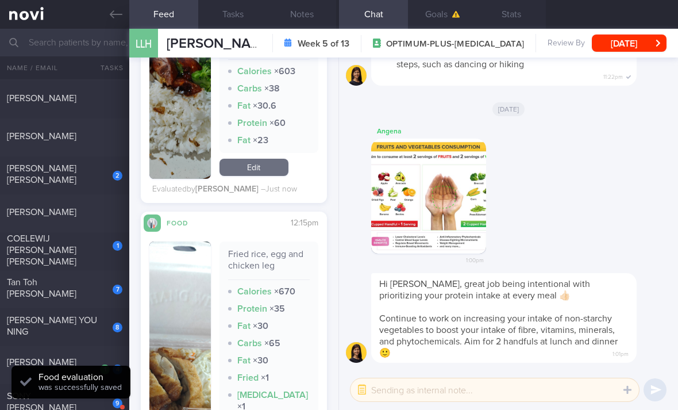
click at [275, 176] on link "Edit" at bounding box center [254, 167] width 69 height 17
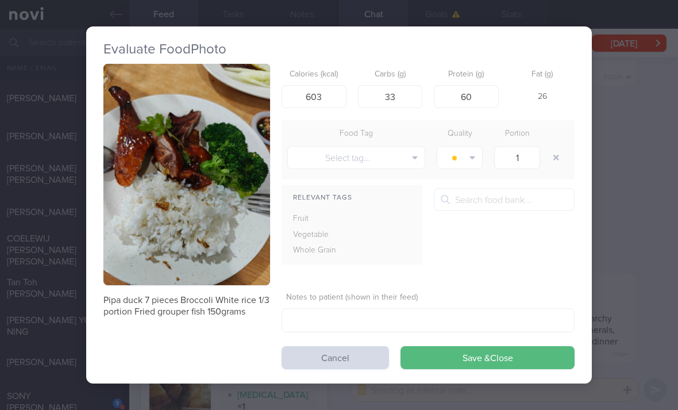
click at [465, 360] on button "Save & Close" at bounding box center [488, 357] width 174 height 23
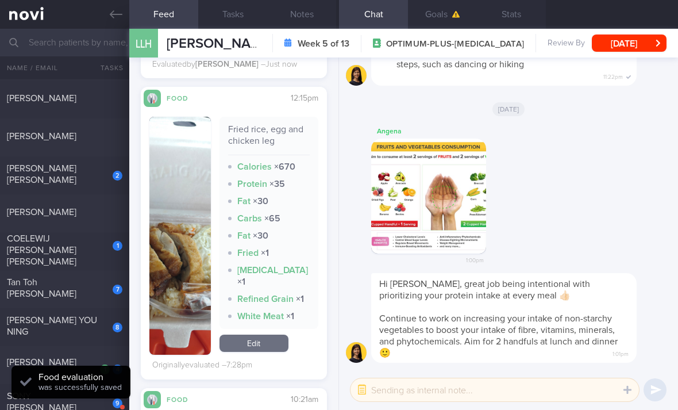
scroll to position [604, 0]
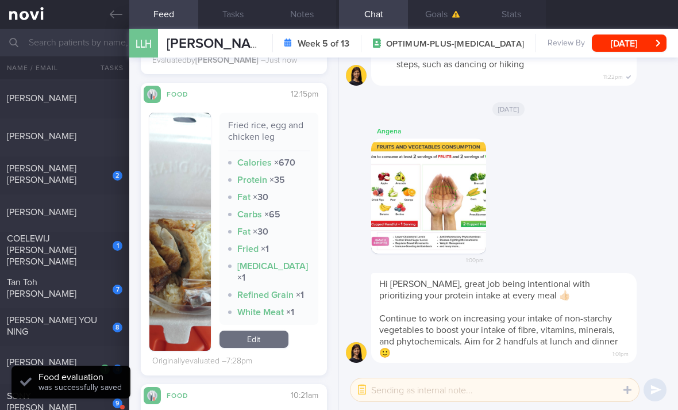
click at [243, 348] on link "Edit" at bounding box center [254, 338] width 69 height 17
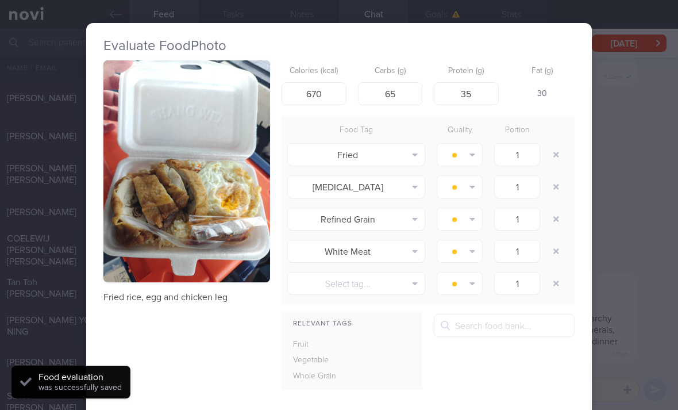
click at [564, 148] on button "button" at bounding box center [556, 154] width 21 height 21
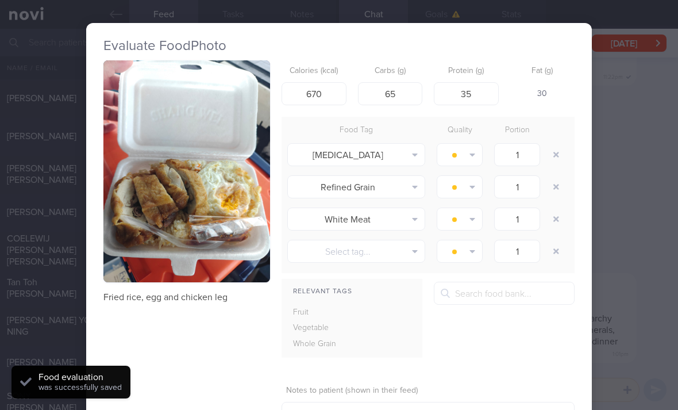
click at [564, 148] on button "button" at bounding box center [556, 154] width 21 height 21
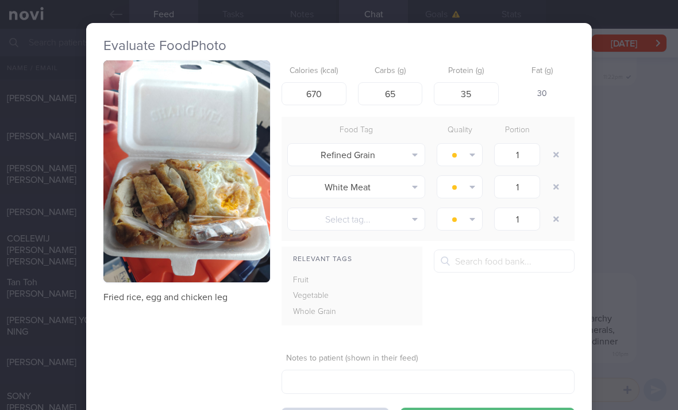
click at [554, 148] on button "button" at bounding box center [556, 154] width 21 height 21
click at [553, 148] on button "button" at bounding box center [556, 154] width 21 height 21
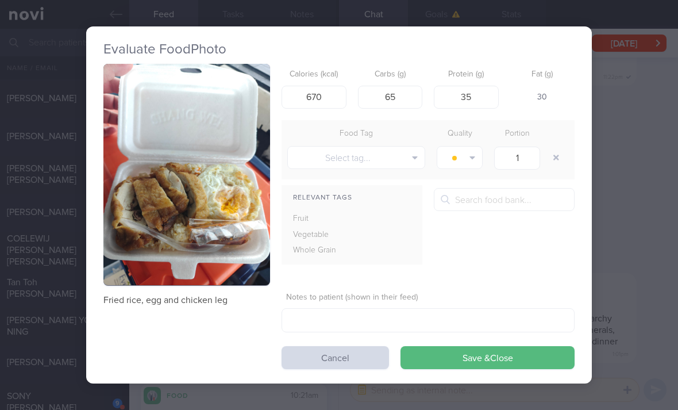
click at [551, 152] on button "button" at bounding box center [556, 157] width 21 height 21
click at [466, 355] on button "Save & Close" at bounding box center [488, 357] width 174 height 23
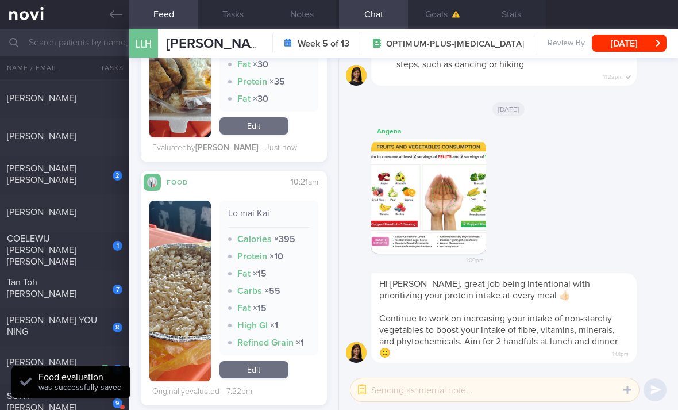
scroll to position [906, 0]
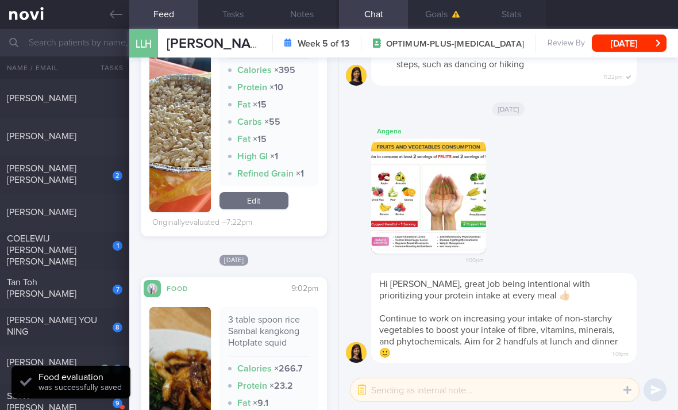
click at [251, 209] on link "Edit" at bounding box center [254, 200] width 69 height 17
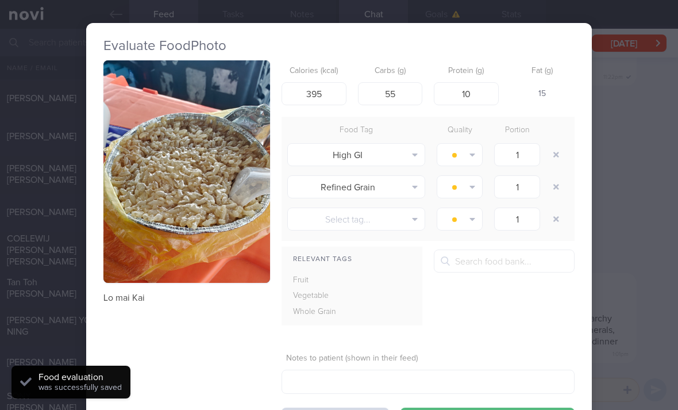
click at [552, 153] on button "button" at bounding box center [556, 154] width 21 height 21
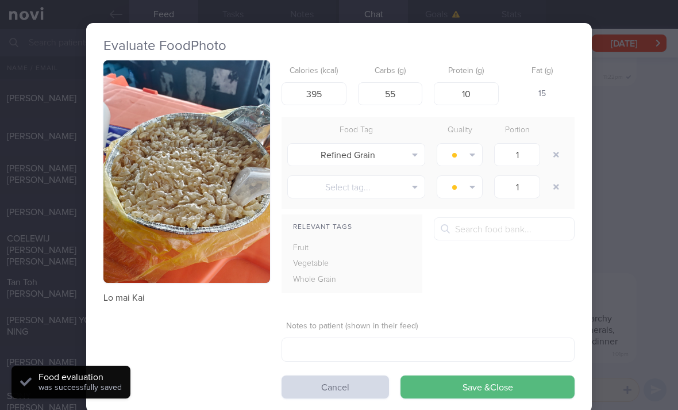
click at [552, 153] on button "button" at bounding box center [556, 154] width 21 height 21
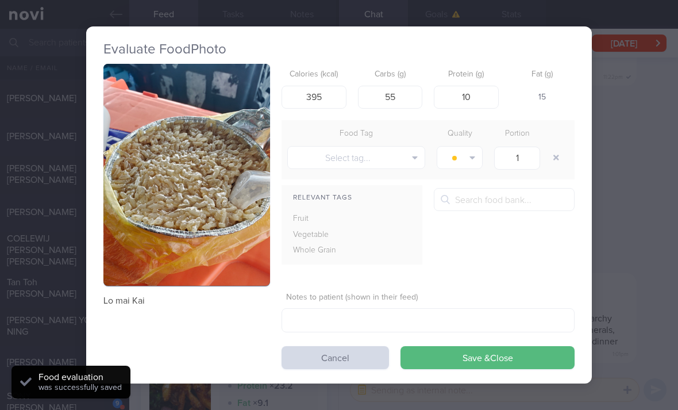
click at [445, 365] on button "Save & Close" at bounding box center [488, 357] width 174 height 23
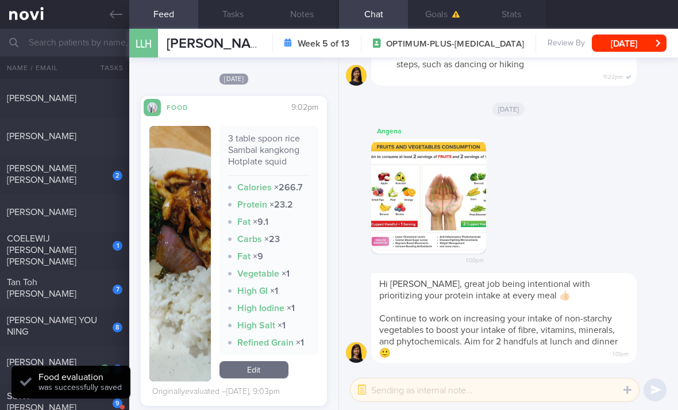
scroll to position [1057, 0]
click at [255, 375] on link "Edit" at bounding box center [254, 369] width 69 height 17
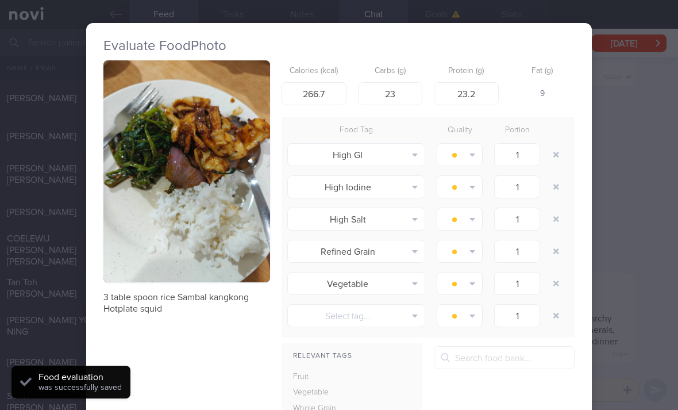
click at [559, 155] on button "button" at bounding box center [556, 154] width 21 height 21
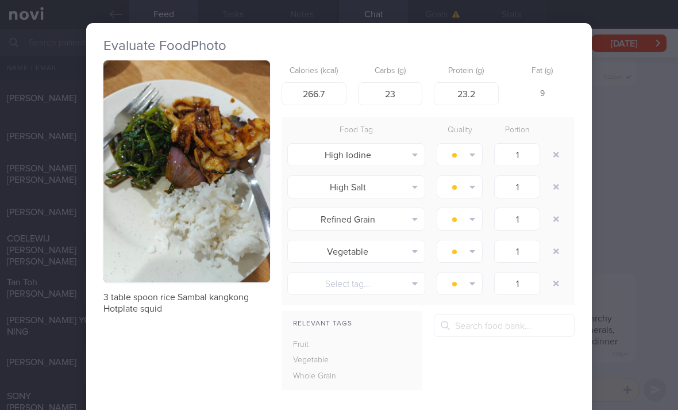
click at [552, 153] on button "button" at bounding box center [556, 154] width 21 height 21
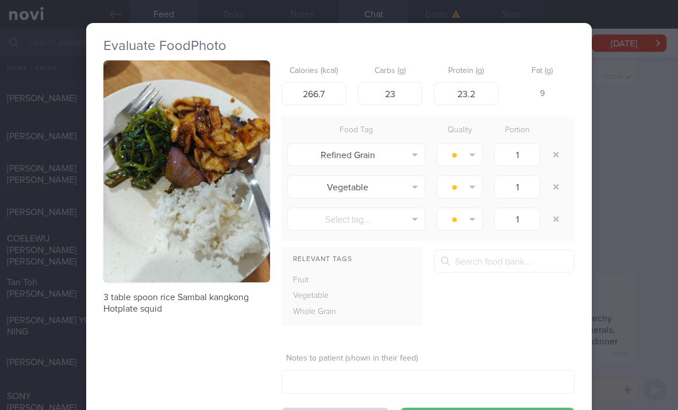
click at [552, 153] on button "button" at bounding box center [556, 154] width 21 height 21
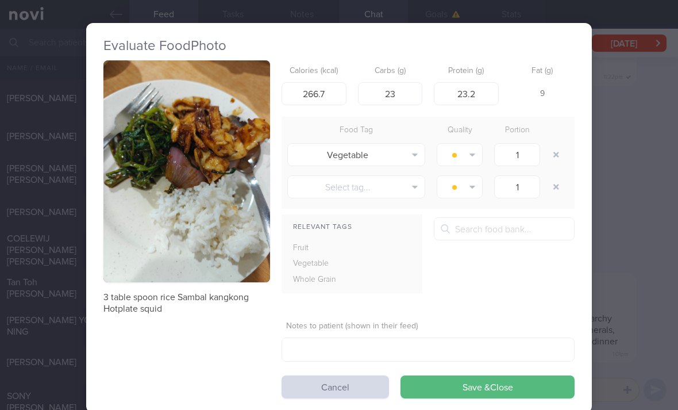
click at [547, 159] on div at bounding box center [557, 154] width 23 height 32
click at [546, 155] on button "button" at bounding box center [556, 154] width 21 height 21
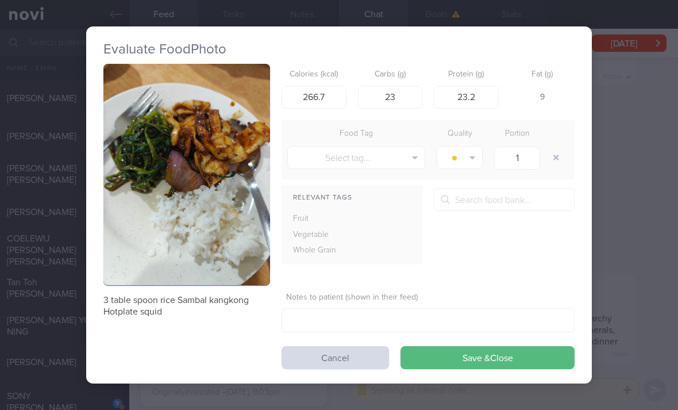
click at [546, 155] on button "button" at bounding box center [556, 157] width 21 height 21
click at [483, 363] on button "Save & Close" at bounding box center [488, 357] width 174 height 23
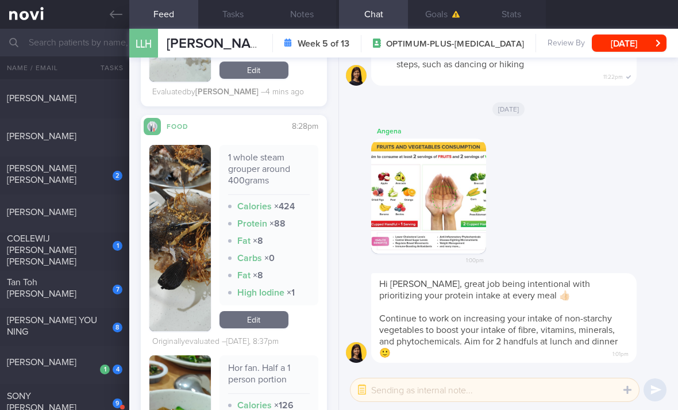
scroll to position [1270, 0]
click at [278, 325] on link "Edit" at bounding box center [254, 319] width 69 height 17
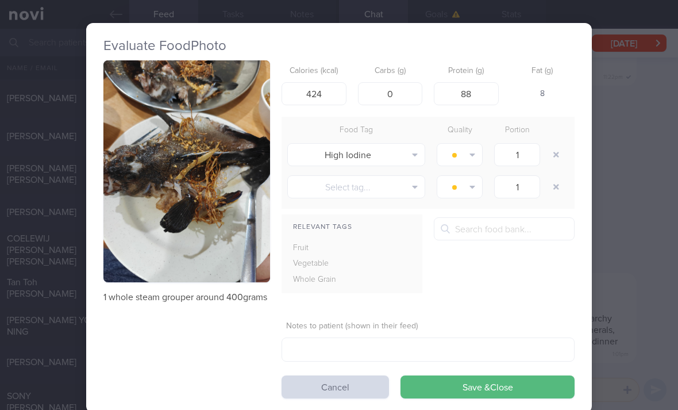
click at [559, 144] on button "button" at bounding box center [556, 154] width 21 height 21
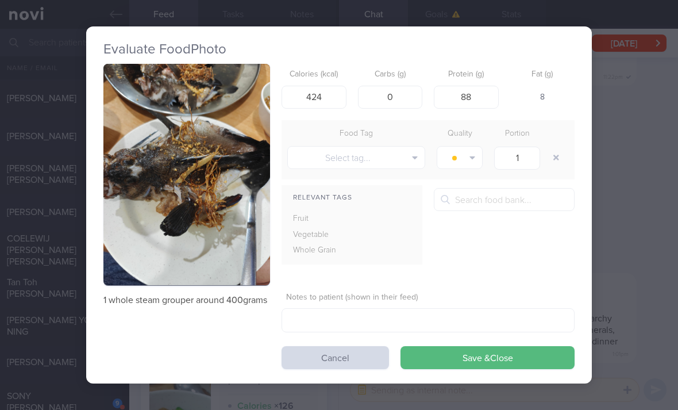
click at [496, 355] on button "Save & Close" at bounding box center [488, 357] width 174 height 23
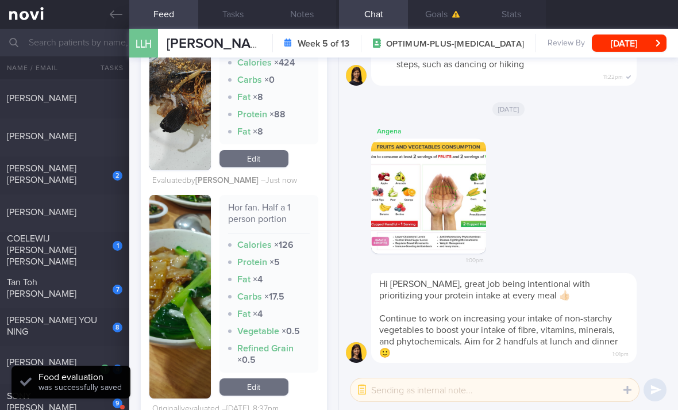
scroll to position [1430, 0]
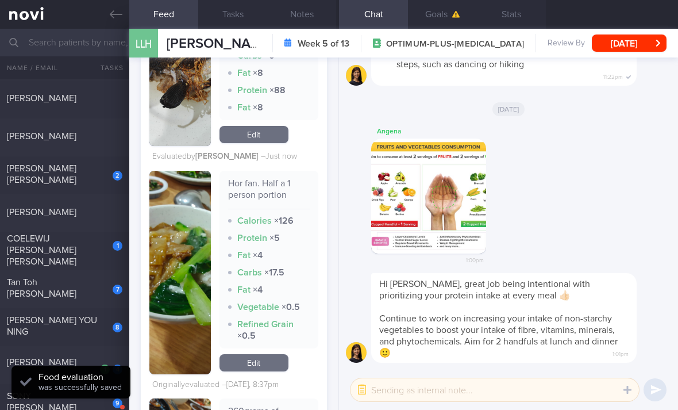
click at [267, 361] on link "Edit" at bounding box center [254, 362] width 69 height 17
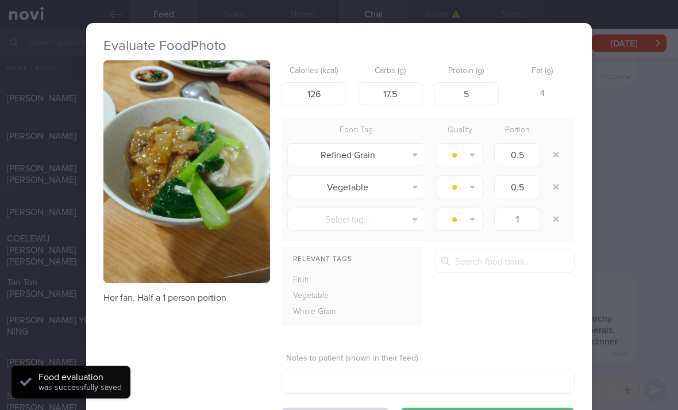
click at [556, 154] on button "button" at bounding box center [556, 154] width 21 height 21
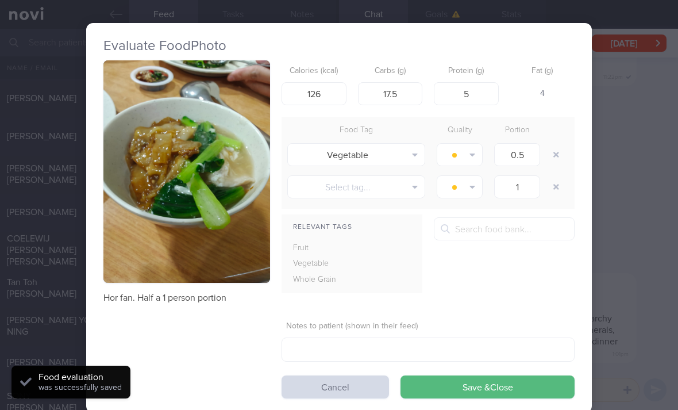
click at [556, 154] on button "button" at bounding box center [556, 154] width 21 height 21
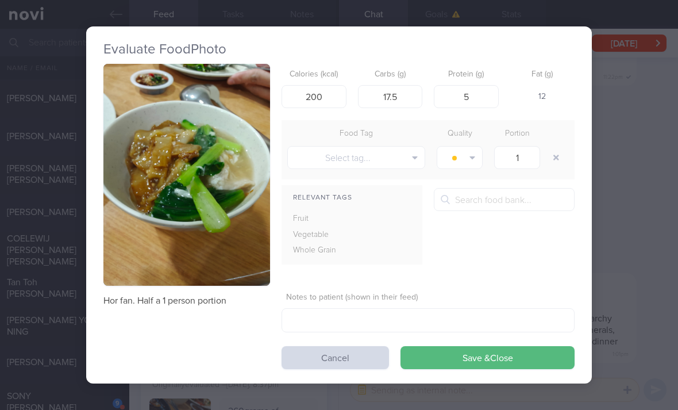
click at [337, 363] on button "Cancel" at bounding box center [335, 357] width 107 height 23
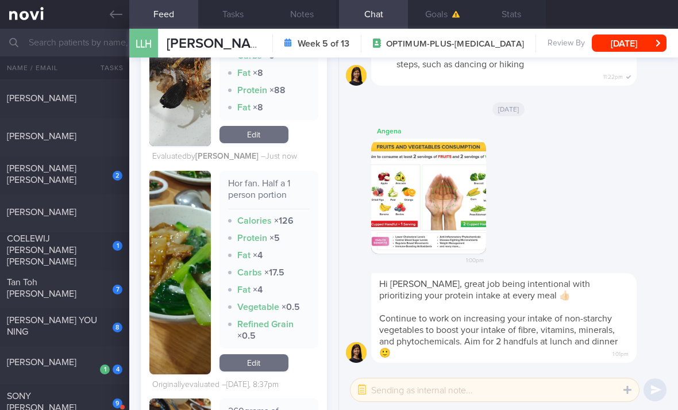
click at [276, 368] on link "Edit" at bounding box center [254, 362] width 69 height 17
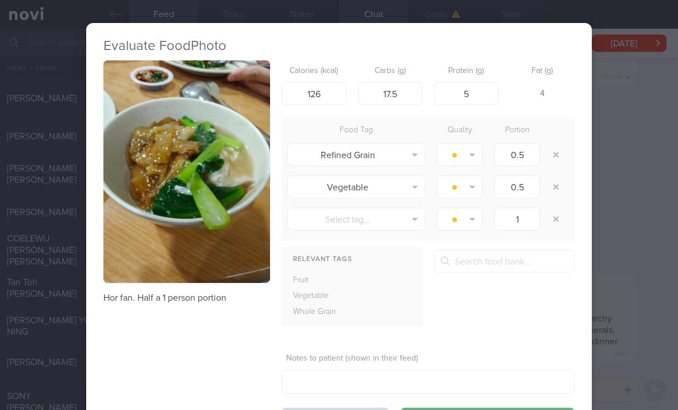
click at [556, 153] on button "button" at bounding box center [556, 154] width 21 height 21
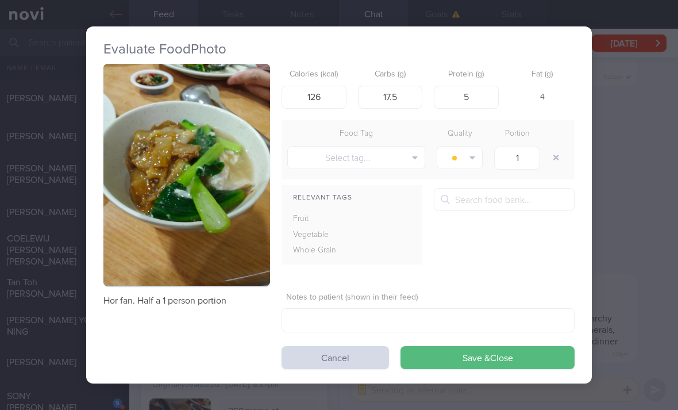
click at [553, 157] on button "button" at bounding box center [556, 157] width 21 height 21
click at [476, 353] on button "Save & Close" at bounding box center [488, 357] width 174 height 23
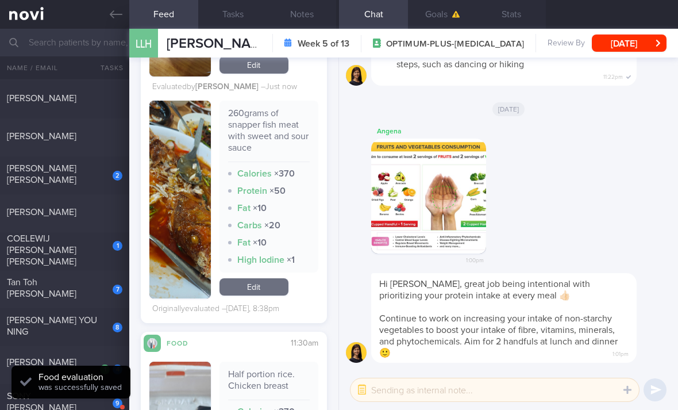
scroll to position [1683, 0]
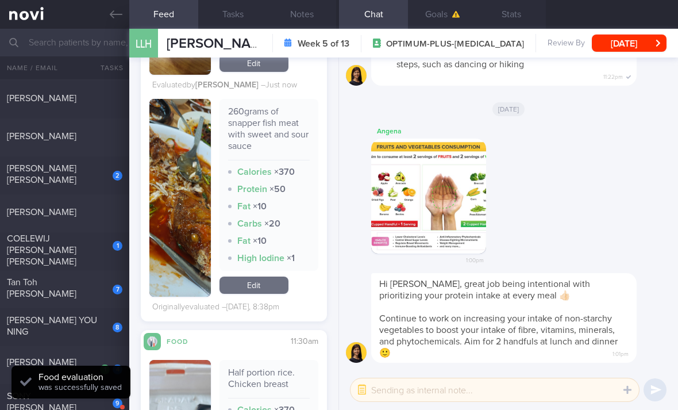
click at [275, 287] on link "Edit" at bounding box center [254, 284] width 69 height 17
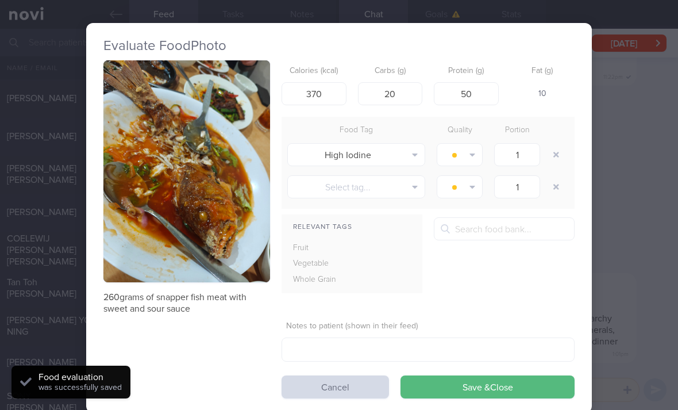
click at [554, 153] on button "button" at bounding box center [556, 154] width 21 height 21
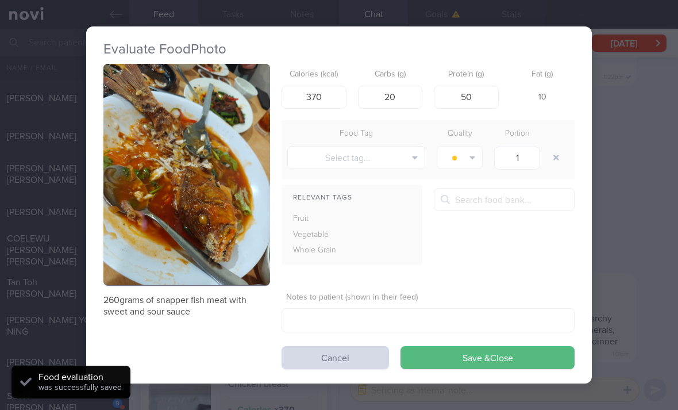
click at [510, 360] on button "Save & Close" at bounding box center [488, 357] width 174 height 23
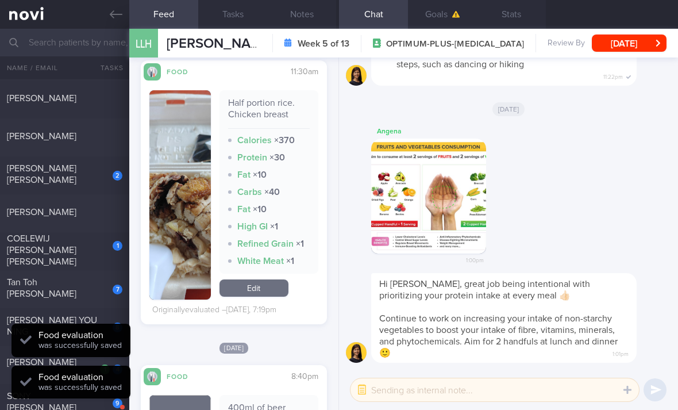
scroll to position [1938, 0]
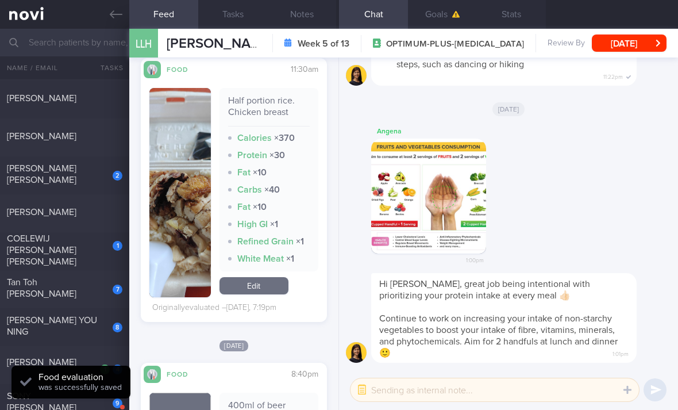
click at [276, 291] on link "Edit" at bounding box center [254, 285] width 69 height 17
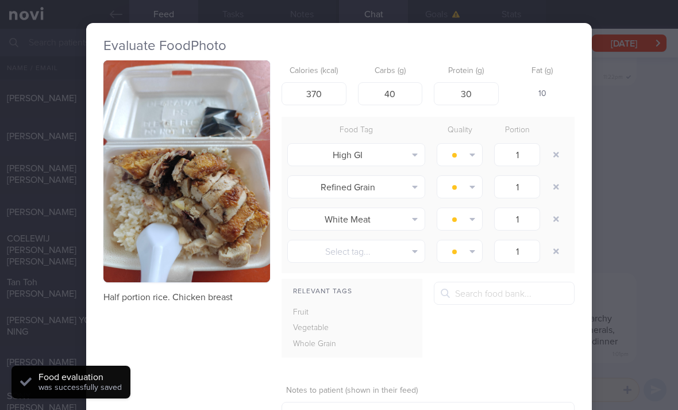
click at [561, 152] on button "button" at bounding box center [556, 154] width 21 height 21
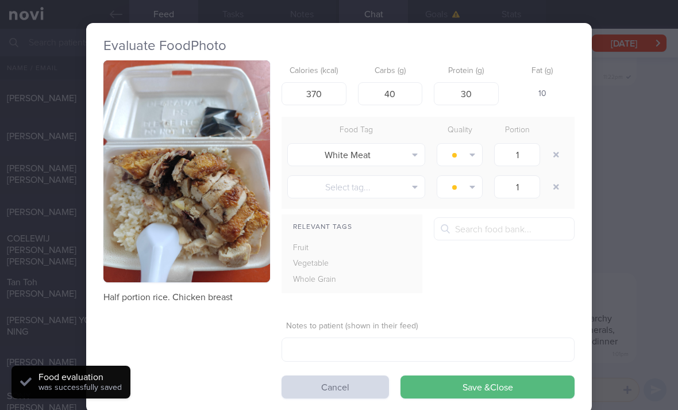
click at [564, 151] on button "button" at bounding box center [556, 154] width 21 height 21
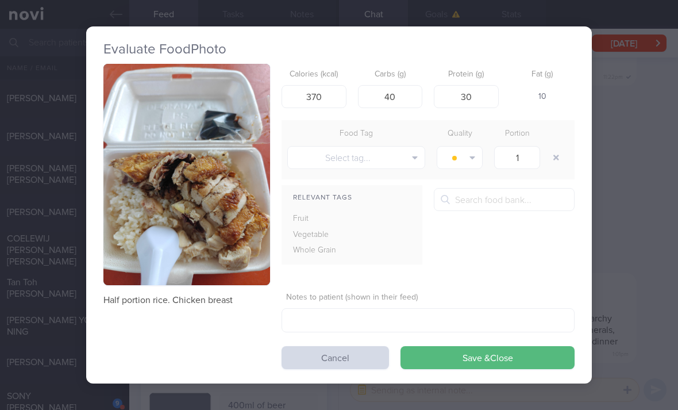
click at [515, 367] on button "Save & Close" at bounding box center [488, 357] width 174 height 23
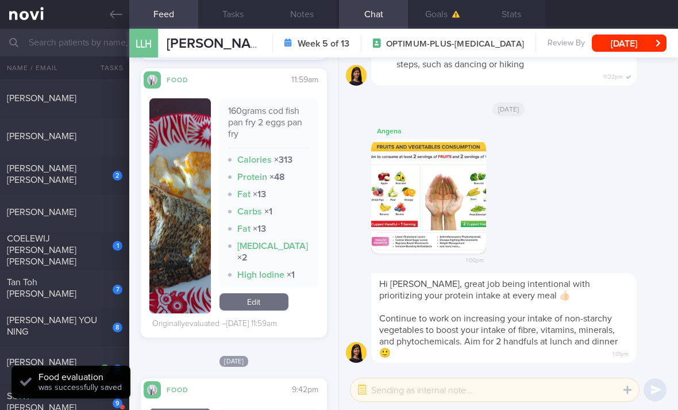
scroll to position [3008, 0]
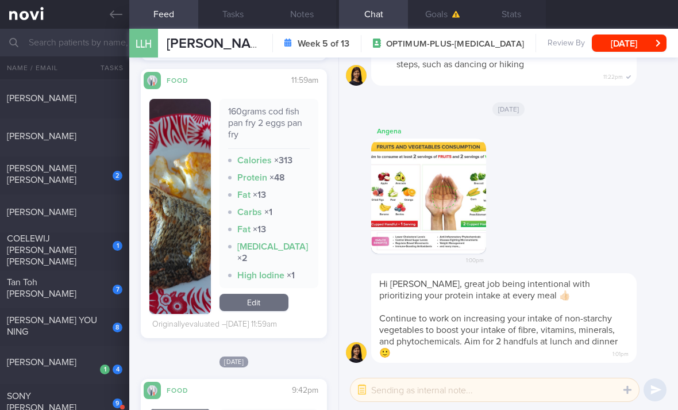
click at [268, 308] on link "Edit" at bounding box center [254, 302] width 69 height 17
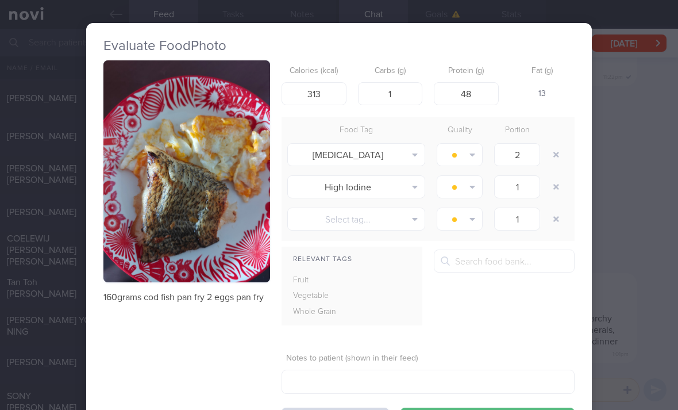
click at [556, 151] on button "button" at bounding box center [556, 154] width 21 height 21
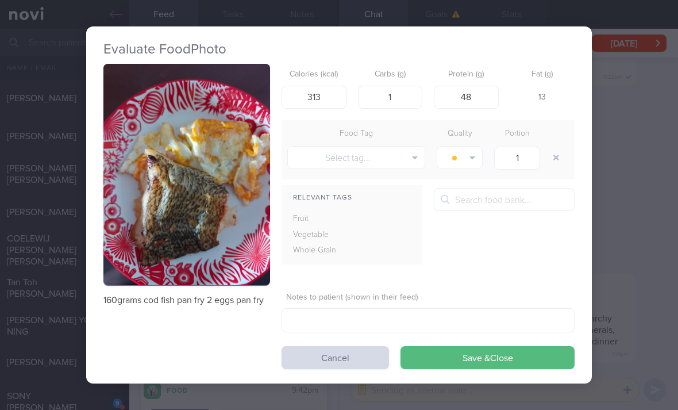
click at [556, 154] on button "button" at bounding box center [556, 157] width 21 height 21
click at [483, 364] on button "Save & Close" at bounding box center [488, 357] width 174 height 23
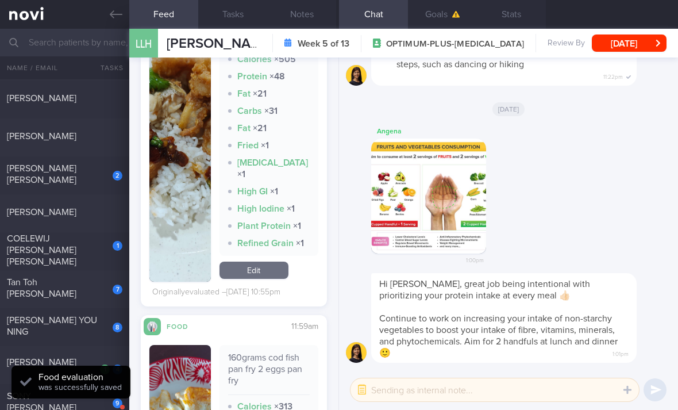
scroll to position [2755, 0]
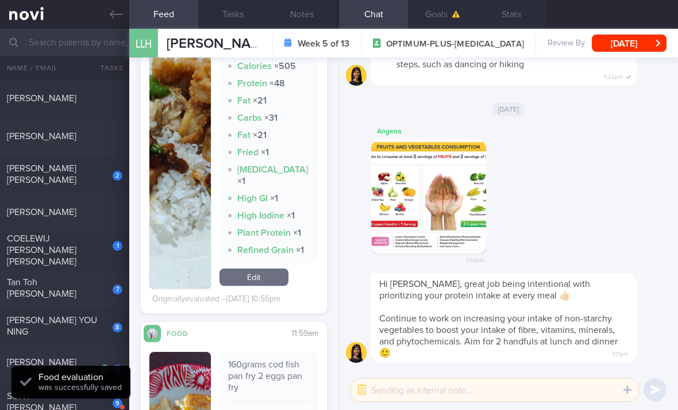
click at [271, 275] on link "Edit" at bounding box center [254, 276] width 69 height 17
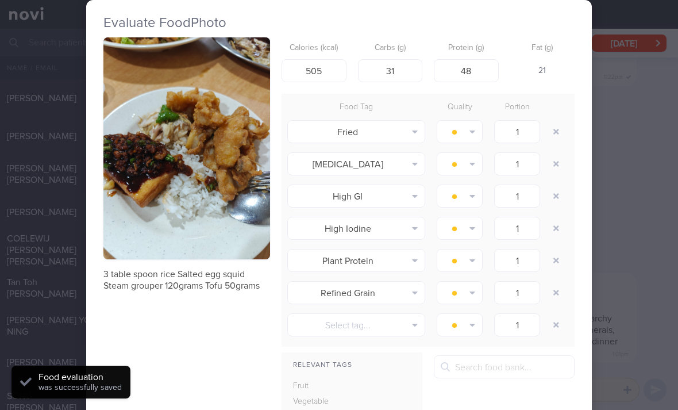
scroll to position [23, -1]
click at [552, 153] on button "button" at bounding box center [556, 163] width 21 height 21
click at [549, 151] on div at bounding box center [557, 164] width 23 height 32
click at [539, 153] on input "1" at bounding box center [517, 163] width 46 height 23
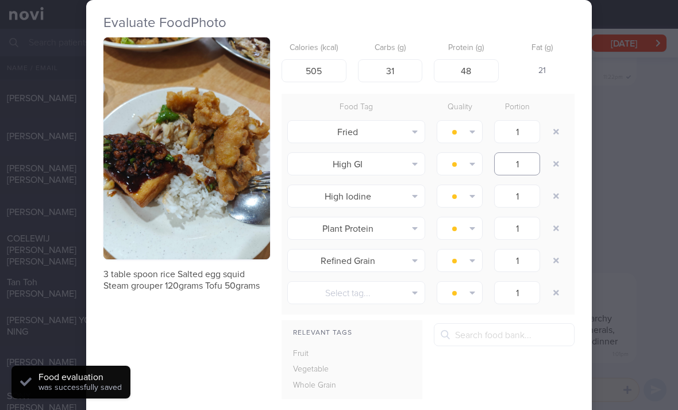
click at [538, 152] on input "1" at bounding box center [517, 163] width 46 height 23
click at [538, 153] on input "1" at bounding box center [517, 163] width 46 height 23
click at [550, 135] on button "button" at bounding box center [556, 131] width 21 height 21
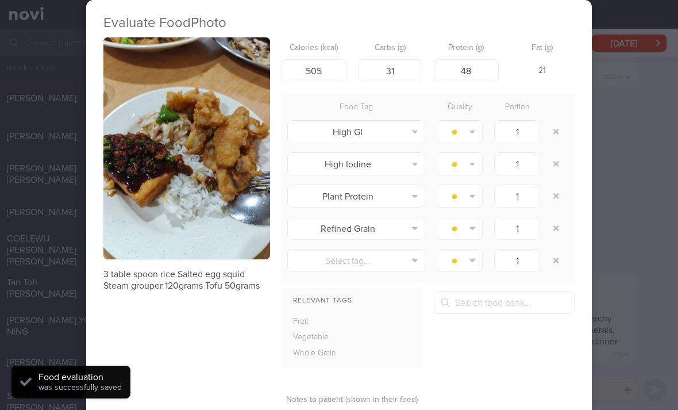
click at [550, 135] on button "button" at bounding box center [556, 131] width 21 height 21
click at [553, 133] on button "button" at bounding box center [556, 131] width 21 height 21
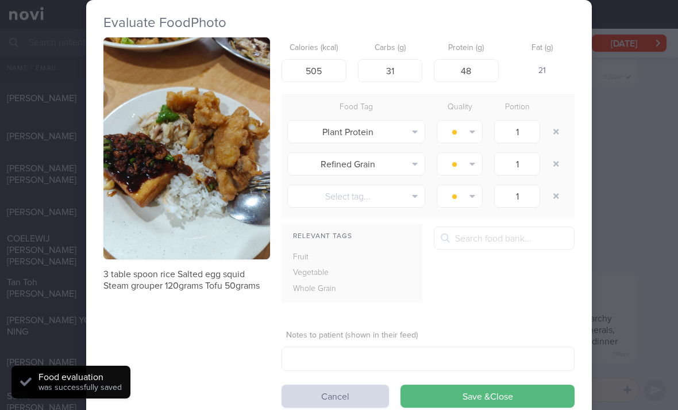
click at [553, 133] on button "button" at bounding box center [556, 131] width 21 height 21
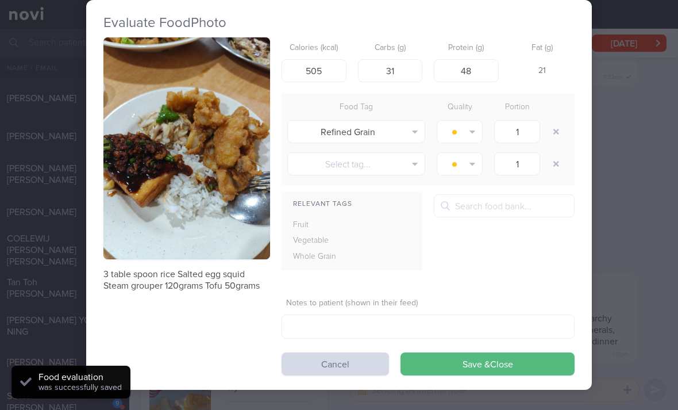
click at [555, 132] on button "button" at bounding box center [556, 131] width 21 height 21
click at [555, 111] on div at bounding box center [557, 104] width 23 height 11
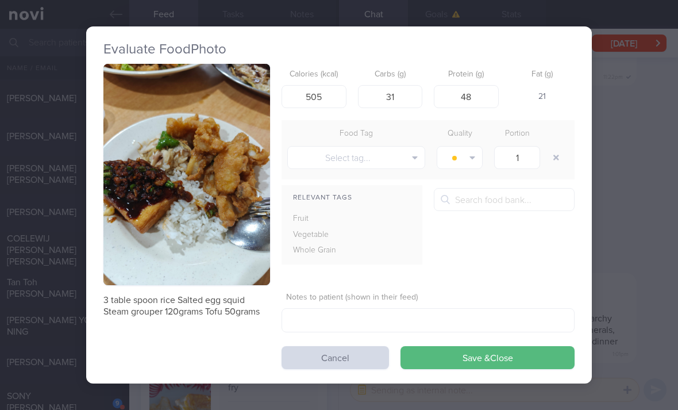
click at [491, 360] on button "Save & Close" at bounding box center [488, 357] width 174 height 23
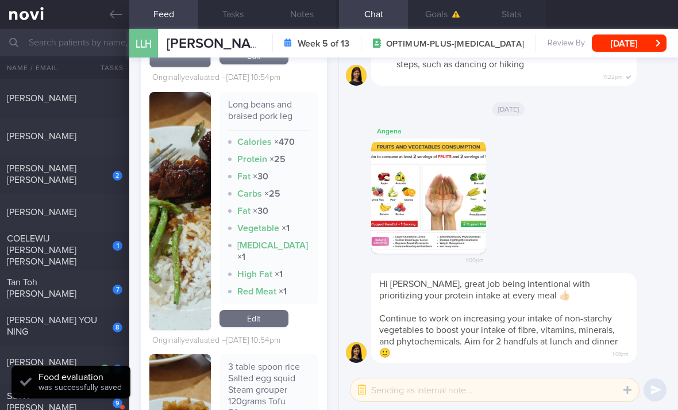
scroll to position [2382, 0]
click at [274, 319] on link "Edit" at bounding box center [254, 318] width 69 height 17
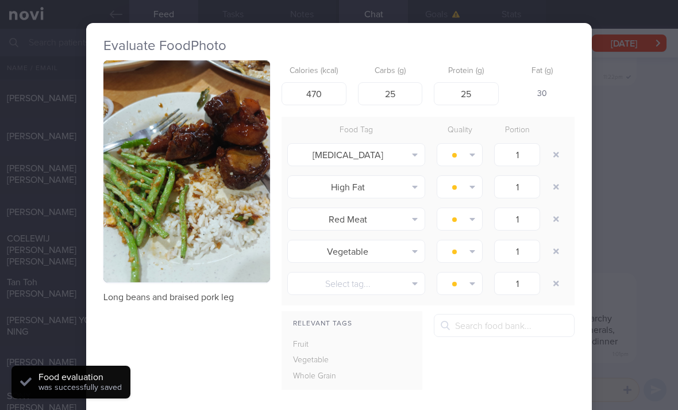
click at [548, 156] on button "button" at bounding box center [556, 154] width 21 height 21
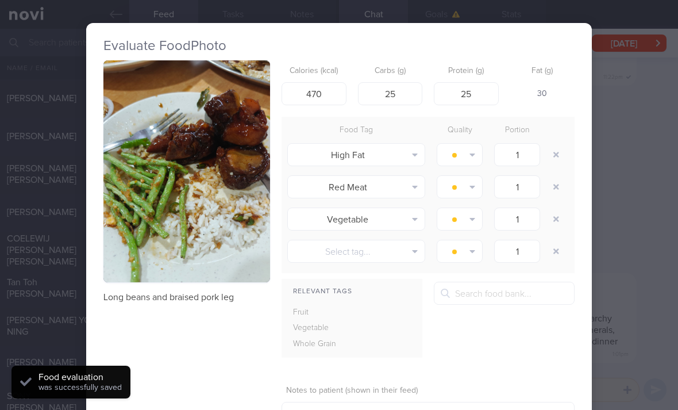
click at [548, 156] on button "button" at bounding box center [556, 154] width 21 height 21
click at [552, 151] on button "button" at bounding box center [556, 154] width 21 height 21
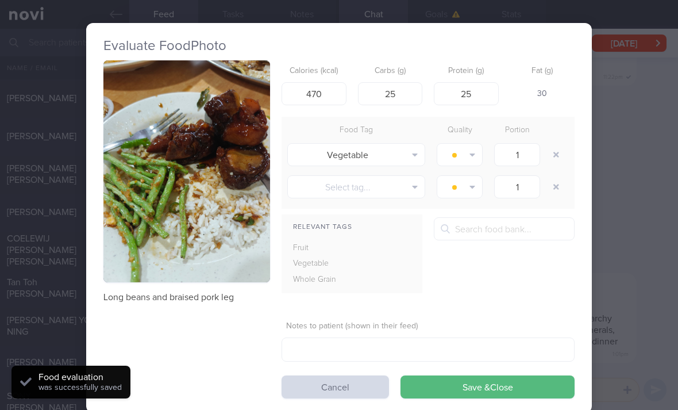
click at [552, 151] on button "button" at bounding box center [556, 154] width 21 height 21
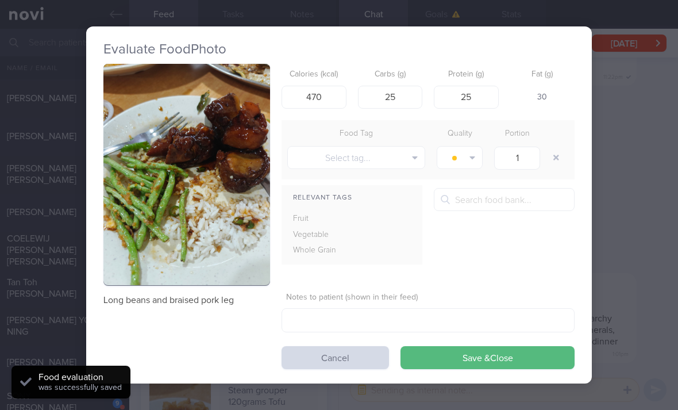
click at [555, 150] on button "button" at bounding box center [556, 157] width 21 height 21
click at [513, 358] on button "Save & Close" at bounding box center [488, 357] width 174 height 23
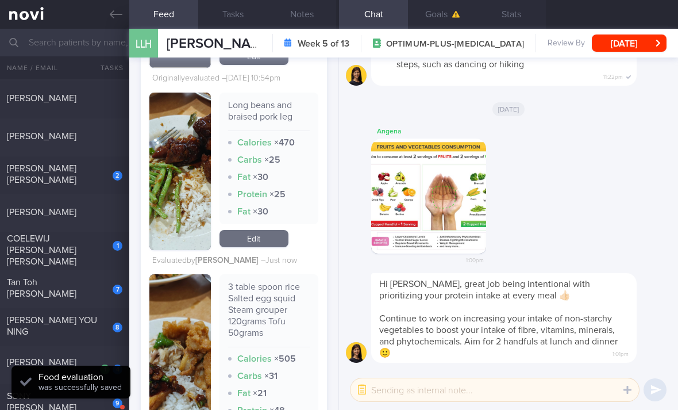
click at [113, 178] on div "2" at bounding box center [118, 174] width 10 height 11
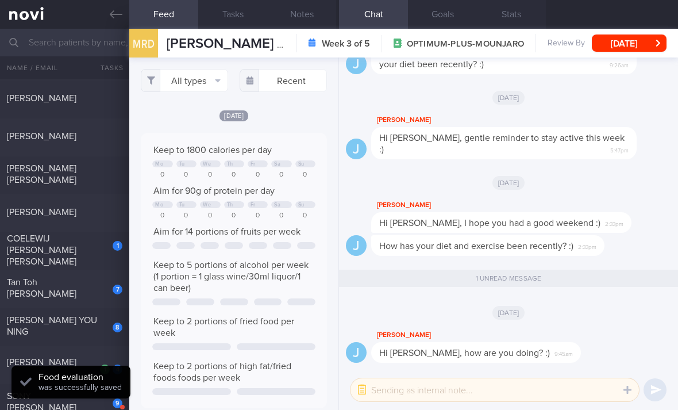
click at [97, 255] on div "COELEWIJ [PERSON_NAME] [PERSON_NAME]" at bounding box center [63, 250] width 113 height 34
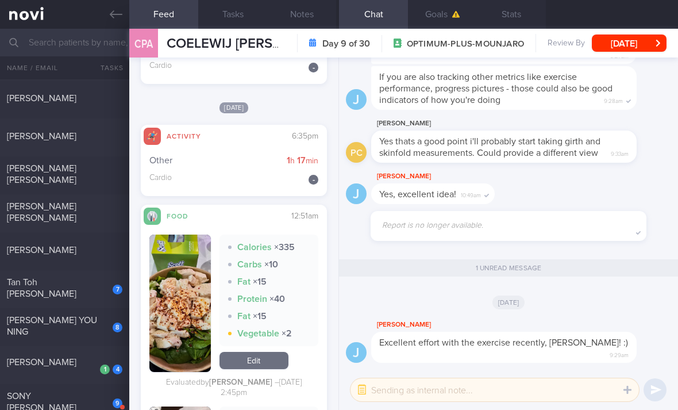
scroll to position [357, 0]
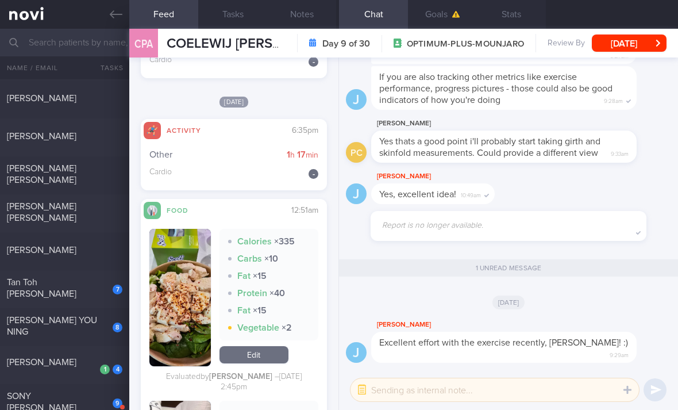
click at [95, 253] on div "[PERSON_NAME]" at bounding box center [63, 249] width 113 height 11
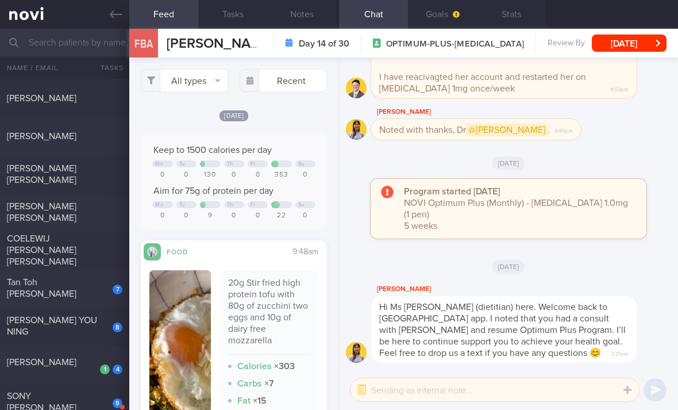
click at [110, 294] on div "7" at bounding box center [109, 285] width 25 height 18
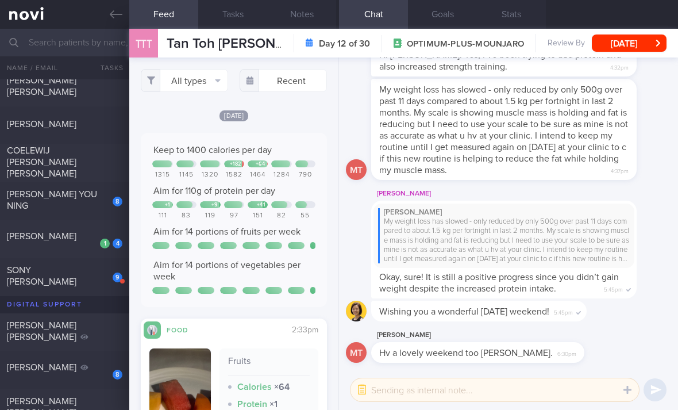
click at [210, 80] on button "All types" at bounding box center [184, 80] width 87 height 23
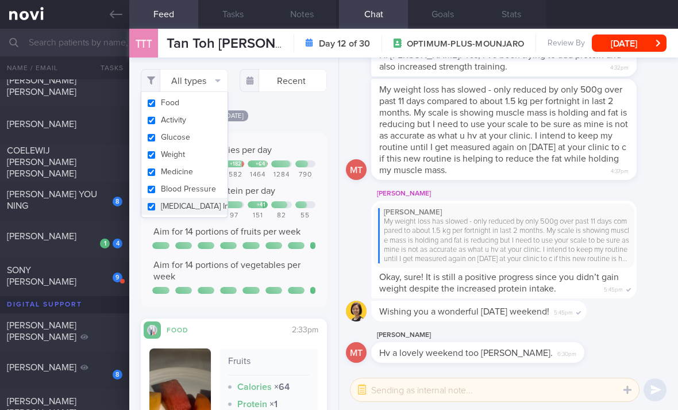
click at [207, 117] on button "Activity" at bounding box center [184, 119] width 86 height 17
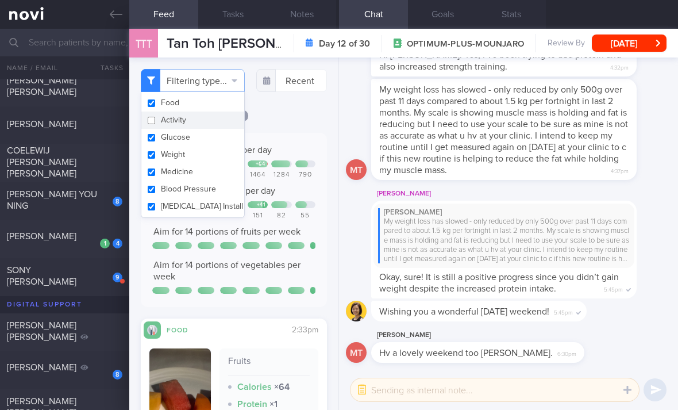
click at [203, 141] on button "Glucose" at bounding box center [192, 137] width 103 height 17
click at [204, 164] on button "Medicine" at bounding box center [192, 171] width 103 height 17
click at [213, 159] on button "Weight" at bounding box center [192, 154] width 103 height 17
click at [210, 195] on button "Blood Pressure" at bounding box center [192, 188] width 103 height 17
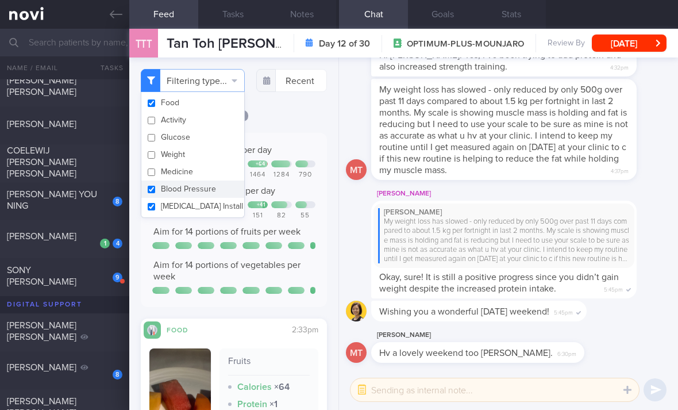
click at [195, 213] on button "[MEDICAL_DATA] Install" at bounding box center [192, 206] width 103 height 17
click at [219, 198] on button "[MEDICAL_DATA] Install" at bounding box center [192, 206] width 103 height 17
click at [218, 193] on button "Blood Pressure" at bounding box center [192, 188] width 103 height 17
click at [216, 209] on button "[MEDICAL_DATA] Install" at bounding box center [192, 206] width 103 height 17
click at [292, 117] on div "Filtering type... Food Activity Glucose Weight Medicine Blood Pressure [MEDICAL…" at bounding box center [233, 233] width 209 height 352
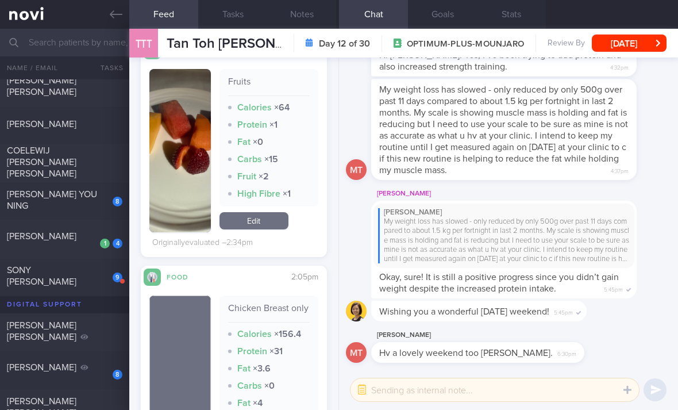
click at [273, 229] on link "Edit" at bounding box center [254, 220] width 69 height 17
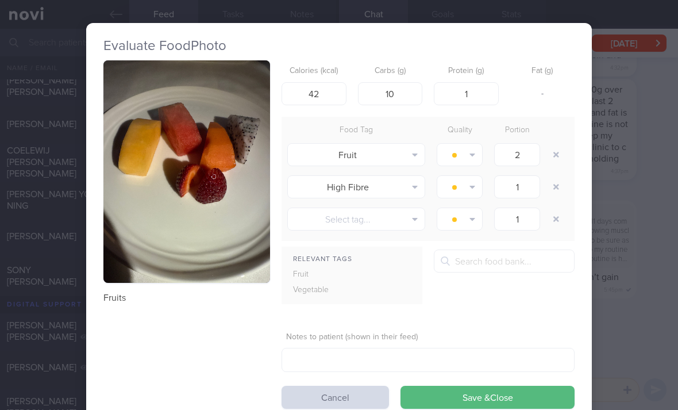
click at [555, 177] on button "button" at bounding box center [556, 186] width 21 height 21
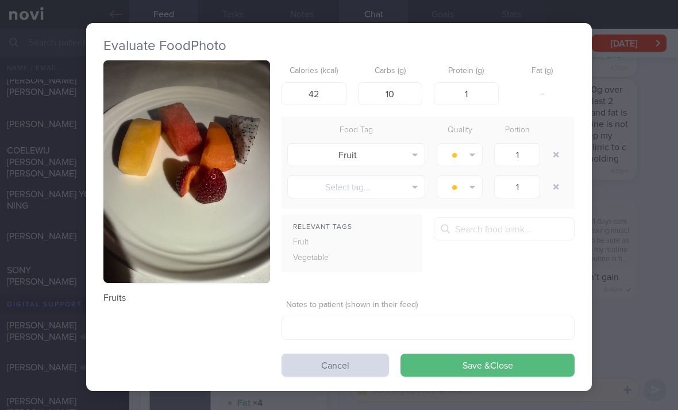
click at [515, 372] on button "Save & Close" at bounding box center [488, 364] width 174 height 23
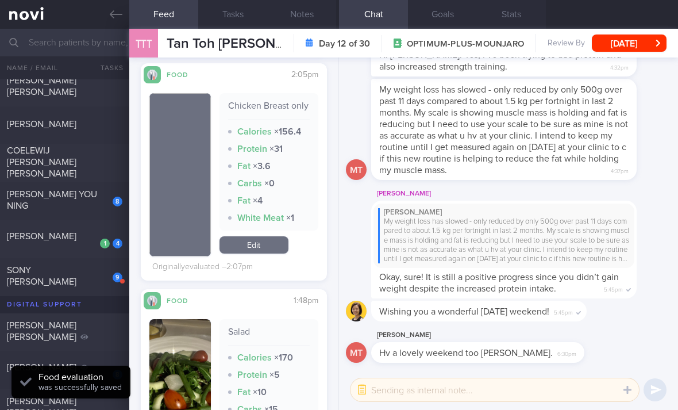
click at [267, 253] on link "Edit" at bounding box center [254, 244] width 69 height 17
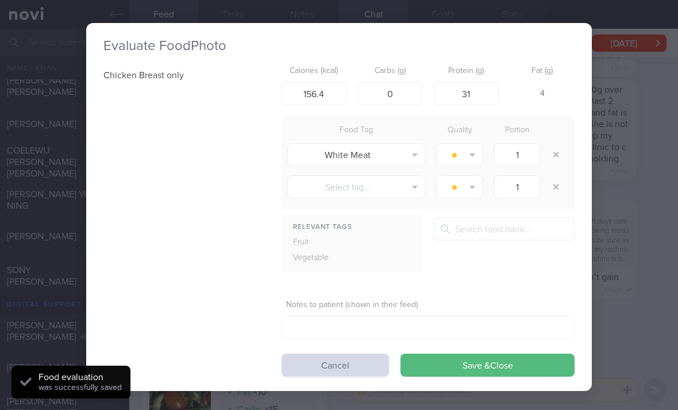
click at [562, 152] on button "button" at bounding box center [556, 154] width 21 height 21
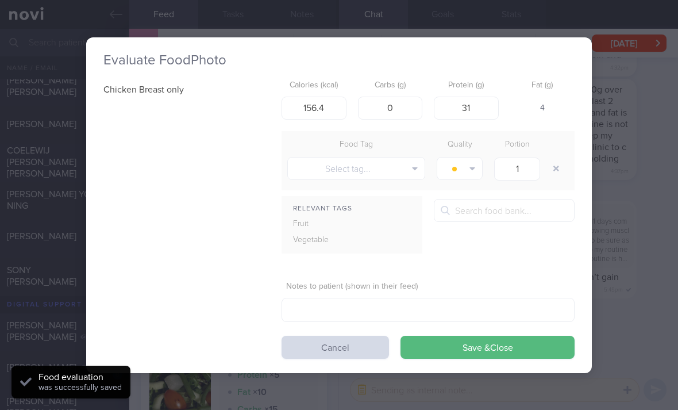
click at [500, 352] on button "Save & Close" at bounding box center [488, 347] width 174 height 23
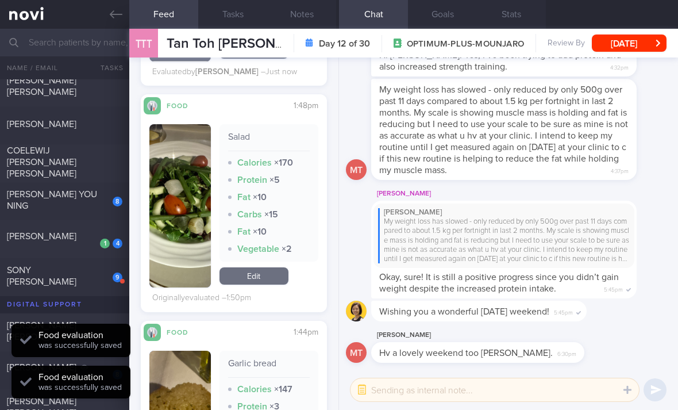
scroll to position [641, 0]
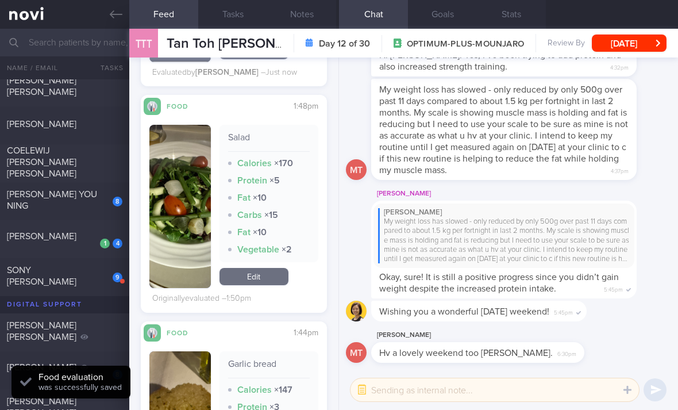
click at [272, 285] on link "Edit" at bounding box center [254, 276] width 69 height 17
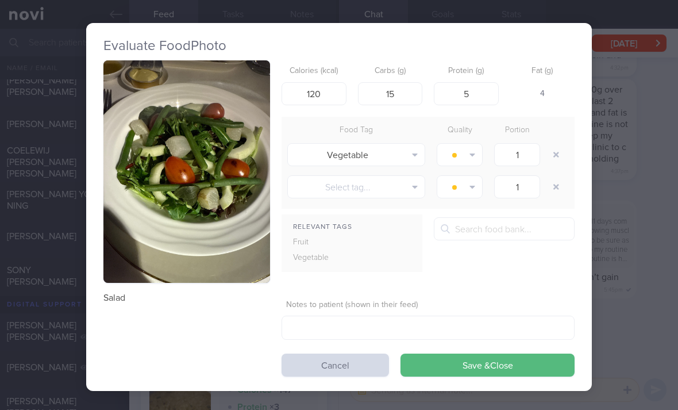
click at [518, 360] on button "Save & Close" at bounding box center [488, 364] width 174 height 23
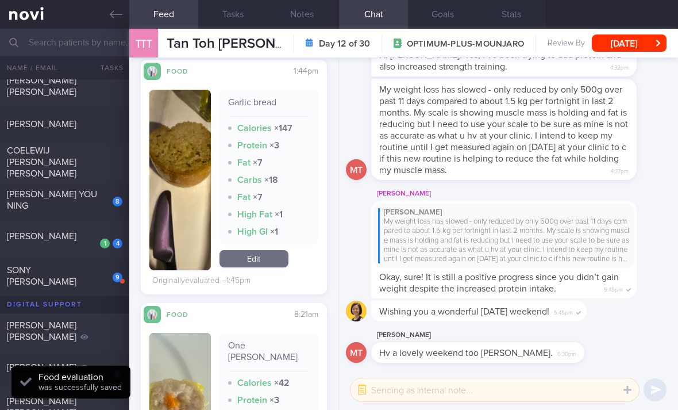
scroll to position [904, 0]
click at [269, 266] on link "Edit" at bounding box center [254, 257] width 69 height 17
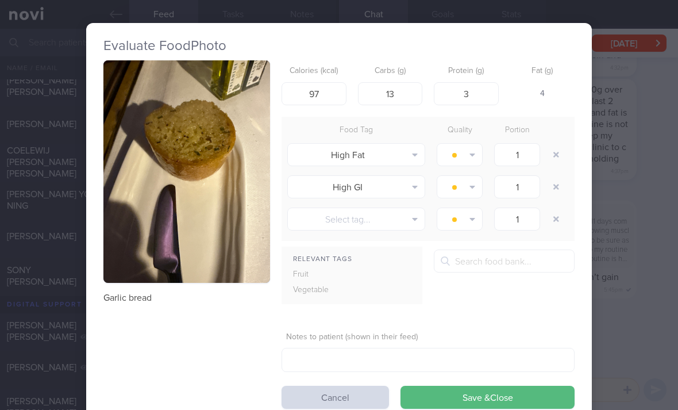
click at [487, 390] on button "Save & Close" at bounding box center [488, 397] width 174 height 23
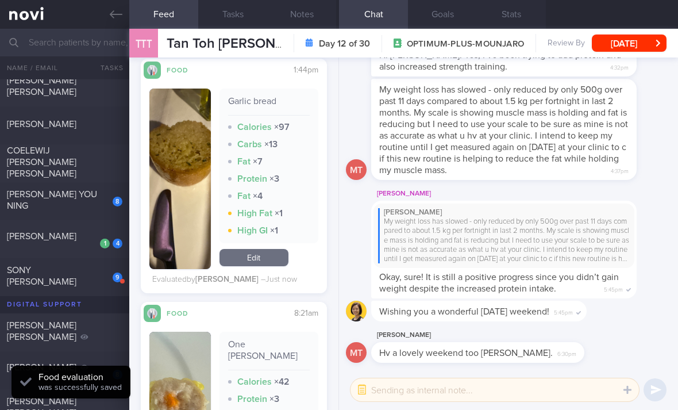
click at [287, 266] on link "Edit" at bounding box center [254, 257] width 69 height 17
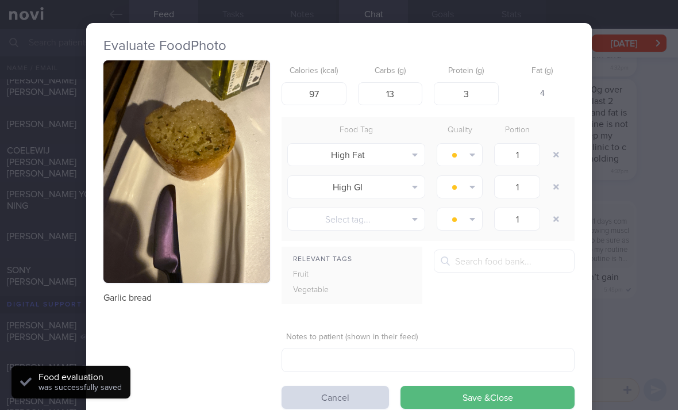
click at [549, 152] on button "button" at bounding box center [556, 154] width 21 height 21
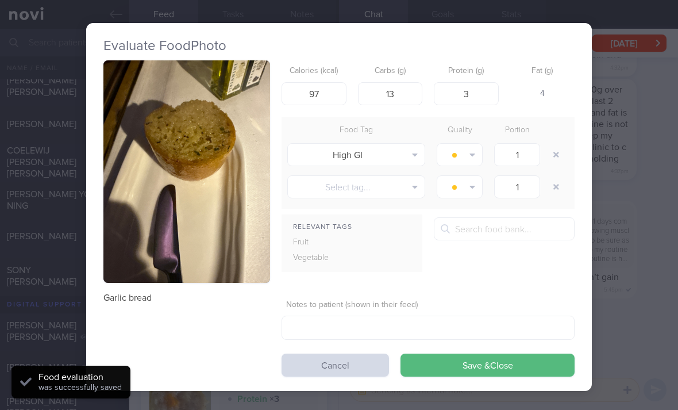
click at [549, 152] on button "button" at bounding box center [556, 154] width 21 height 21
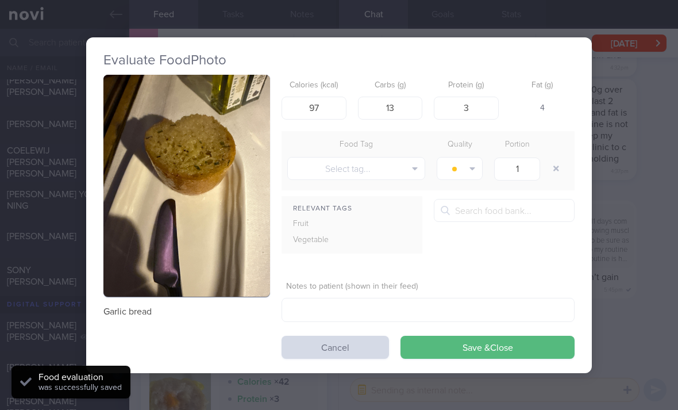
click at [465, 349] on button "Save & Close" at bounding box center [488, 347] width 174 height 23
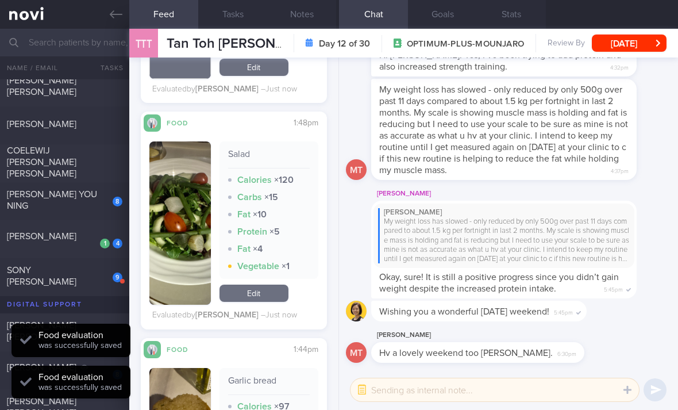
scroll to position [624, 0]
click at [270, 296] on div "Salad Calories × 120 Carbs × 15 Fat × 10 Protein × 5 Fat × 4 Vegetable × 1 Edit" at bounding box center [269, 223] width 99 height 163
click at [274, 302] on link "Edit" at bounding box center [254, 293] width 69 height 17
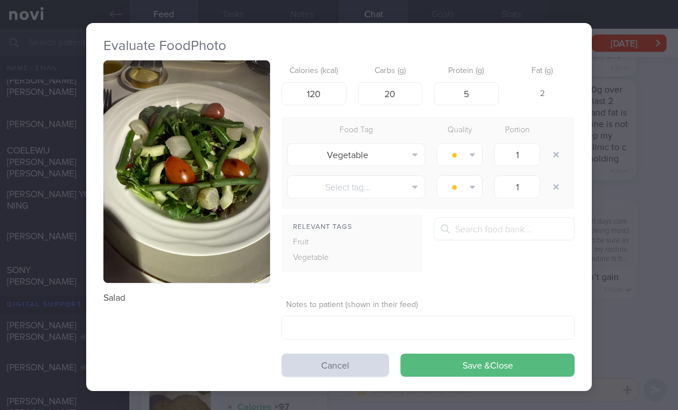
click at [514, 367] on button "Save & Close" at bounding box center [488, 364] width 174 height 23
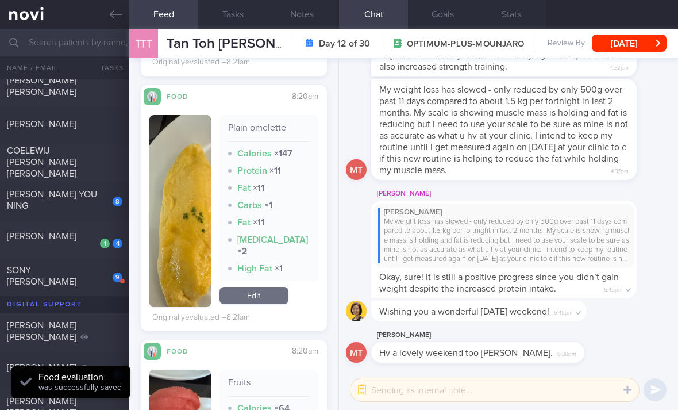
scroll to position [1367, 0]
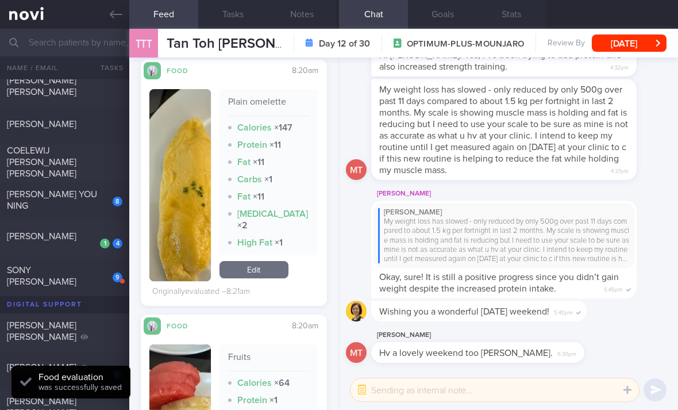
click at [276, 261] on link "Edit" at bounding box center [254, 269] width 69 height 17
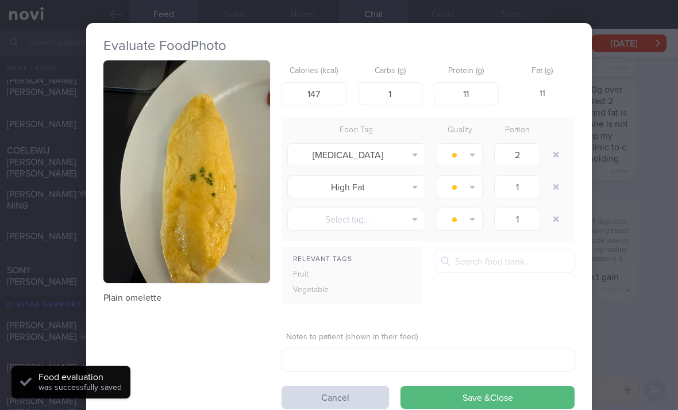
click at [555, 156] on icon "button" at bounding box center [556, 155] width 6 height 8
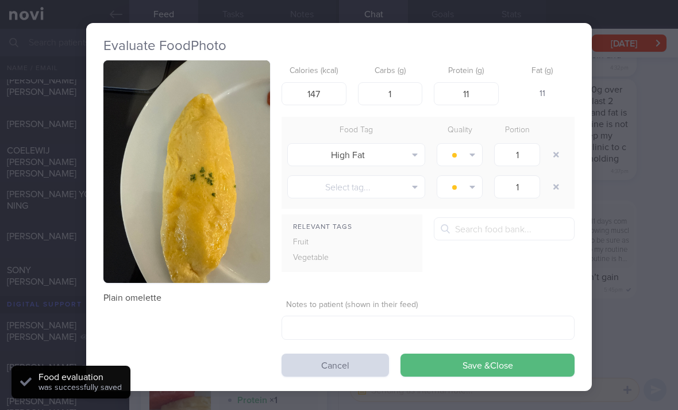
click at [555, 155] on icon "button" at bounding box center [556, 155] width 6 height 8
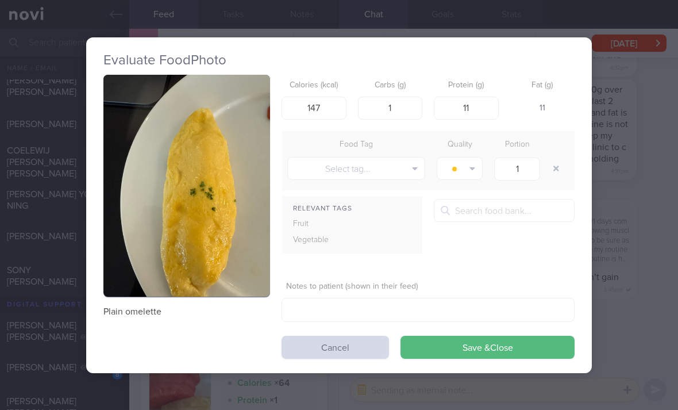
click at [503, 355] on button "Save & Close" at bounding box center [488, 347] width 174 height 23
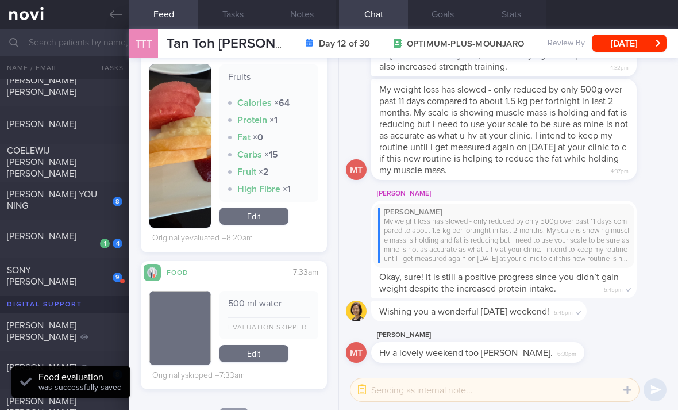
scroll to position [1685, 0]
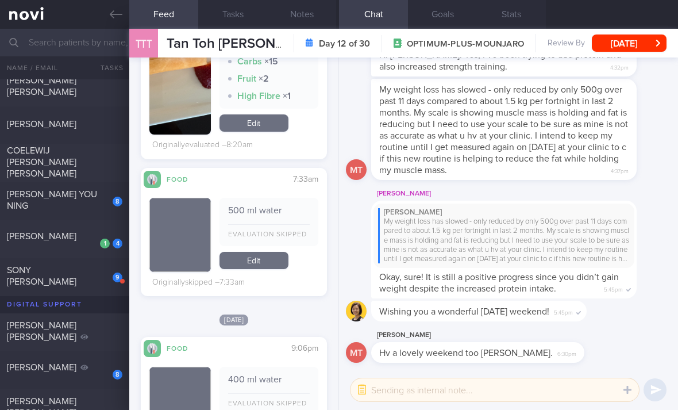
click at [378, 321] on div "Wishing you a wonderful [DATE] weekend! 5:45pm" at bounding box center [478, 311] width 215 height 21
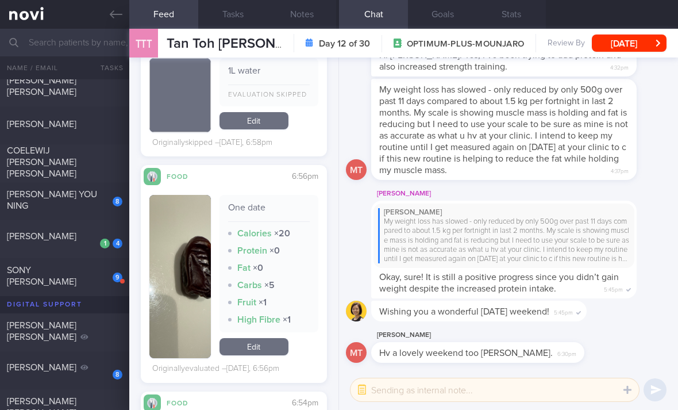
scroll to position [2365, 0]
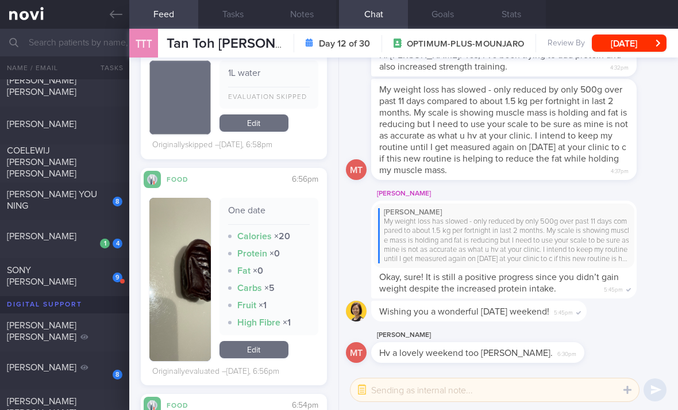
click at [276, 355] on link "Edit" at bounding box center [254, 349] width 69 height 17
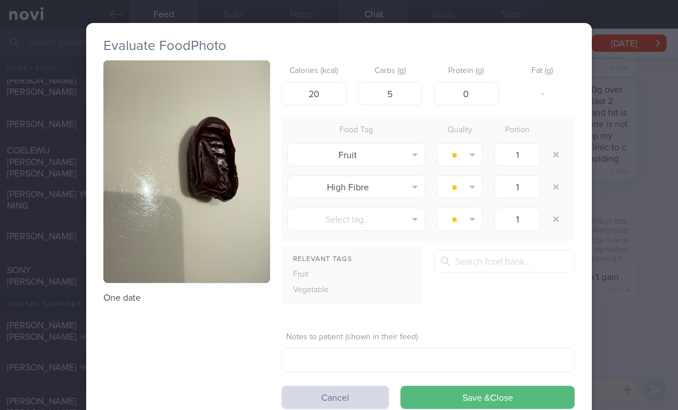
click at [556, 151] on button "button" at bounding box center [556, 154] width 21 height 21
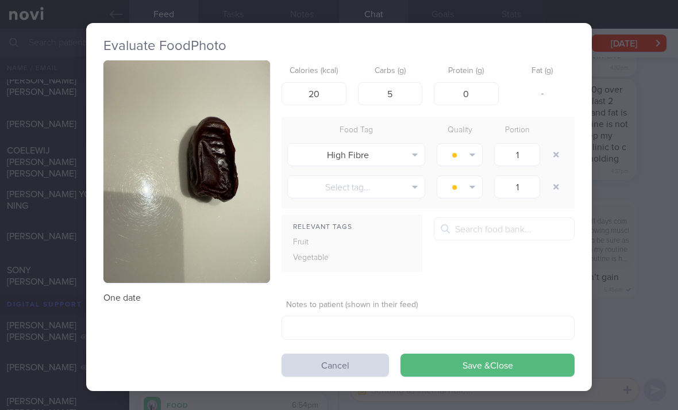
click at [555, 151] on button "button" at bounding box center [556, 154] width 21 height 21
click at [560, 151] on div at bounding box center [557, 154] width 23 height 32
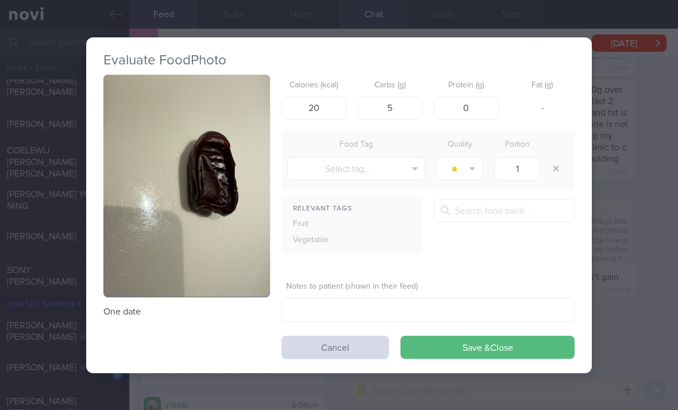
click at [497, 351] on button "Save & Close" at bounding box center [488, 347] width 174 height 23
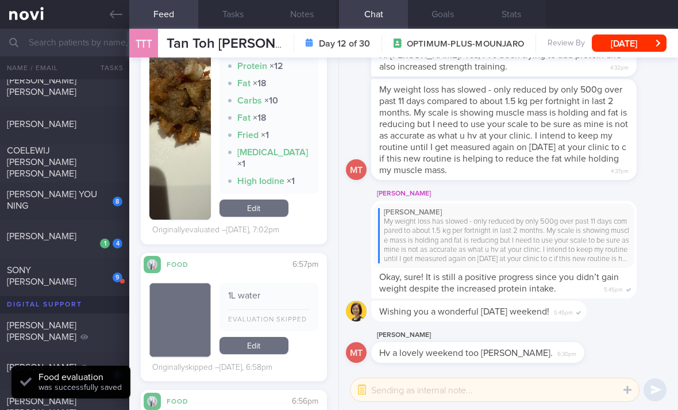
scroll to position [2129, 0]
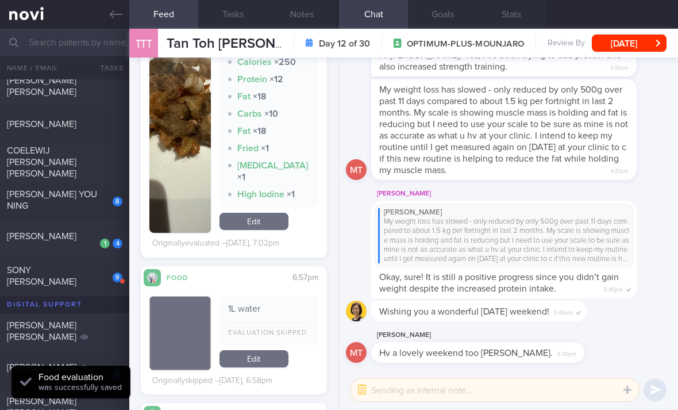
click at [264, 219] on link "Edit" at bounding box center [254, 221] width 69 height 17
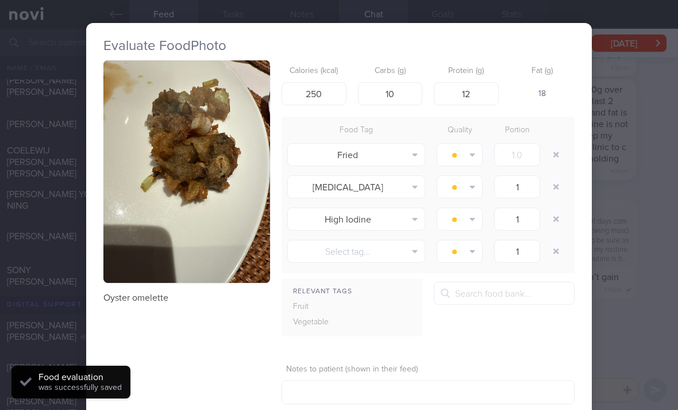
click at [558, 155] on button "button" at bounding box center [556, 154] width 21 height 21
click at [557, 155] on button "button" at bounding box center [556, 154] width 21 height 21
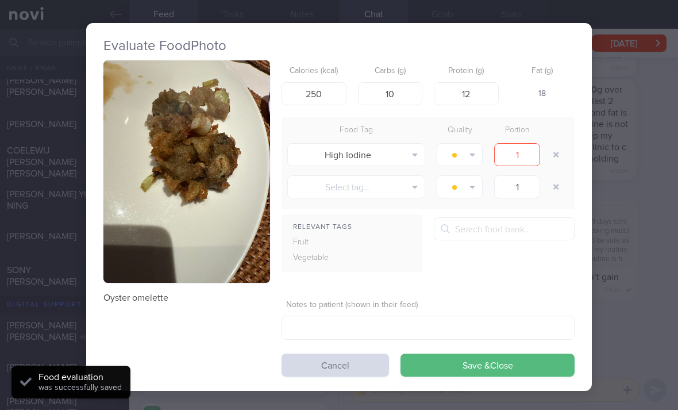
click at [556, 156] on button "button" at bounding box center [556, 154] width 21 height 21
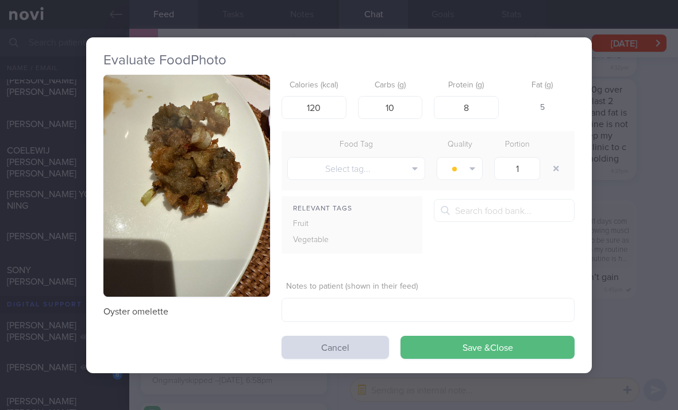
click at [527, 353] on button "Save & Close" at bounding box center [488, 347] width 174 height 23
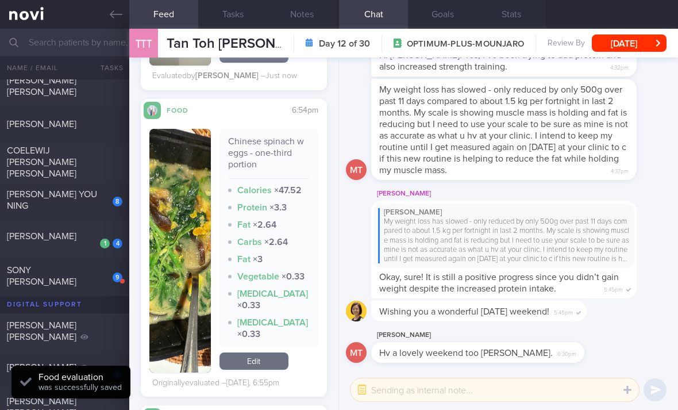
scroll to position [2567, 0]
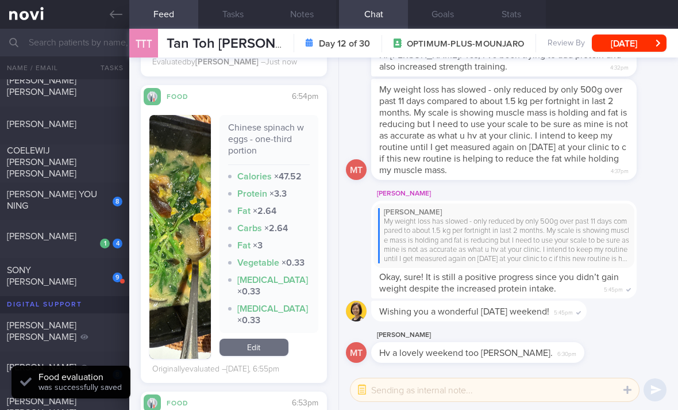
click at [282, 352] on link "Edit" at bounding box center [254, 346] width 69 height 17
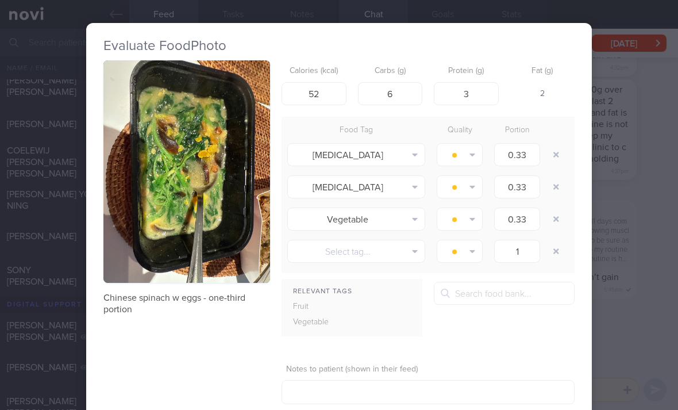
click at [558, 160] on button "button" at bounding box center [556, 154] width 21 height 21
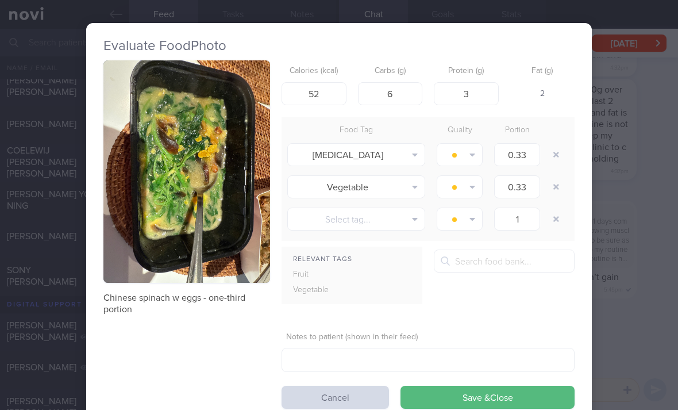
click at [558, 160] on button "button" at bounding box center [556, 154] width 21 height 21
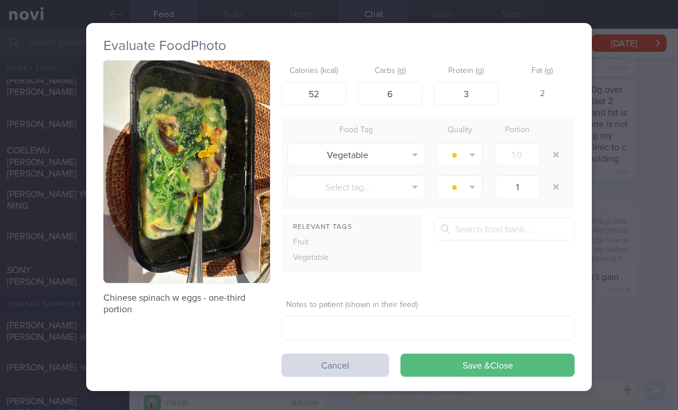
click at [551, 152] on button "button" at bounding box center [556, 154] width 21 height 21
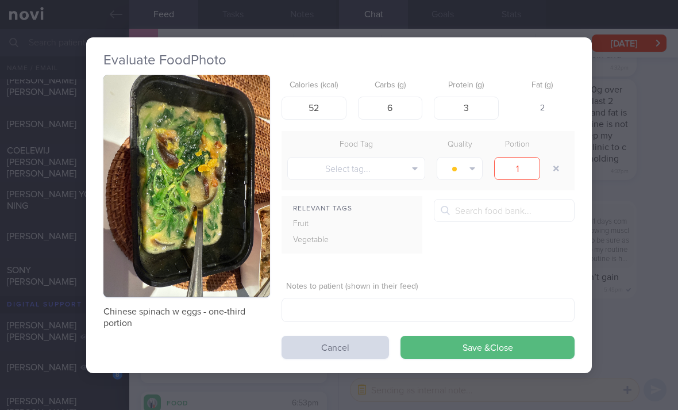
click at [506, 352] on button "Save & Close" at bounding box center [488, 347] width 174 height 23
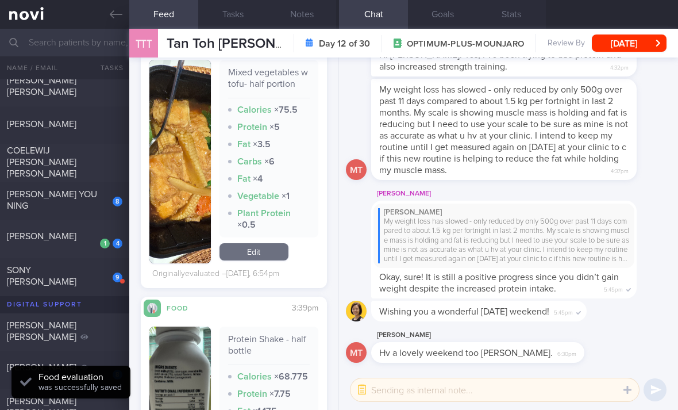
scroll to position [2867, 0]
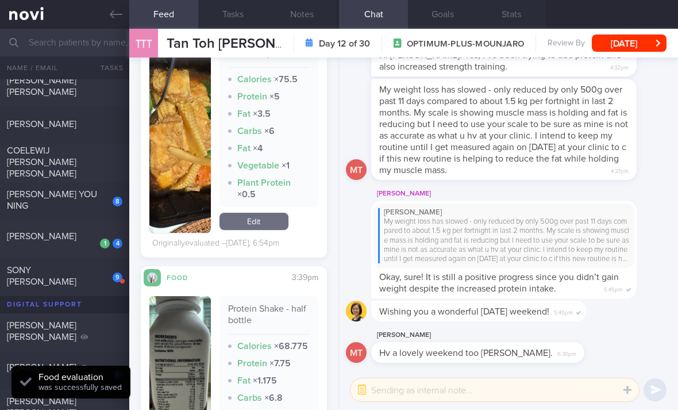
click at [279, 220] on link "Edit" at bounding box center [254, 221] width 69 height 17
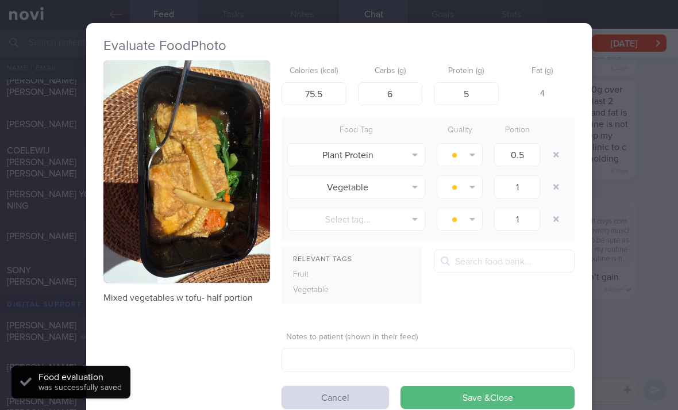
click at [557, 153] on button "button" at bounding box center [556, 154] width 21 height 21
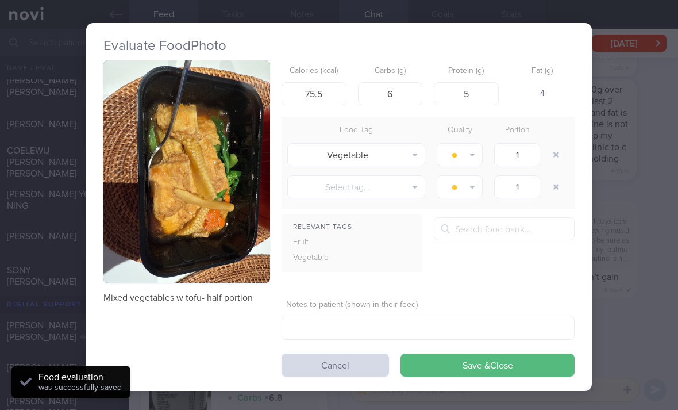
click at [557, 152] on button "button" at bounding box center [556, 154] width 21 height 21
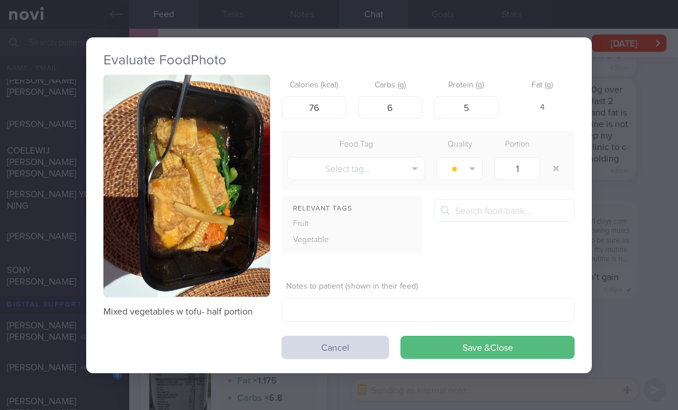
click at [515, 355] on button "Save & Close" at bounding box center [488, 347] width 174 height 23
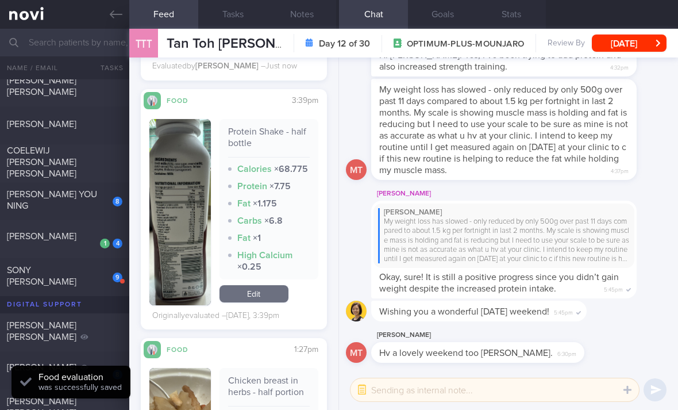
scroll to position [3000, 0]
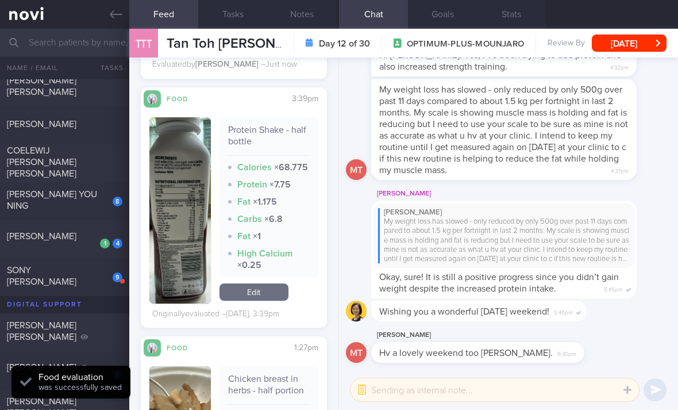
click at [272, 283] on link "Edit" at bounding box center [254, 291] width 69 height 17
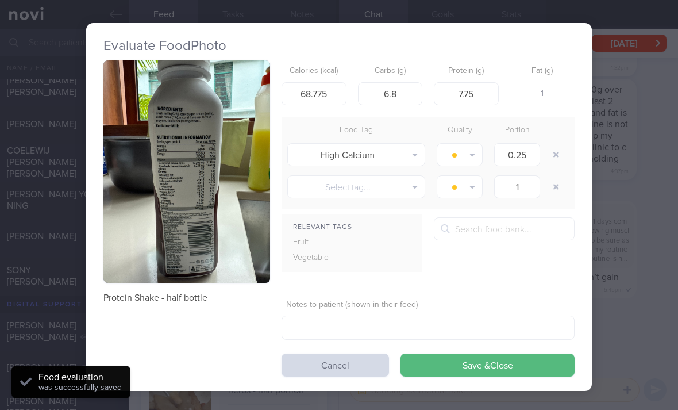
click at [270, 280] on div "Protein Shake - half bottle Calories (kcal) 68.775 Carbs (g) 6.8 Protein (g) 7.…" at bounding box center [338, 218] width 471 height 316
click at [247, 180] on button "button" at bounding box center [186, 171] width 167 height 222
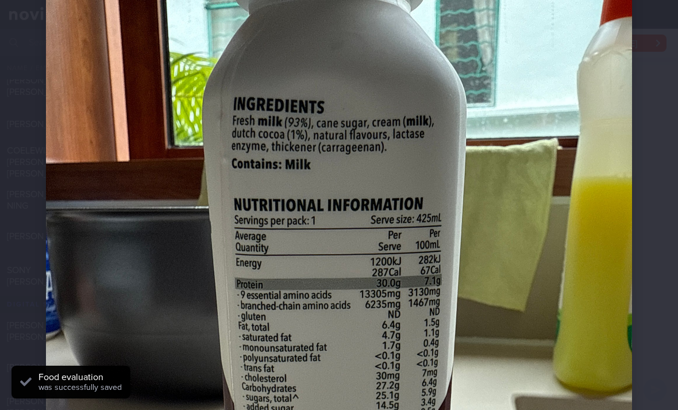
scroll to position [114, 0]
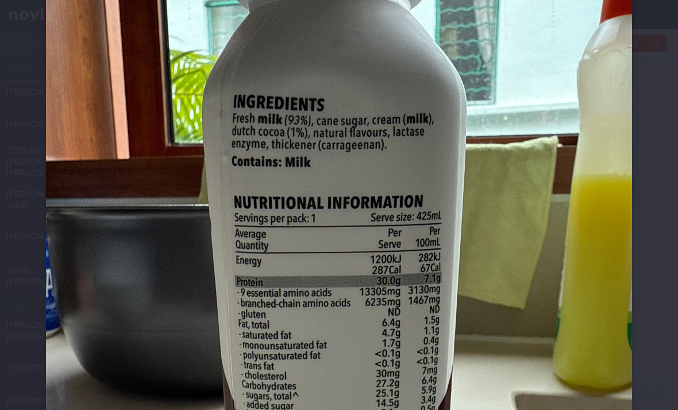
click at [539, 157] on img at bounding box center [339, 322] width 586 height 781
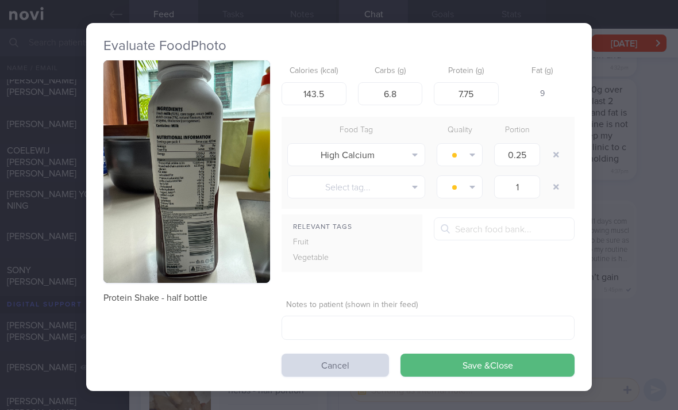
click at [189, 256] on button "button" at bounding box center [186, 171] width 167 height 222
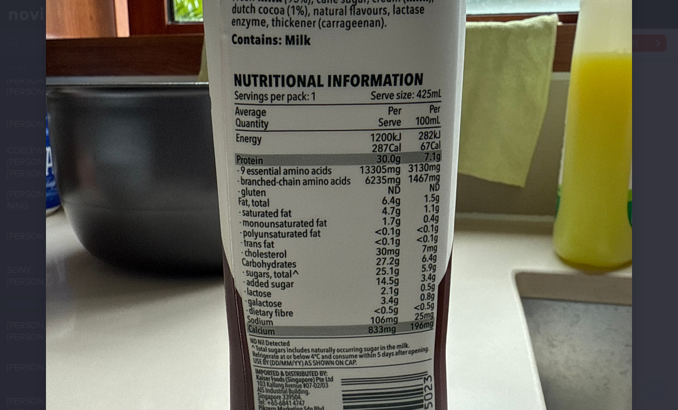
scroll to position [241, 0]
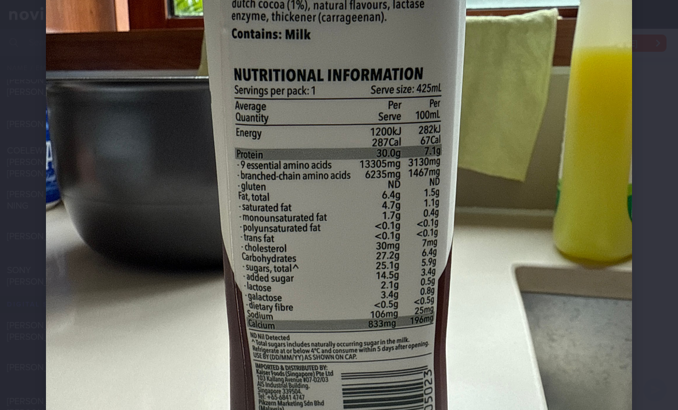
click at [528, 212] on img at bounding box center [339, 195] width 586 height 781
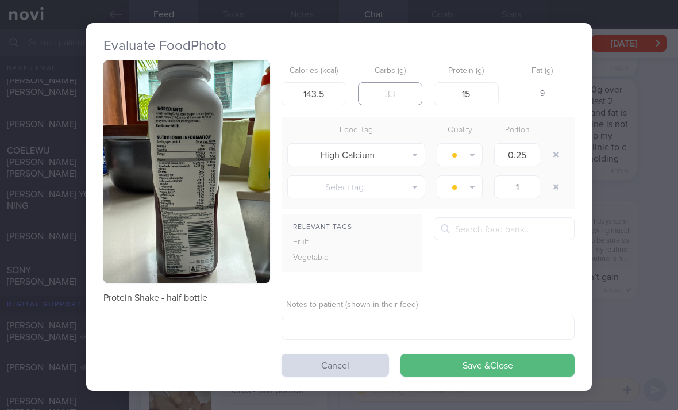
click at [390, 101] on input "number" at bounding box center [390, 93] width 65 height 23
click at [390, 97] on input "number" at bounding box center [390, 93] width 65 height 23
click at [487, 362] on button "Save & Close" at bounding box center [488, 364] width 174 height 23
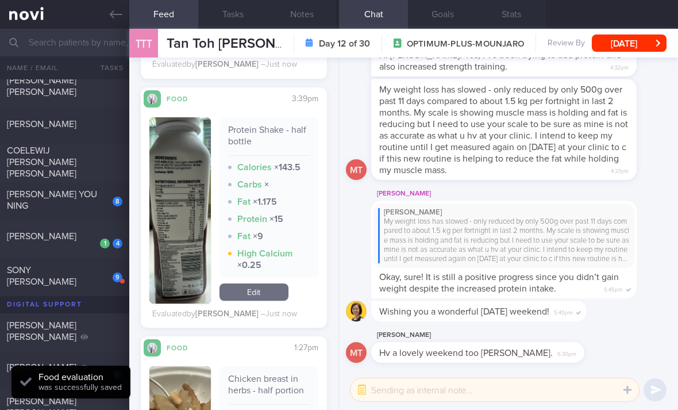
click at [281, 298] on link "Edit" at bounding box center [254, 291] width 69 height 17
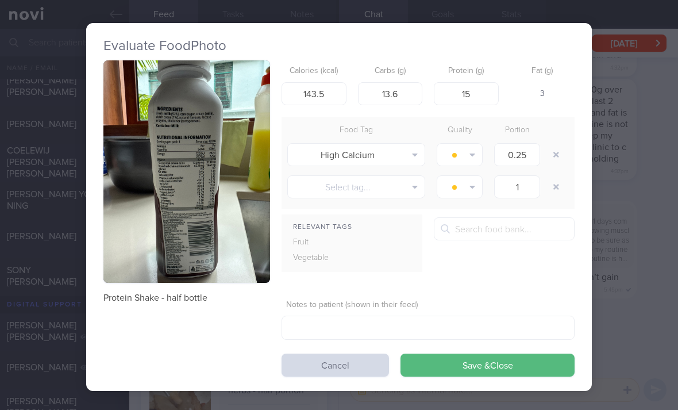
click at [490, 367] on button "Save & Close" at bounding box center [488, 364] width 174 height 23
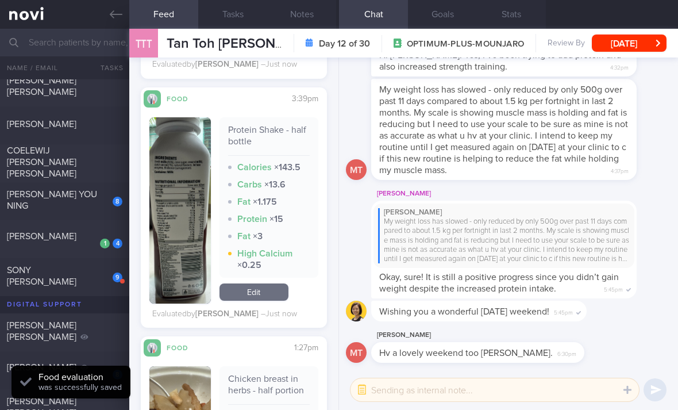
click at [271, 293] on link "Edit" at bounding box center [254, 291] width 69 height 17
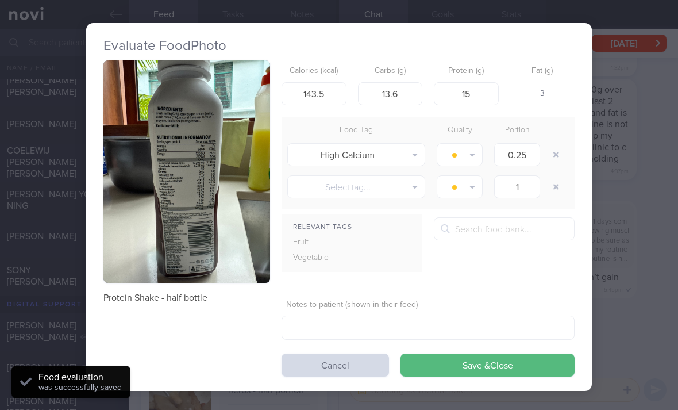
click at [556, 151] on button "button" at bounding box center [556, 154] width 21 height 21
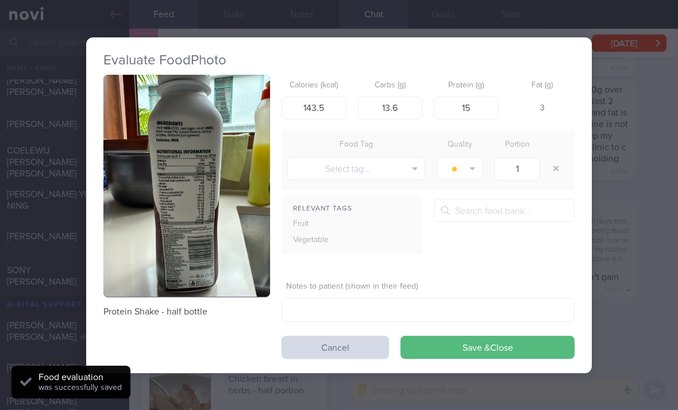
click at [503, 349] on button "Save & Close" at bounding box center [488, 347] width 174 height 23
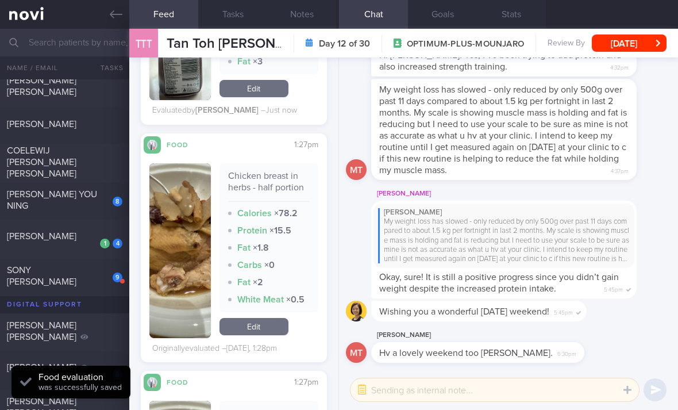
scroll to position [3167, 0]
click at [273, 330] on link "Edit" at bounding box center [254, 325] width 69 height 17
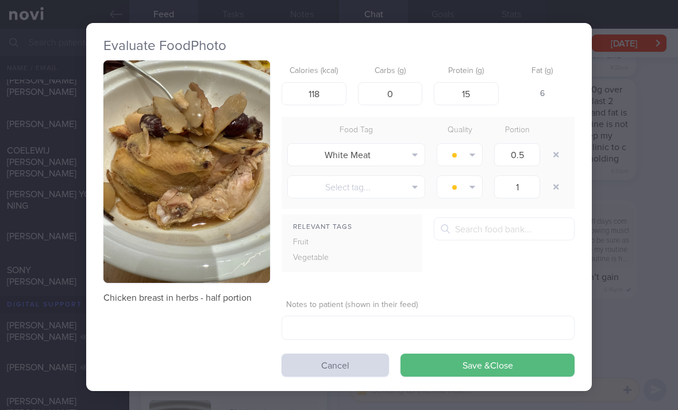
click at [556, 150] on button "button" at bounding box center [556, 154] width 21 height 21
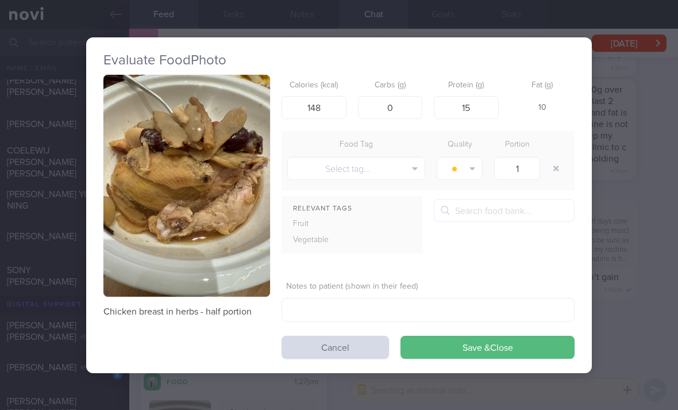
click at [519, 341] on button "Save & Close" at bounding box center [488, 347] width 174 height 23
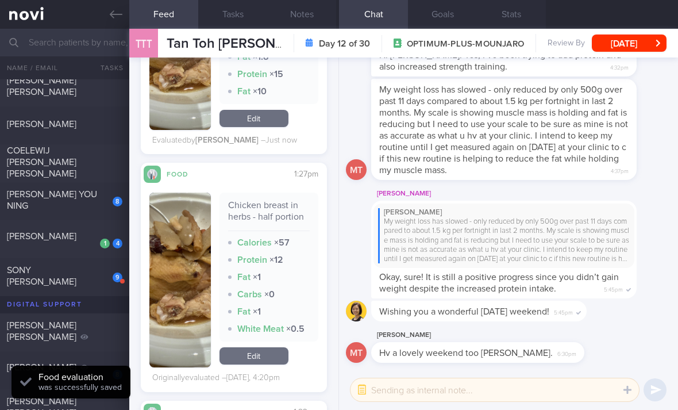
scroll to position [3479, 0]
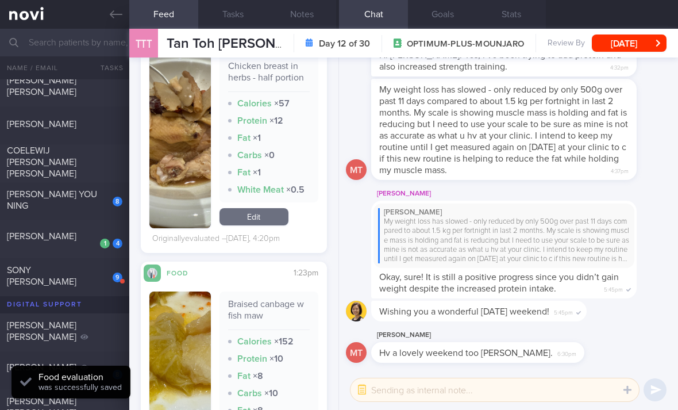
click at [272, 213] on link "Edit" at bounding box center [254, 216] width 69 height 17
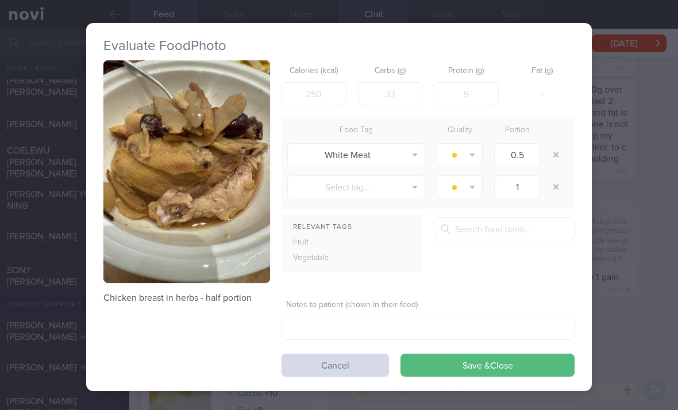
click at [549, 156] on button "button" at bounding box center [556, 154] width 21 height 21
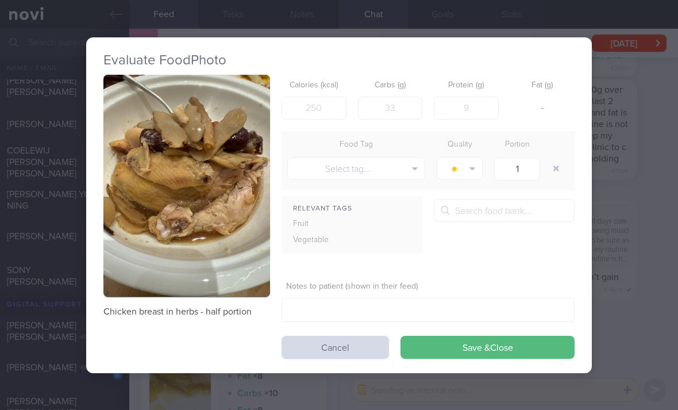
click at [549, 156] on div at bounding box center [557, 168] width 23 height 32
click at [514, 347] on button "Save & Close" at bounding box center [488, 347] width 174 height 23
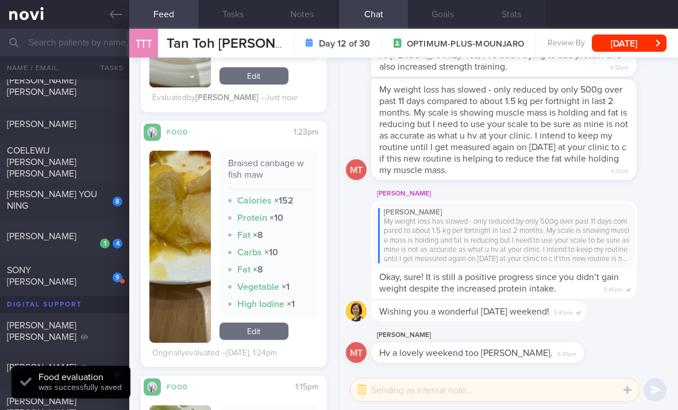
scroll to position [3619, 0]
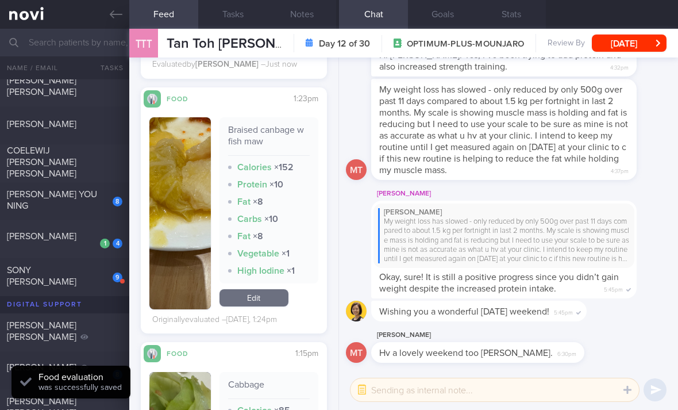
click at [269, 305] on link "Edit" at bounding box center [254, 297] width 69 height 17
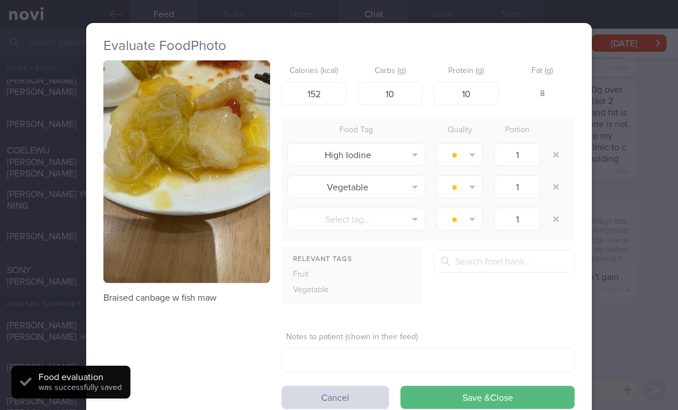
click at [549, 146] on button "button" at bounding box center [556, 154] width 21 height 21
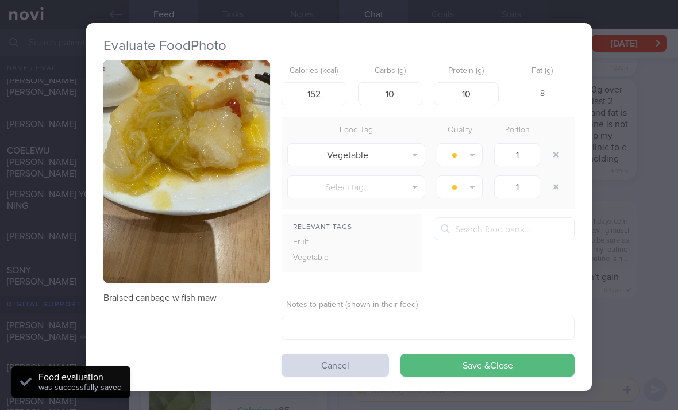
click at [549, 146] on button "button" at bounding box center [556, 154] width 21 height 21
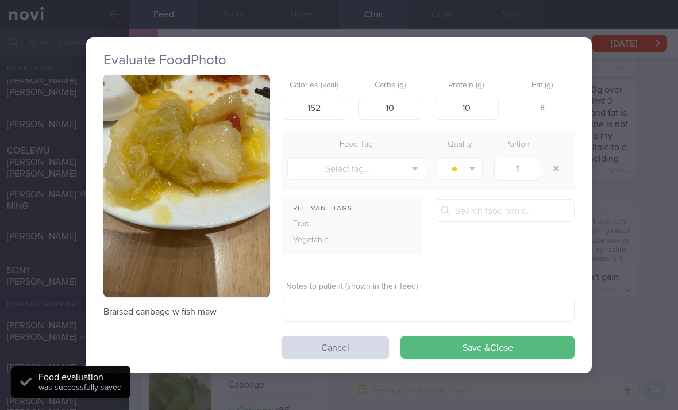
click at [553, 154] on div at bounding box center [557, 168] width 23 height 32
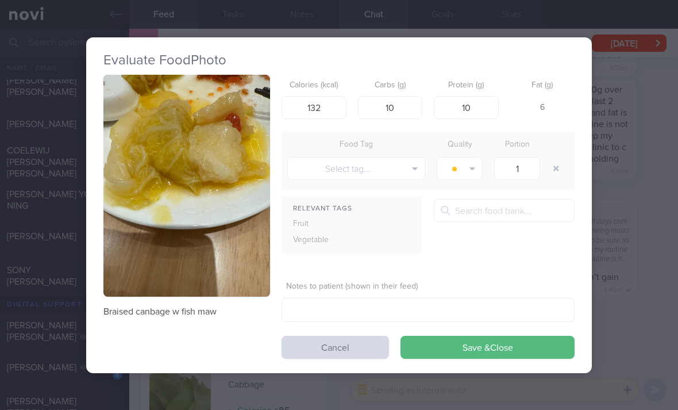
click at [520, 350] on button "Save & Close" at bounding box center [488, 347] width 174 height 23
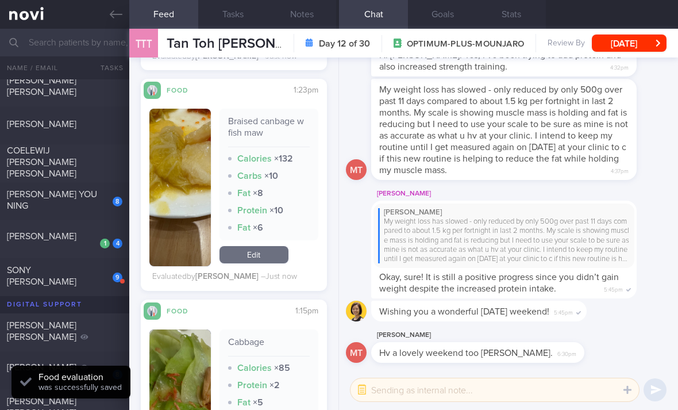
scroll to position [3834, 0]
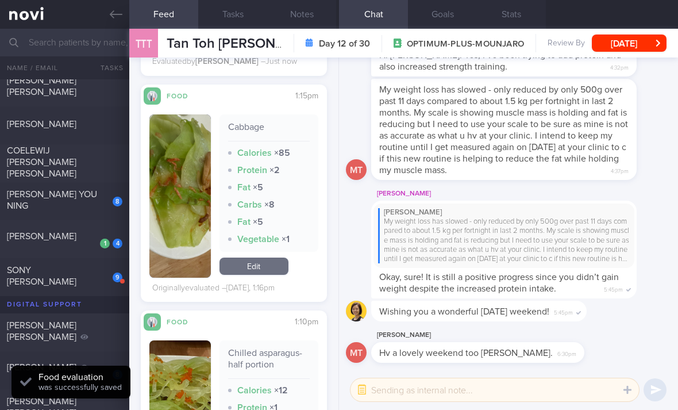
click at [274, 274] on link "Edit" at bounding box center [254, 265] width 69 height 17
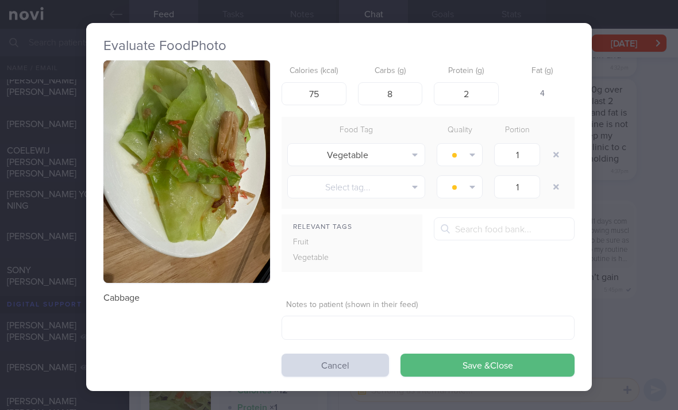
click at [557, 153] on button "button" at bounding box center [556, 154] width 21 height 21
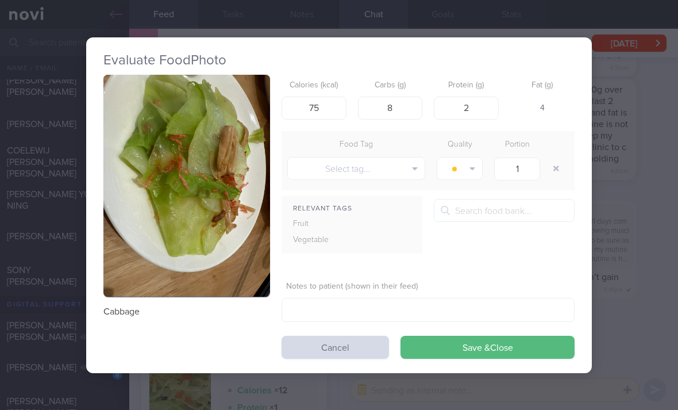
click at [557, 153] on div at bounding box center [557, 168] width 23 height 32
click at [528, 344] on button "Save & Close" at bounding box center [488, 347] width 174 height 23
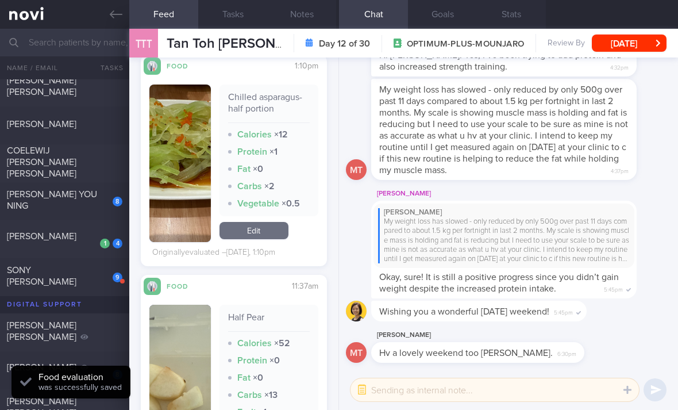
scroll to position [4121, 0]
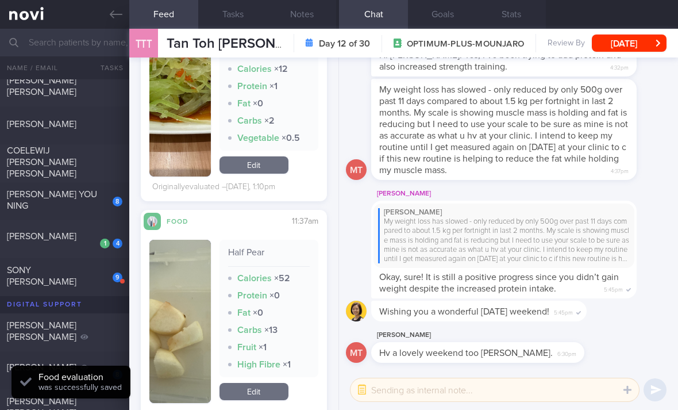
click at [274, 161] on link "Edit" at bounding box center [254, 164] width 69 height 17
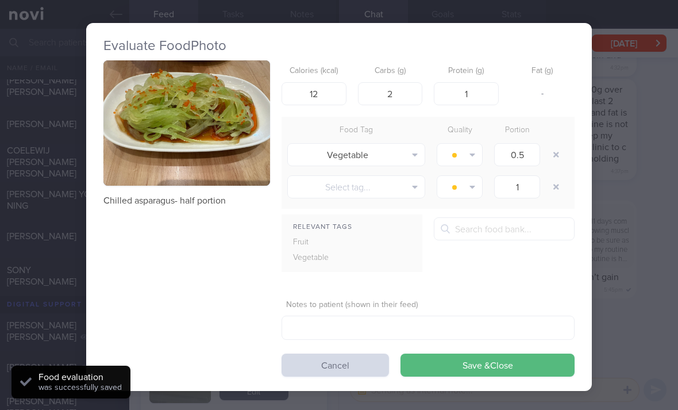
click at [351, 368] on button "Cancel" at bounding box center [335, 364] width 107 height 23
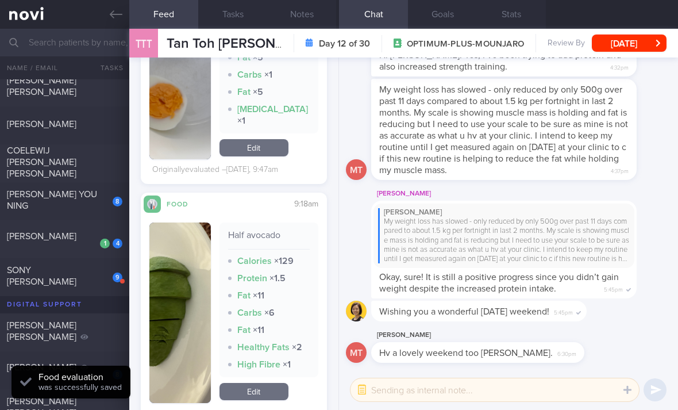
scroll to position [4587, 0]
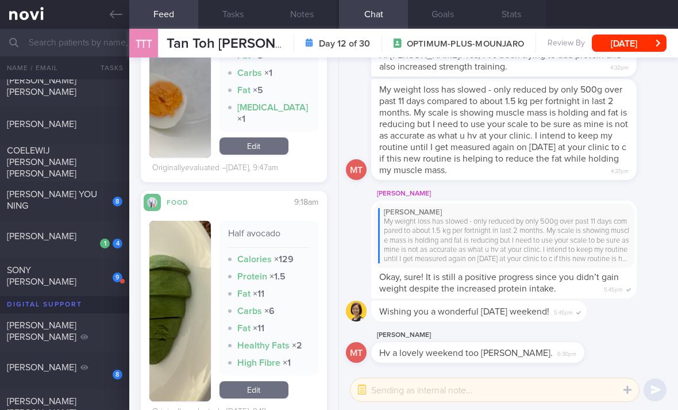
click at [99, 282] on div "9" at bounding box center [109, 273] width 25 height 18
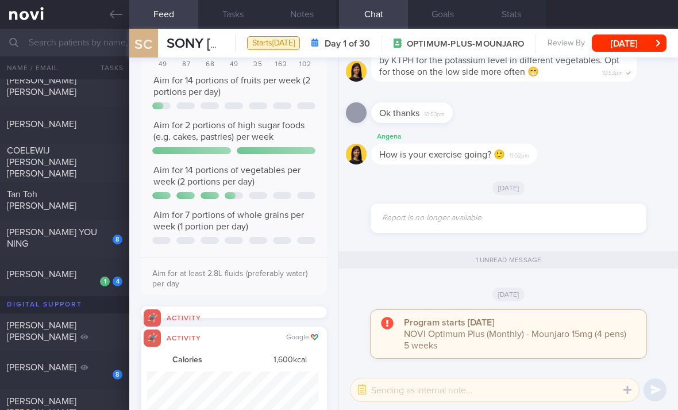
scroll to position [33, 0]
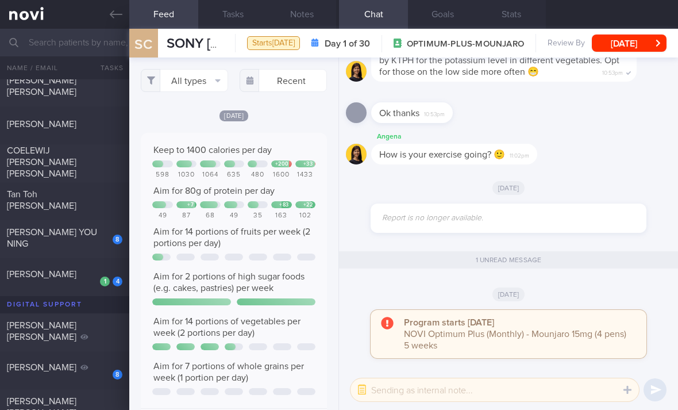
click at [196, 87] on button "All types" at bounding box center [184, 80] width 87 height 23
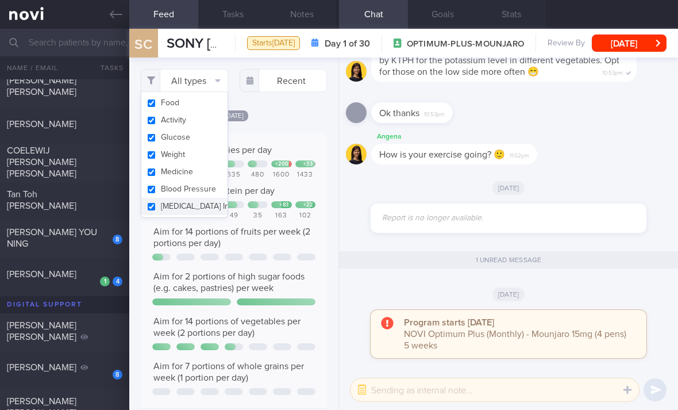
click at [211, 122] on button "Activity" at bounding box center [184, 119] width 86 height 17
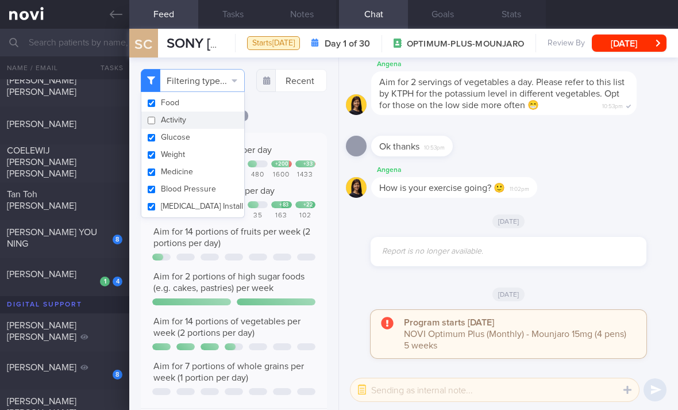
click at [210, 144] on button "Glucose" at bounding box center [192, 137] width 103 height 17
click at [211, 160] on button "Weight" at bounding box center [192, 154] width 103 height 17
click at [213, 174] on button "Medicine" at bounding box center [192, 171] width 103 height 17
click at [220, 192] on button "Blood Pressure" at bounding box center [192, 188] width 103 height 17
click at [220, 210] on button "[MEDICAL_DATA] Install" at bounding box center [192, 206] width 103 height 17
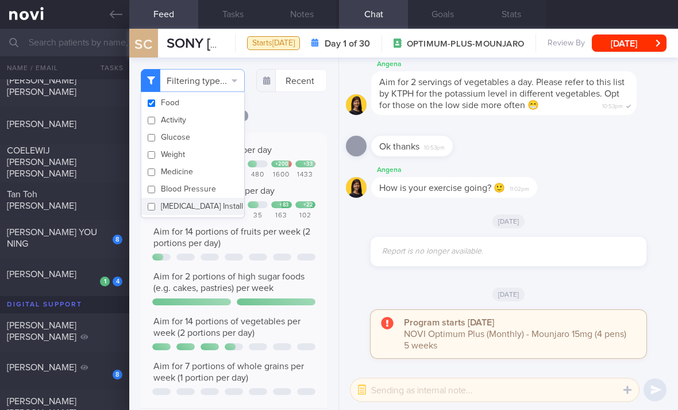
click at [290, 117] on div "Filtering type... Food Activity Glucose Weight Medicine Blood Pressure [MEDICAL…" at bounding box center [233, 233] width 209 height 352
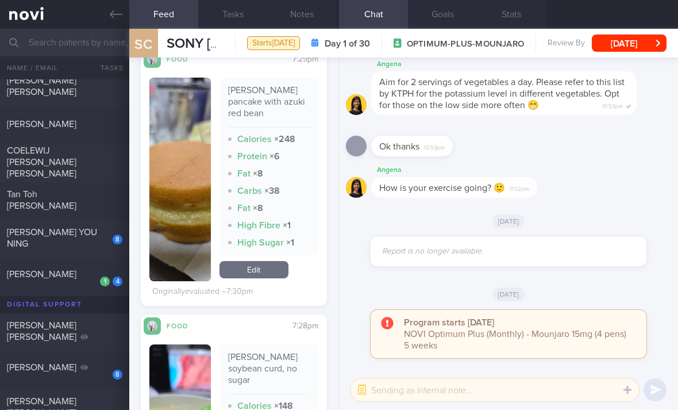
click at [268, 277] on link "Edit" at bounding box center [254, 269] width 69 height 17
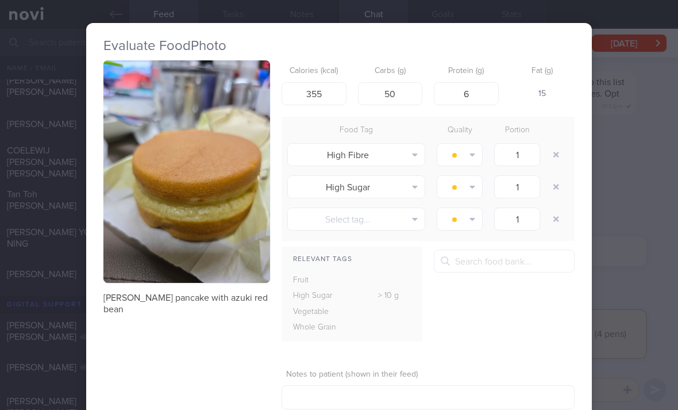
click at [559, 157] on button "button" at bounding box center [556, 154] width 21 height 21
click at [558, 156] on button "button" at bounding box center [556, 154] width 21 height 21
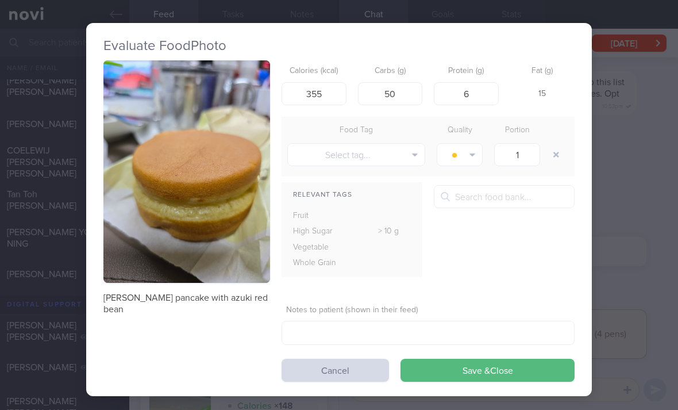
click at [559, 153] on button "button" at bounding box center [556, 154] width 21 height 21
click at [507, 361] on button "Save & Close" at bounding box center [488, 370] width 174 height 23
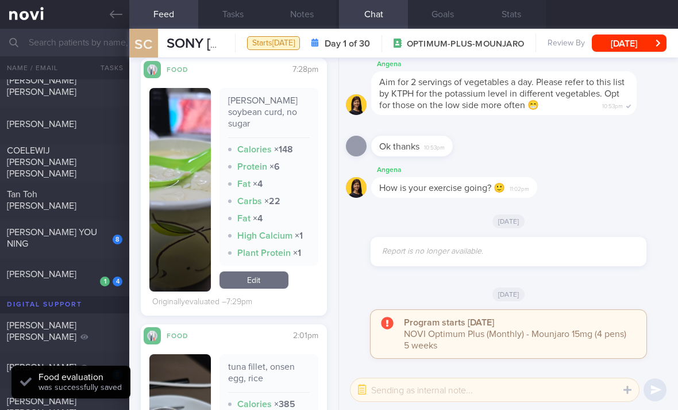
click at [266, 271] on link "Edit" at bounding box center [254, 279] width 69 height 17
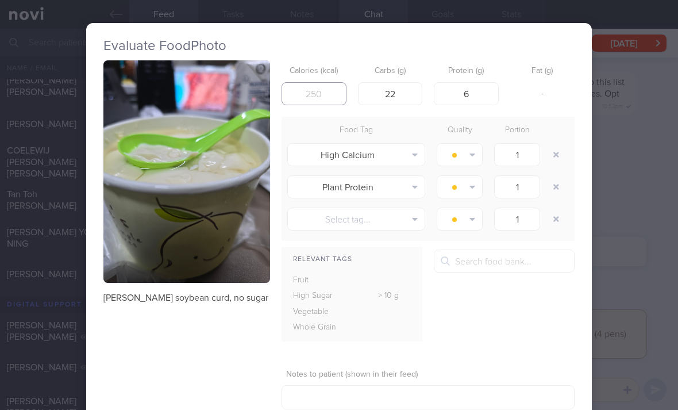
click at [314, 101] on input "number" at bounding box center [314, 93] width 65 height 23
click at [553, 152] on button "button" at bounding box center [556, 154] width 21 height 21
click at [552, 152] on button "button" at bounding box center [556, 154] width 21 height 21
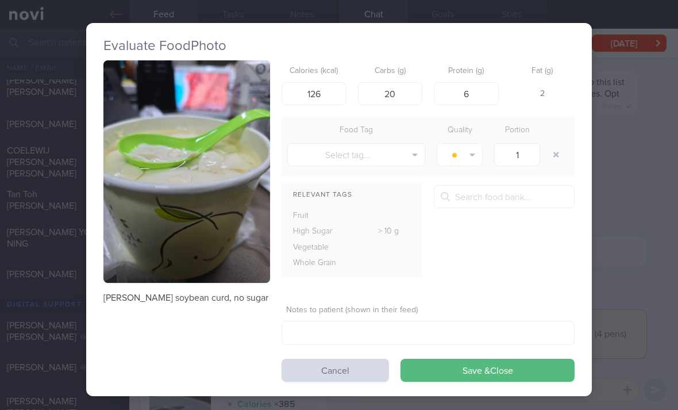
click at [552, 152] on button "button" at bounding box center [556, 154] width 21 height 21
click at [492, 364] on button "Save & Close" at bounding box center [488, 370] width 174 height 23
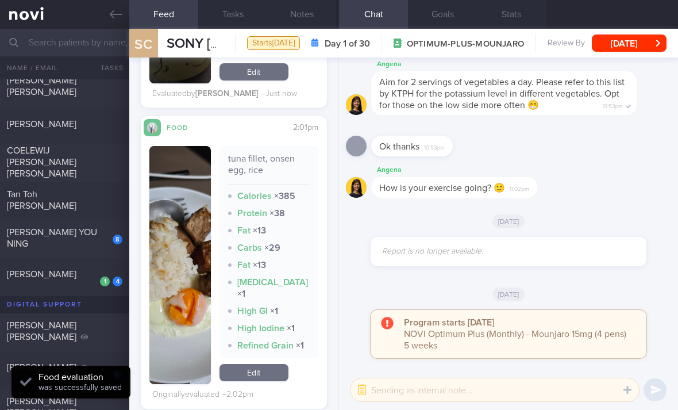
scroll to position [808, 0]
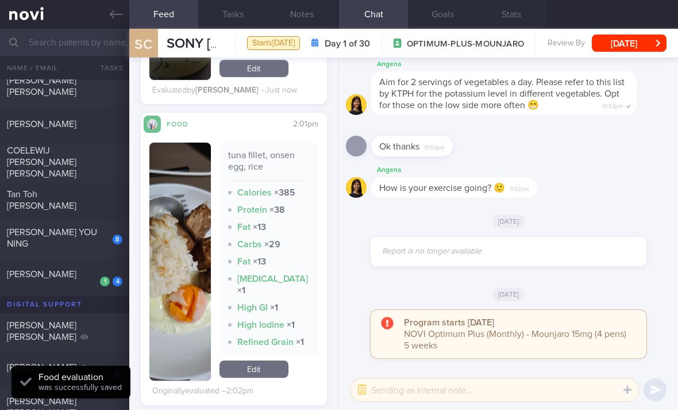
click at [266, 364] on link "Edit" at bounding box center [254, 368] width 69 height 17
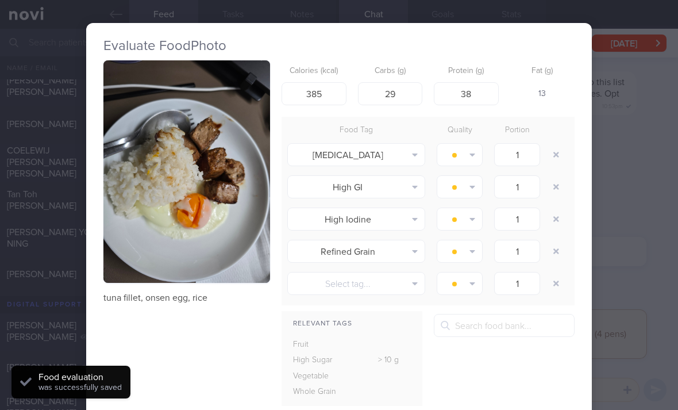
click at [565, 172] on div at bounding box center [557, 187] width 23 height 32
click at [560, 159] on button "button" at bounding box center [556, 154] width 21 height 21
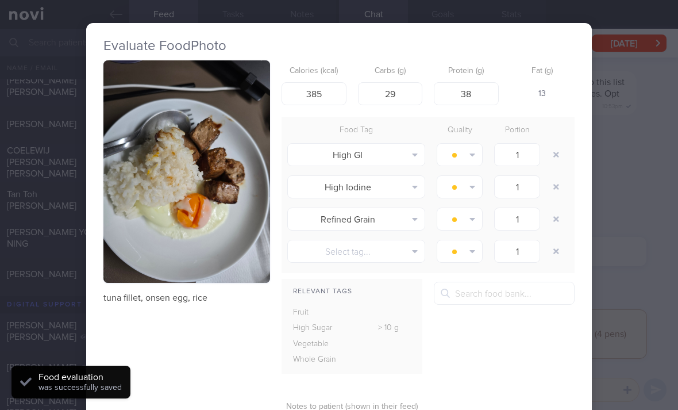
click at [562, 160] on button "button" at bounding box center [556, 154] width 21 height 21
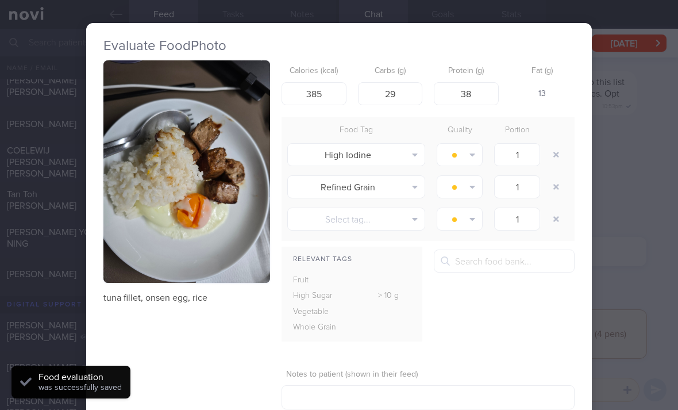
click at [557, 158] on button "button" at bounding box center [556, 154] width 21 height 21
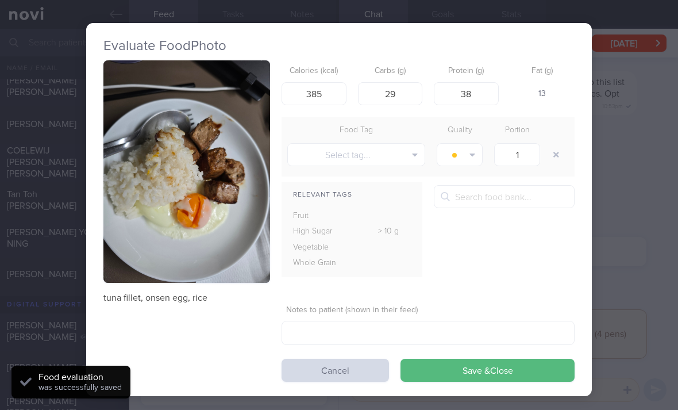
click at [556, 160] on button "button" at bounding box center [556, 154] width 21 height 21
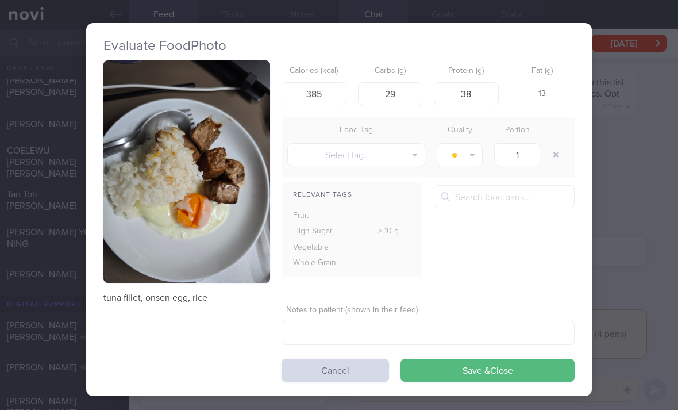
click at [507, 368] on button "Save & Close" at bounding box center [488, 370] width 174 height 23
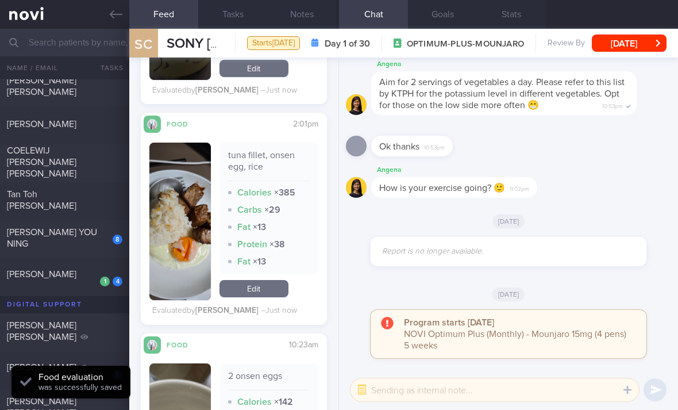
click at [267, 285] on link "Edit" at bounding box center [254, 288] width 69 height 17
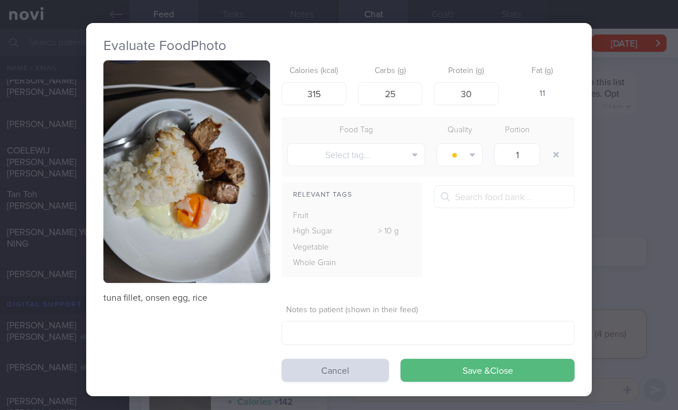
click at [514, 376] on button "Save & Close" at bounding box center [488, 370] width 174 height 23
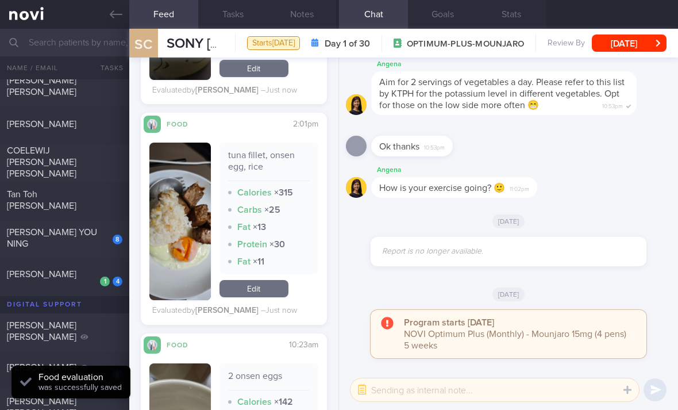
click at [272, 280] on link "Edit" at bounding box center [254, 288] width 69 height 17
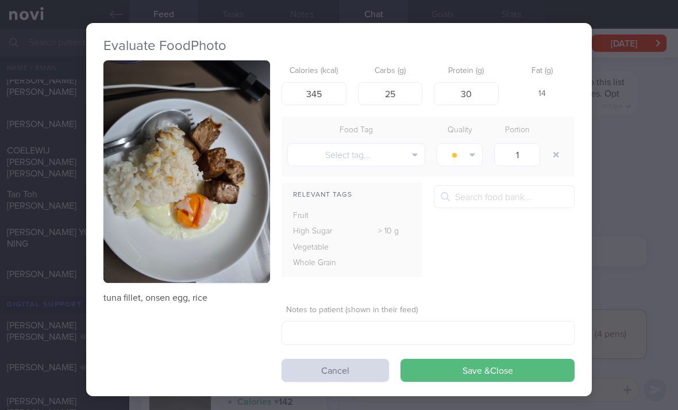
click at [488, 372] on button "Save & Close" at bounding box center [488, 370] width 174 height 23
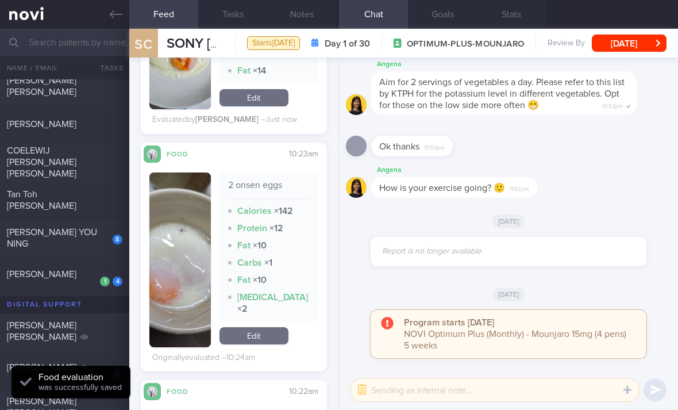
scroll to position [1015, 0]
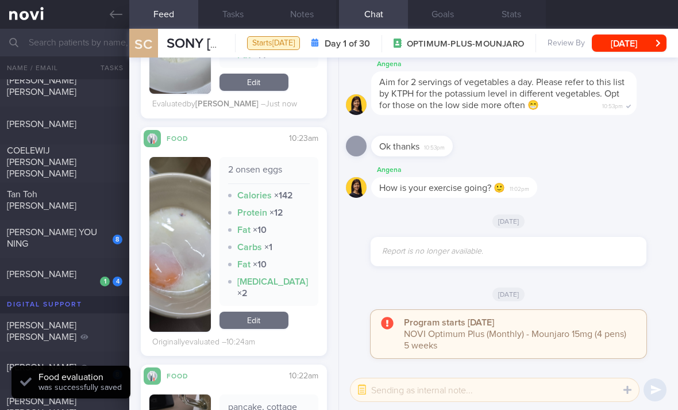
click at [273, 311] on link "Edit" at bounding box center [254, 319] width 69 height 17
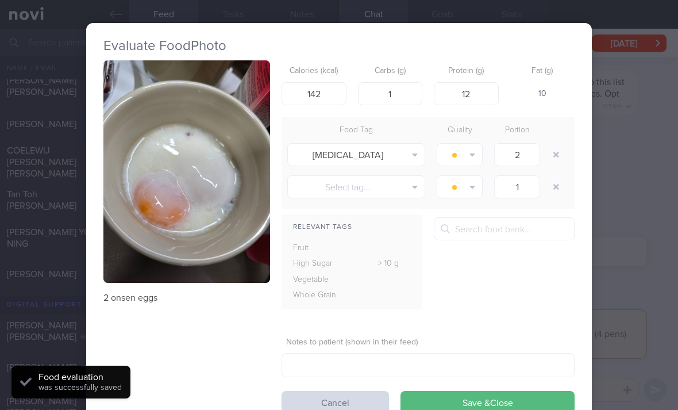
click at [559, 149] on button "button" at bounding box center [556, 154] width 21 height 21
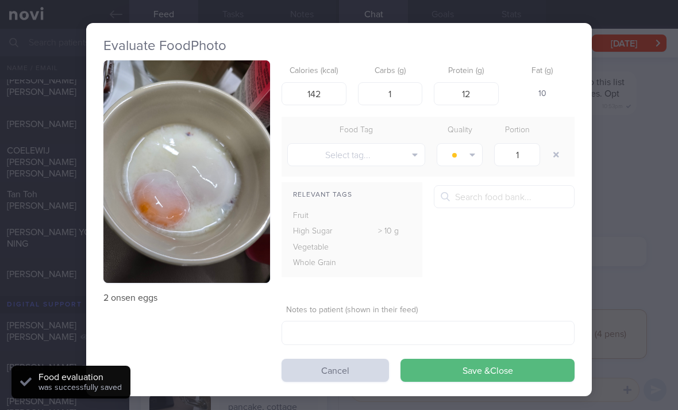
click at [520, 368] on button "Save & Close" at bounding box center [488, 370] width 174 height 23
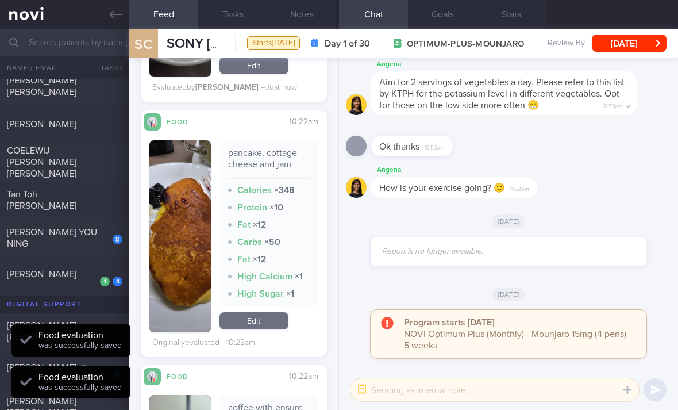
scroll to position [1246, 0]
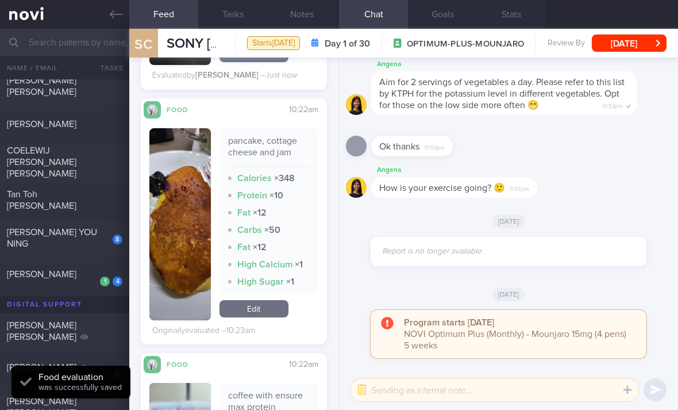
click at [267, 303] on link "Edit" at bounding box center [254, 308] width 69 height 17
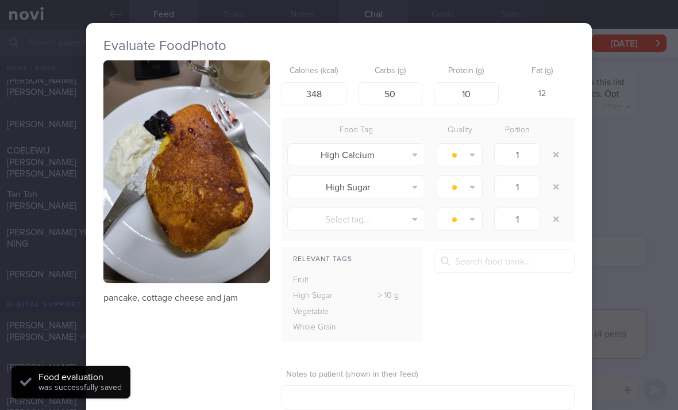
click at [560, 148] on button "button" at bounding box center [556, 154] width 21 height 21
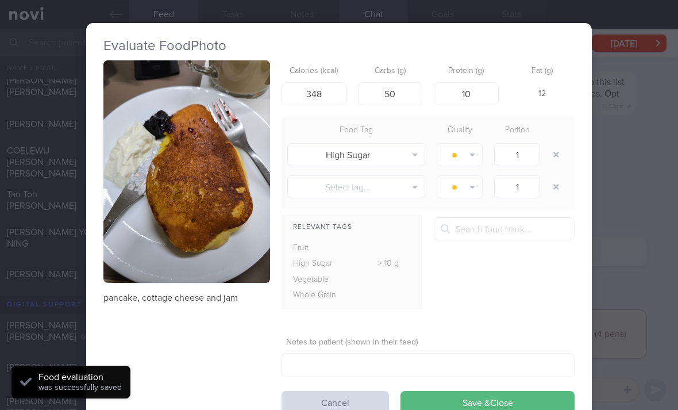
click at [560, 147] on button "button" at bounding box center [556, 154] width 21 height 21
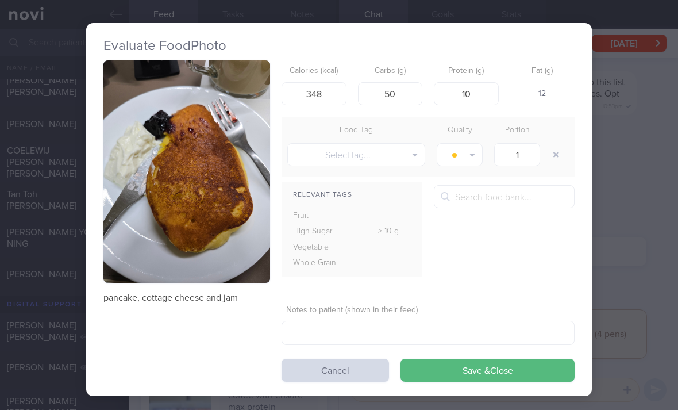
click at [556, 153] on button "button" at bounding box center [556, 154] width 21 height 21
click at [499, 384] on div "Evaluate Food Photo pancake, cottage cheese and jam Calories (kcal) 348 Carbs (…" at bounding box center [339, 209] width 506 height 373
click at [439, 368] on button "Save & Close" at bounding box center [488, 370] width 174 height 23
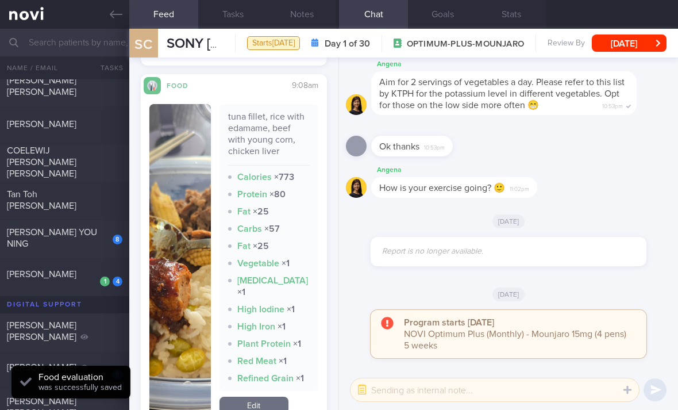
scroll to position [2326, 0]
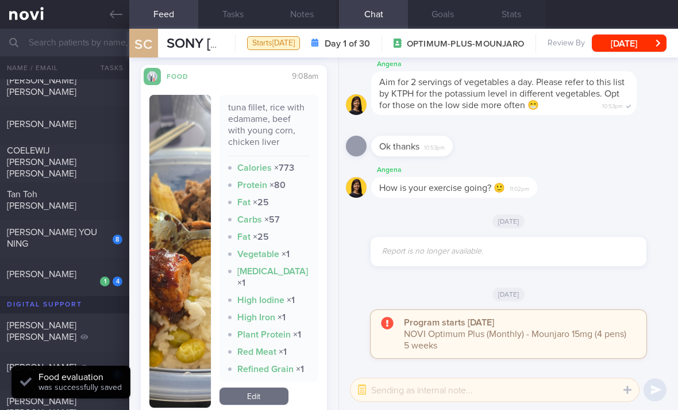
click at [109, 272] on div "4 1" at bounding box center [109, 277] width 25 height 18
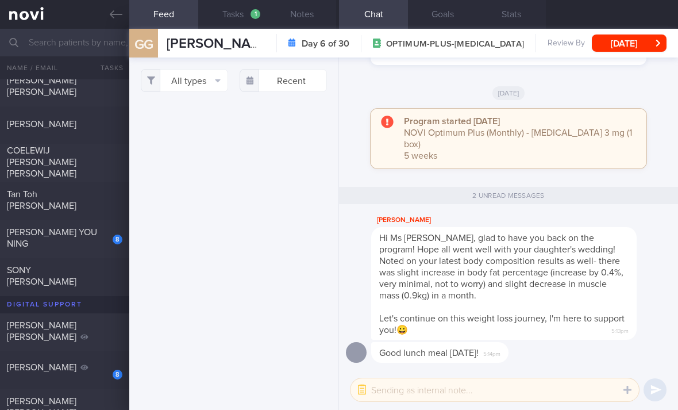
click at [253, 14] on div "1" at bounding box center [256, 14] width 10 height 10
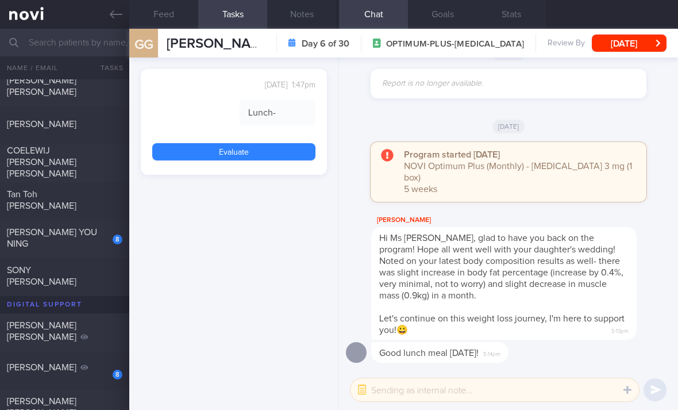
scroll to position [43, 171]
click at [279, 149] on link "Evaluate" at bounding box center [233, 151] width 163 height 17
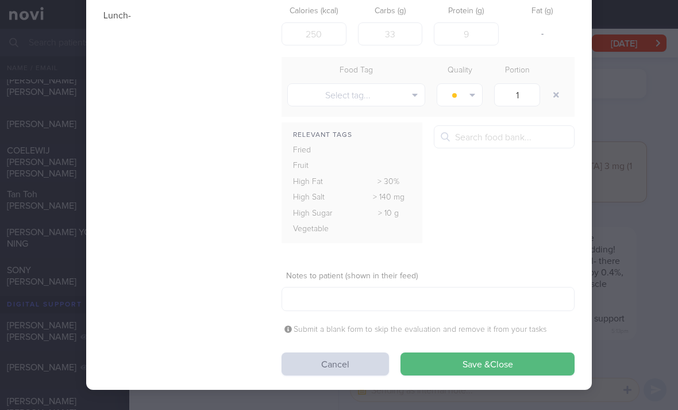
scroll to position [59, 0]
click at [453, 366] on button "Save & Close" at bounding box center [488, 364] width 174 height 23
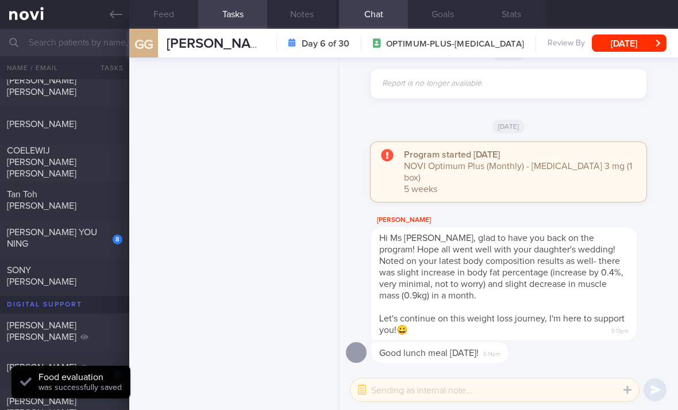
click at [202, 119] on div at bounding box center [234, 233] width 210 height 352
click at [179, 17] on button "Feed" at bounding box center [163, 14] width 69 height 29
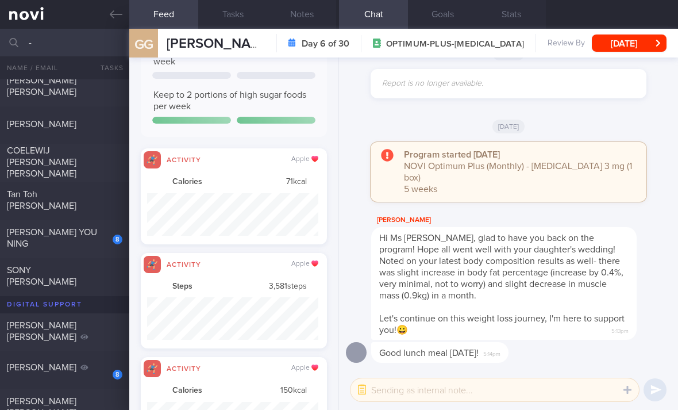
scroll to position [43, 171]
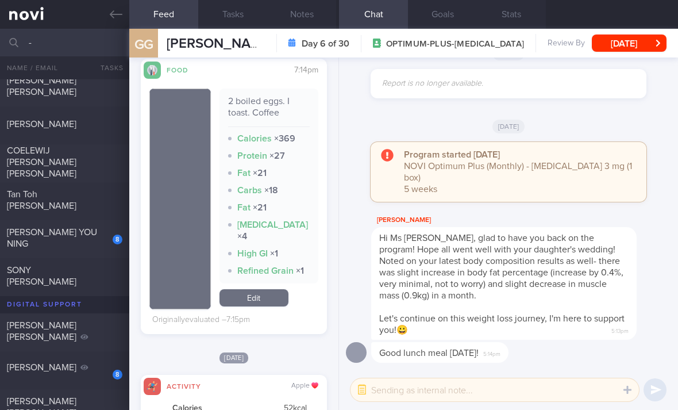
click at [273, 301] on link "Edit" at bounding box center [254, 297] width 69 height 17
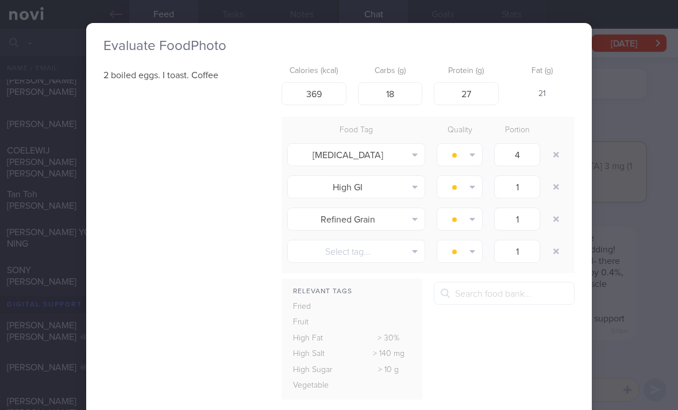
click at [568, 145] on div at bounding box center [557, 154] width 23 height 32
click at [558, 153] on button "button" at bounding box center [556, 154] width 21 height 21
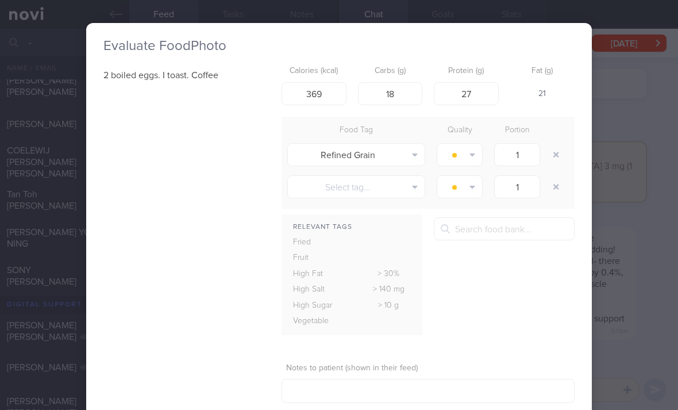
click at [552, 159] on button "button" at bounding box center [556, 154] width 21 height 21
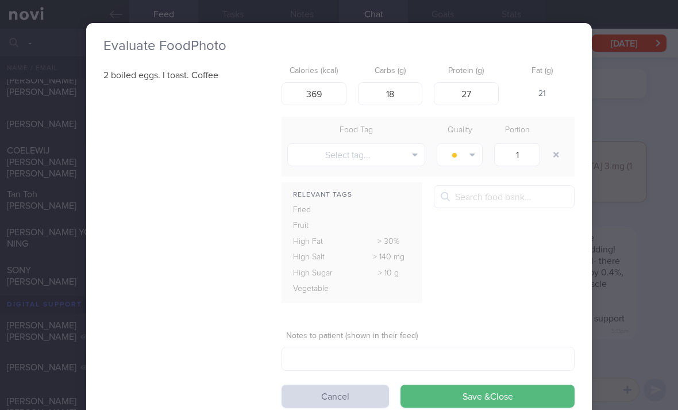
click at [503, 388] on button "Save & Close" at bounding box center [488, 395] width 174 height 23
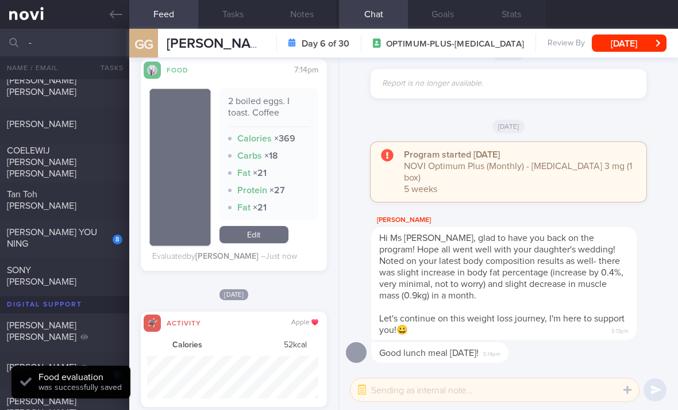
click at [266, 234] on link "Edit" at bounding box center [254, 234] width 69 height 17
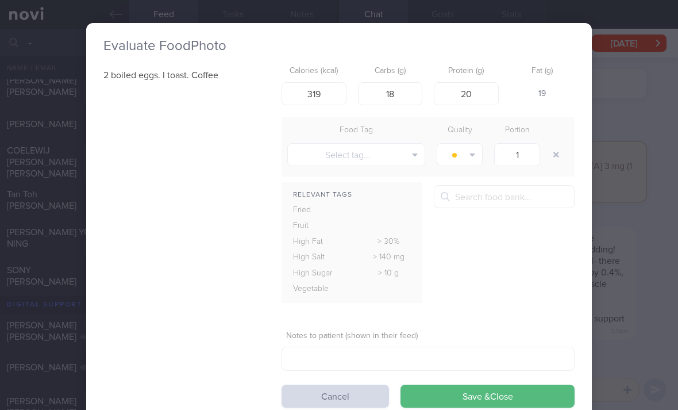
click at [496, 392] on button "Save & Close" at bounding box center [488, 395] width 174 height 23
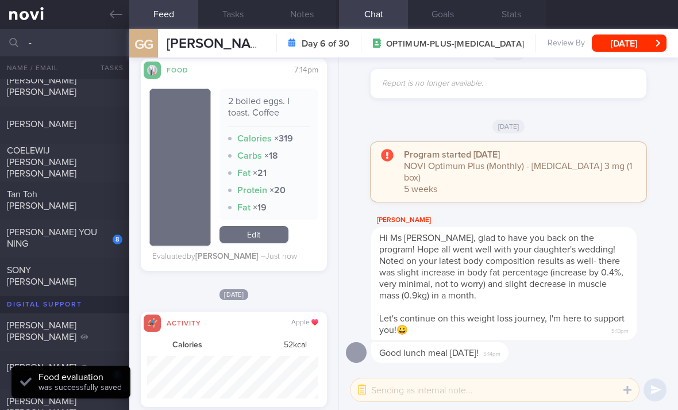
click at [267, 237] on link "Edit" at bounding box center [254, 234] width 69 height 17
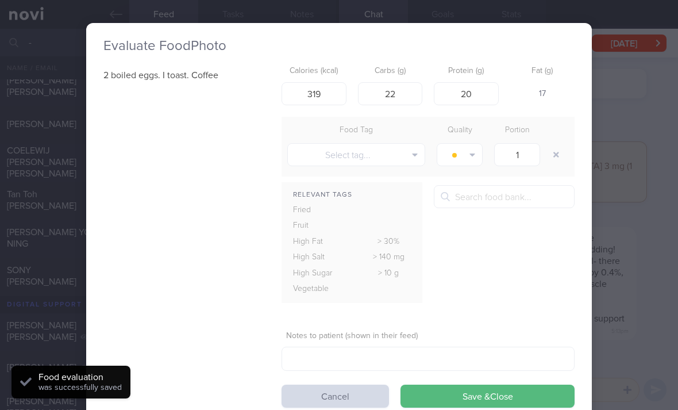
click at [418, 403] on button "Save & Close" at bounding box center [488, 395] width 174 height 23
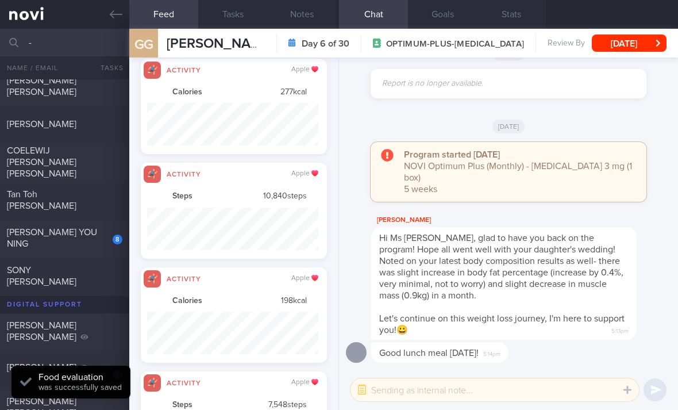
click at [120, 238] on div "8" at bounding box center [118, 239] width 10 height 10
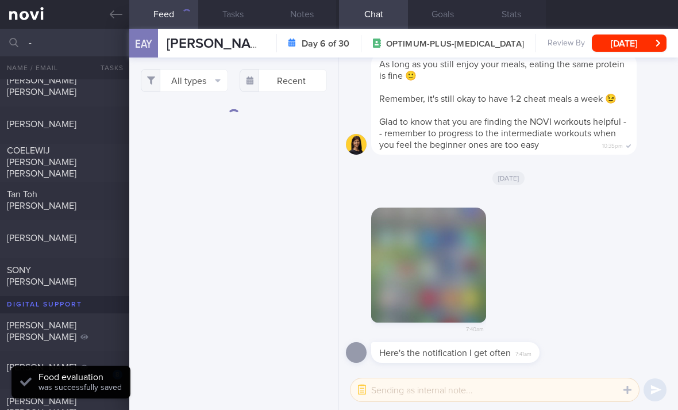
click at [202, 87] on button "All types" at bounding box center [184, 80] width 87 height 23
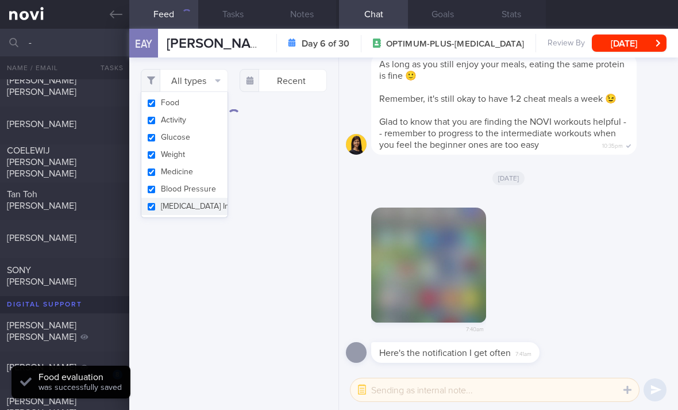
click at [210, 117] on button "Activity" at bounding box center [184, 119] width 86 height 17
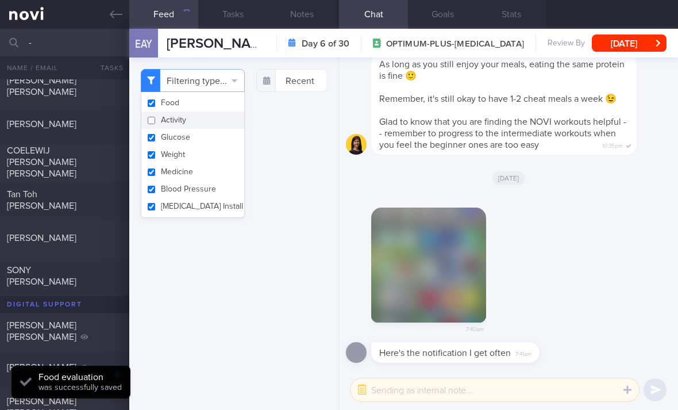
click at [204, 137] on button "Glucose" at bounding box center [192, 137] width 103 height 17
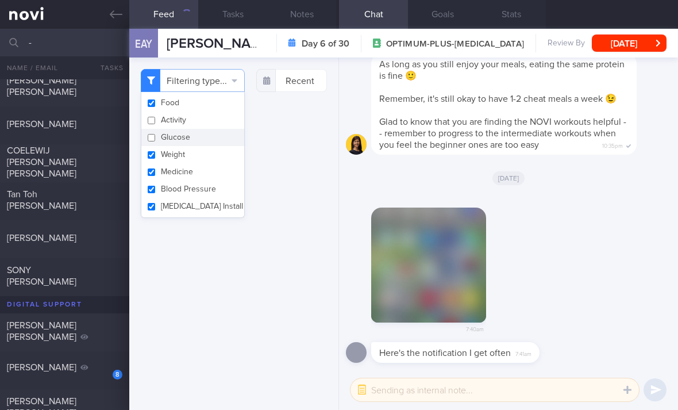
click at [202, 161] on button "Weight" at bounding box center [192, 154] width 103 height 17
click at [203, 175] on button "Medicine" at bounding box center [192, 171] width 103 height 17
click at [205, 192] on button "Blood Pressure" at bounding box center [192, 188] width 103 height 17
click at [202, 211] on button "[MEDICAL_DATA] Install" at bounding box center [192, 206] width 103 height 17
click at [282, 164] on div "Filtering type... Food Activity Glucose Weight Medicine Blood Pressure [MEDICAL…" at bounding box center [233, 233] width 209 height 352
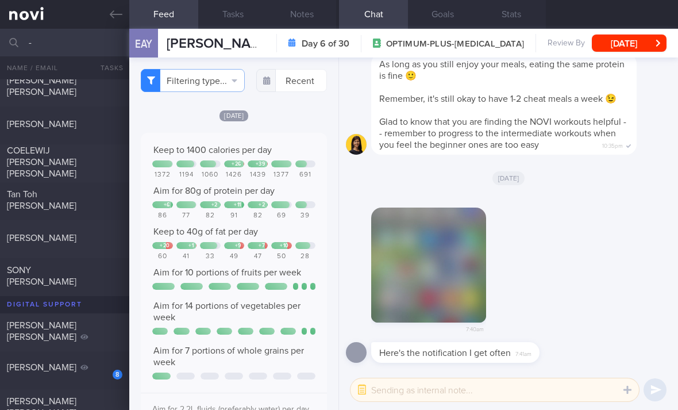
click at [449, 322] on img "button" at bounding box center [428, 264] width 115 height 115
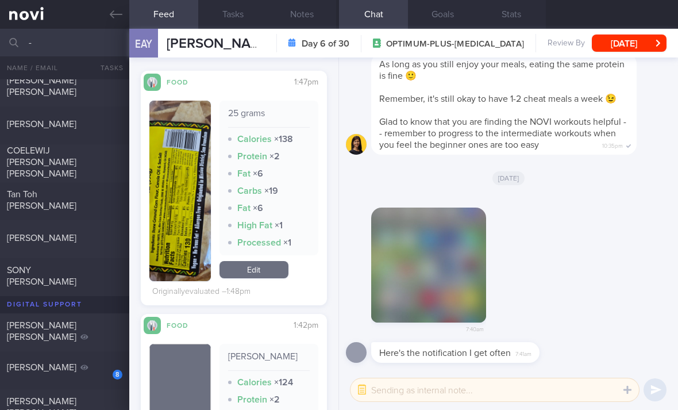
click at [264, 278] on link "Edit" at bounding box center [254, 269] width 69 height 17
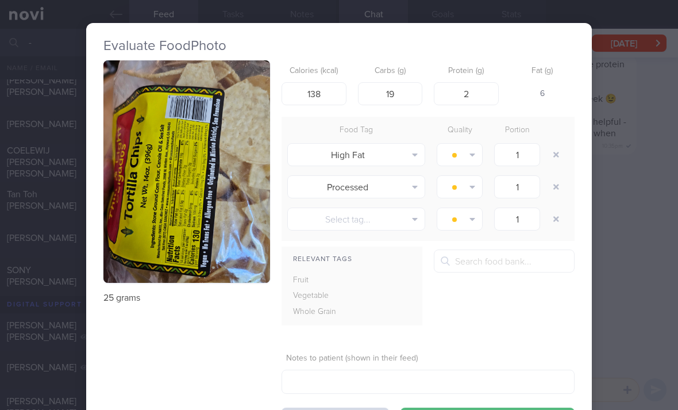
click at [603, 299] on div "Evaluate Food Photo 25 grams Calories (kcal) 138 Carbs (g) 19 Protein (g) 2 Fat…" at bounding box center [339, 205] width 678 height 410
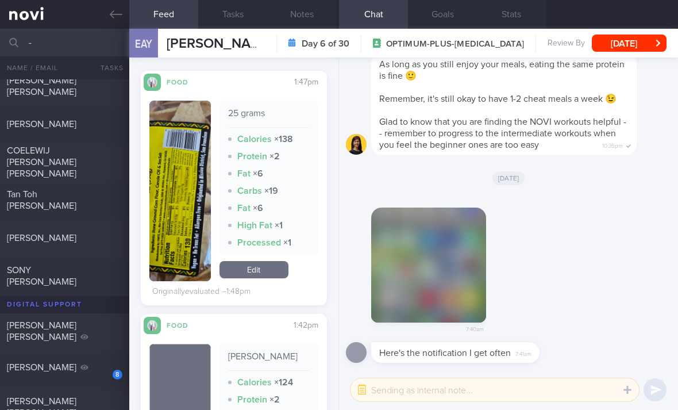
click at [265, 278] on link "Edit" at bounding box center [254, 269] width 69 height 17
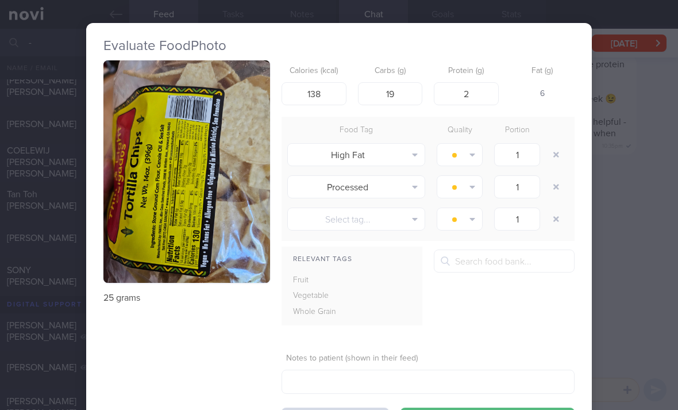
click at [238, 254] on img "button" at bounding box center [186, 171] width 167 height 222
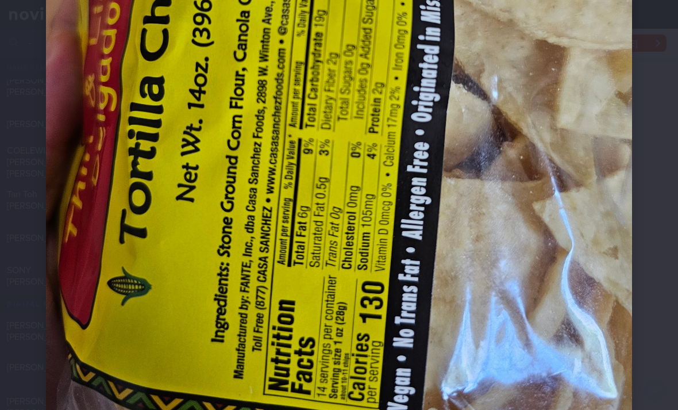
click at [344, 223] on img at bounding box center [339, 75] width 586 height 781
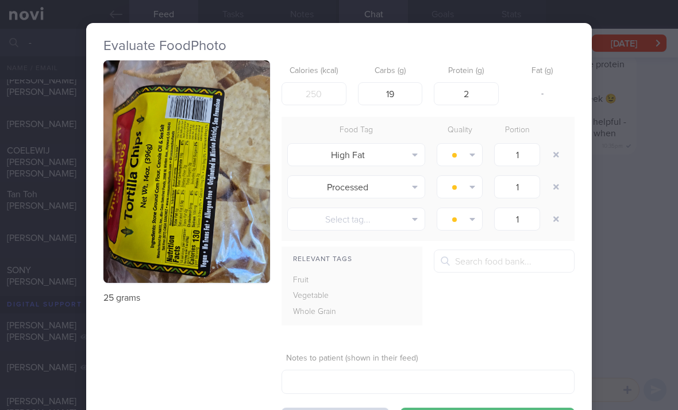
click at [225, 221] on img "button" at bounding box center [186, 171] width 167 height 222
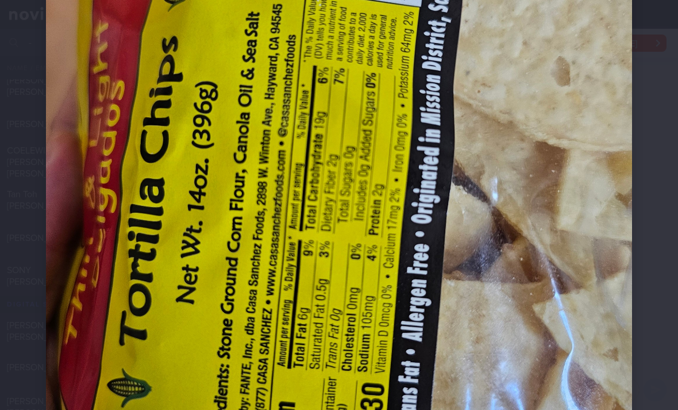
scroll to position [261, 0]
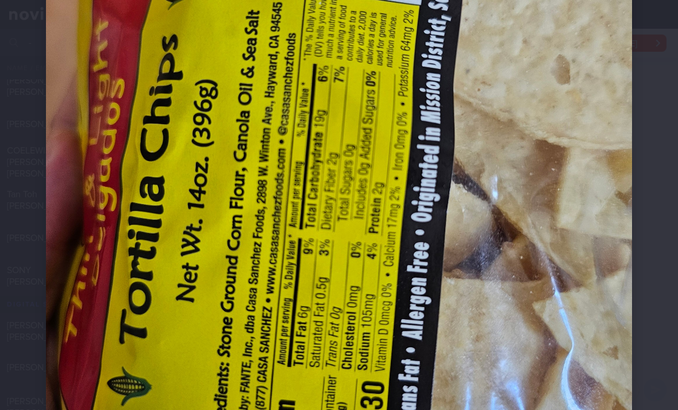
click at [401, 179] on img at bounding box center [339, 175] width 586 height 781
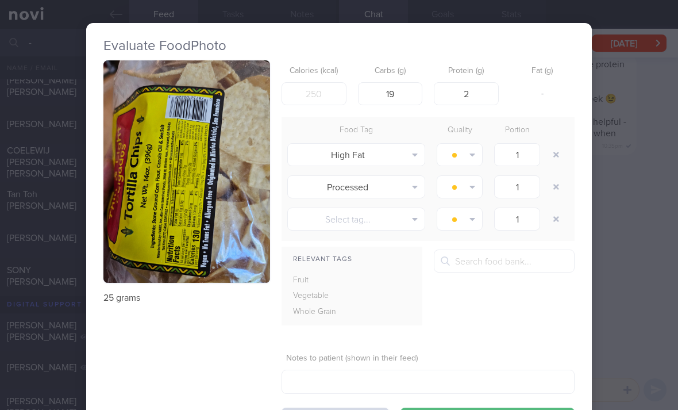
click at [559, 152] on icon "button" at bounding box center [556, 155] width 6 height 8
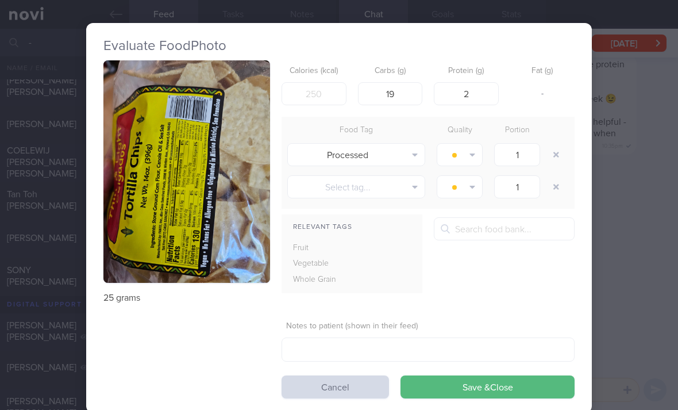
click at [559, 152] on icon "button" at bounding box center [556, 155] width 6 height 8
click at [556, 151] on button "button" at bounding box center [556, 154] width 21 height 21
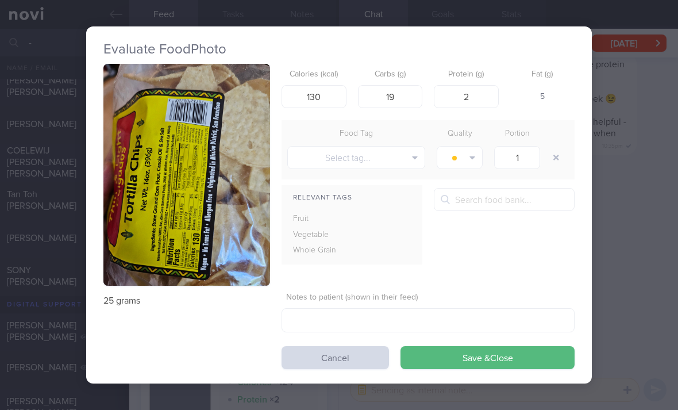
click at [470, 375] on div "Evaluate Food Photo 25 grams Calories (kcal) 130 Carbs (g) 19 Protein (g) 2 Fat…" at bounding box center [339, 204] width 506 height 357
click at [470, 374] on div "Evaluate Food Photo 25 grams Calories (kcal) 130 Carbs (g) 19 Protein (g) 2 Fat…" at bounding box center [339, 204] width 506 height 357
click at [476, 360] on button "Save & Close" at bounding box center [488, 357] width 174 height 23
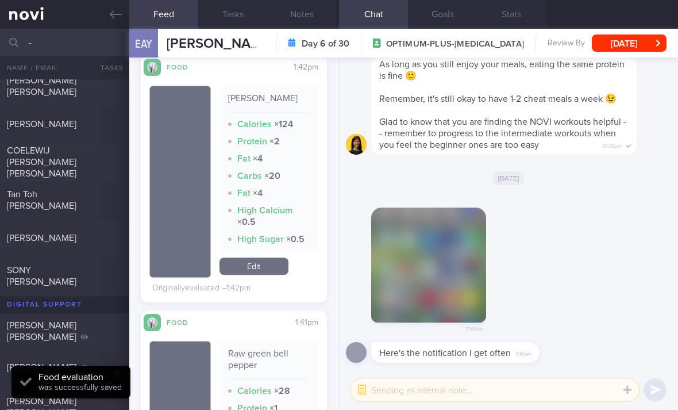
scroll to position [587, 0]
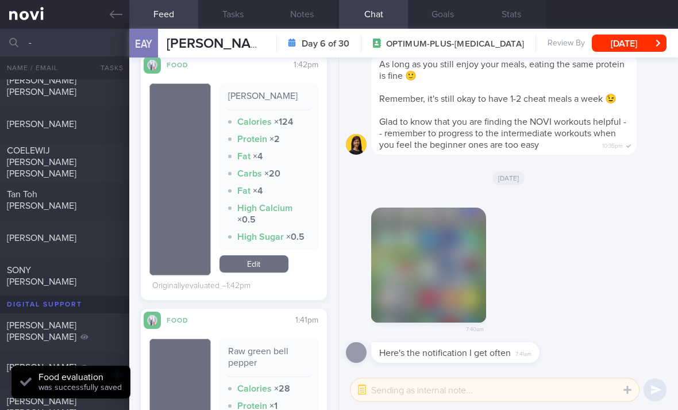
click at [257, 272] on link "Edit" at bounding box center [254, 263] width 69 height 17
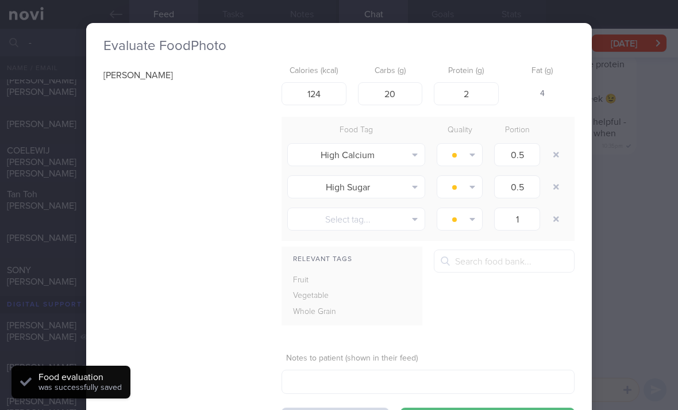
click at [556, 147] on button "button" at bounding box center [556, 154] width 21 height 21
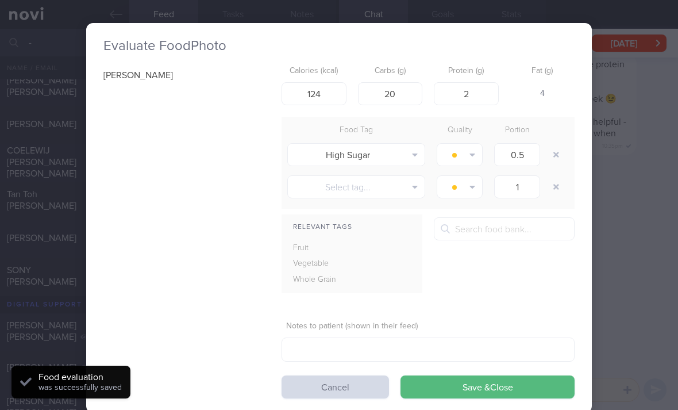
click at [555, 147] on button "button" at bounding box center [556, 154] width 21 height 21
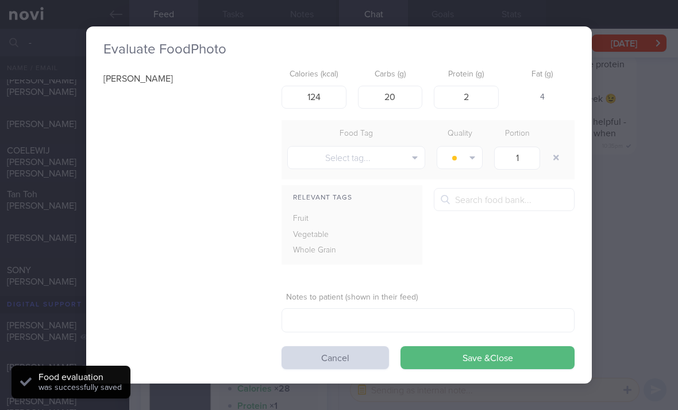
click at [548, 153] on button "button" at bounding box center [556, 157] width 21 height 21
click at [481, 351] on button "Save & Close" at bounding box center [488, 357] width 174 height 23
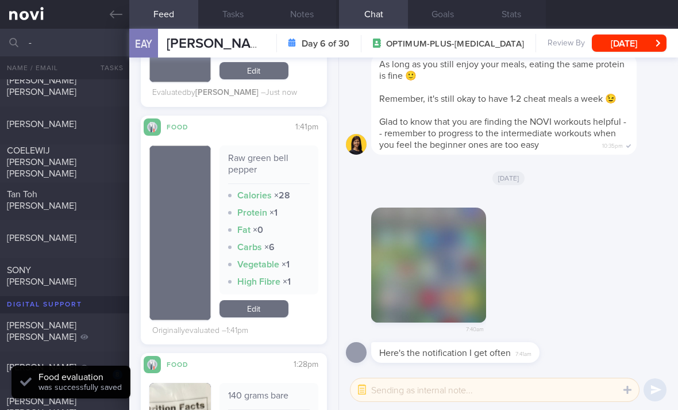
scroll to position [728, 0]
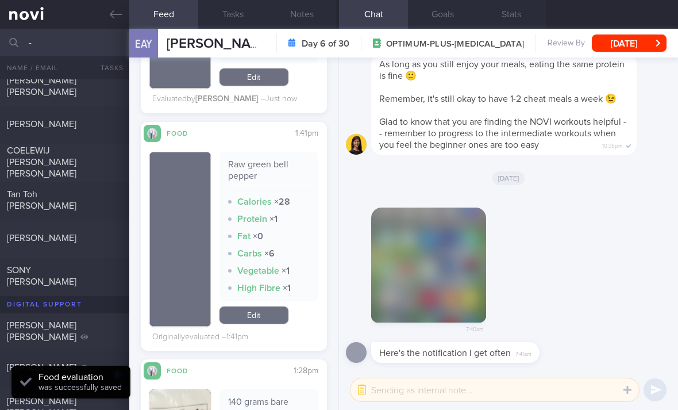
click at [265, 324] on link "Edit" at bounding box center [254, 314] width 69 height 17
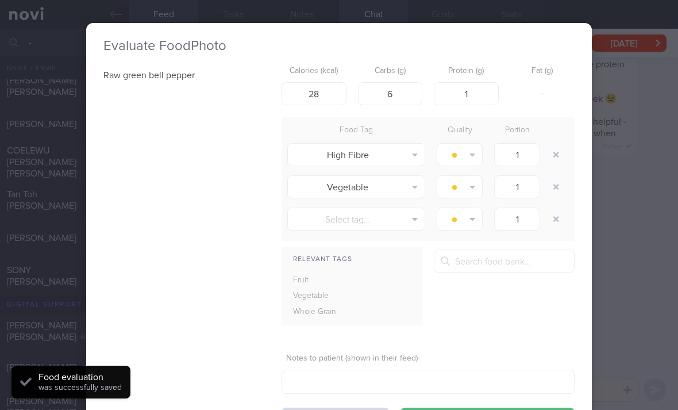
click at [560, 158] on button "button" at bounding box center [556, 154] width 21 height 21
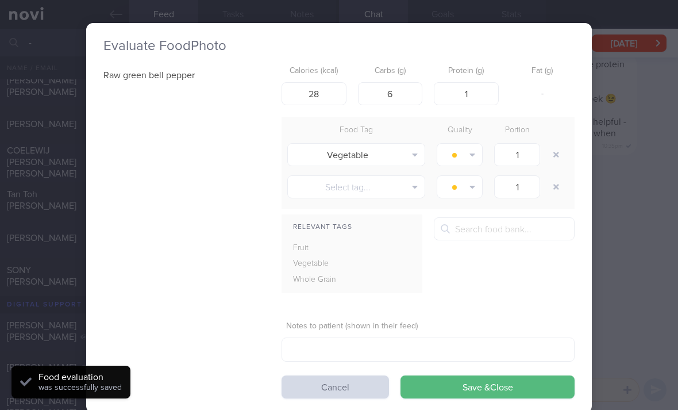
click at [560, 158] on button "button" at bounding box center [556, 154] width 21 height 21
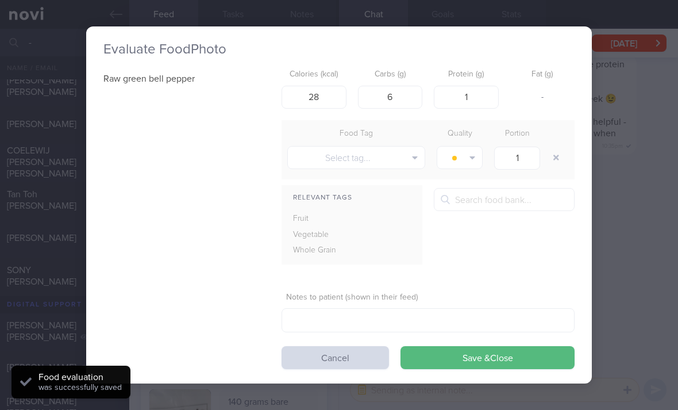
click at [553, 159] on button "button" at bounding box center [556, 157] width 21 height 21
click at [490, 358] on button "Save & Close" at bounding box center [488, 357] width 174 height 23
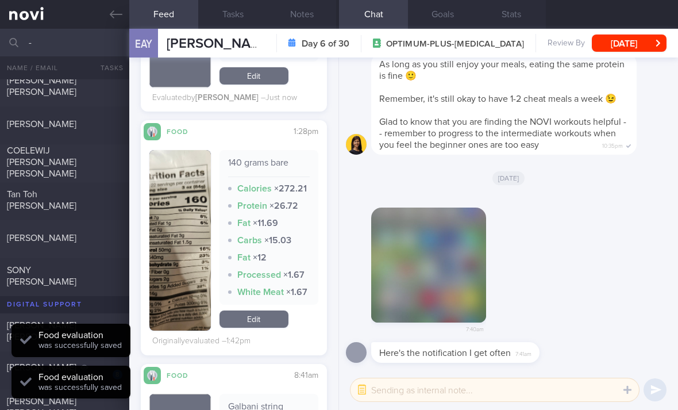
scroll to position [934, 0]
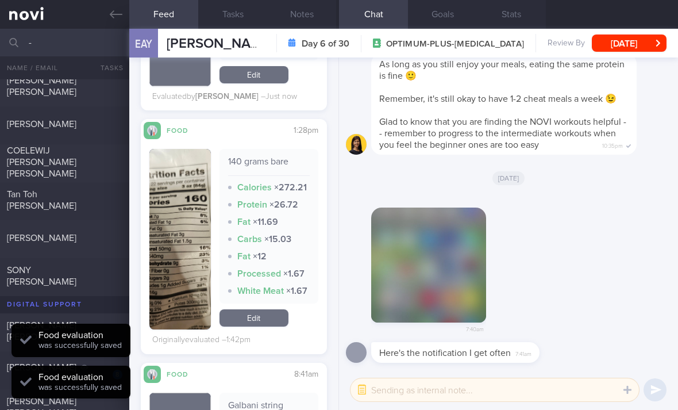
click at [262, 326] on link "Edit" at bounding box center [254, 317] width 69 height 17
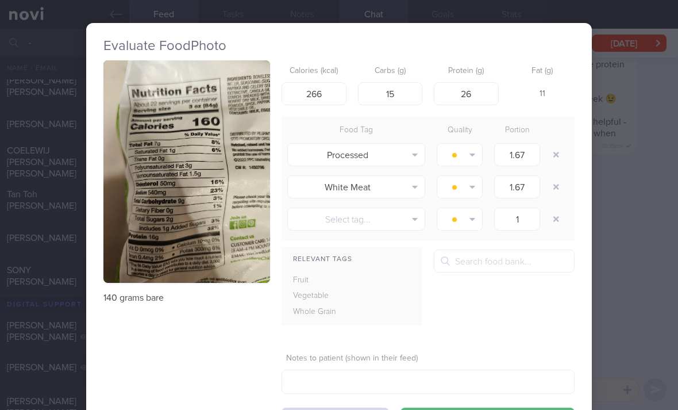
click at [557, 145] on button "button" at bounding box center [556, 154] width 21 height 21
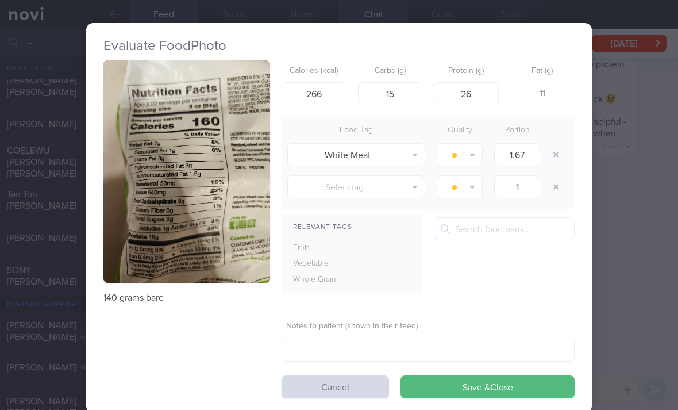
click at [557, 145] on button "button" at bounding box center [556, 154] width 21 height 21
click at [557, 152] on button "button" at bounding box center [556, 154] width 21 height 21
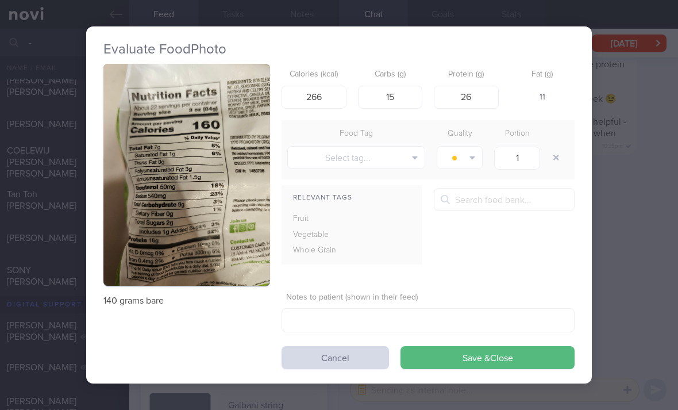
click at [485, 357] on button "Save & Close" at bounding box center [488, 357] width 174 height 23
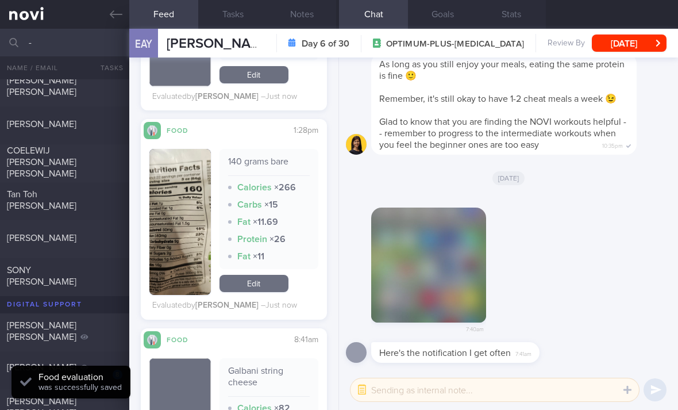
click at [478, 322] on img "button" at bounding box center [428, 264] width 115 height 115
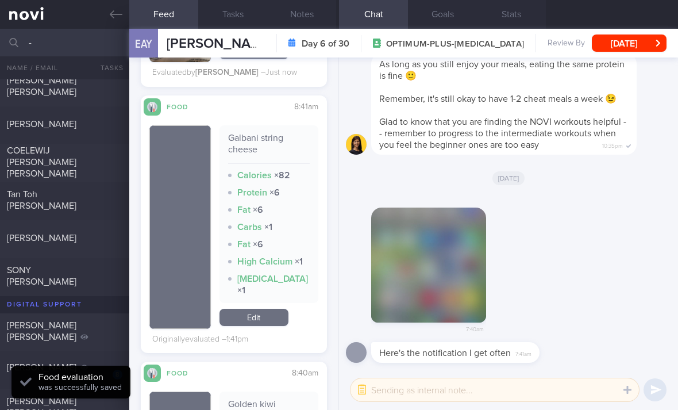
scroll to position [1179, 0]
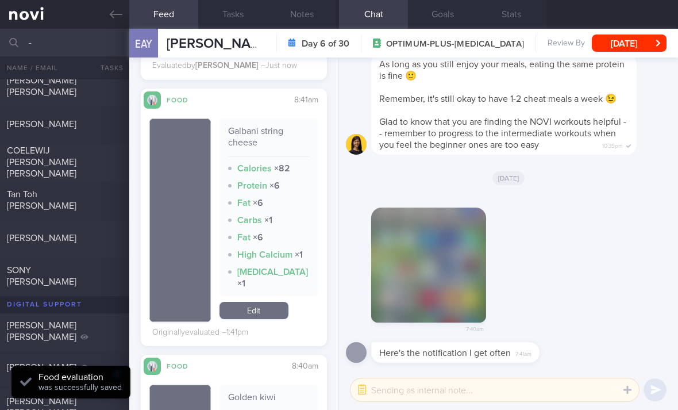
click at [277, 313] on link "Edit" at bounding box center [254, 310] width 69 height 17
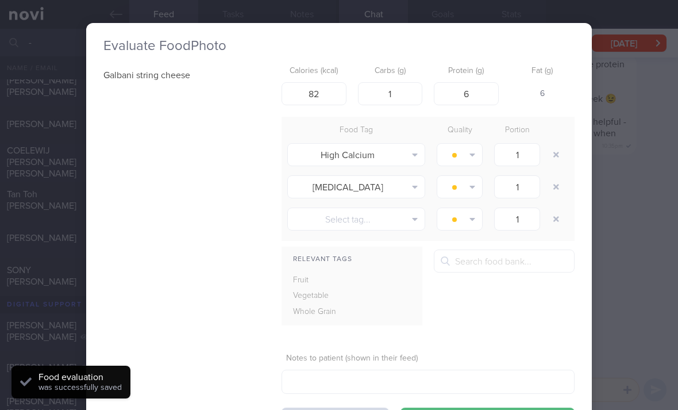
click at [556, 148] on button "button" at bounding box center [556, 154] width 21 height 21
click at [556, 147] on button "button" at bounding box center [556, 154] width 21 height 21
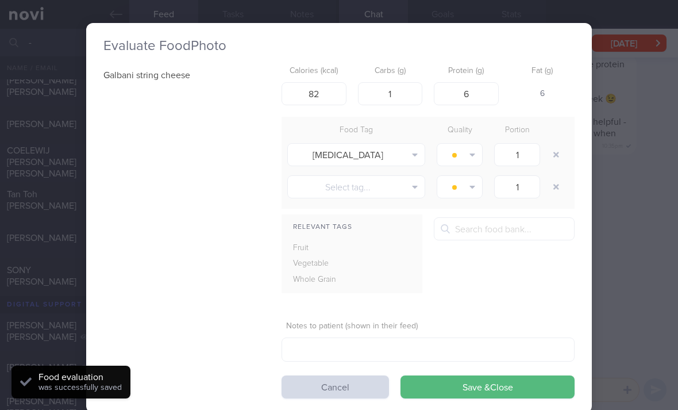
click at [555, 155] on button "button" at bounding box center [556, 154] width 21 height 21
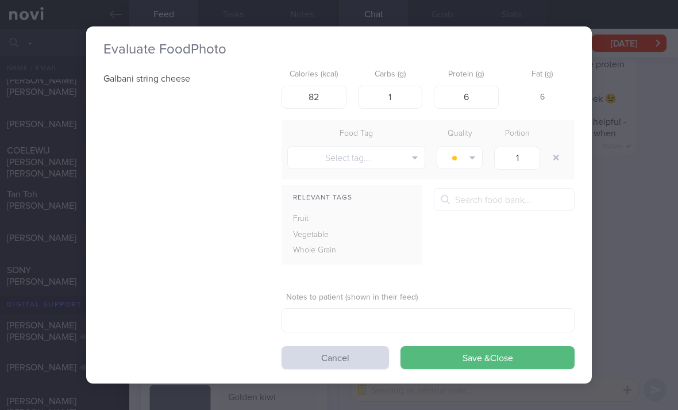
click at [456, 353] on button "Save & Close" at bounding box center [488, 357] width 174 height 23
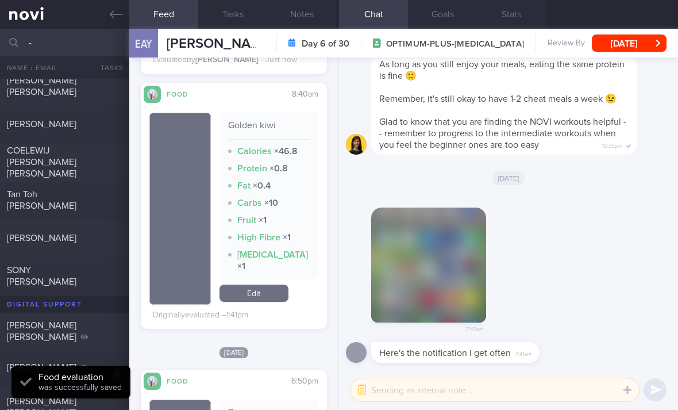
scroll to position [1396, 0]
click at [271, 299] on link "Edit" at bounding box center [254, 292] width 69 height 17
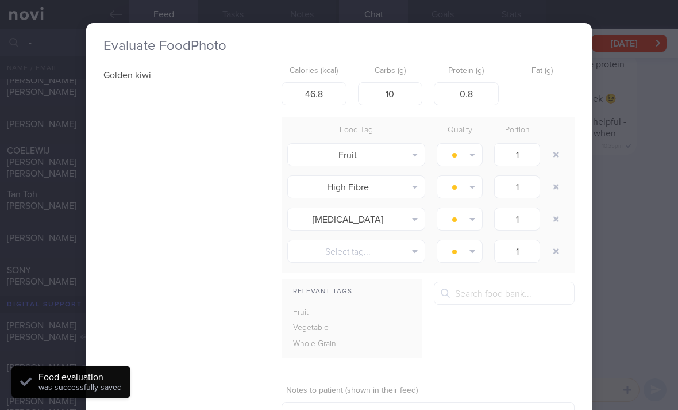
click at [552, 157] on button "button" at bounding box center [556, 154] width 21 height 21
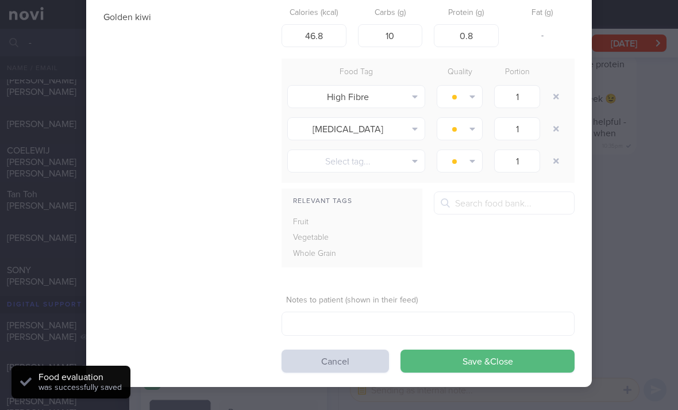
scroll to position [56, -1]
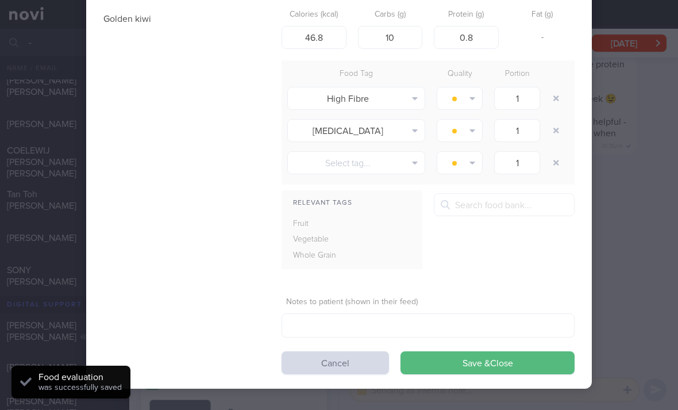
click at [330, 355] on button "Cancel" at bounding box center [335, 362] width 107 height 23
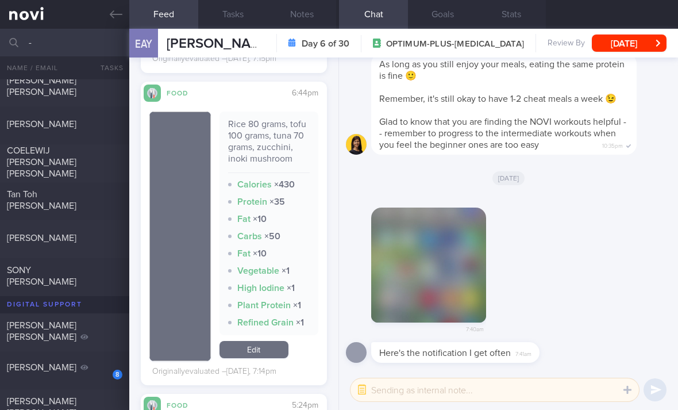
scroll to position [1932, 0]
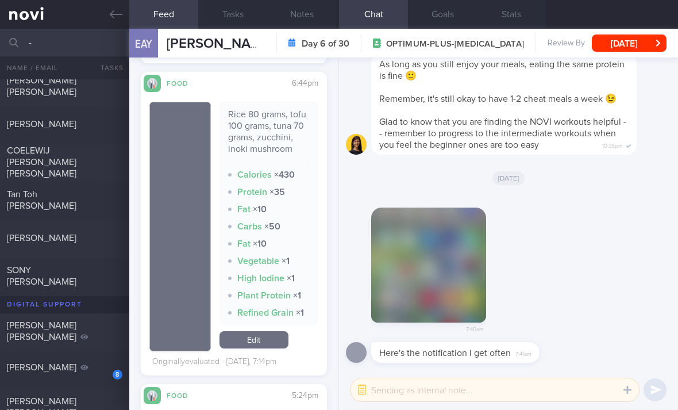
click at [269, 344] on link "Edit" at bounding box center [254, 339] width 69 height 17
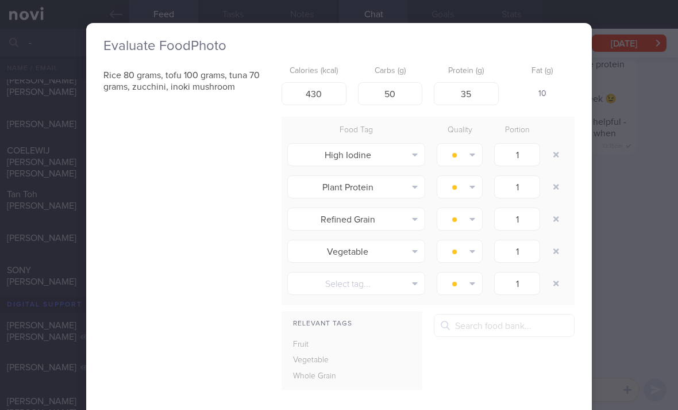
click at [556, 160] on button "button" at bounding box center [556, 154] width 21 height 21
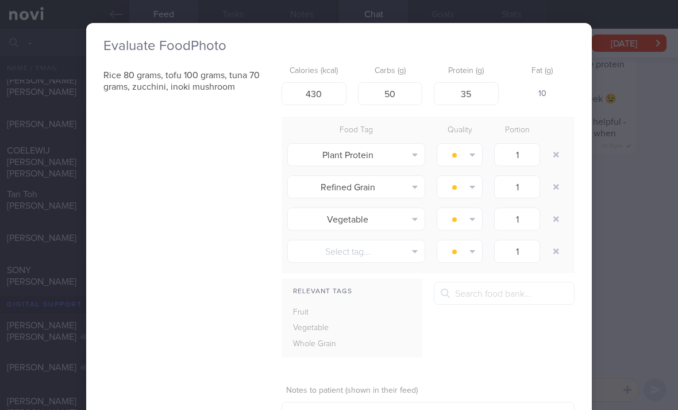
click at [556, 159] on button "button" at bounding box center [556, 154] width 21 height 21
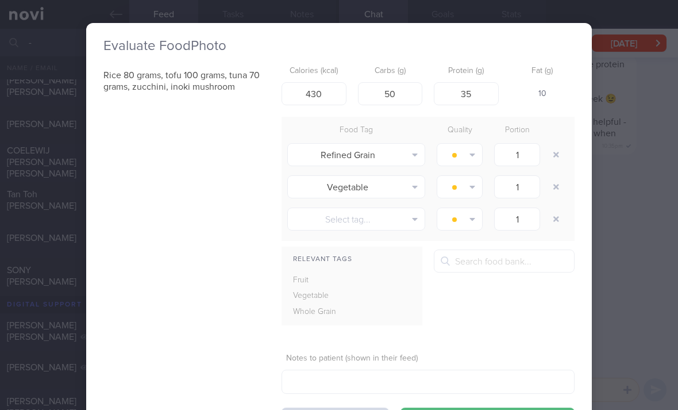
click at [553, 159] on button "button" at bounding box center [556, 154] width 21 height 21
click at [552, 159] on button "button" at bounding box center [556, 154] width 21 height 21
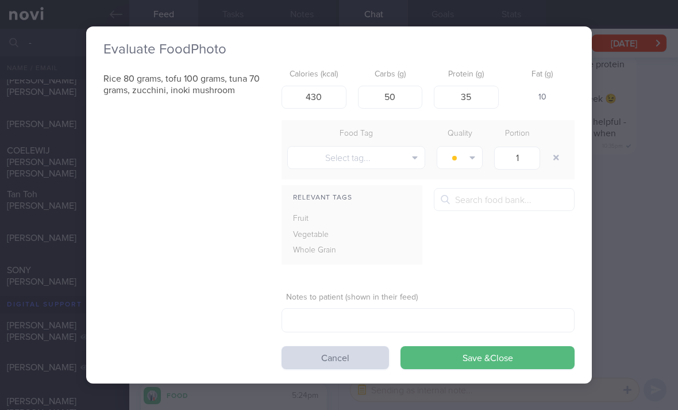
click at [553, 157] on button "button" at bounding box center [556, 157] width 21 height 21
click at [464, 367] on button "Save & Close" at bounding box center [488, 357] width 174 height 23
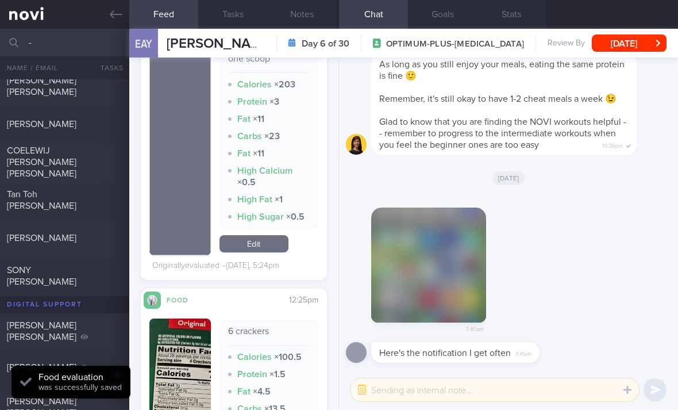
scroll to position [2235, 0]
click at [283, 322] on div "6 crackers Calories × 100.5 Protein × 1.5 Fat × 4.5 Carbs × 13.5 Fat × 5 Proces…" at bounding box center [269, 401] width 99 height 166
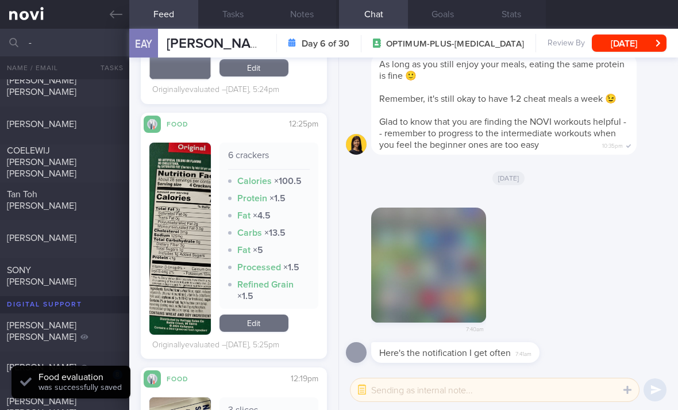
scroll to position [2424, 0]
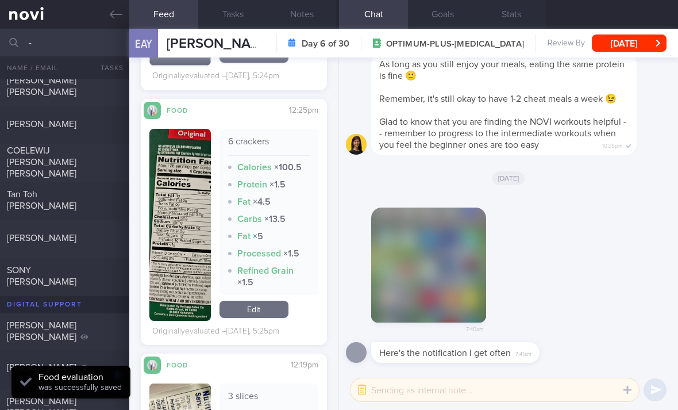
click at [275, 309] on link "Edit" at bounding box center [254, 309] width 69 height 17
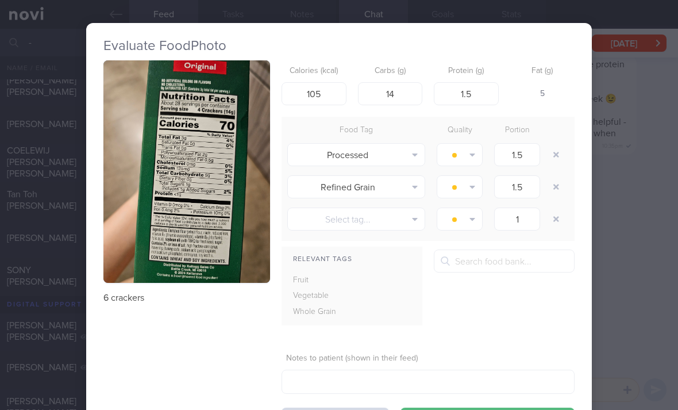
click at [553, 154] on icon "button" at bounding box center [556, 155] width 6 height 8
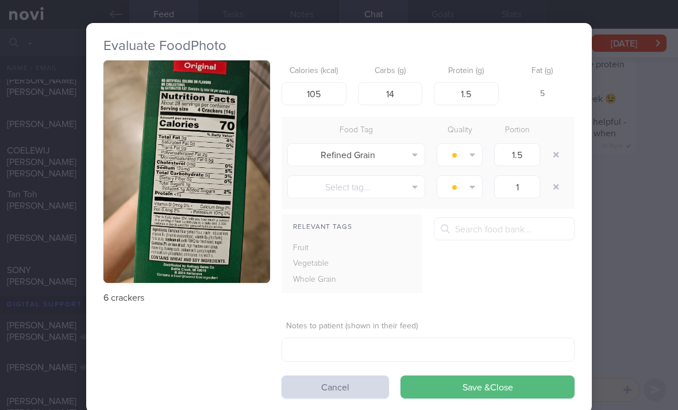
click at [553, 153] on icon "button" at bounding box center [556, 155] width 6 height 8
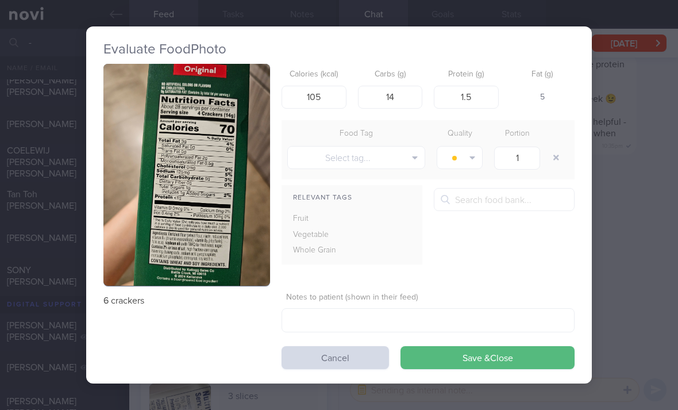
click at [554, 160] on icon "button" at bounding box center [556, 157] width 6 height 8
click at [509, 356] on button "Save & Close" at bounding box center [488, 357] width 174 height 23
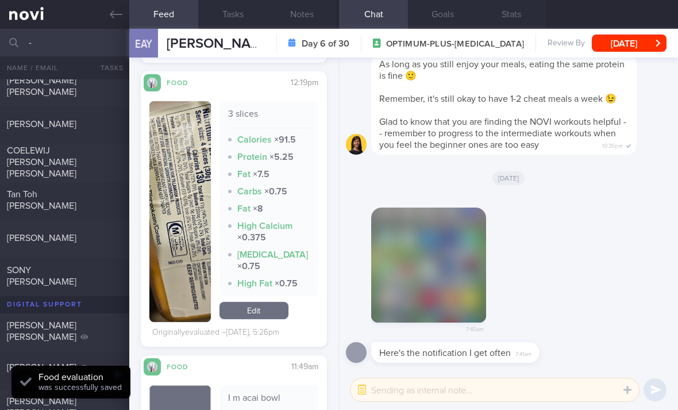
scroll to position [2689, 0]
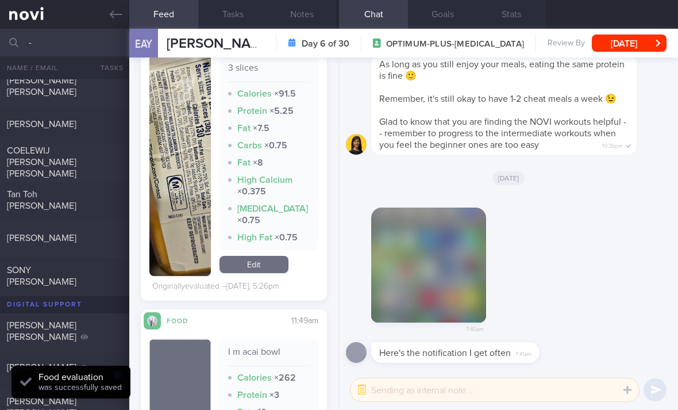
click at [265, 263] on link "Edit" at bounding box center [254, 264] width 69 height 17
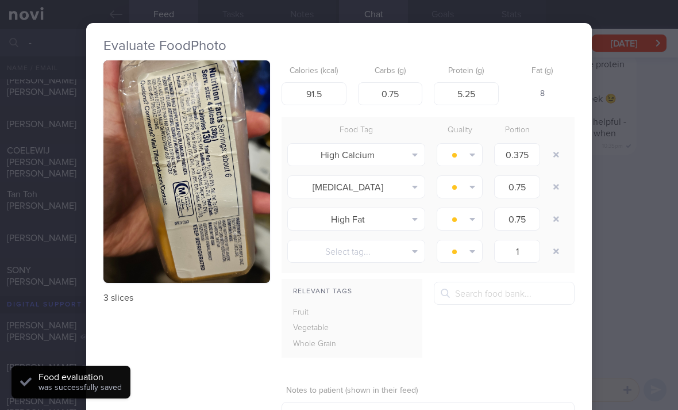
click at [237, 217] on button "button" at bounding box center [186, 171] width 167 height 222
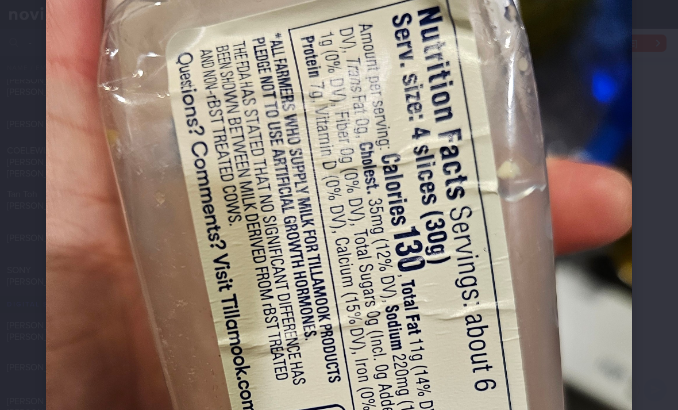
scroll to position [64, 0]
click at [552, 282] on img at bounding box center [339, 372] width 586 height 781
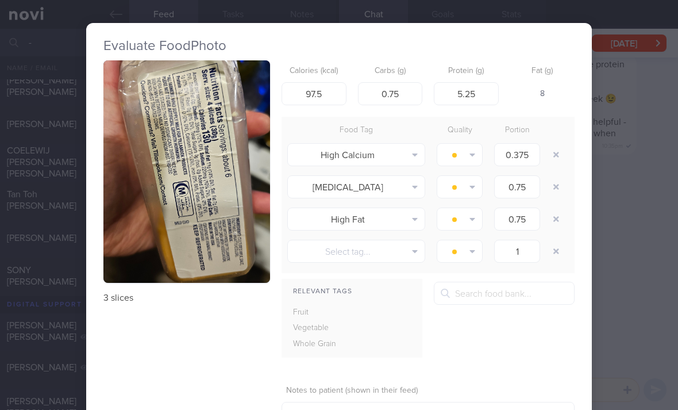
click at [559, 159] on button "button" at bounding box center [556, 154] width 21 height 21
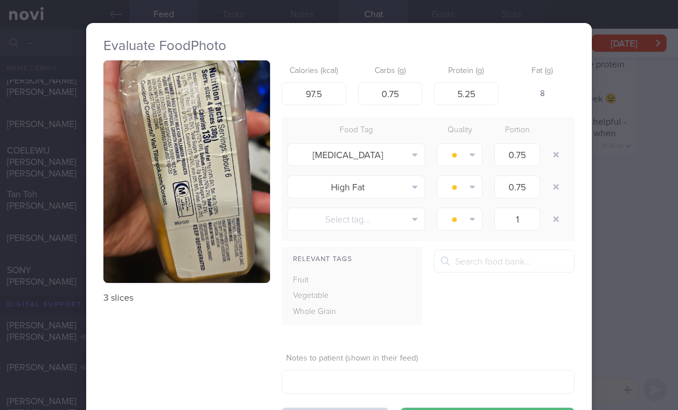
click at [559, 159] on button "button" at bounding box center [556, 154] width 21 height 21
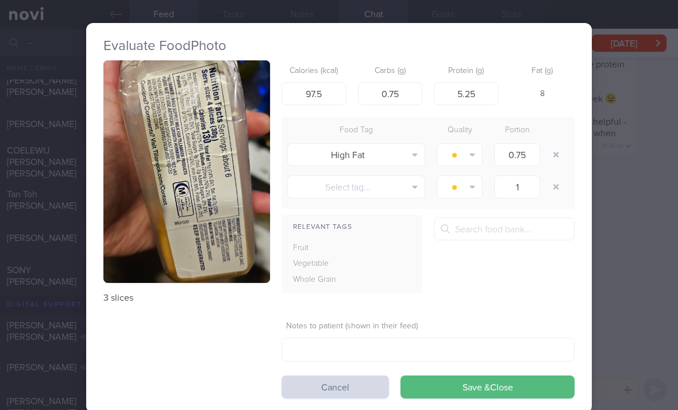
click at [558, 161] on button "button" at bounding box center [556, 154] width 21 height 21
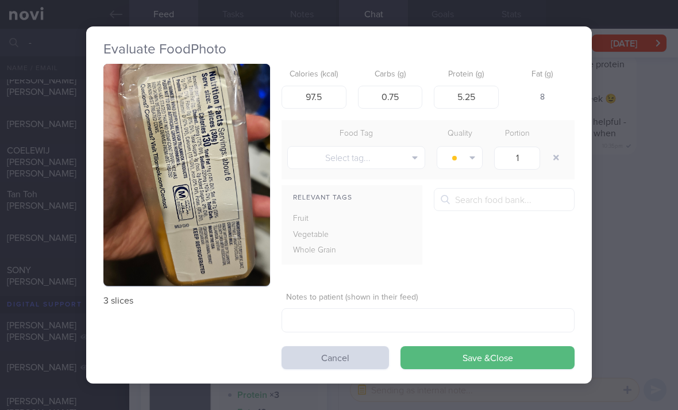
click at [488, 365] on button "Save & Close" at bounding box center [488, 357] width 174 height 23
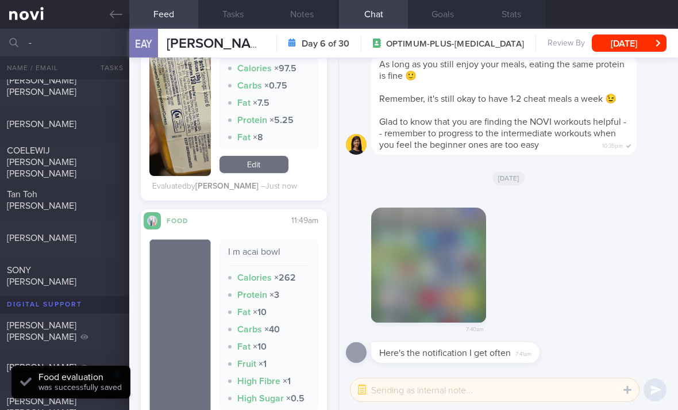
scroll to position [2714, 0]
click at [36, 14] on link at bounding box center [64, 14] width 129 height 29
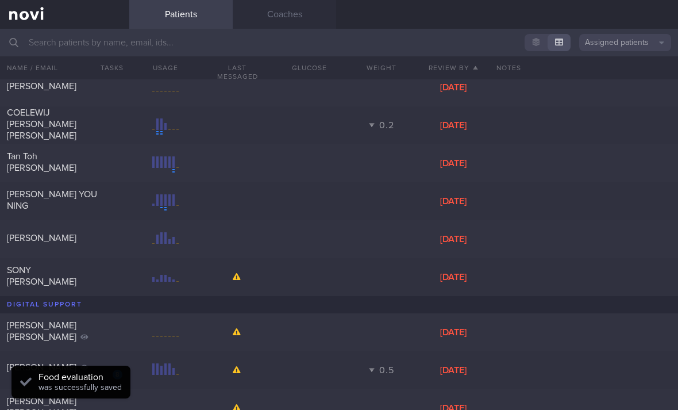
click at [619, 47] on button "Assigned patients" at bounding box center [625, 42] width 92 height 17
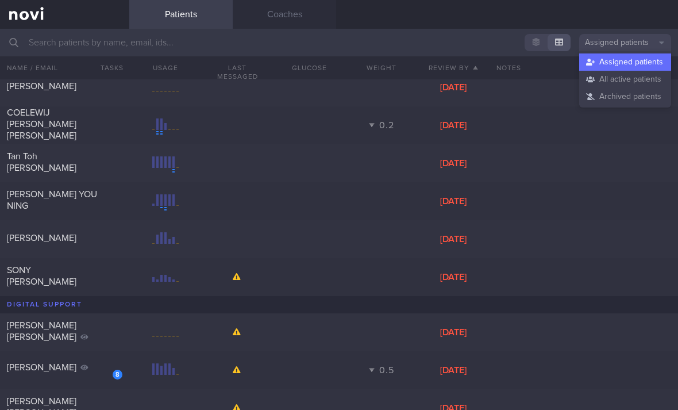
click at [614, 84] on button "All active patients" at bounding box center [625, 79] width 92 height 17
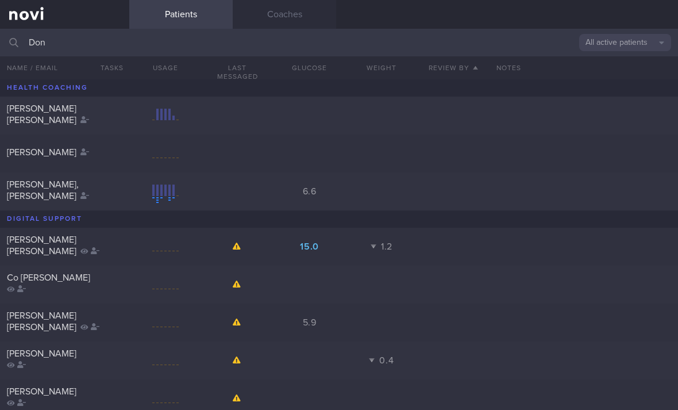
click at [349, 108] on div "[PERSON_NAME] [PERSON_NAME]" at bounding box center [339, 116] width 678 height 38
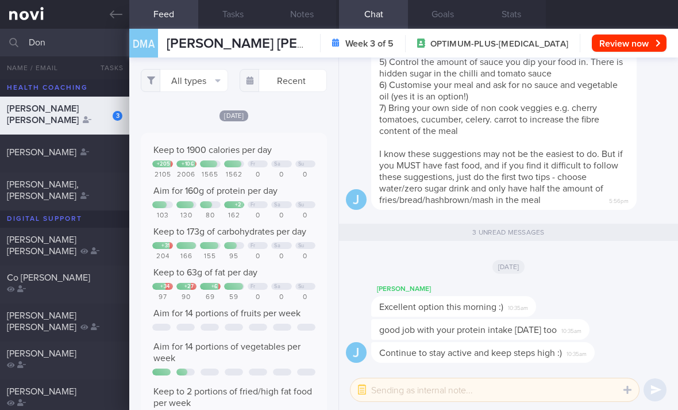
scroll to position [43, 171]
click at [222, 81] on button "All types" at bounding box center [184, 80] width 87 height 23
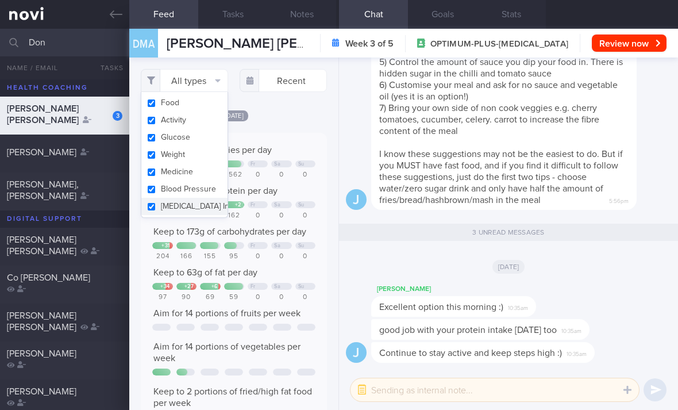
click at [208, 133] on button "Glucose" at bounding box center [184, 137] width 86 height 17
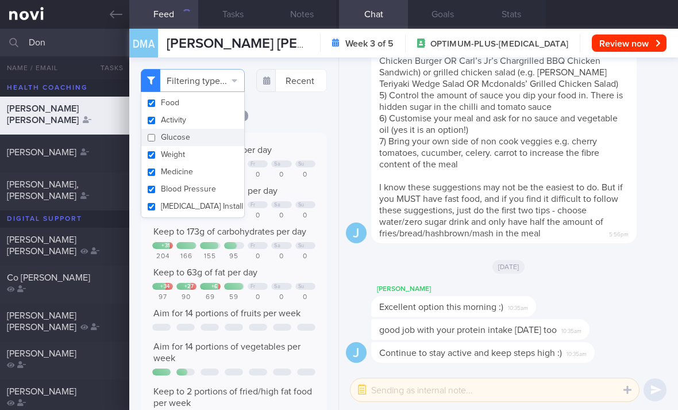
click at [209, 122] on button "Activity" at bounding box center [192, 119] width 103 height 17
click at [209, 156] on button "Weight" at bounding box center [192, 154] width 103 height 17
click at [211, 174] on button "Medicine" at bounding box center [192, 171] width 103 height 17
click at [215, 195] on button "Blood Pressure" at bounding box center [192, 188] width 103 height 17
click at [215, 212] on button "[MEDICAL_DATA] Install" at bounding box center [192, 206] width 103 height 17
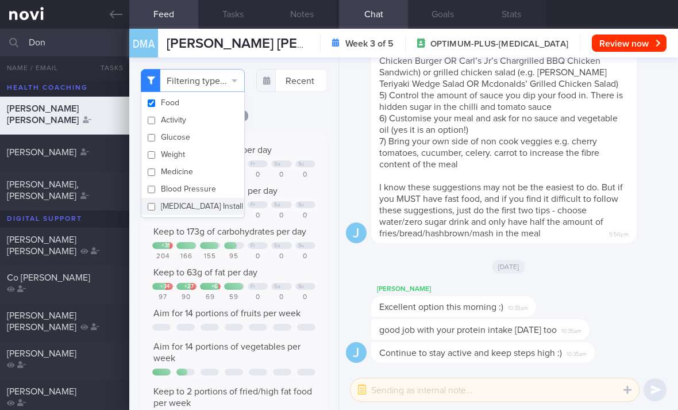
click at [301, 120] on div "Filtering type... Food Activity Glucose Weight Medicine Blood Pressure [MEDICAL…" at bounding box center [233, 233] width 209 height 352
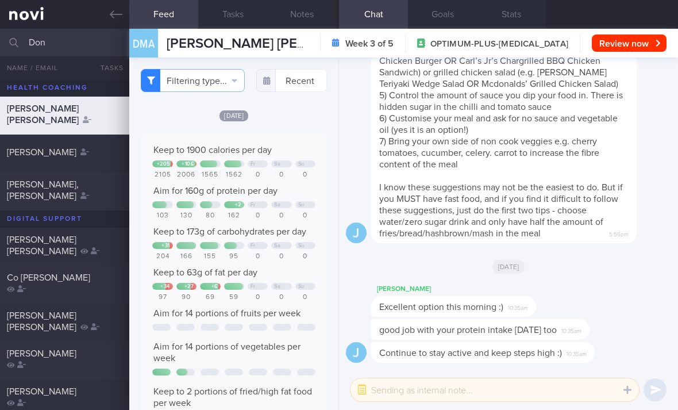
click at [272, 279] on div "Keep to 1900 calories per day + 205 + 106 Fr Sa Su 2105 2006 1565 1562 0 0 0 Ai…" at bounding box center [233, 283] width 163 height 278
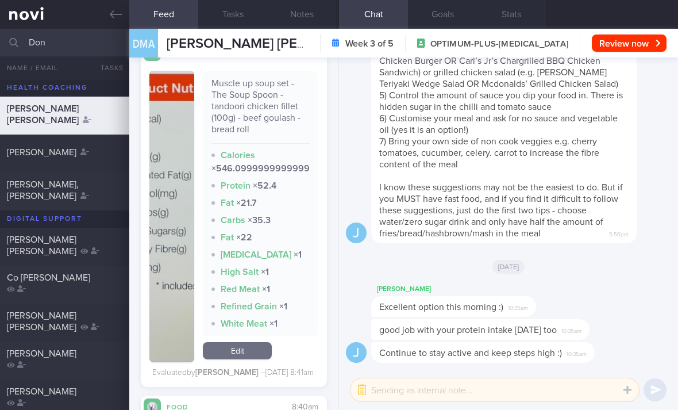
scroll to position [405, 0]
click at [250, 359] on link "Edit" at bounding box center [237, 349] width 69 height 17
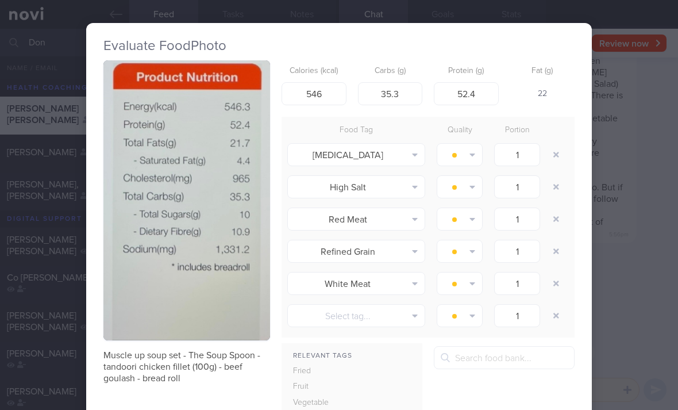
click at [559, 149] on button "button" at bounding box center [556, 154] width 21 height 21
click at [559, 151] on icon "button" at bounding box center [556, 155] width 6 height 8
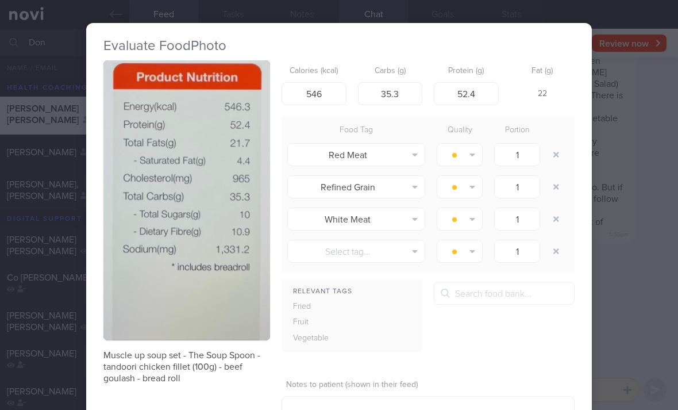
click at [556, 153] on button "button" at bounding box center [556, 154] width 21 height 21
click at [555, 152] on button "button" at bounding box center [556, 154] width 21 height 21
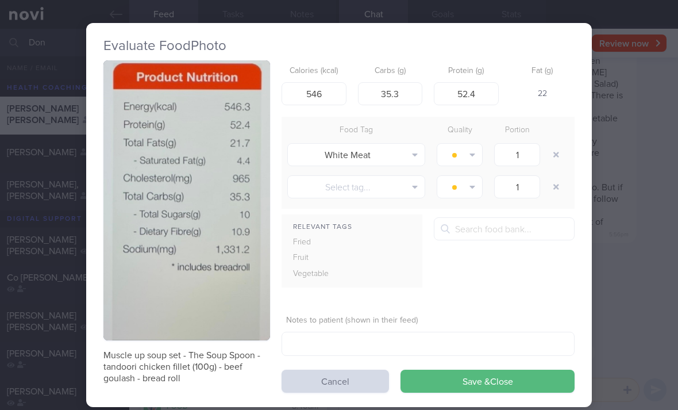
click at [560, 155] on button "button" at bounding box center [556, 154] width 21 height 21
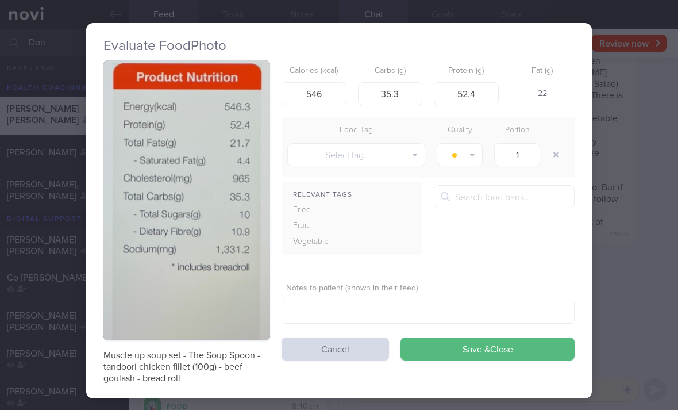
click at [474, 356] on button "Save & Close" at bounding box center [488, 348] width 174 height 23
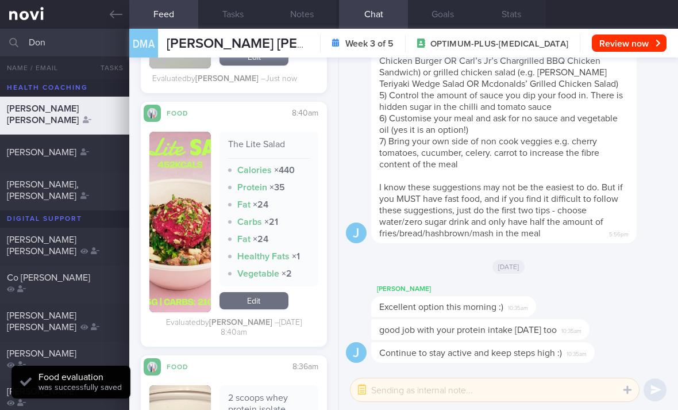
scroll to position [599, 0]
click at [282, 309] on link "Edit" at bounding box center [254, 299] width 69 height 17
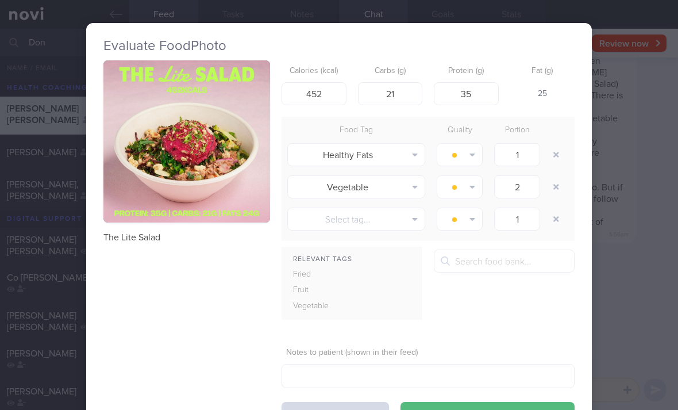
click at [560, 152] on button "button" at bounding box center [556, 154] width 21 height 21
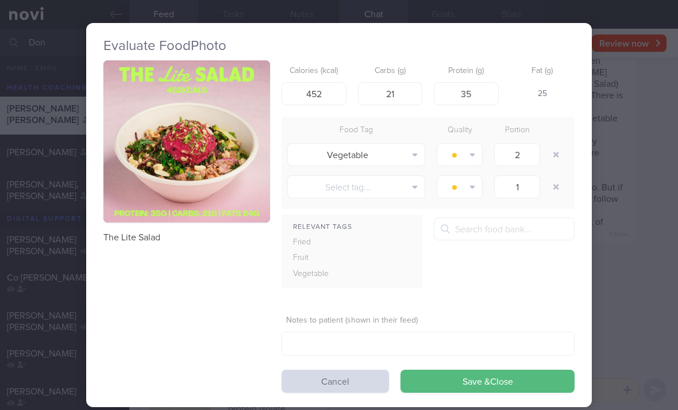
click at [559, 151] on button "button" at bounding box center [556, 154] width 21 height 21
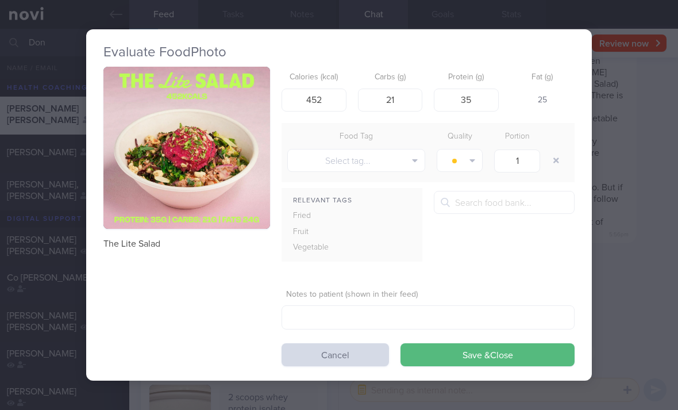
click at [556, 157] on button "button" at bounding box center [556, 160] width 21 height 21
click at [400, 168] on button "Select tag..." at bounding box center [356, 160] width 138 height 23
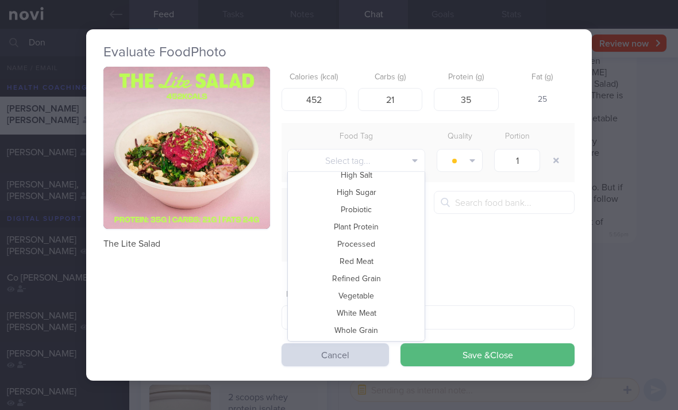
scroll to position [249, 0]
click at [371, 299] on button "Vegetable" at bounding box center [356, 295] width 137 height 17
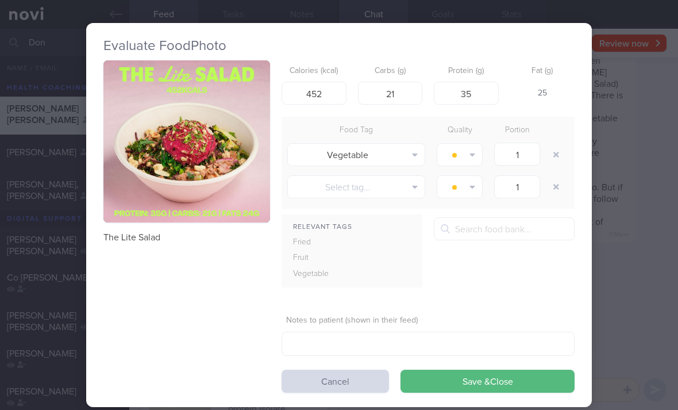
click at [459, 388] on button "Save & Close" at bounding box center [488, 380] width 174 height 23
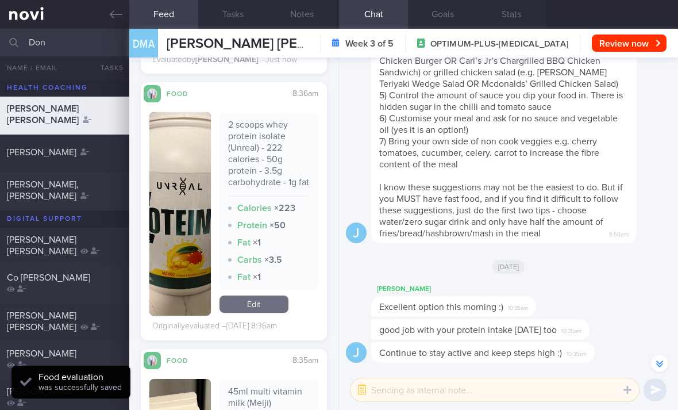
scroll to position [-2, 0]
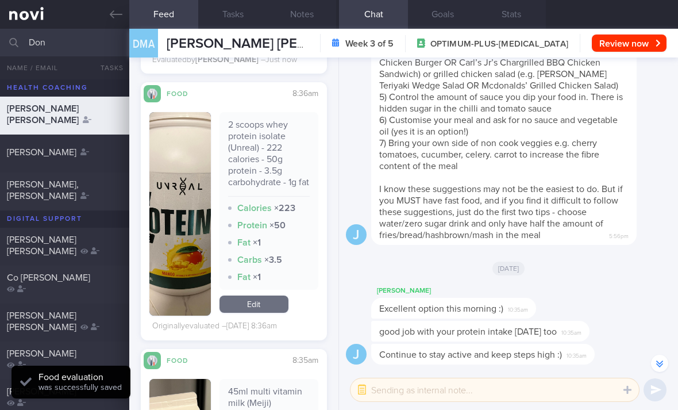
click at [261, 313] on link "Edit" at bounding box center [254, 303] width 69 height 17
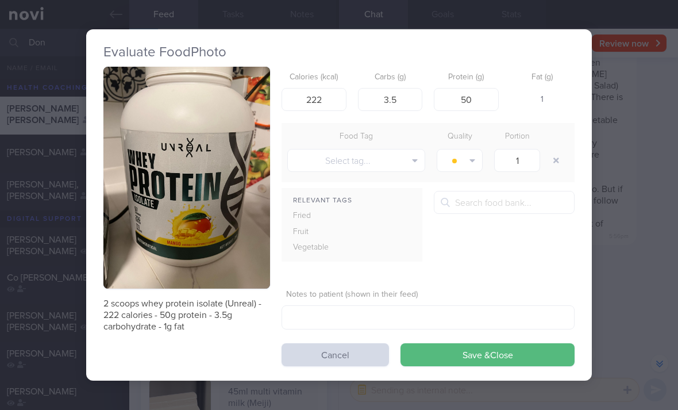
click at [482, 359] on button "Save & Close" at bounding box center [488, 354] width 174 height 23
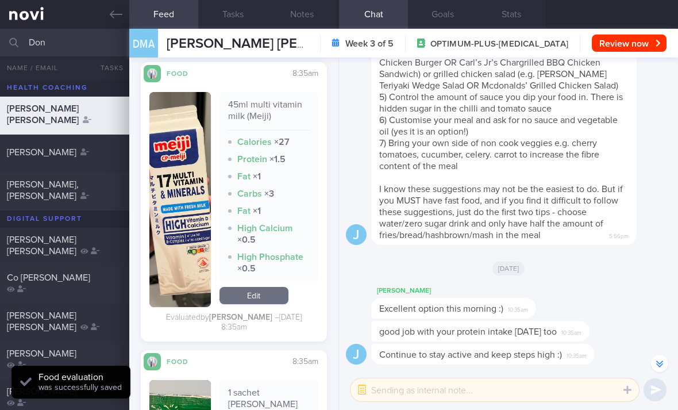
scroll to position [1130, 0]
click at [268, 304] on link "Edit" at bounding box center [254, 295] width 69 height 17
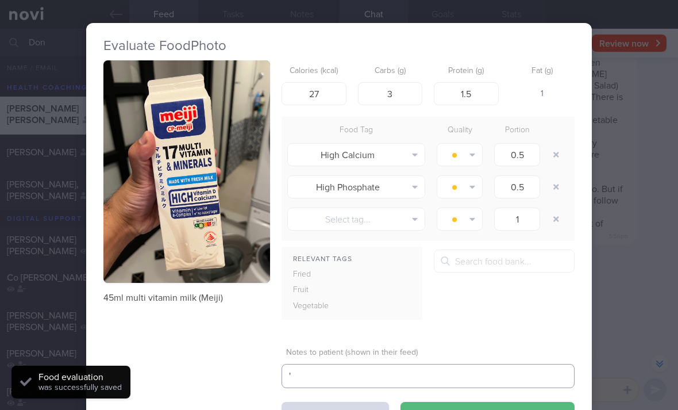
scroll to position [8, 0]
click at [553, 151] on button "button" at bounding box center [556, 154] width 21 height 21
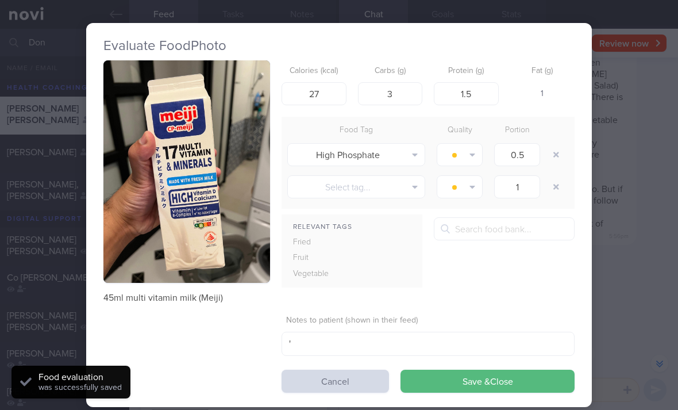
click at [553, 150] on button "button" at bounding box center [556, 154] width 21 height 21
click at [553, 149] on button "button" at bounding box center [556, 154] width 21 height 21
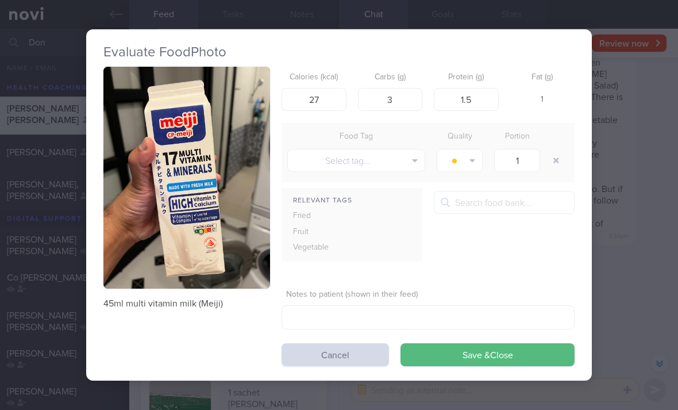
click at [458, 348] on button "Save & Close" at bounding box center [488, 354] width 174 height 23
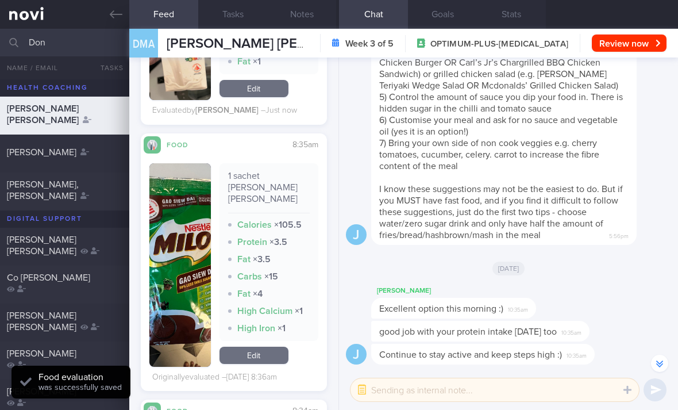
scroll to position [1331, 0]
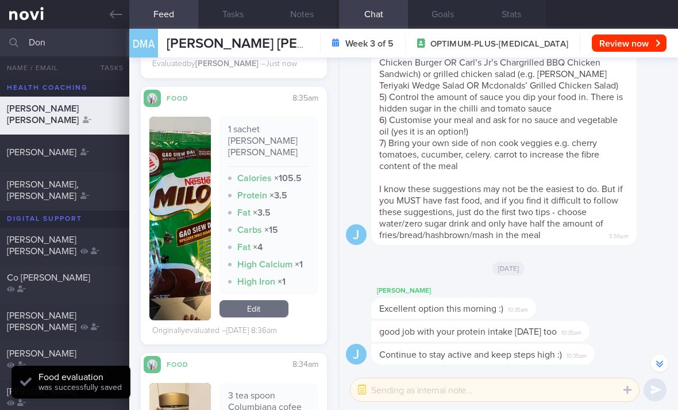
click at [280, 300] on link "Edit" at bounding box center [254, 308] width 69 height 17
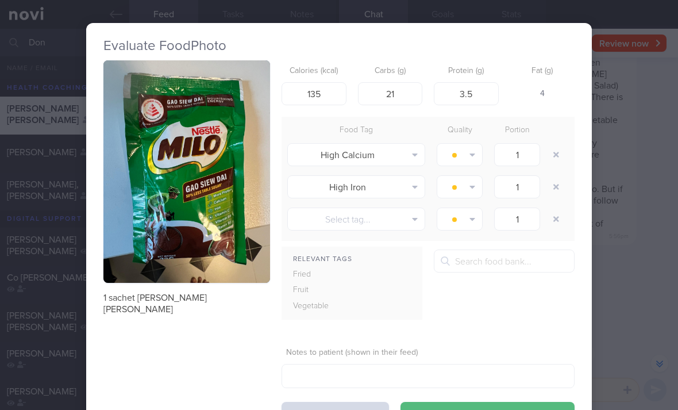
click at [556, 148] on button "button" at bounding box center [556, 154] width 21 height 21
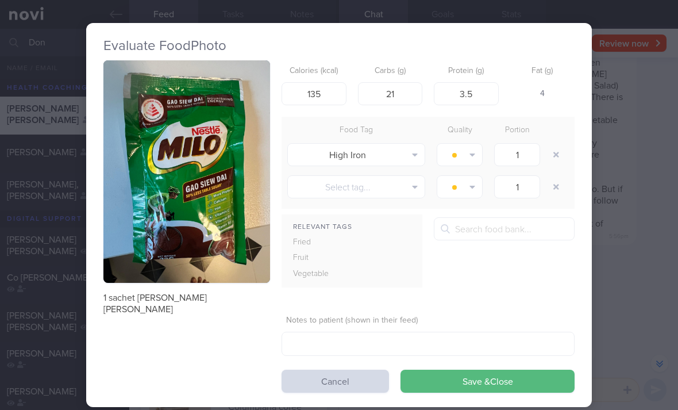
click at [556, 148] on button "button" at bounding box center [556, 154] width 21 height 21
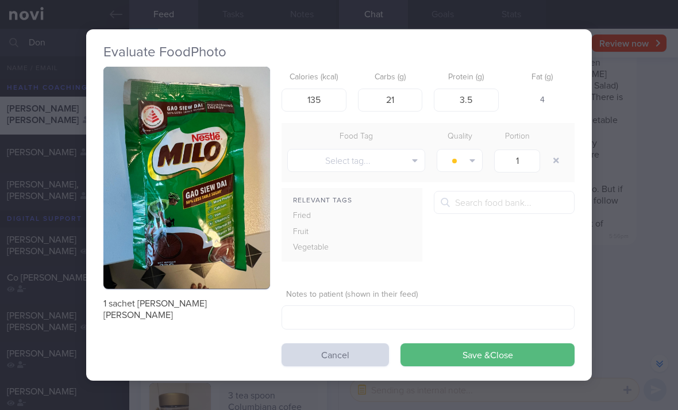
click at [553, 150] on button "button" at bounding box center [556, 160] width 21 height 21
click at [492, 355] on button "Save & Close" at bounding box center [488, 354] width 174 height 23
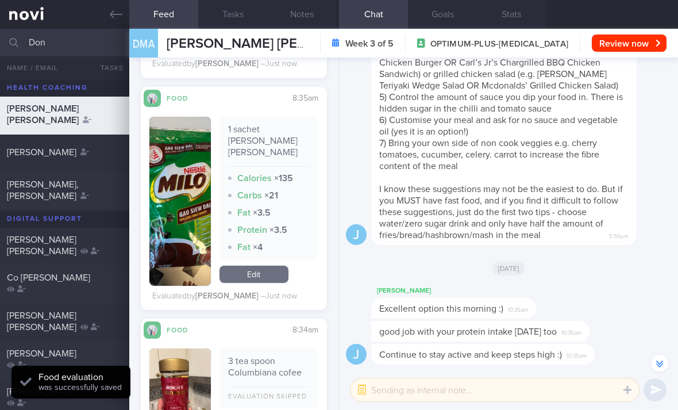
click at [279, 254] on div "1 sachet [PERSON_NAME] [PERSON_NAME] Calories × 135 Carbs × 21 Fat × 3.5 Protei…" at bounding box center [269, 201] width 99 height 169
click at [285, 265] on link "Edit" at bounding box center [254, 273] width 69 height 17
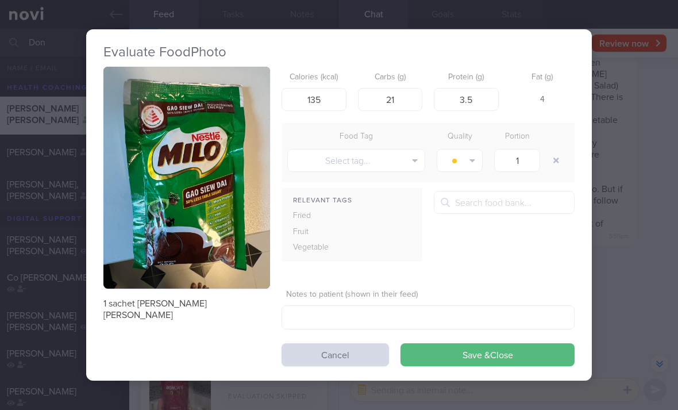
click at [6, 87] on div "Evaluate Food Photo 1 sachet [PERSON_NAME] [PERSON_NAME] Calories (kcal) 135 Ca…" at bounding box center [339, 205] width 678 height 410
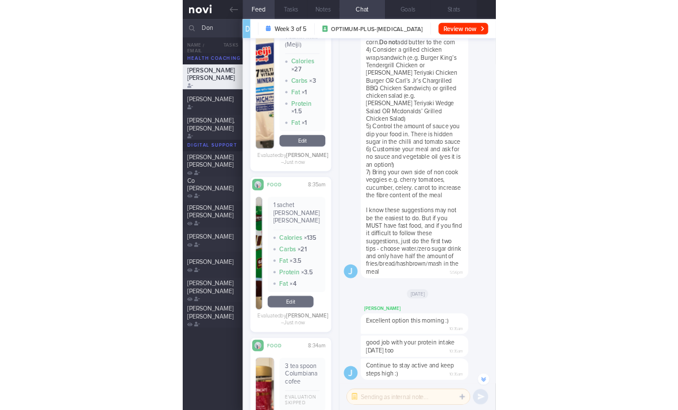
scroll to position [8, 0]
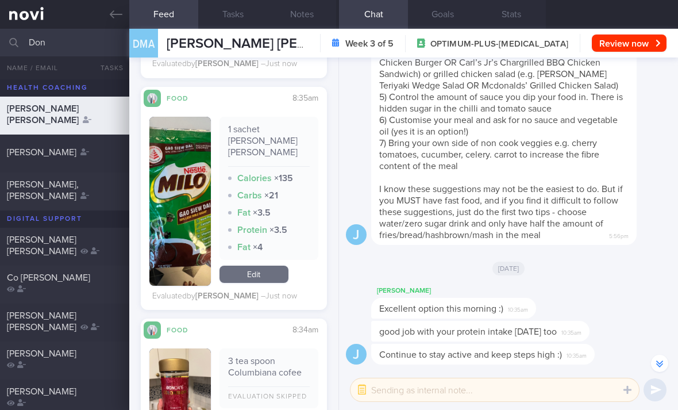
click at [269, 269] on link "Edit" at bounding box center [254, 273] width 69 height 17
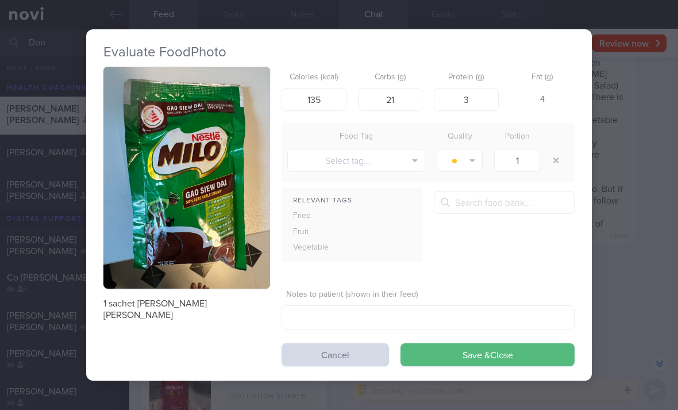
click at [502, 354] on button "Save & Close" at bounding box center [488, 354] width 174 height 23
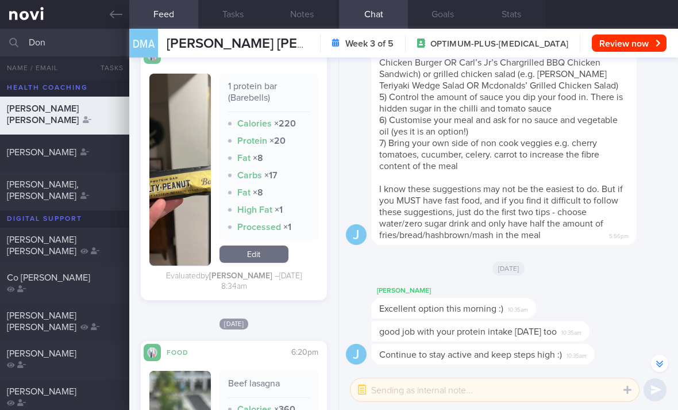
scroll to position [1716, 0]
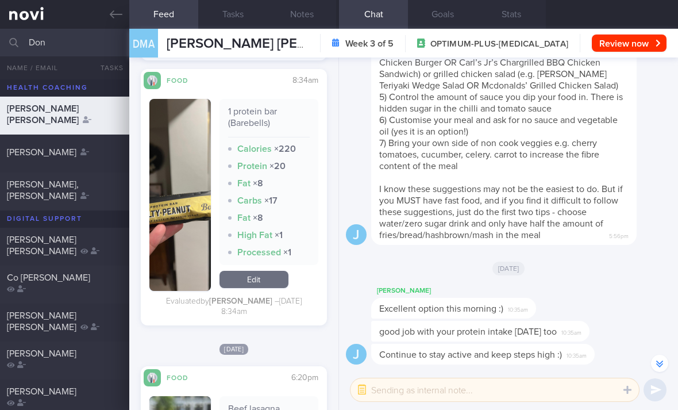
click at [282, 271] on link "Edit" at bounding box center [254, 279] width 69 height 17
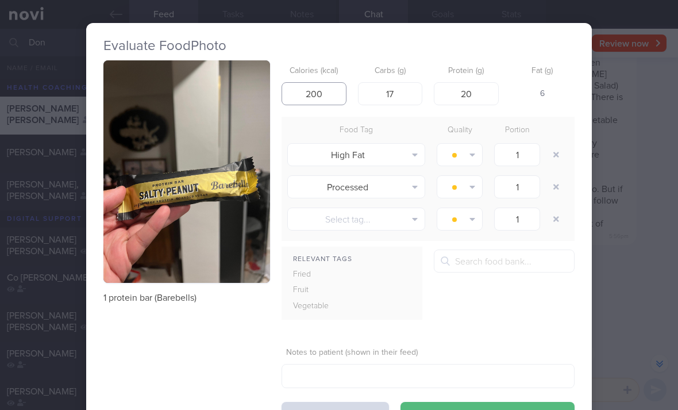
click at [487, 403] on button "Save & Close" at bounding box center [488, 413] width 174 height 23
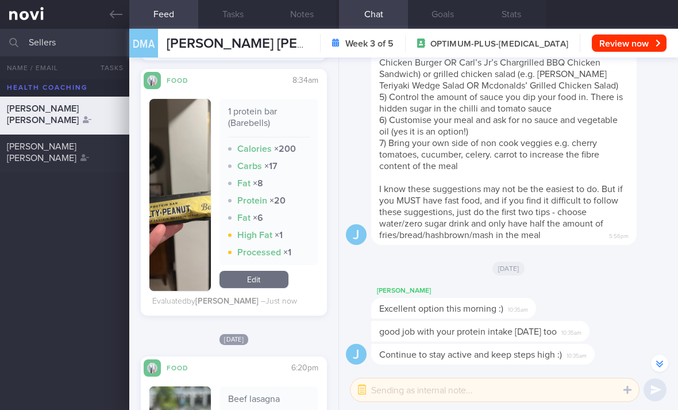
click at [88, 146] on div "[PERSON_NAME] [PERSON_NAME]" at bounding box center [63, 152] width 113 height 23
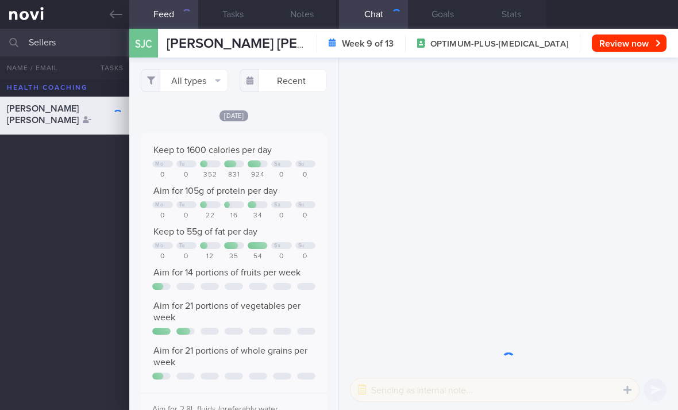
click at [81, 142] on div "[PERSON_NAME] [PERSON_NAME]" at bounding box center [339, 244] width 678 height 330
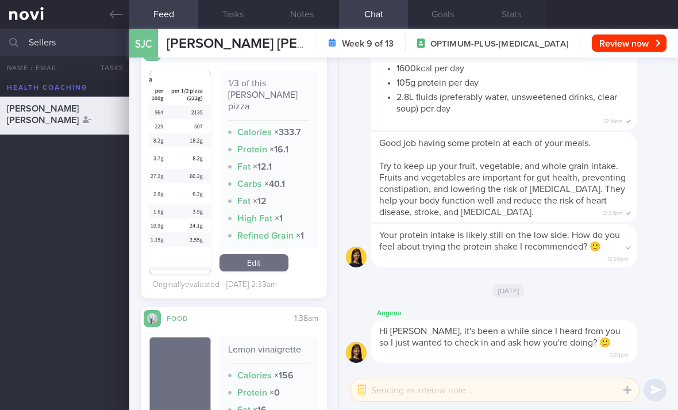
scroll to position [694, 0]
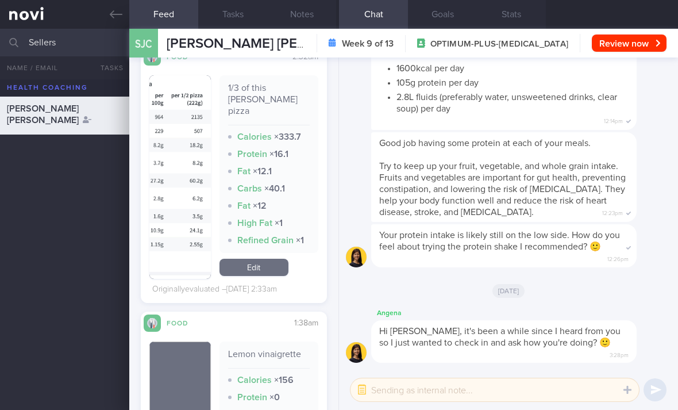
click at [271, 259] on link "Edit" at bounding box center [254, 267] width 69 height 17
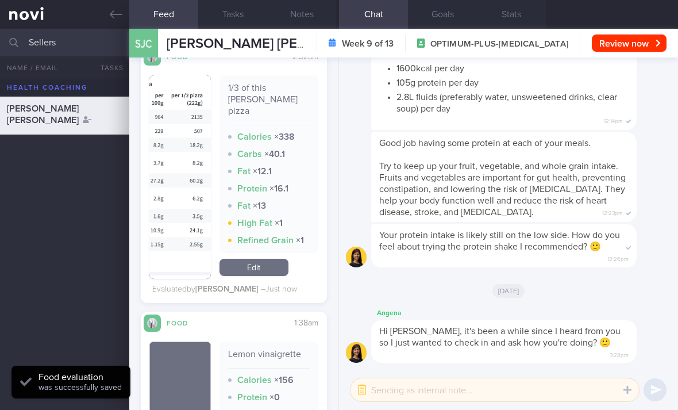
click at [623, 175] on div "Good job having some protein at each of your meals. Try to keep up your fruit, …" at bounding box center [503, 177] width 265 height 90
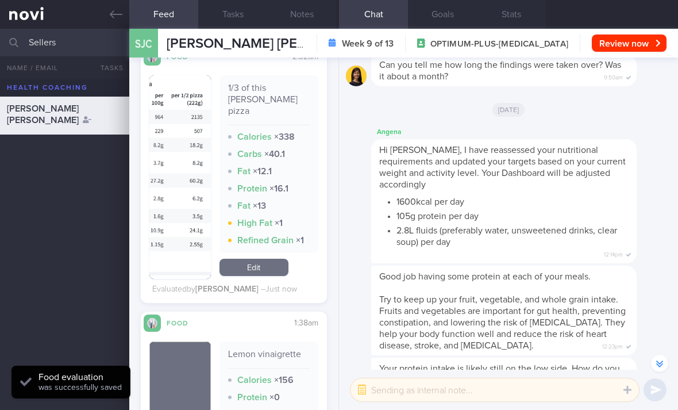
scroll to position [-134, 0]
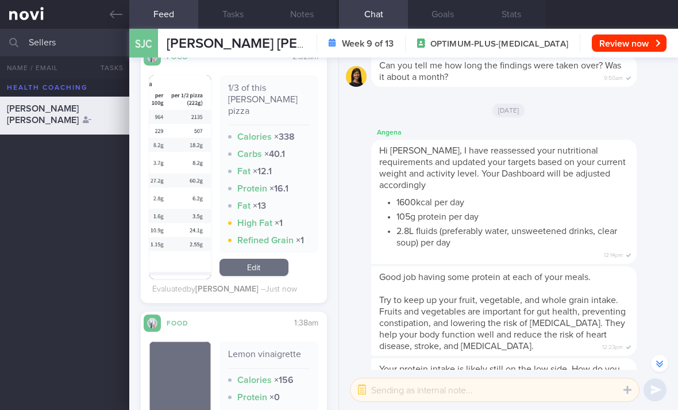
click at [465, 20] on button "Goals" at bounding box center [442, 14] width 69 height 29
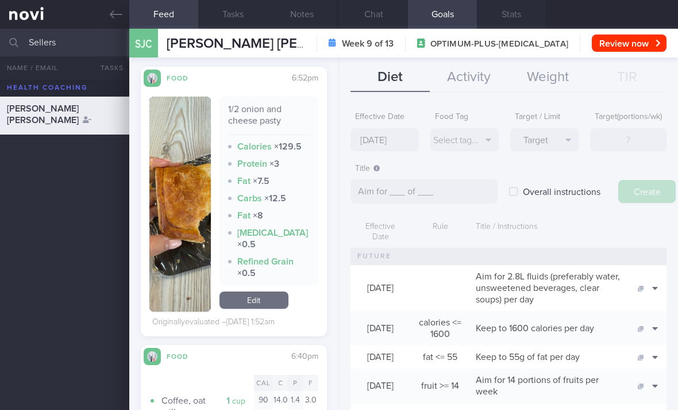
scroll to position [1441, 0]
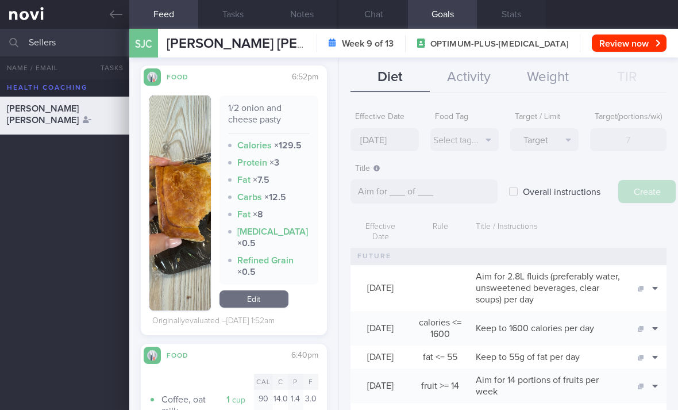
click at [275, 290] on link "Edit" at bounding box center [254, 298] width 69 height 17
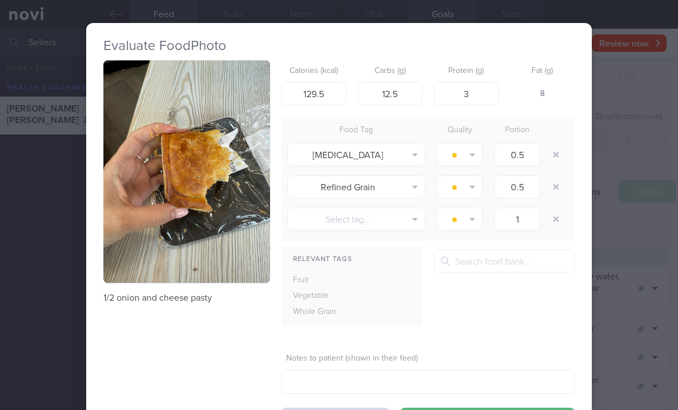
click at [552, 144] on button "button" at bounding box center [556, 154] width 21 height 21
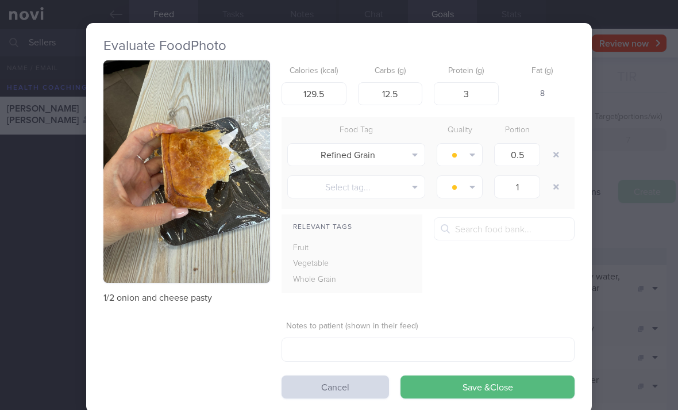
click at [552, 144] on button "button" at bounding box center [556, 154] width 21 height 21
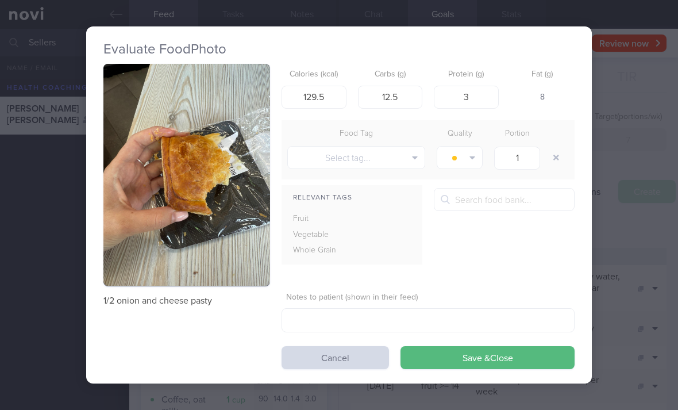
click at [546, 148] on button "button" at bounding box center [556, 157] width 21 height 21
click at [511, 349] on button "Save & Close" at bounding box center [488, 357] width 174 height 23
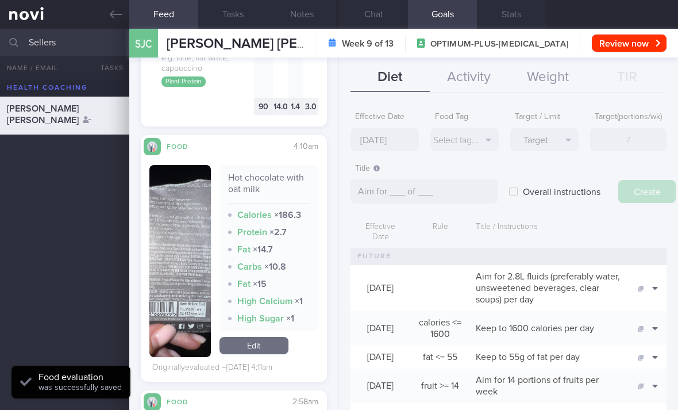
scroll to position [1737, 0]
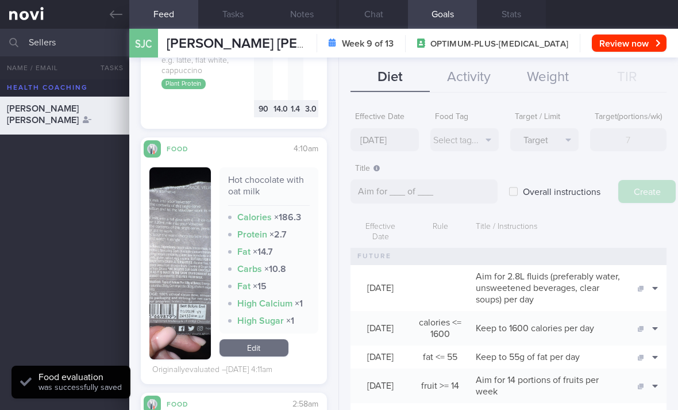
click at [274, 339] on link "Edit" at bounding box center [254, 347] width 69 height 17
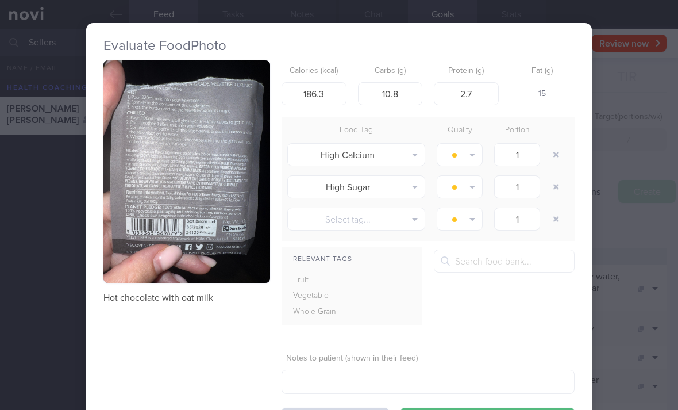
click at [232, 215] on button "button" at bounding box center [186, 171] width 167 height 222
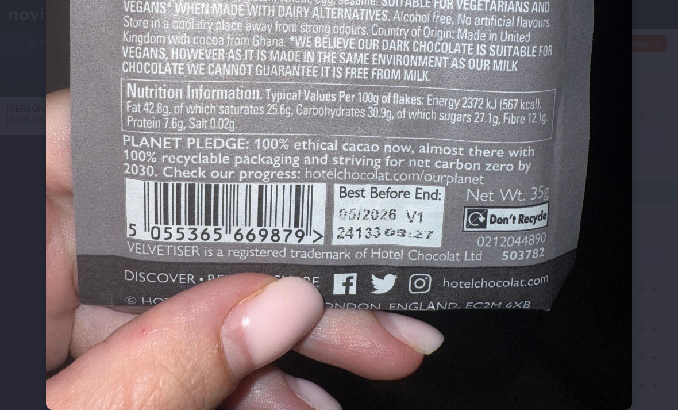
scroll to position [418, 0]
click at [455, 214] on img at bounding box center [339, 18] width 586 height 781
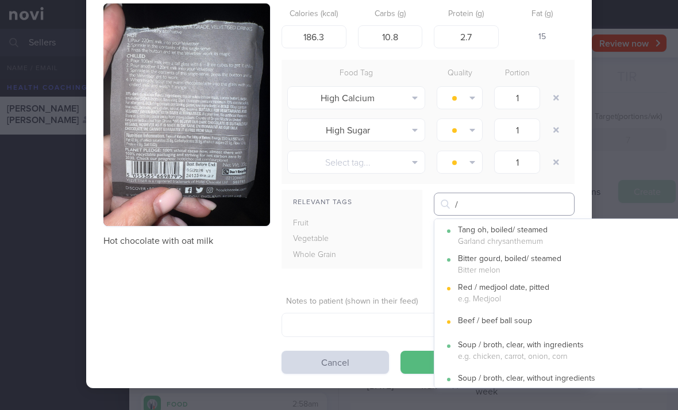
scroll to position [56, 0]
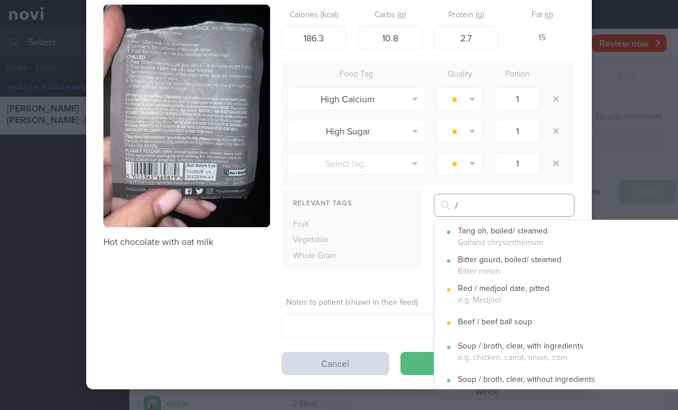
click at [355, 352] on button "Cancel" at bounding box center [335, 363] width 107 height 23
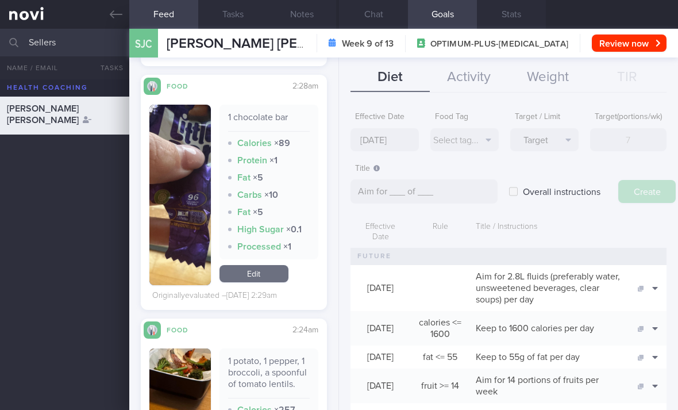
scroll to position [2143, 0]
click at [269, 265] on link "Edit" at bounding box center [254, 273] width 69 height 17
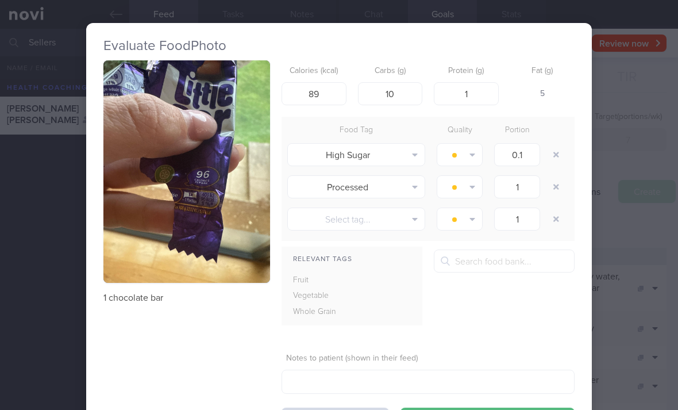
click at [237, 247] on button "button" at bounding box center [186, 171] width 167 height 222
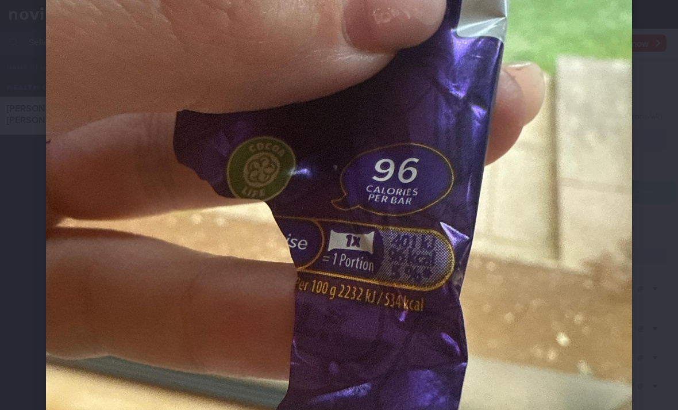
scroll to position [278, 0]
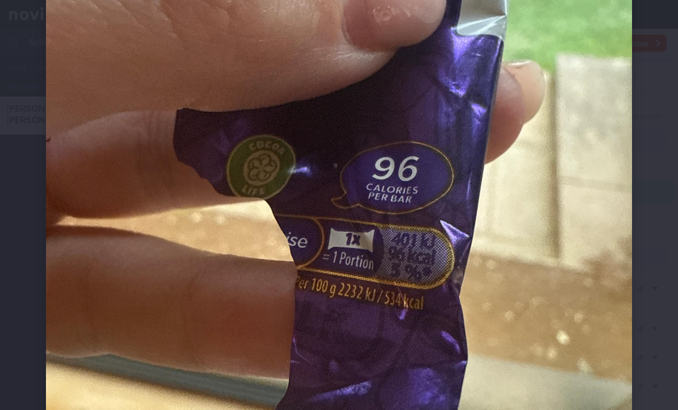
click at [484, 202] on img at bounding box center [339, 158] width 586 height 781
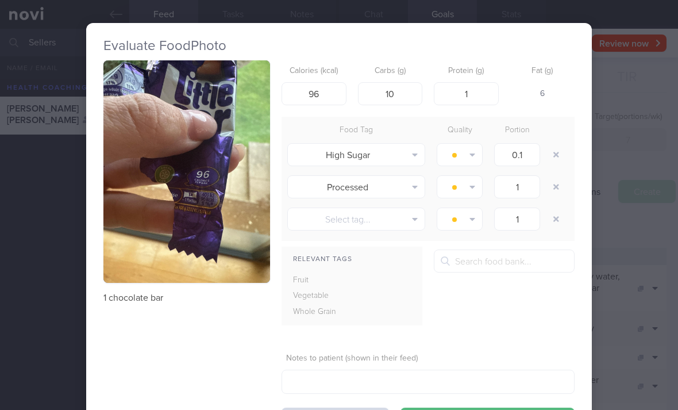
click at [558, 151] on icon "button" at bounding box center [556, 155] width 6 height 8
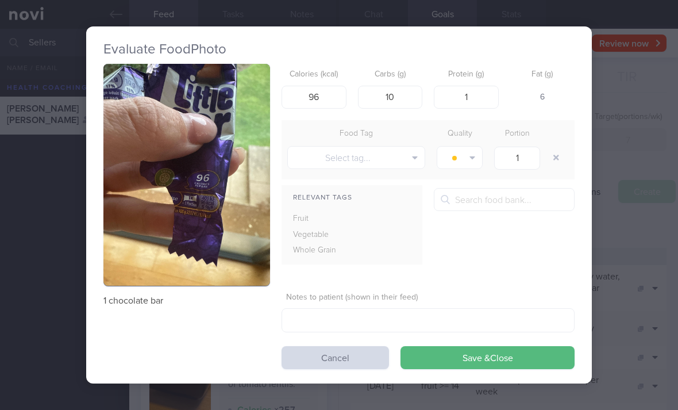
click at [554, 150] on button "button" at bounding box center [556, 157] width 21 height 21
click at [506, 349] on button "Save & Close" at bounding box center [488, 357] width 174 height 23
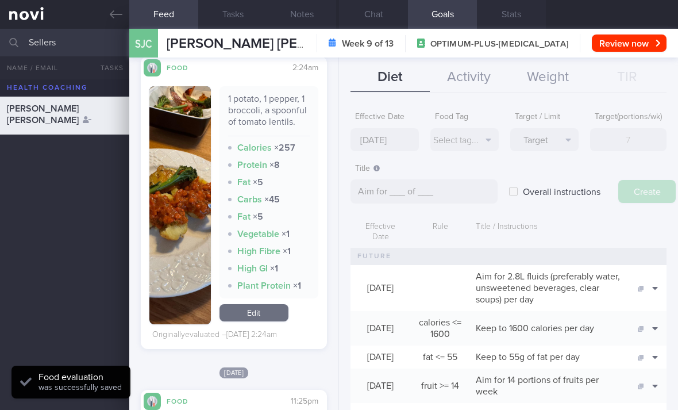
scroll to position [2401, 0]
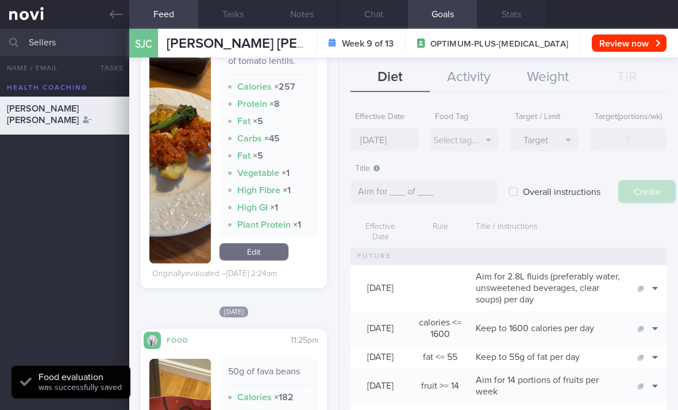
click at [280, 246] on link "Edit" at bounding box center [254, 251] width 69 height 17
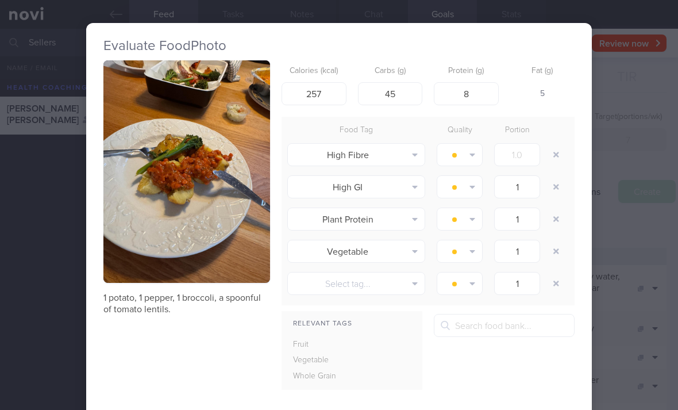
click at [555, 147] on button "button" at bounding box center [556, 154] width 21 height 21
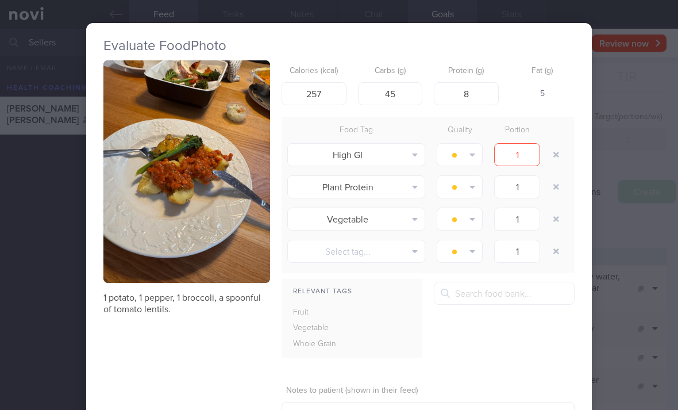
click at [555, 147] on button "button" at bounding box center [556, 154] width 21 height 21
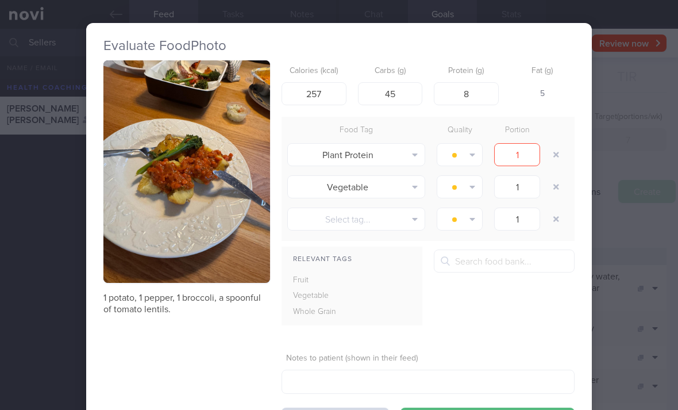
click at [556, 147] on button "button" at bounding box center [556, 154] width 21 height 21
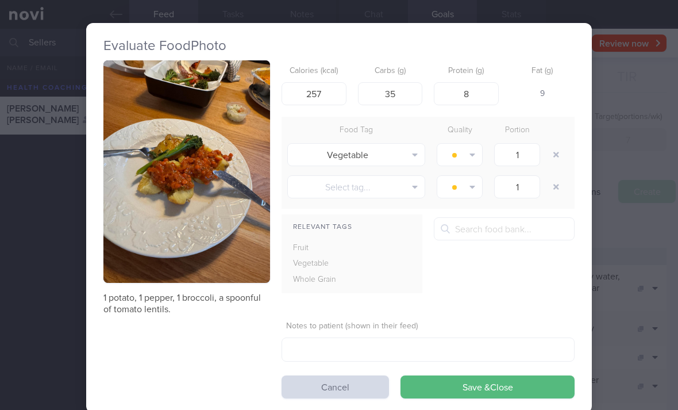
click at [471, 378] on button "Save & Close" at bounding box center [488, 386] width 174 height 23
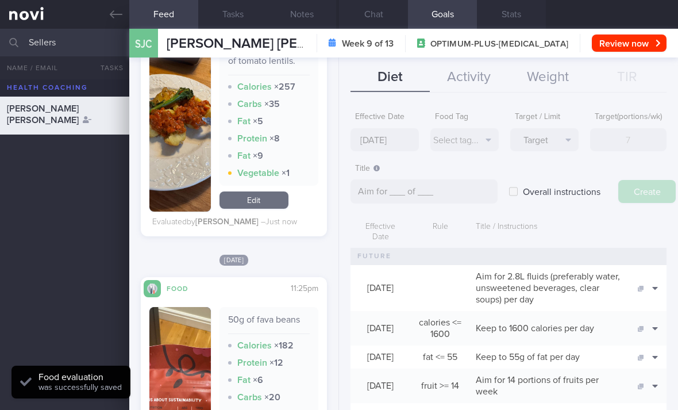
scroll to position [2654, 0]
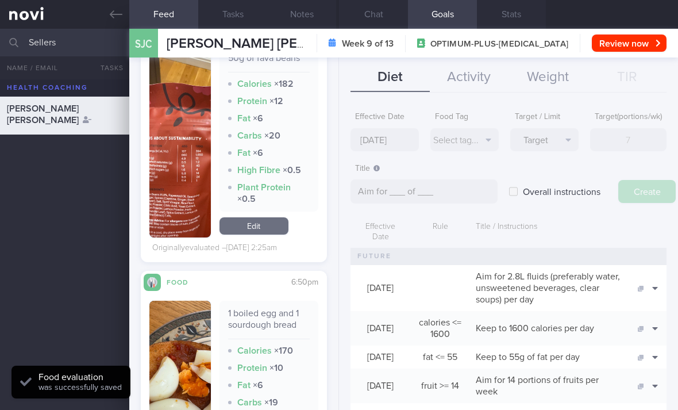
click at [276, 220] on link "Edit" at bounding box center [254, 225] width 69 height 17
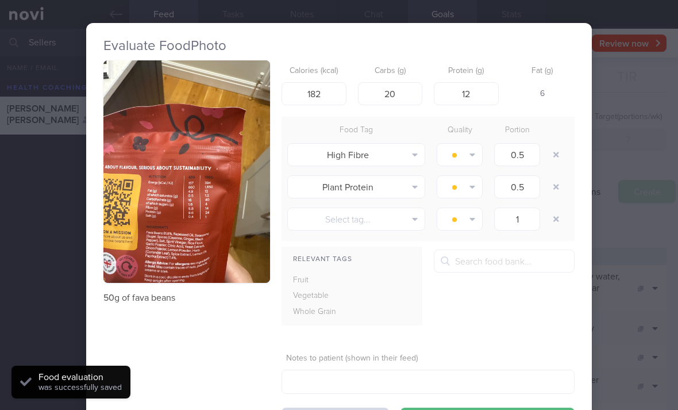
click at [239, 251] on img "button" at bounding box center [186, 171] width 167 height 222
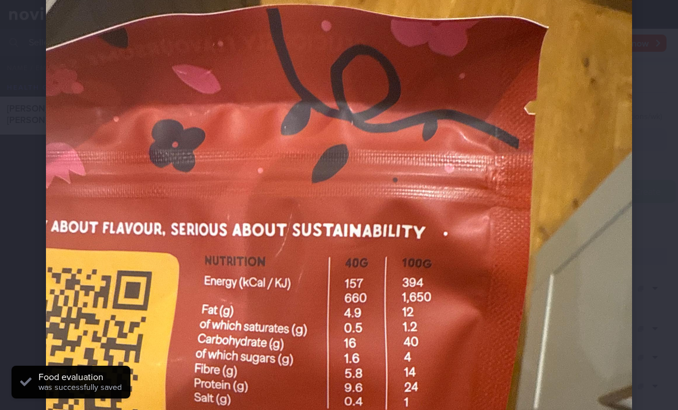
scroll to position [197, 0]
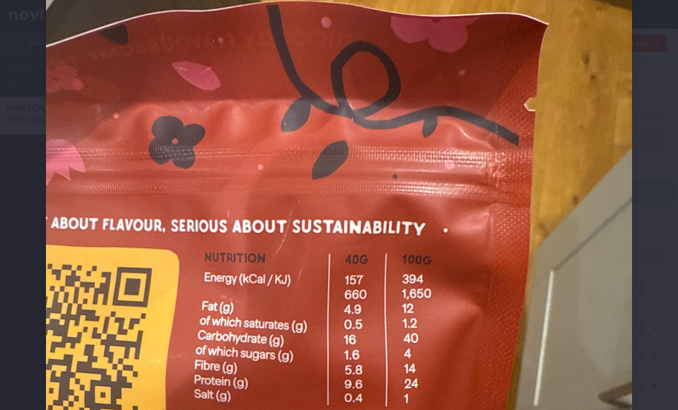
click at [576, 282] on img at bounding box center [339, 239] width 586 height 781
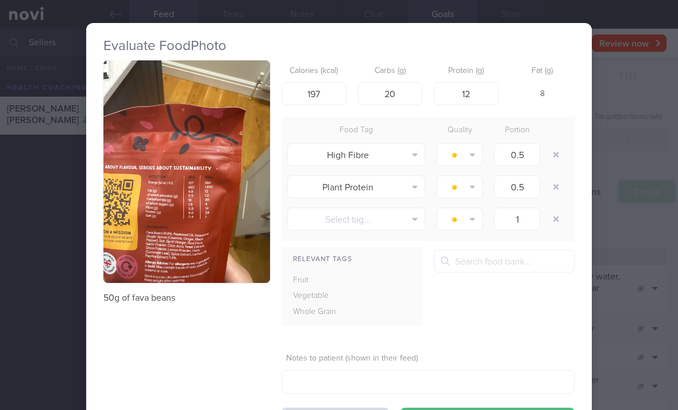
click at [552, 148] on button "button" at bounding box center [556, 154] width 21 height 21
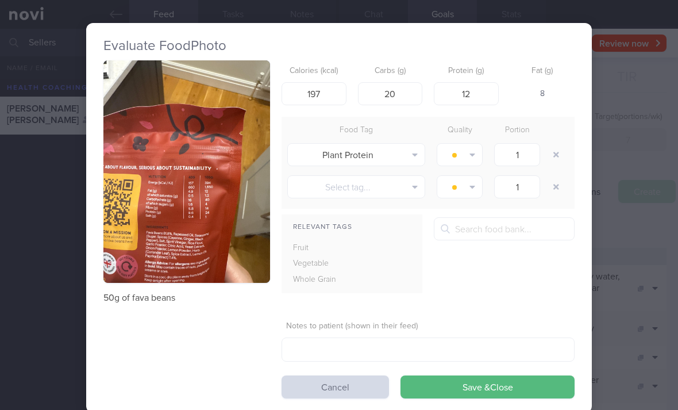
click at [552, 154] on button "button" at bounding box center [556, 154] width 21 height 21
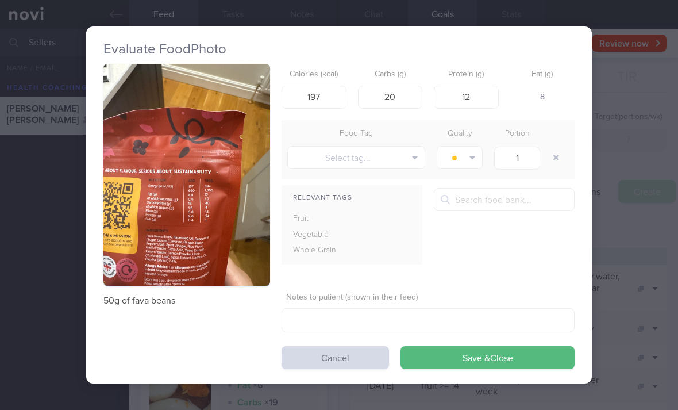
click at [510, 349] on button "Save & Close" at bounding box center [488, 357] width 174 height 23
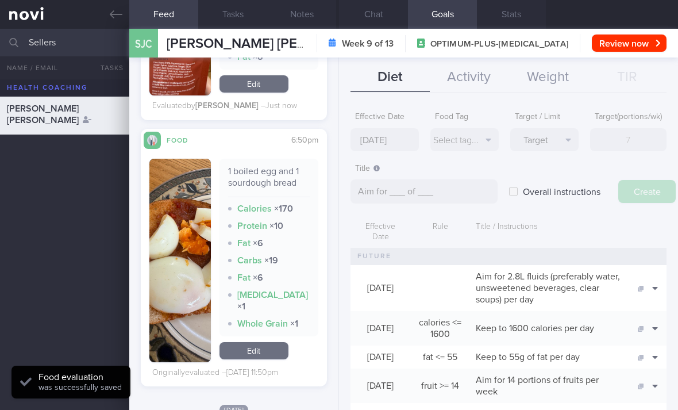
scroll to position [2859, 0]
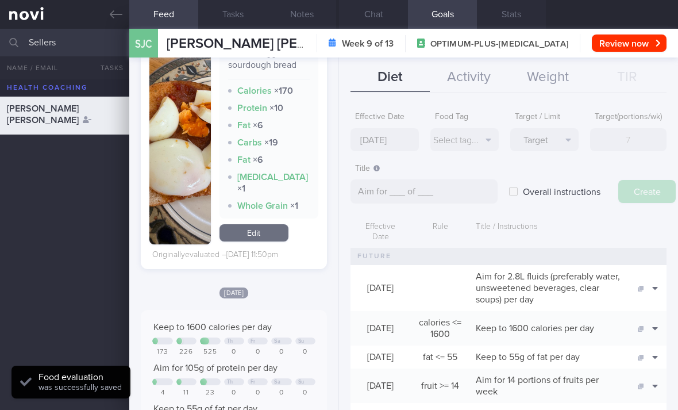
click at [273, 229] on link "Edit" at bounding box center [254, 232] width 69 height 17
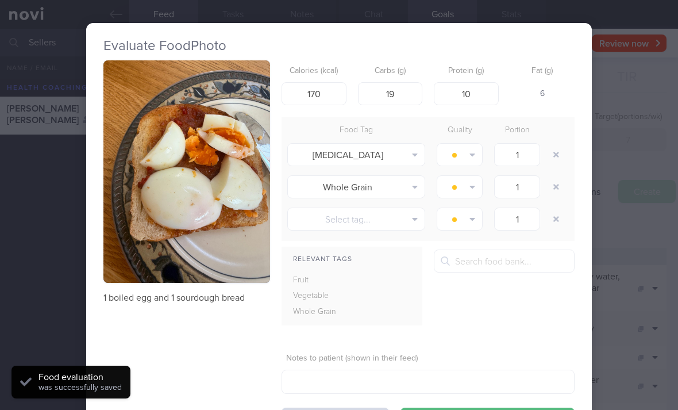
click at [556, 151] on button "button" at bounding box center [556, 154] width 21 height 21
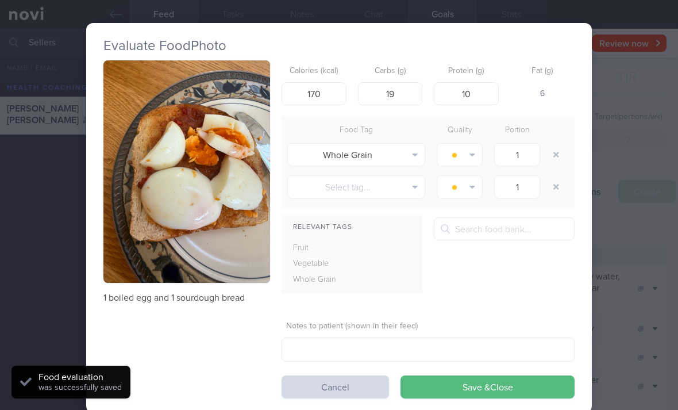
click at [555, 151] on button "button" at bounding box center [556, 154] width 21 height 21
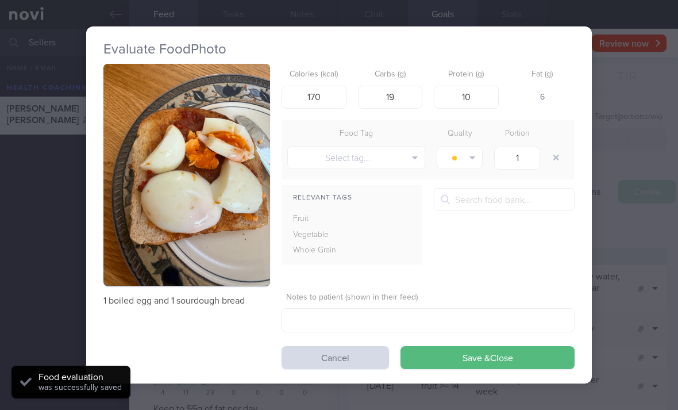
click at [514, 346] on button "Save & Close" at bounding box center [488, 357] width 174 height 23
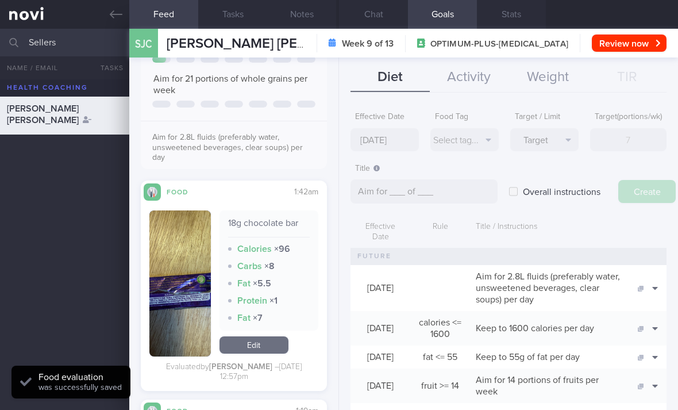
scroll to position [3264, 0]
